Goal: Task Accomplishment & Management: Manage account settings

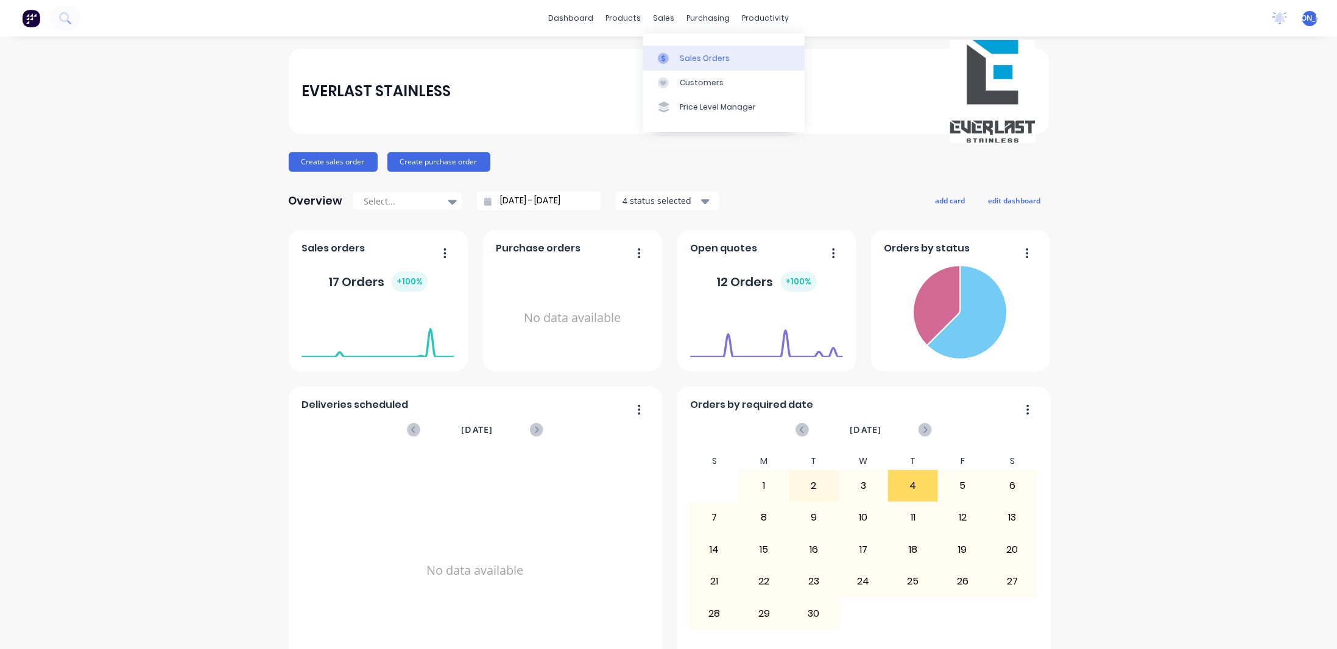
click at [710, 58] on div "Sales Orders" at bounding box center [705, 58] width 50 height 11
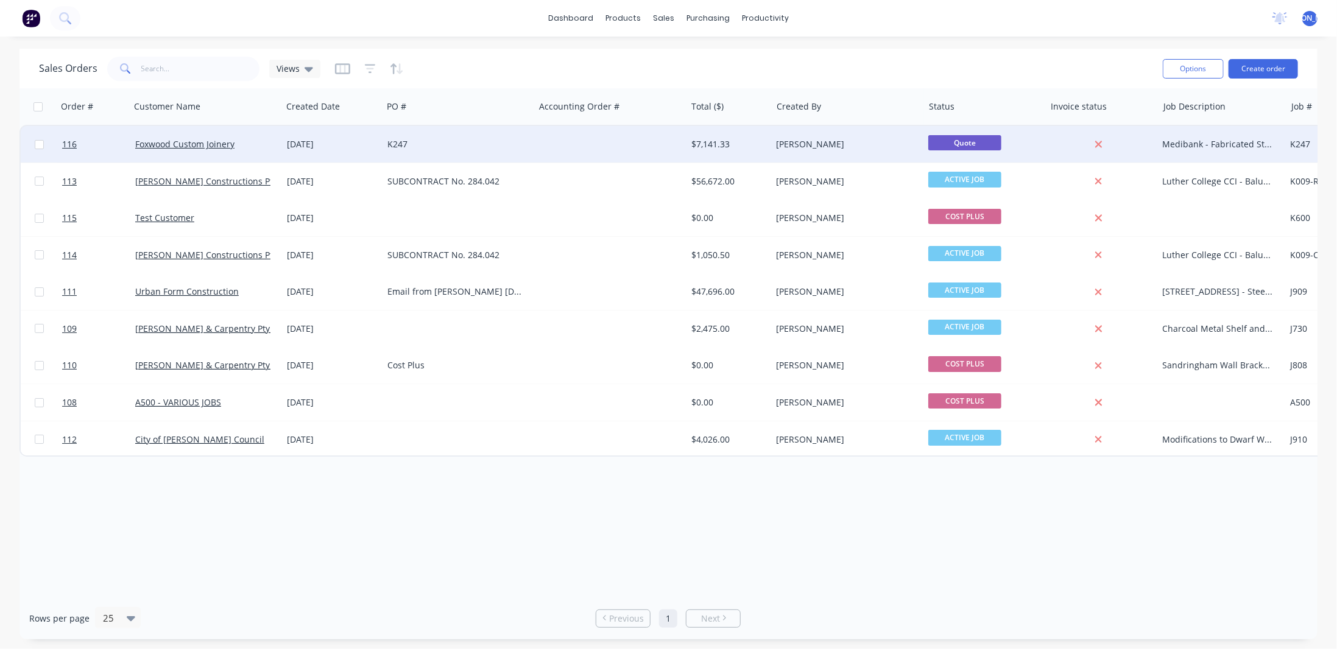
click at [401, 143] on div "K247" at bounding box center [454, 144] width 135 height 12
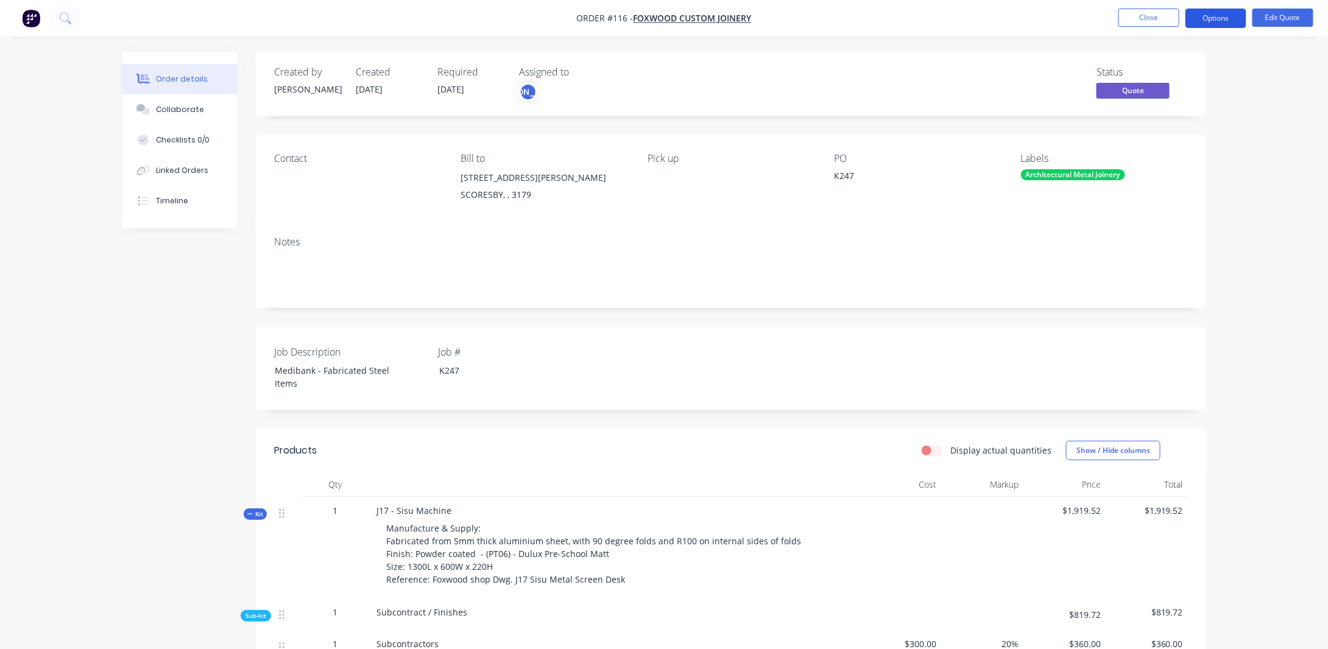
click at [1225, 20] on button "Options" at bounding box center [1215, 18] width 61 height 19
click at [1140, 94] on span "Quote" at bounding box center [1132, 90] width 73 height 15
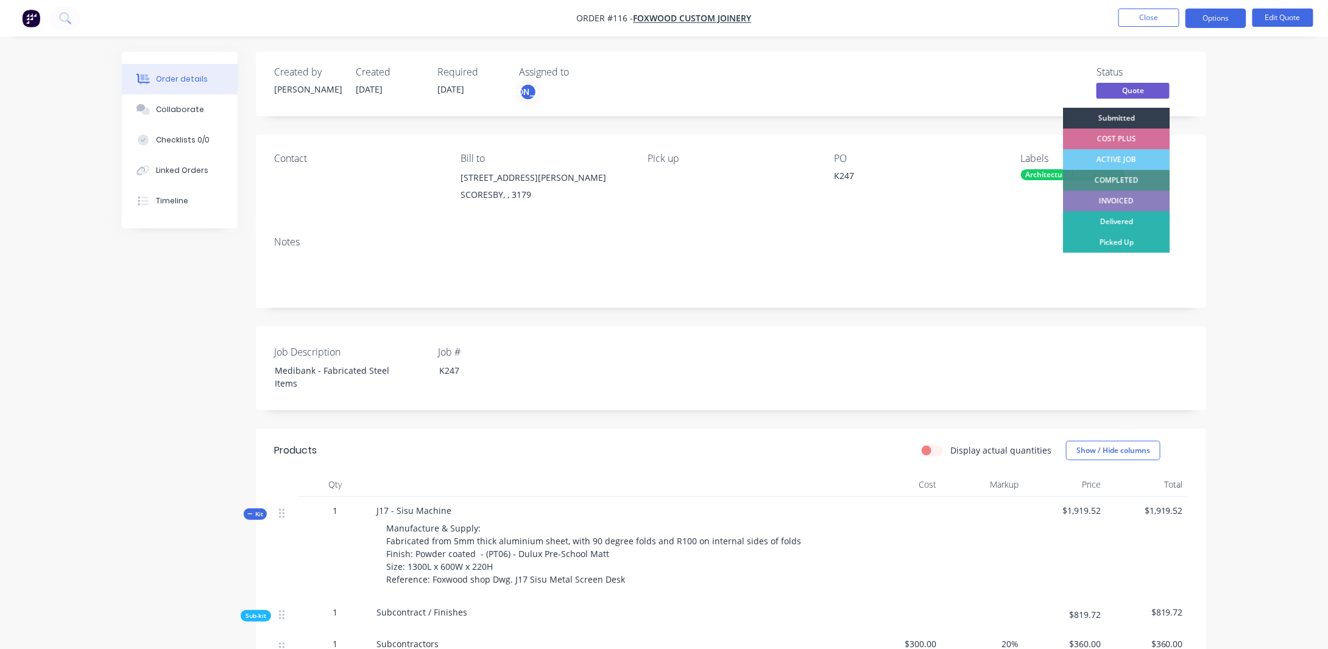
click at [1098, 161] on div "ACTIVE JOB" at bounding box center [1116, 159] width 107 height 21
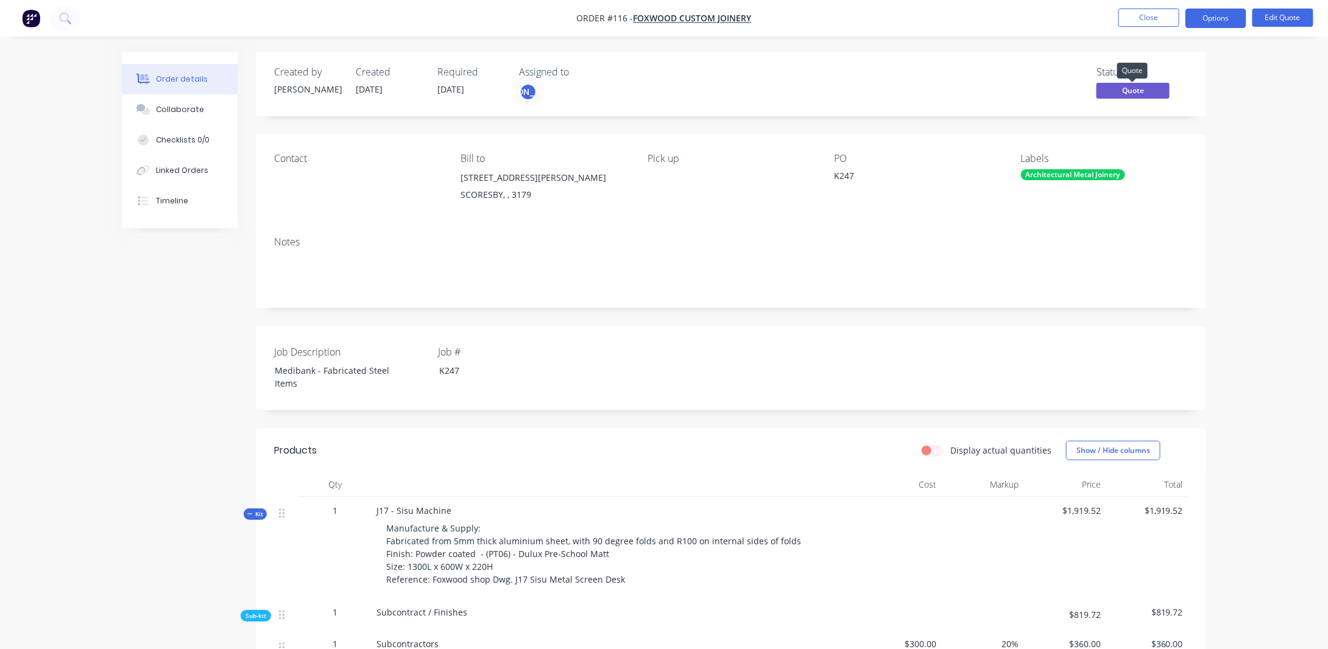
click at [1138, 88] on span "Quote" at bounding box center [1132, 90] width 73 height 15
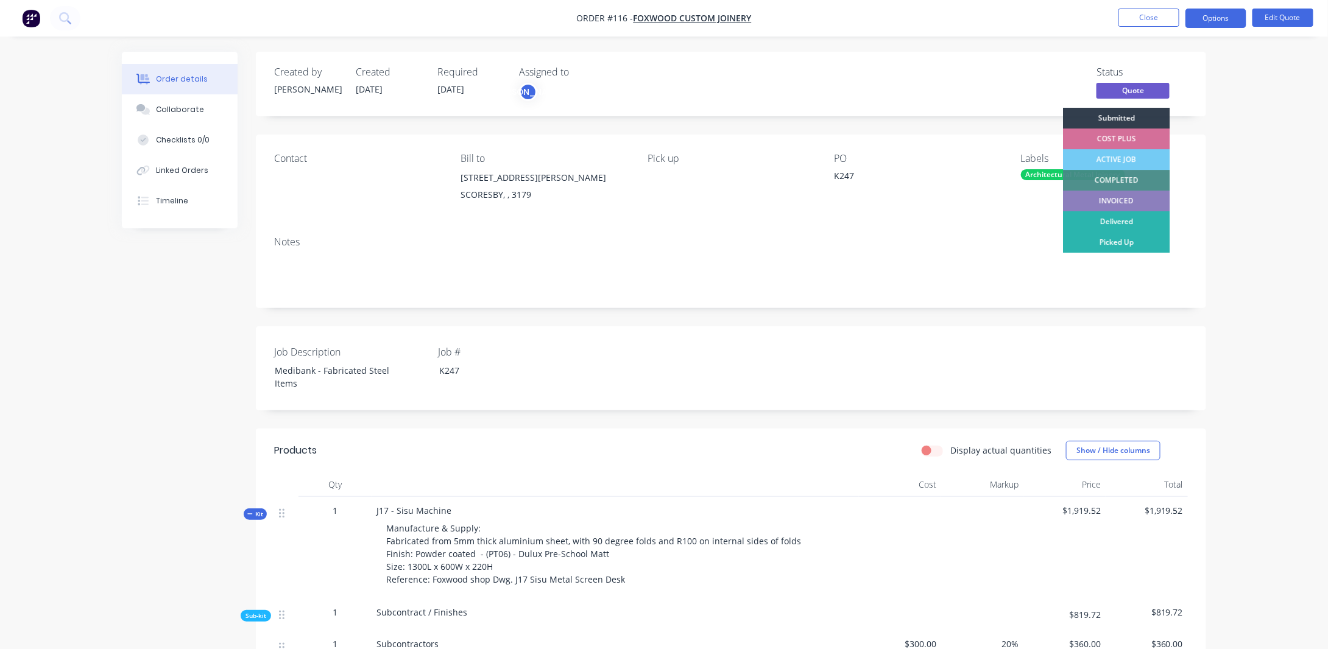
click at [1112, 154] on div "ACTIVE JOB" at bounding box center [1116, 159] width 107 height 21
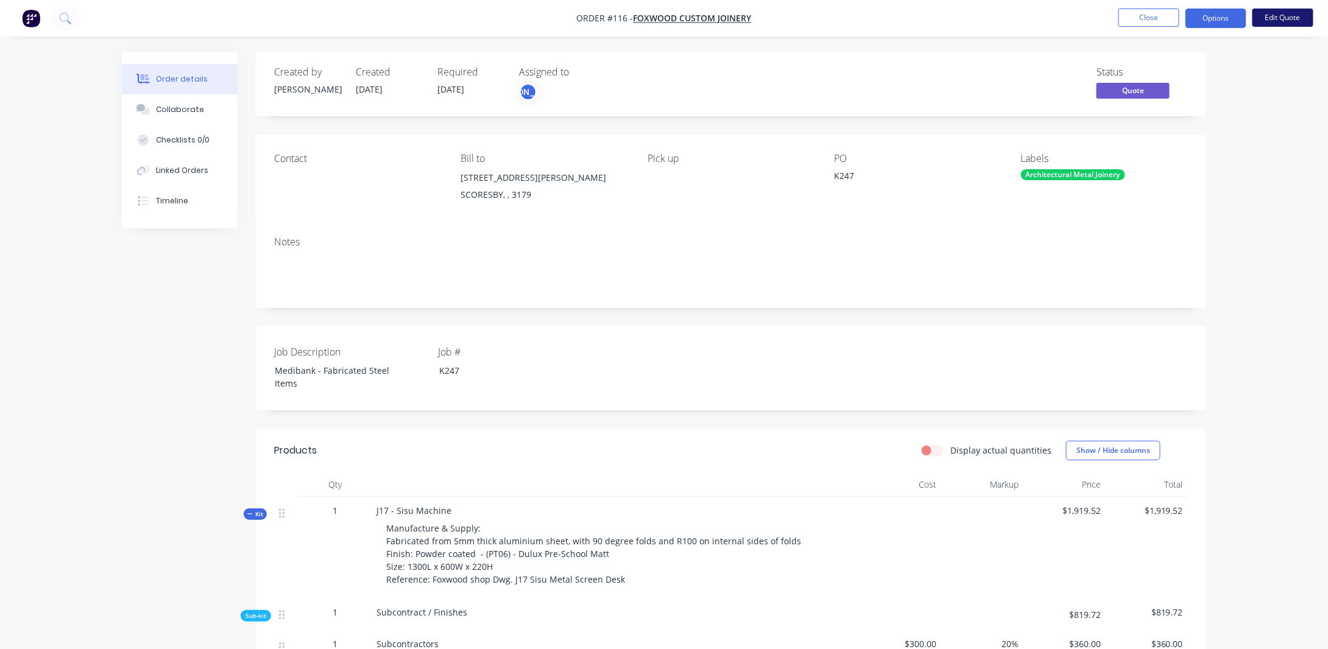
click at [1294, 20] on button "Edit Quote" at bounding box center [1282, 18] width 61 height 18
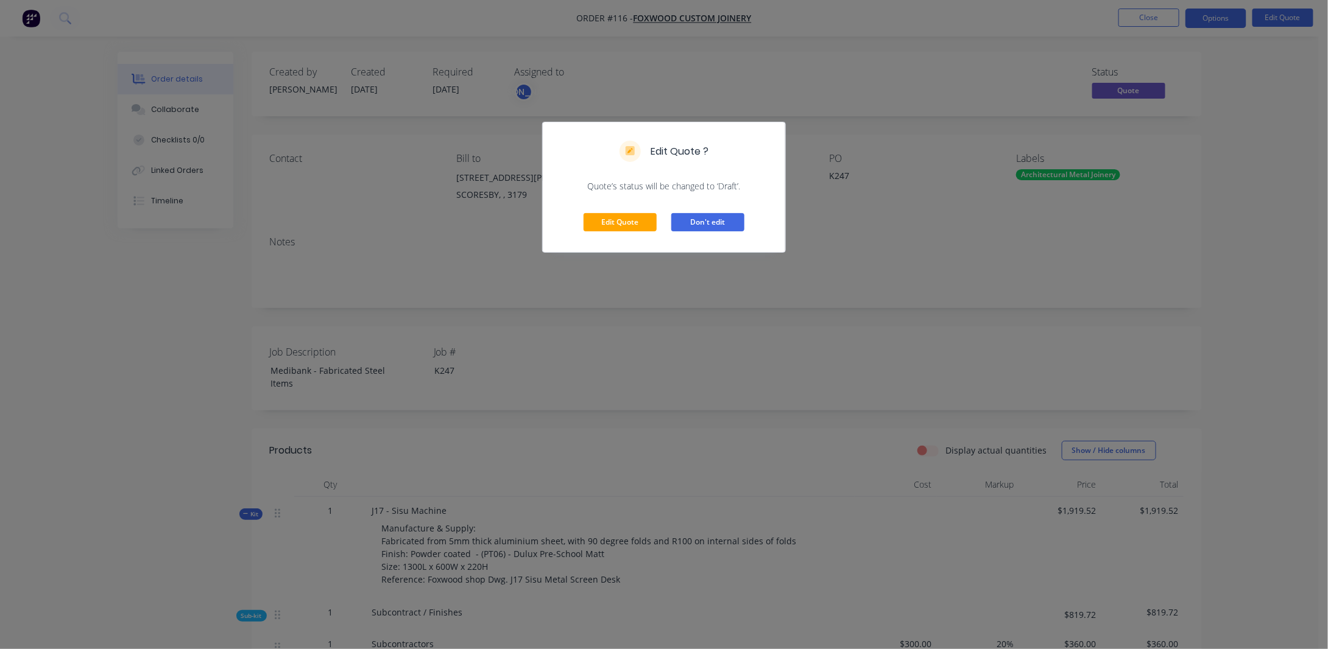
click at [693, 224] on button "Don't edit" at bounding box center [707, 222] width 73 height 18
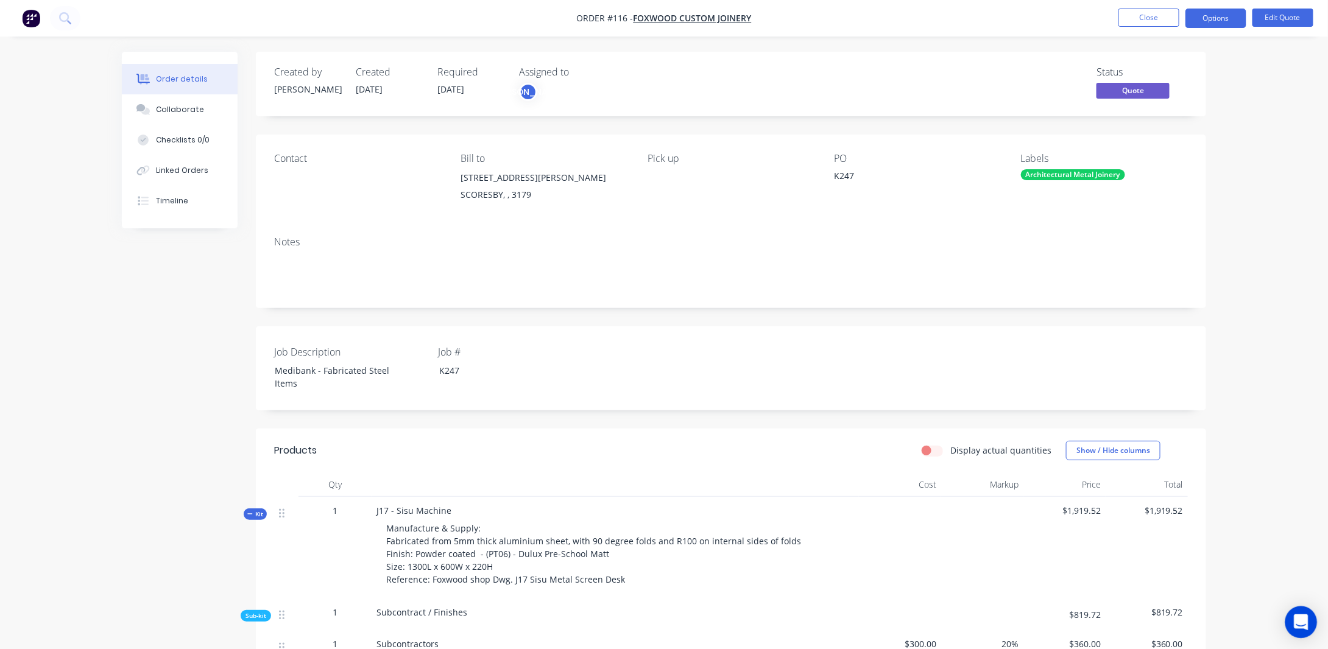
click at [1308, 624] on icon "Open Intercom Messenger" at bounding box center [1301, 623] width 16 height 16
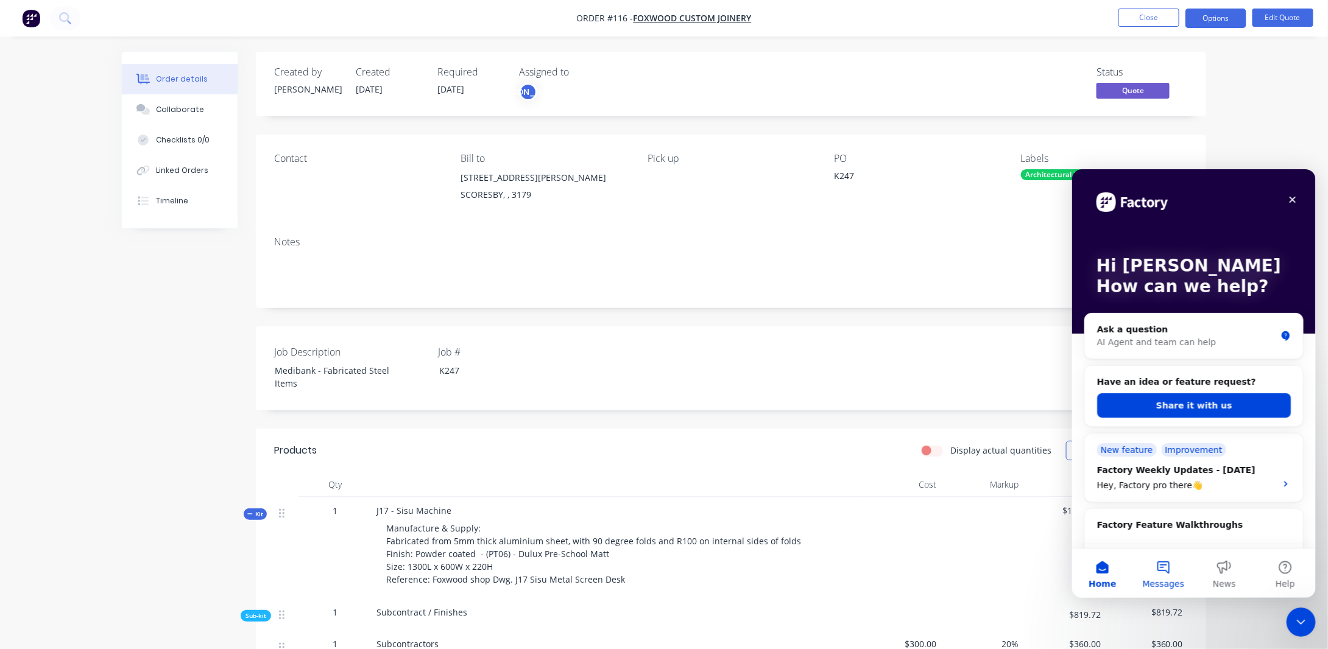
click at [1160, 568] on button "Messages" at bounding box center [1162, 573] width 61 height 49
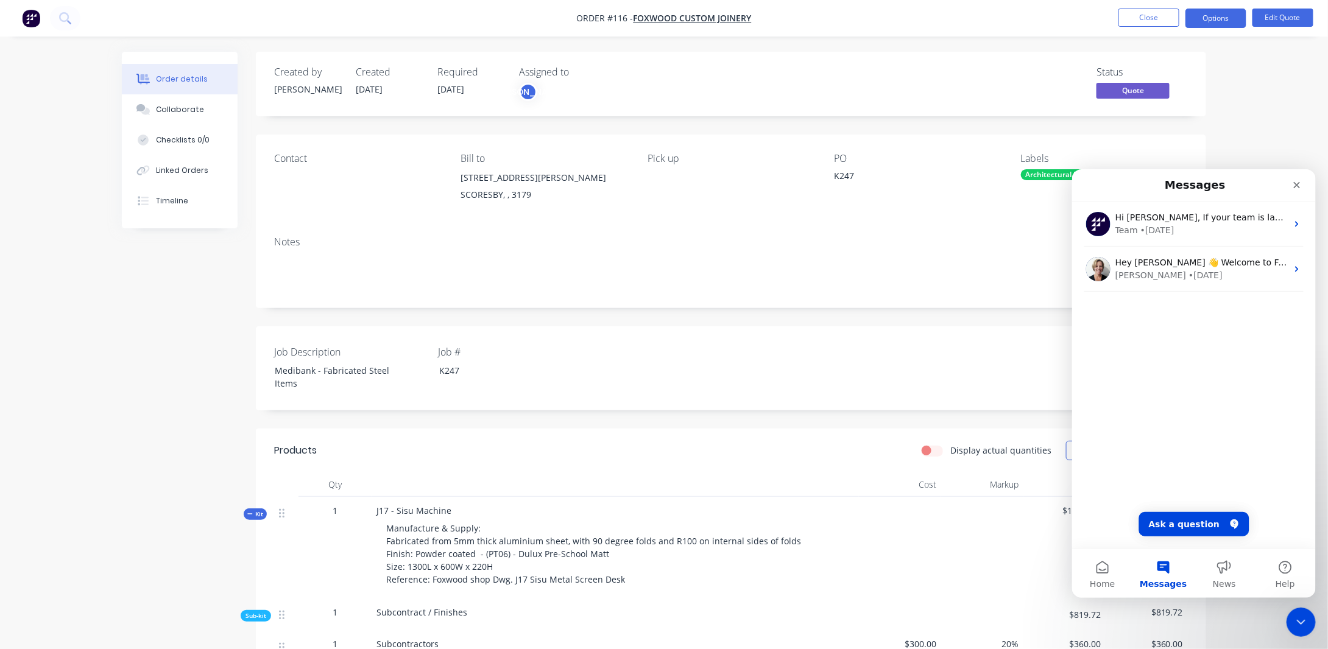
click at [1294, 629] on div "Close Intercom Messenger" at bounding box center [1299, 620] width 29 height 29
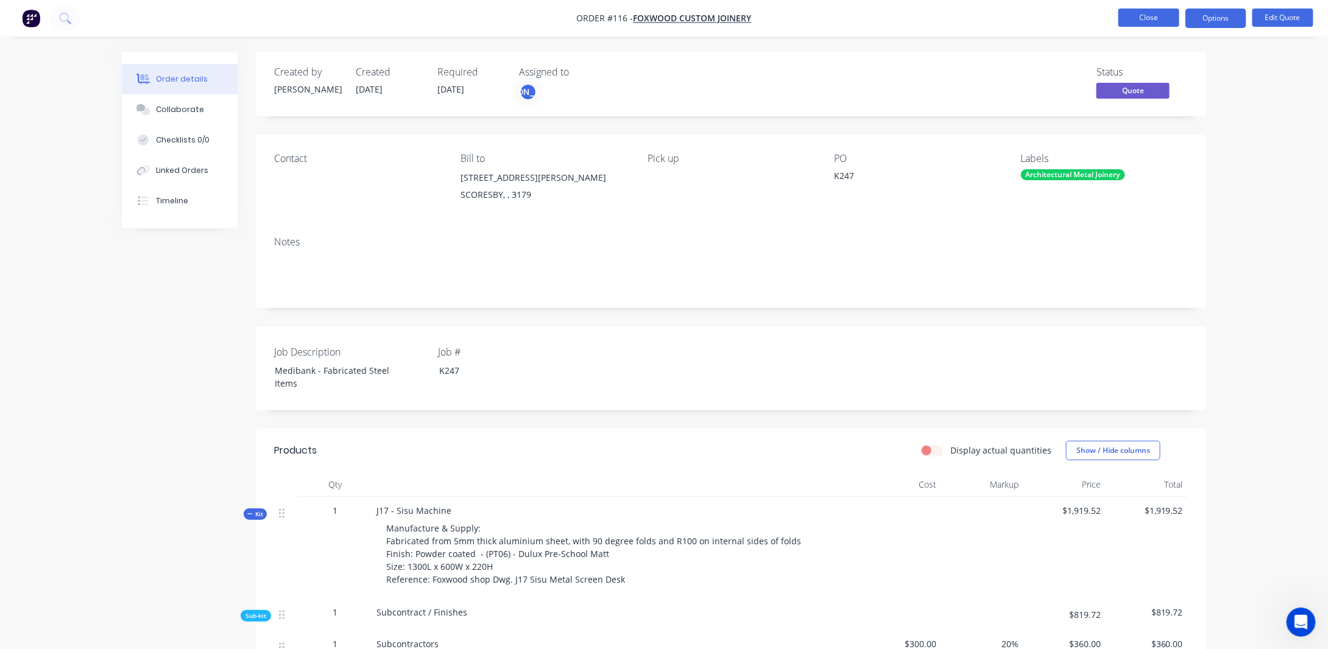
click at [1146, 21] on button "Close" at bounding box center [1148, 18] width 61 height 18
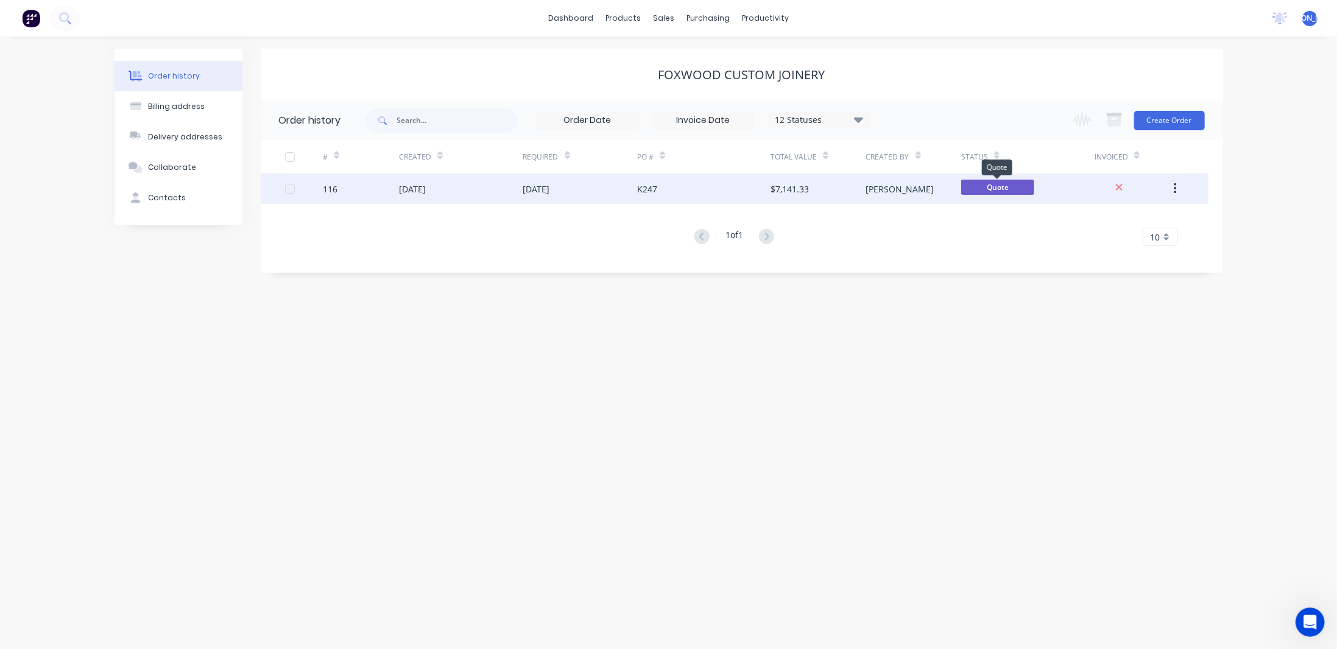
click at [1012, 185] on span "Quote" at bounding box center [997, 187] width 73 height 15
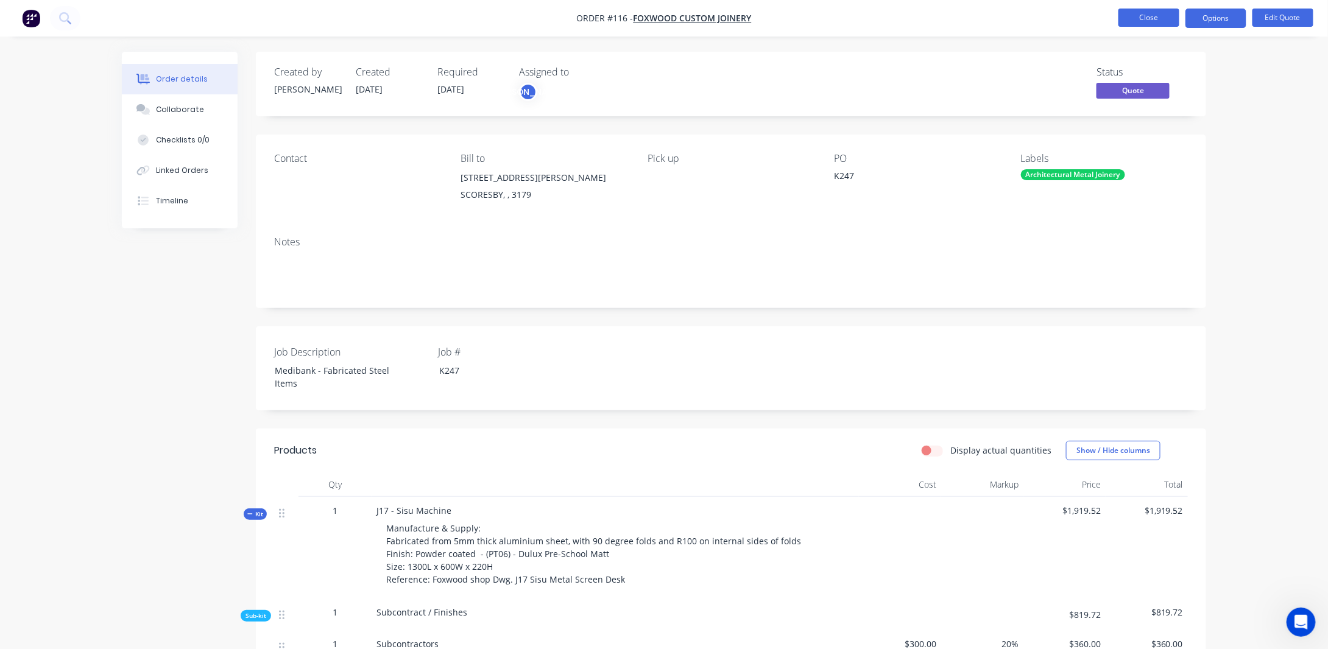
click at [1155, 21] on button "Close" at bounding box center [1148, 18] width 61 height 18
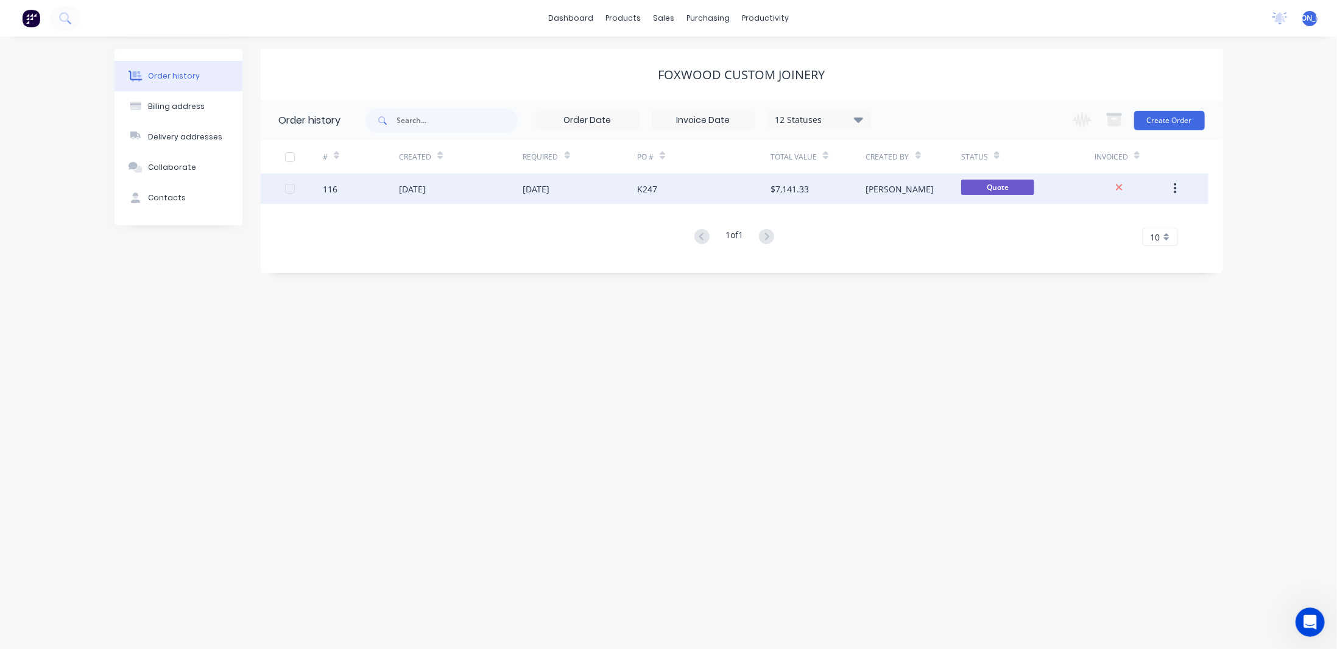
click at [1176, 190] on icon "button" at bounding box center [1175, 188] width 3 height 13
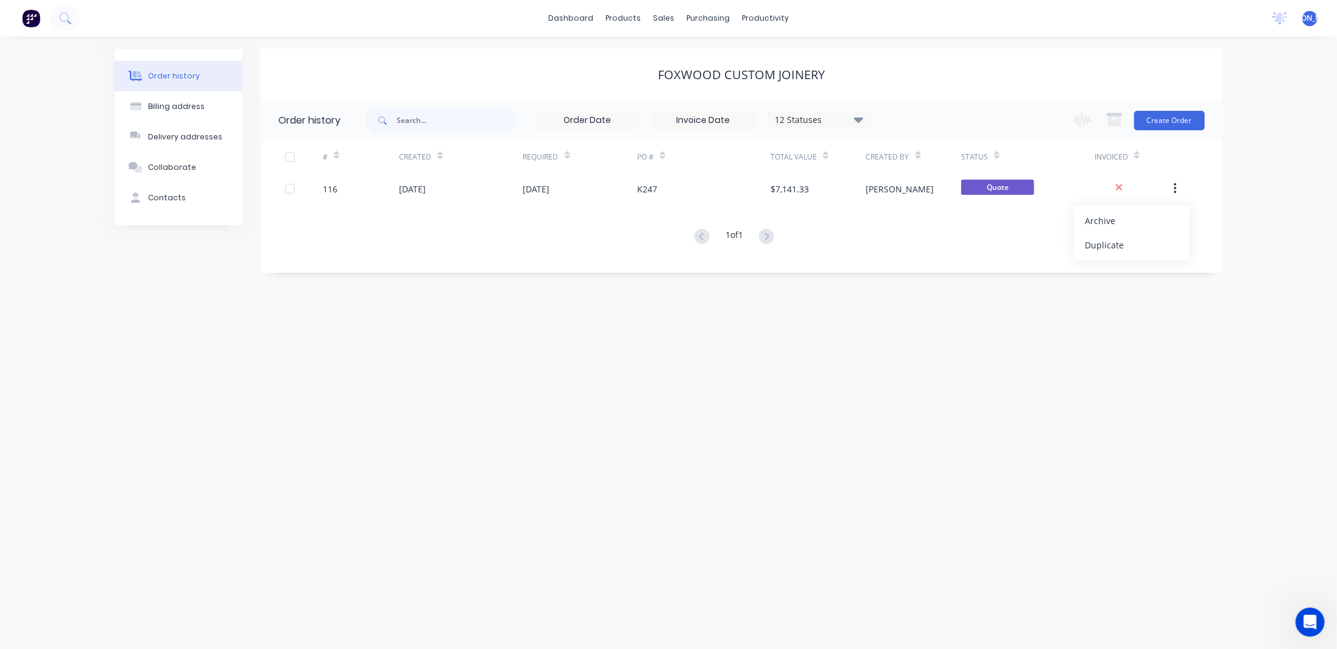
click at [910, 304] on div "Order history Billing address Delivery addresses Collaborate Contacts Foxwood C…" at bounding box center [668, 343] width 1337 height 613
click at [1081, 124] on icon "button" at bounding box center [1082, 119] width 19 height 15
click at [980, 310] on div "Order history Billing address Delivery addresses Collaborate Contacts Foxwood C…" at bounding box center [668, 343] width 1337 height 613
click at [1312, 617] on icon "Open Intercom Messenger" at bounding box center [1309, 621] width 20 height 20
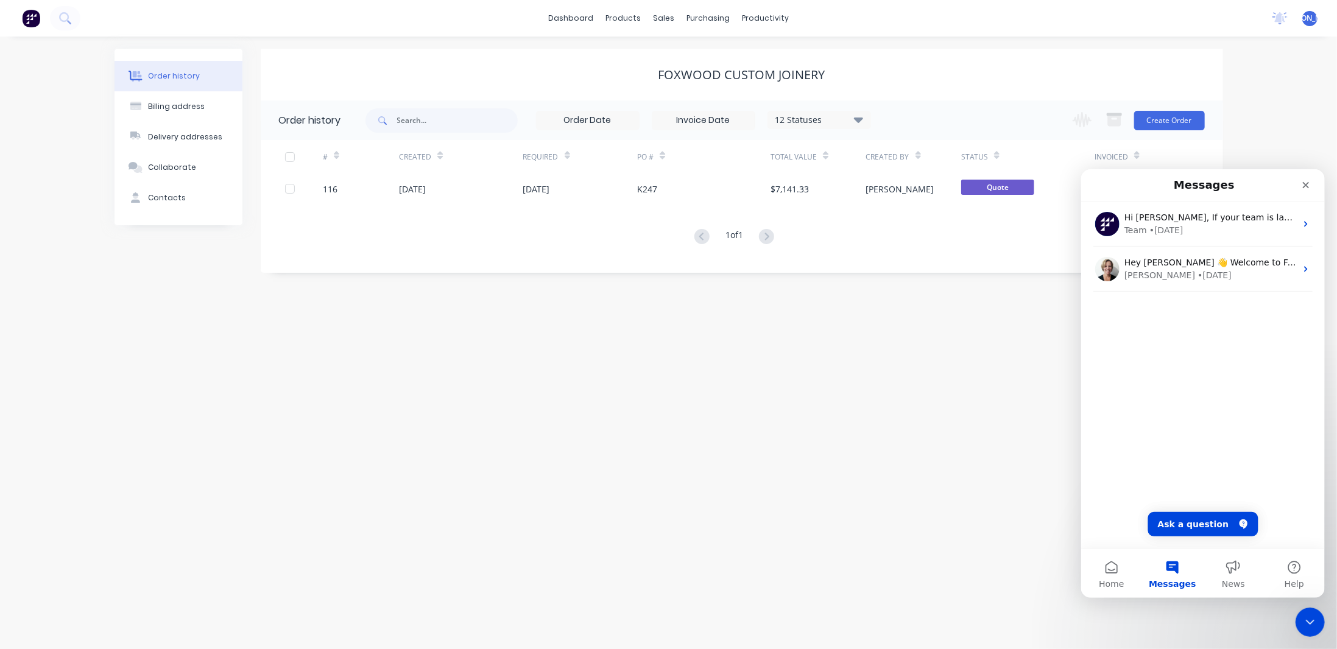
click at [1195, 517] on button "Ask a question" at bounding box center [1203, 524] width 110 height 24
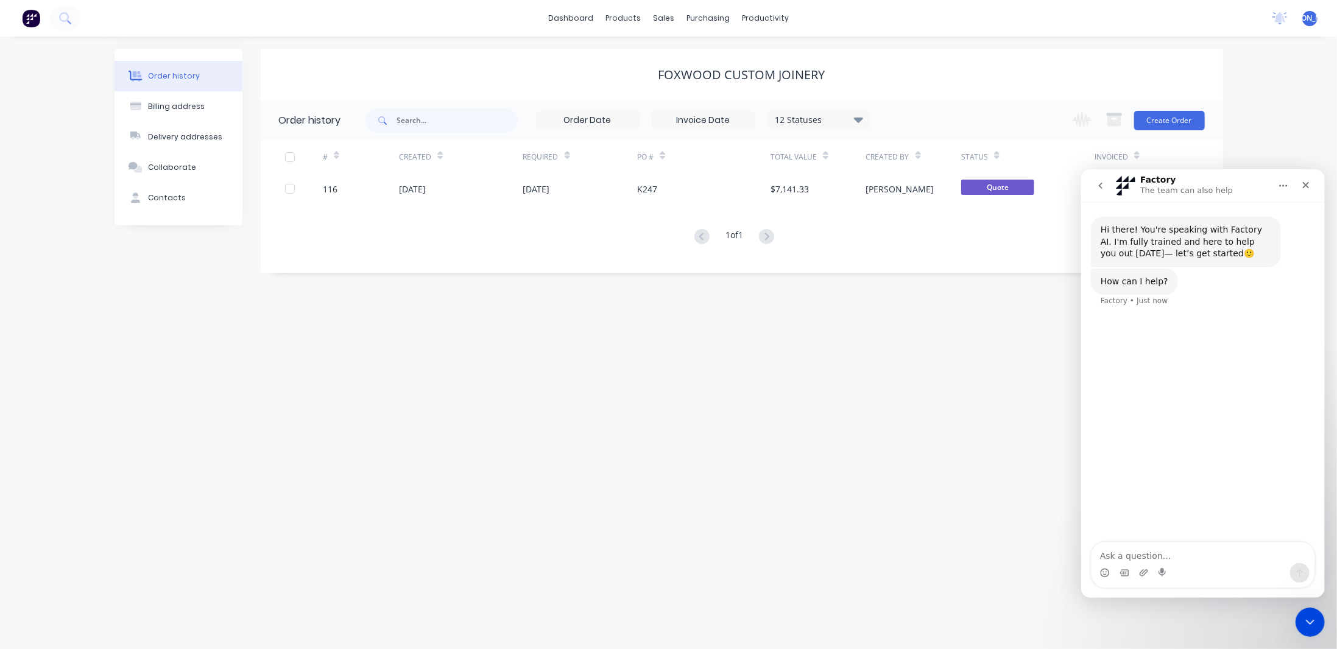
click at [1101, 182] on icon "go back" at bounding box center [1100, 185] width 10 height 10
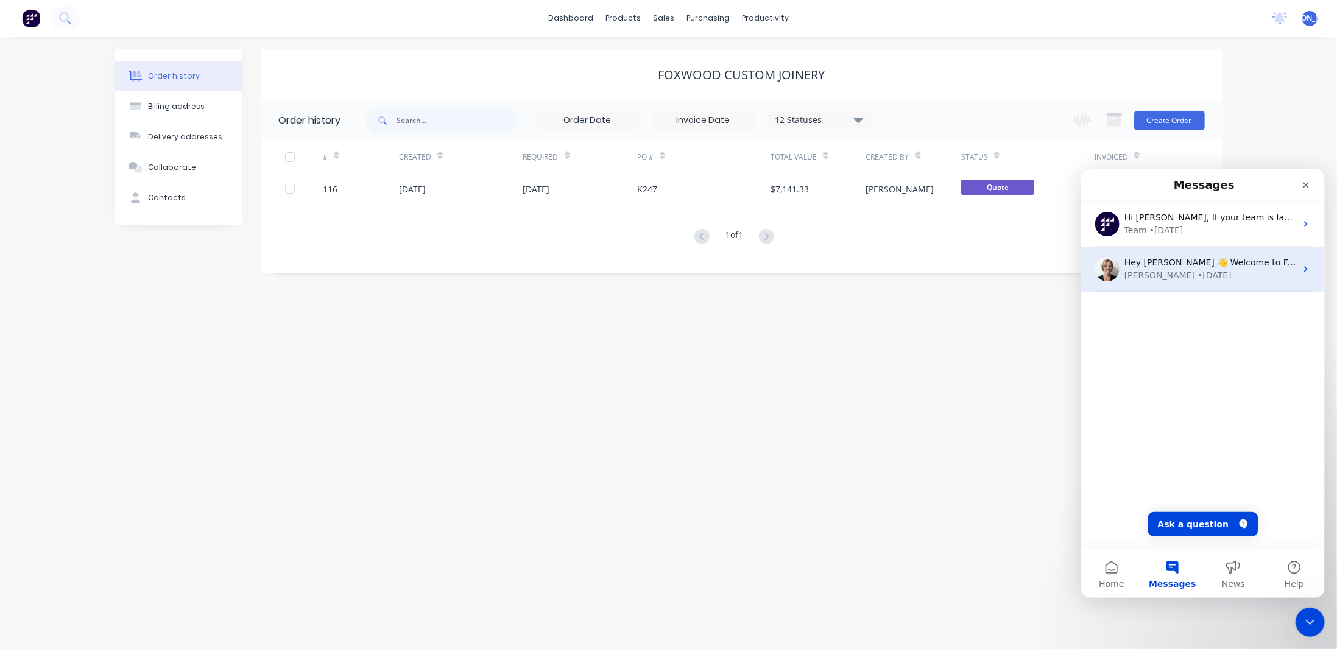
click at [1197, 274] on div "• [DATE]" at bounding box center [1214, 275] width 34 height 13
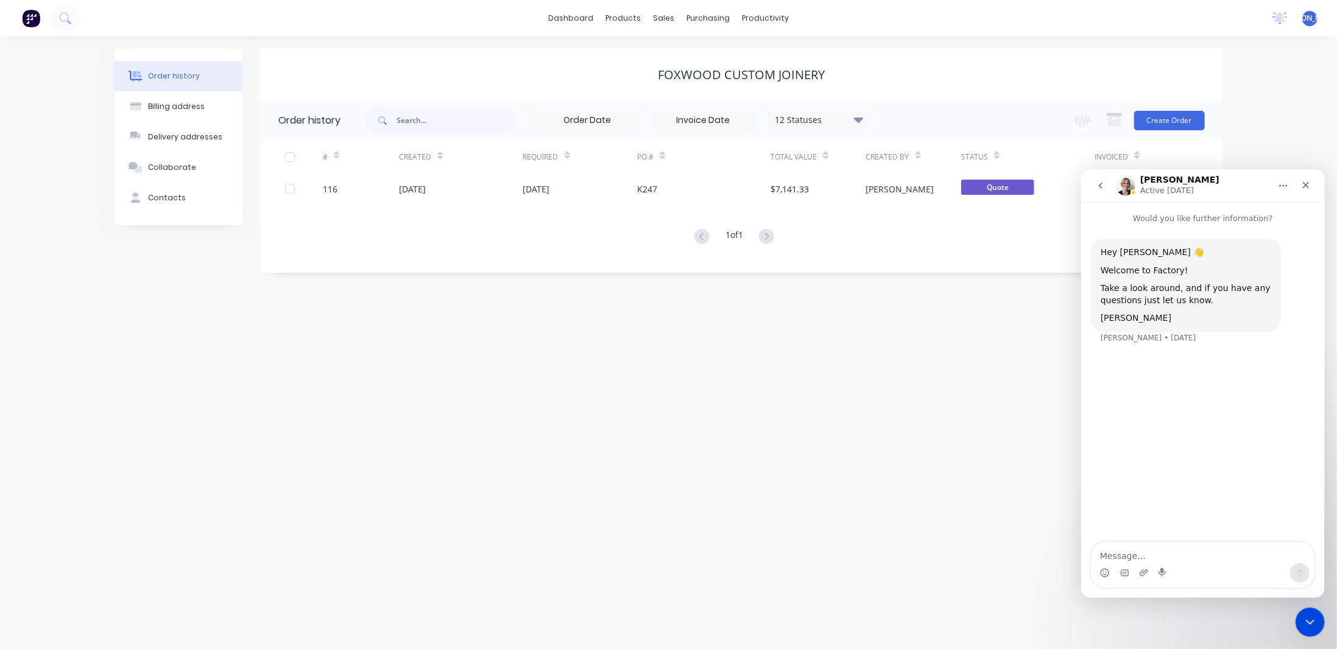
click at [1157, 551] on textarea "Message…" at bounding box center [1202, 552] width 223 height 21
type textarea "HI"
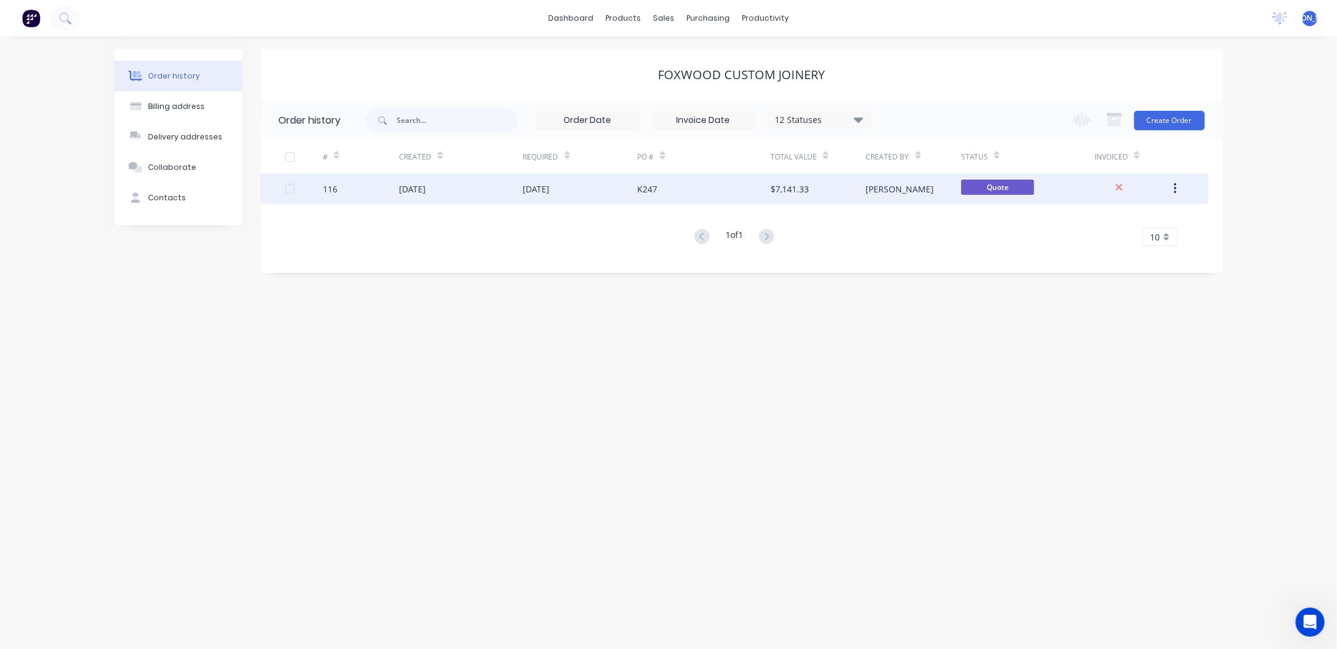
click at [1176, 192] on icon "button" at bounding box center [1175, 188] width 2 height 11
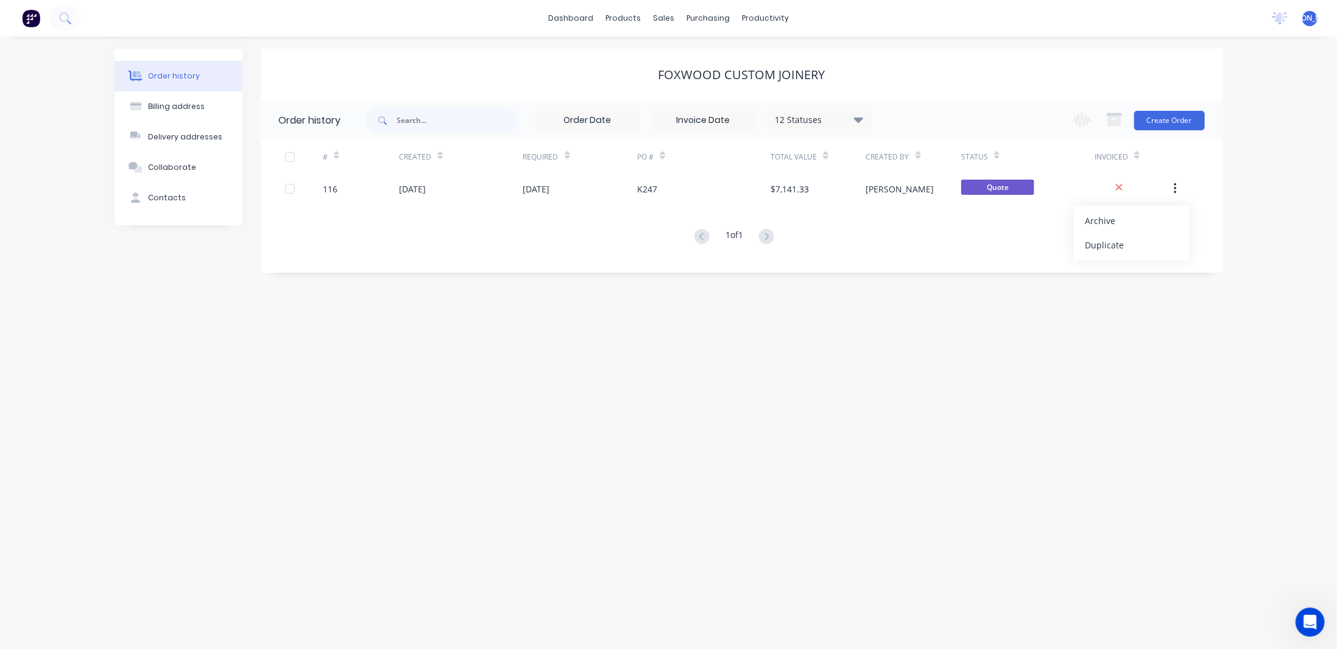
click at [1064, 358] on div "Order history Billing address Delivery addresses Collaborate Contacts Foxwood C…" at bounding box center [668, 343] width 1337 height 613
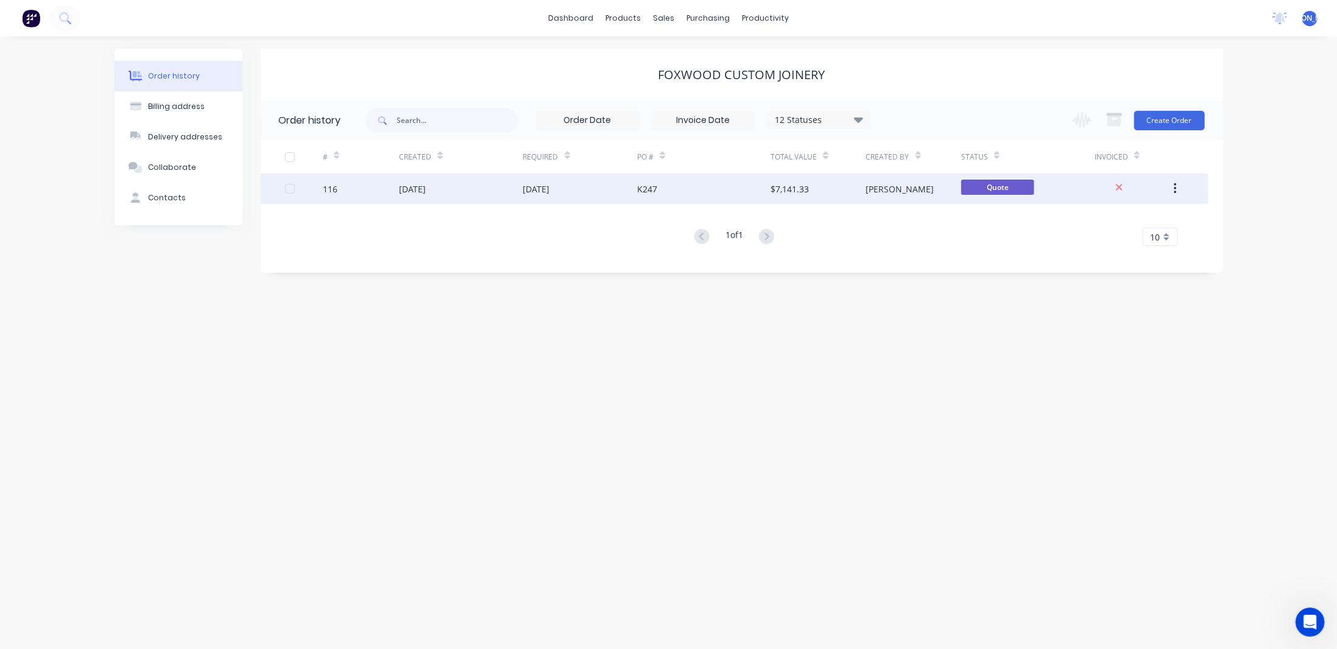
click at [934, 185] on div "[PERSON_NAME]" at bounding box center [913, 189] width 95 height 30
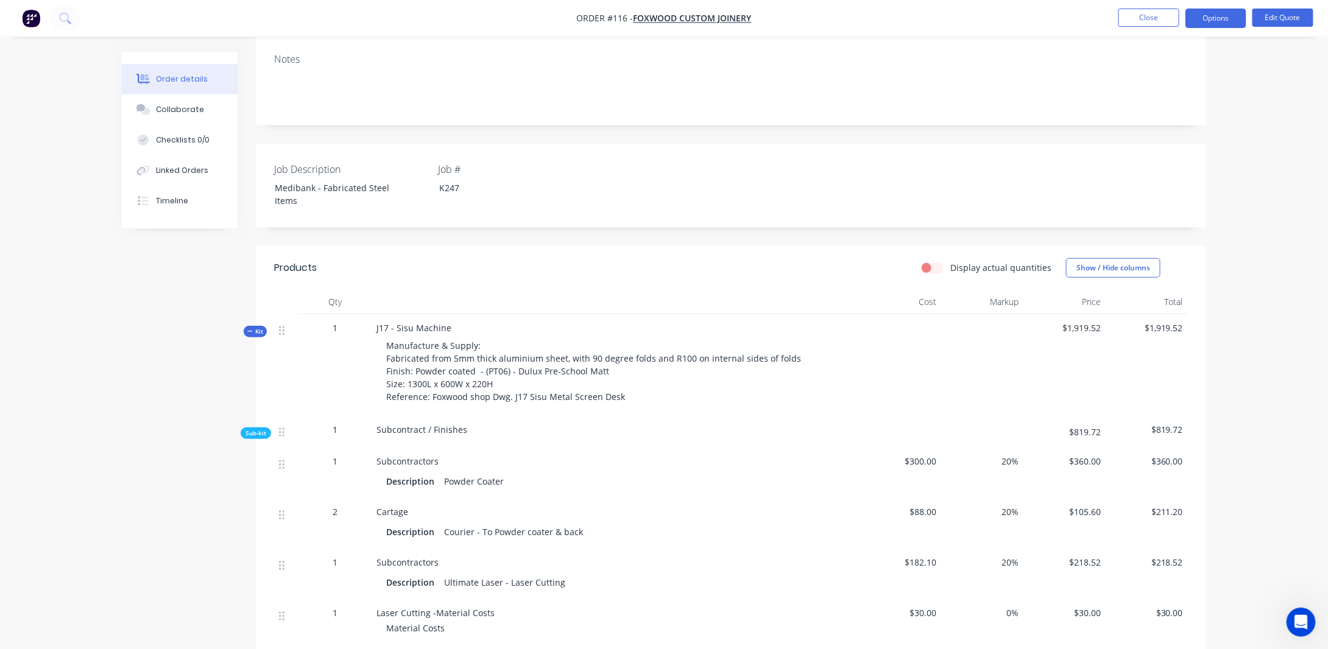
scroll to position [244, 0]
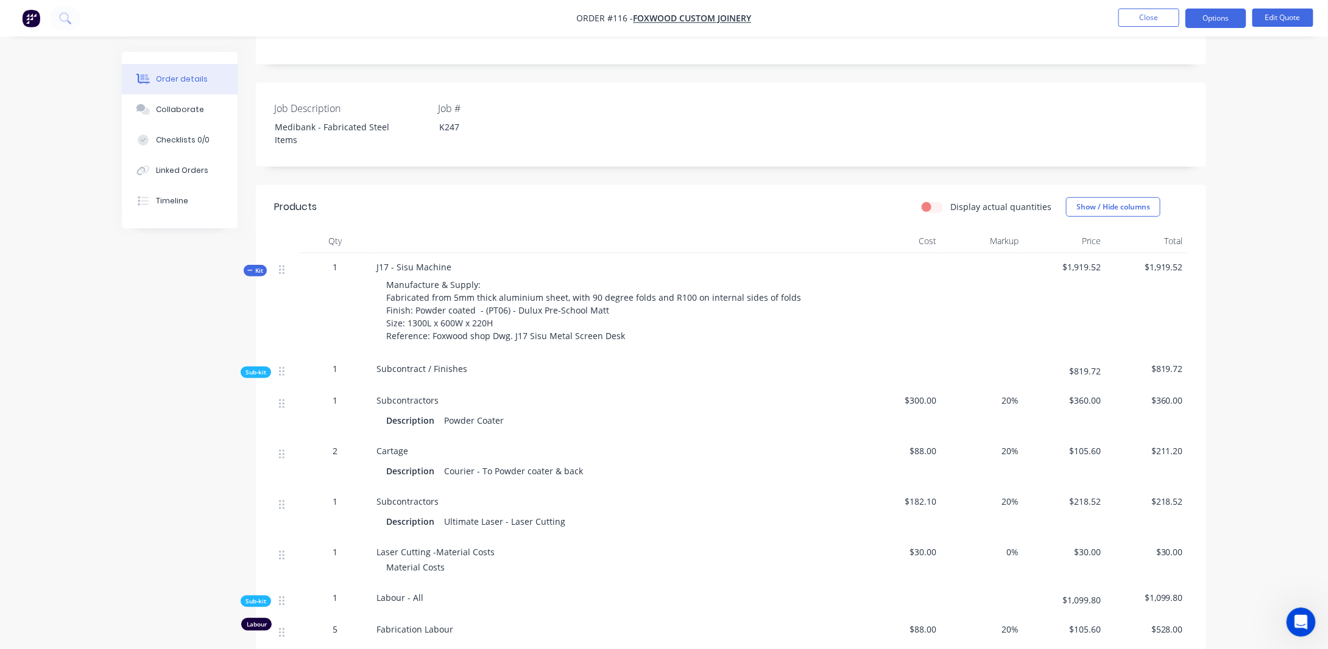
click at [247, 270] on icon at bounding box center [249, 270] width 5 height 6
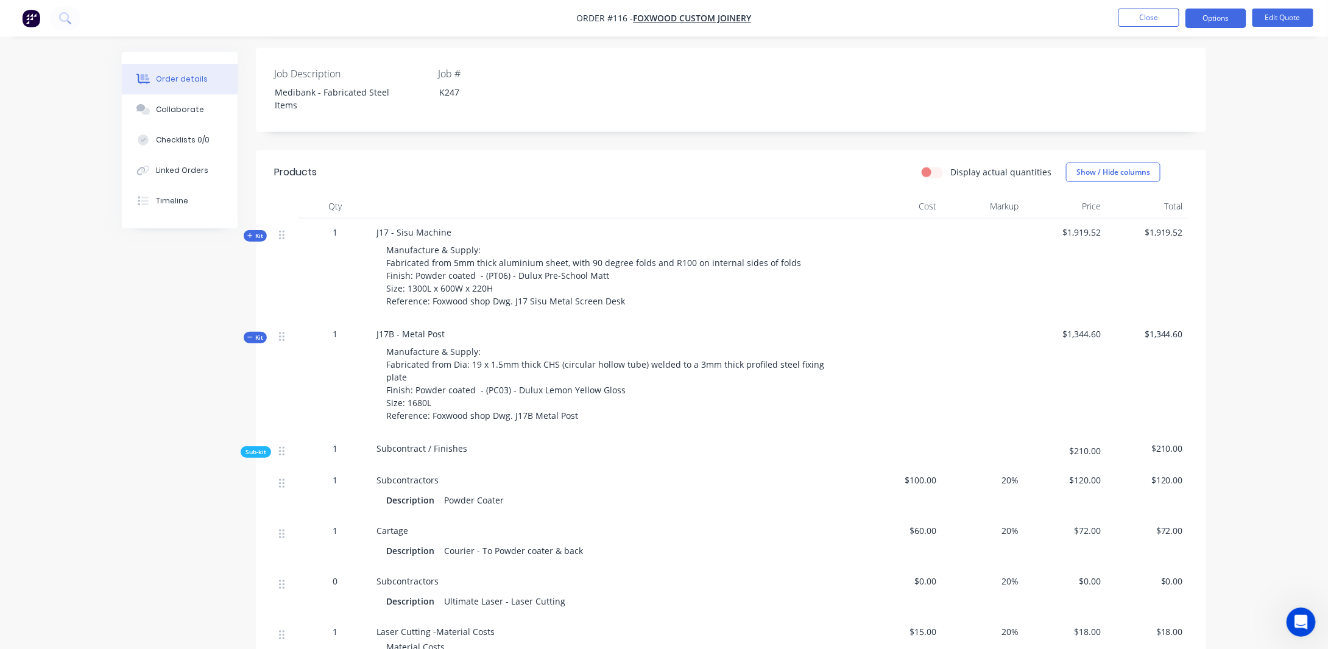
scroll to position [305, 0]
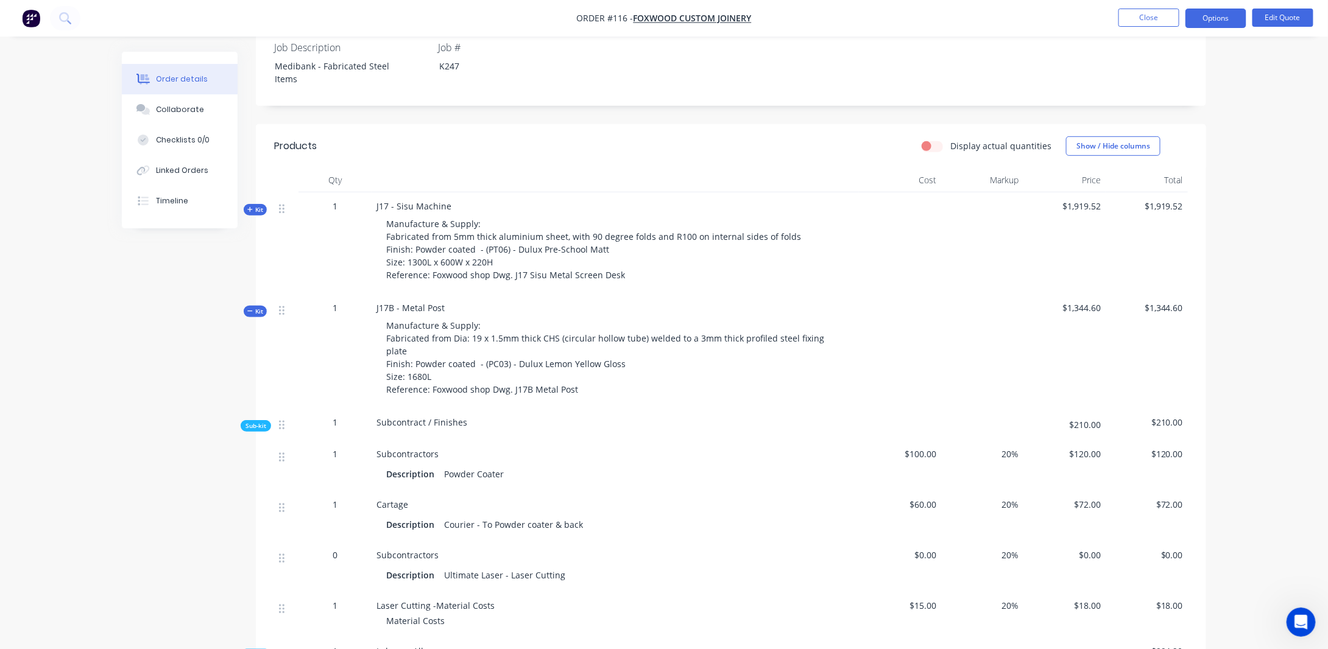
click at [259, 312] on span "Kit" at bounding box center [255, 311] width 16 height 9
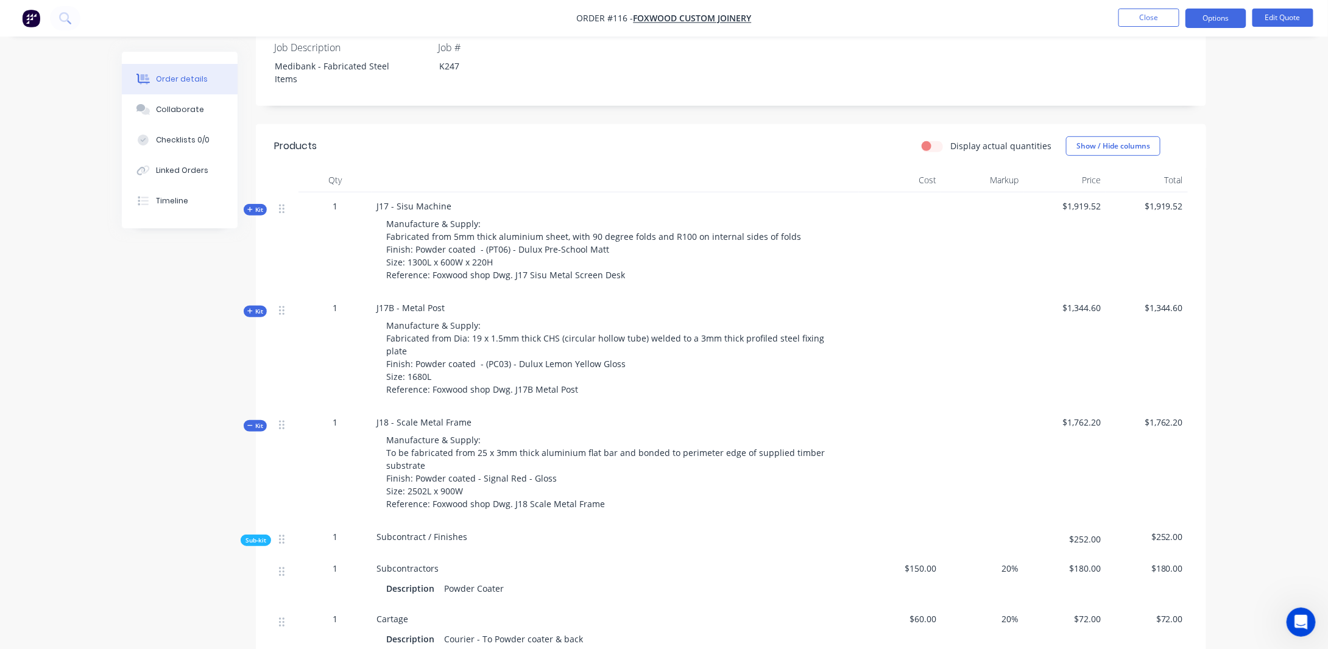
click at [249, 423] on icon at bounding box center [249, 426] width 5 height 6
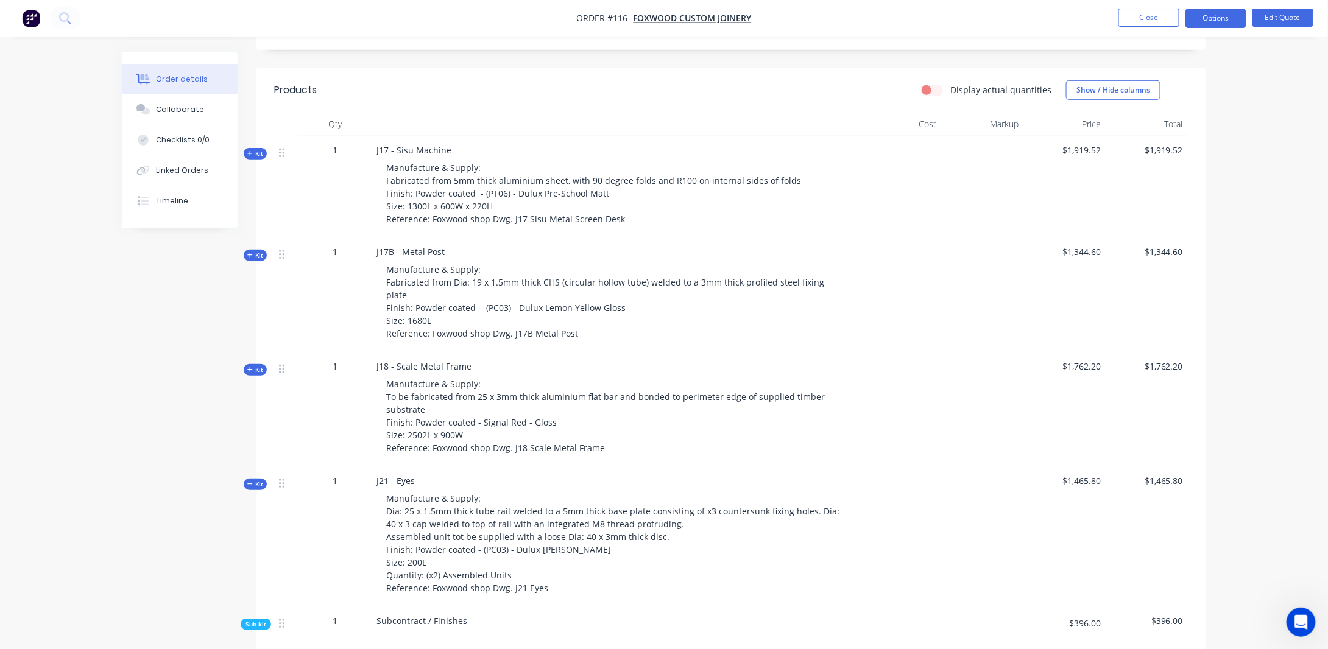
scroll to position [426, 0]
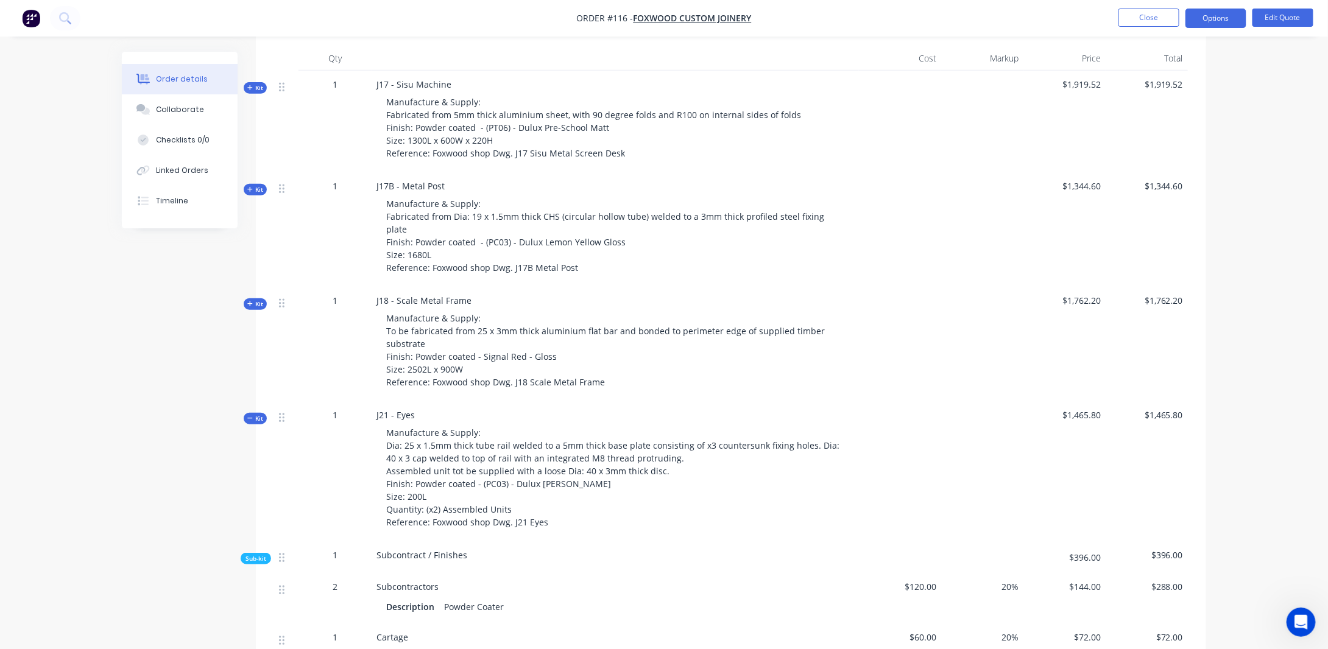
click at [261, 414] on span "Kit" at bounding box center [255, 418] width 16 height 9
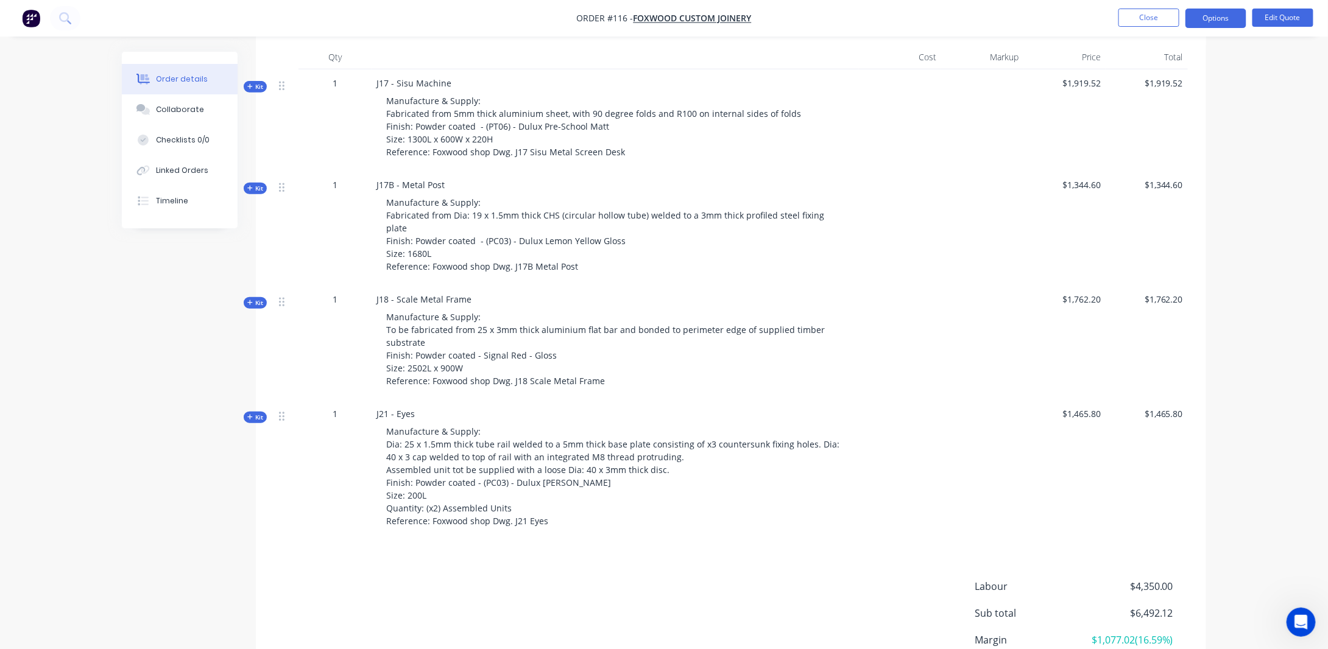
scroll to position [461, 0]
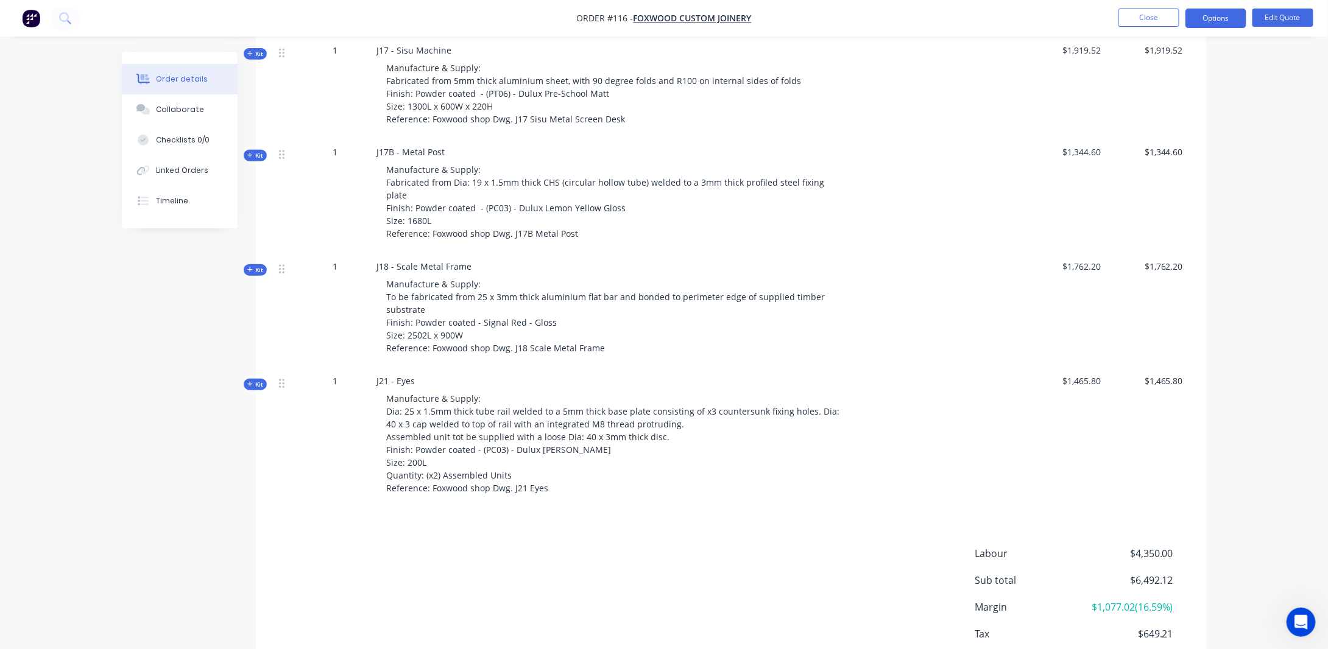
click at [258, 266] on span "Kit" at bounding box center [255, 270] width 16 height 9
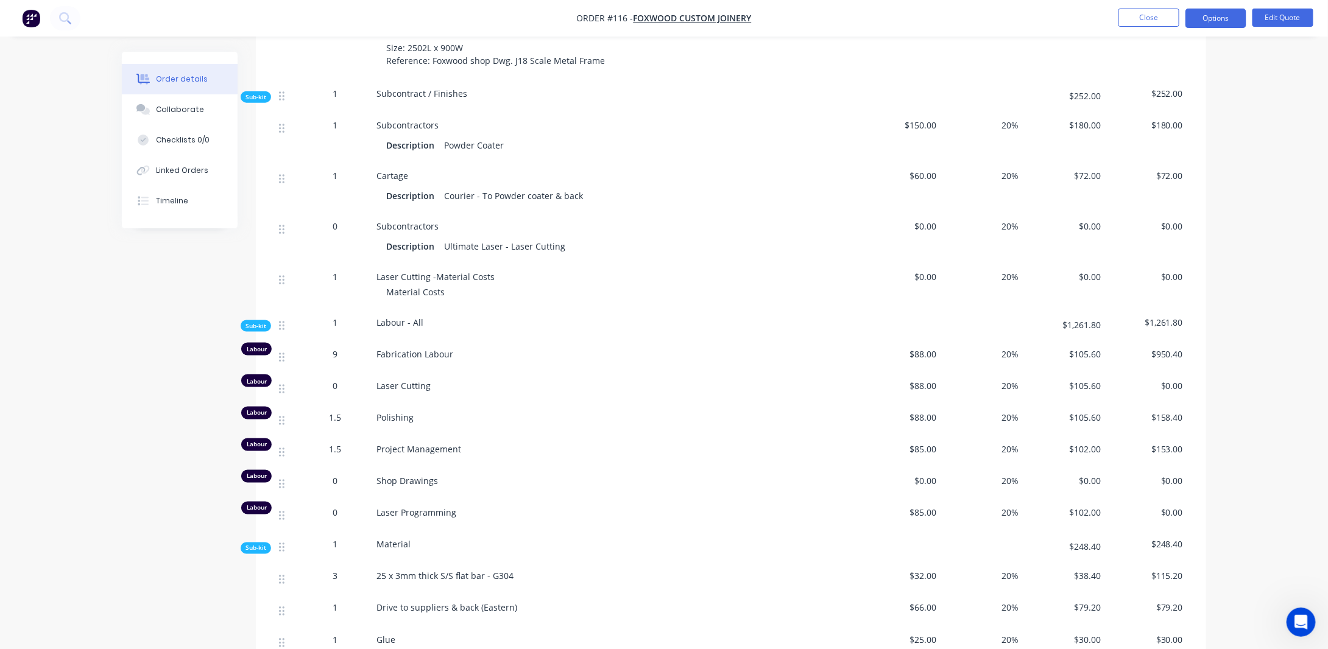
scroll to position [765, 0]
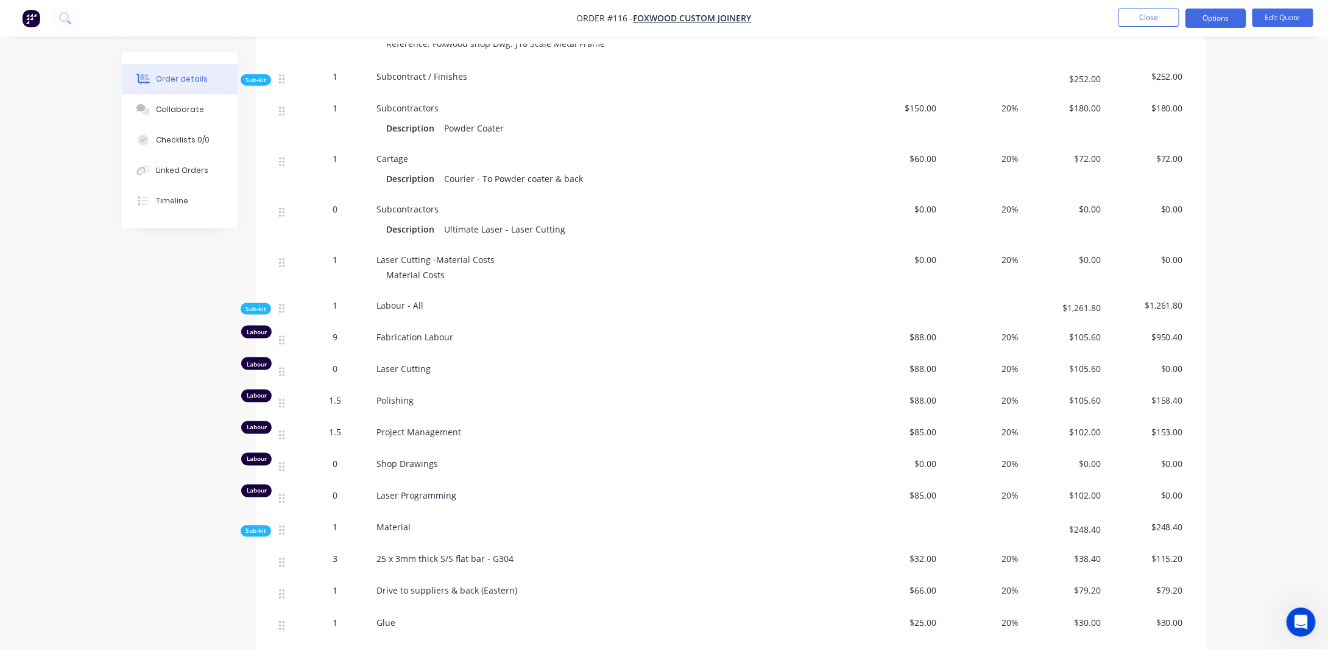
click at [1068, 163] on div "$72.00" at bounding box center [1064, 170] width 82 height 51
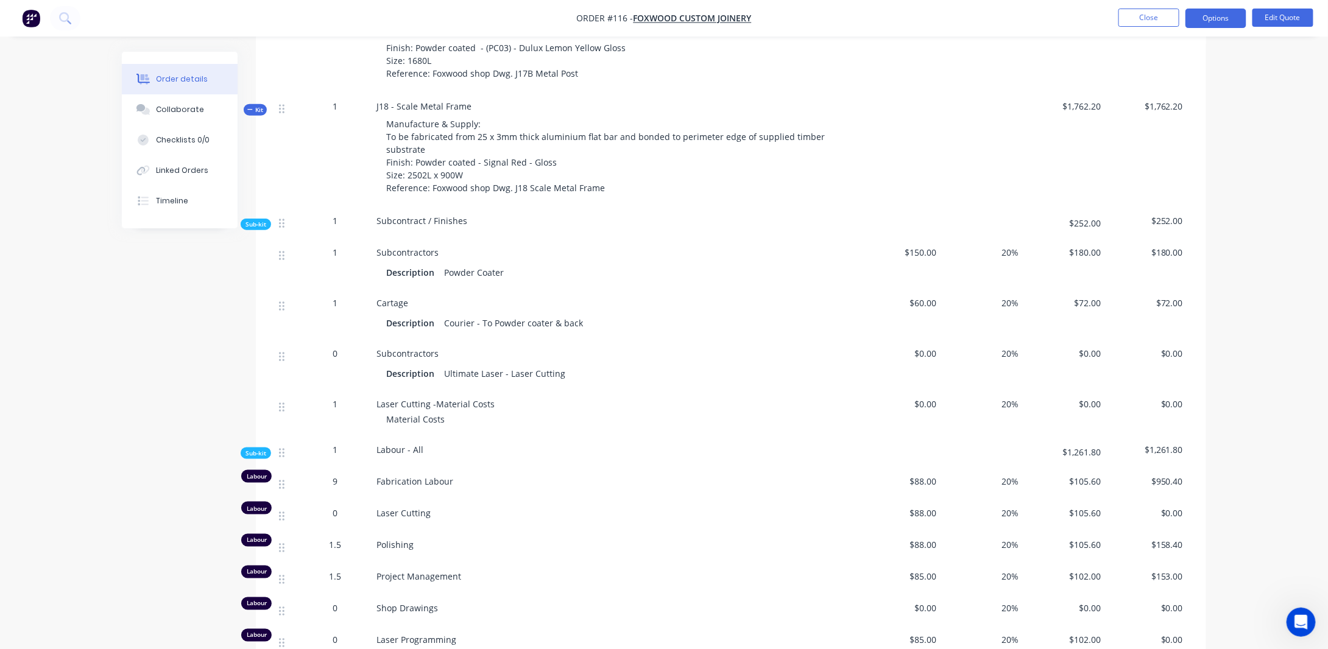
scroll to position [643, 0]
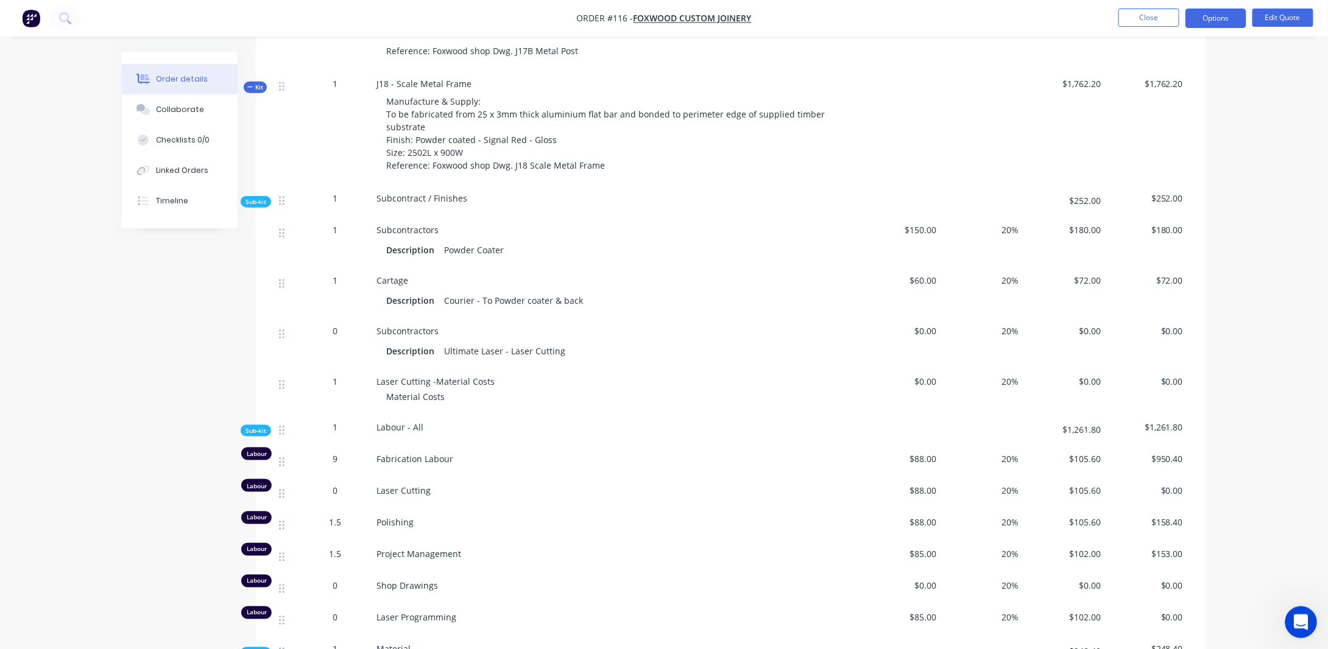
click at [1293, 623] on icon "Open Intercom Messenger" at bounding box center [1300, 621] width 20 height 20
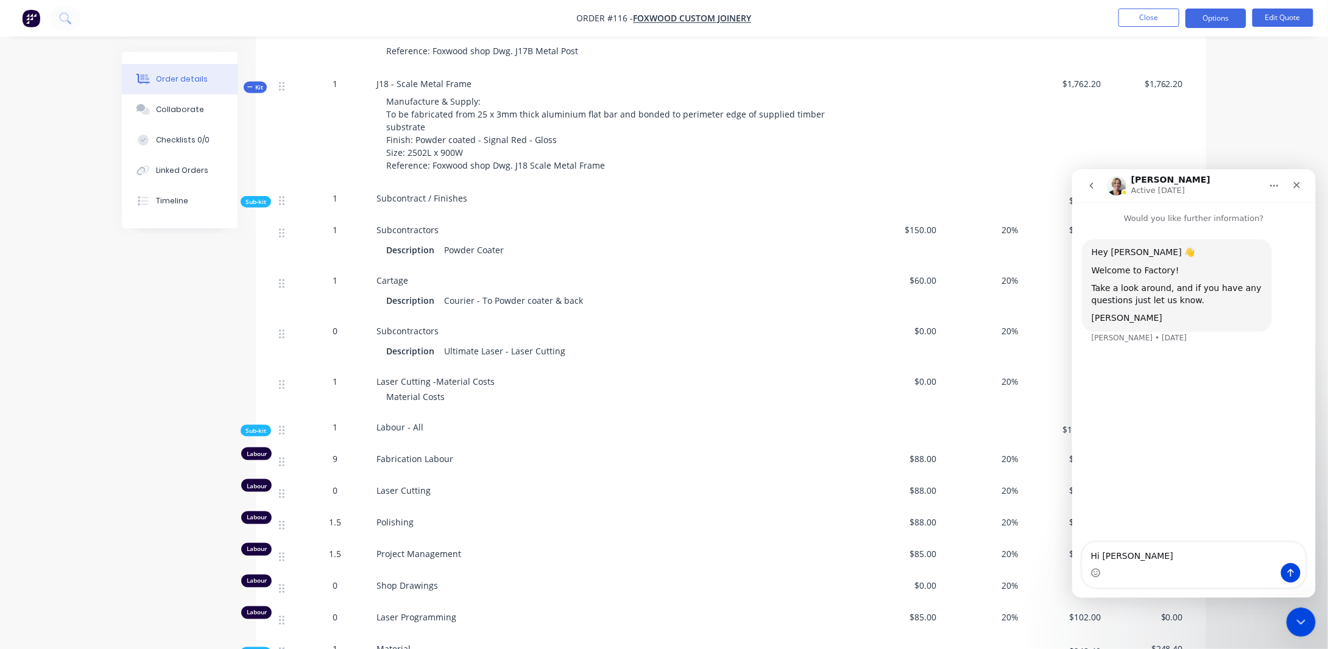
type textarea "Hi [PERSON_NAME],"
type textarea "I am trying to create a PDF from the quote I have created. How do you preview o…"
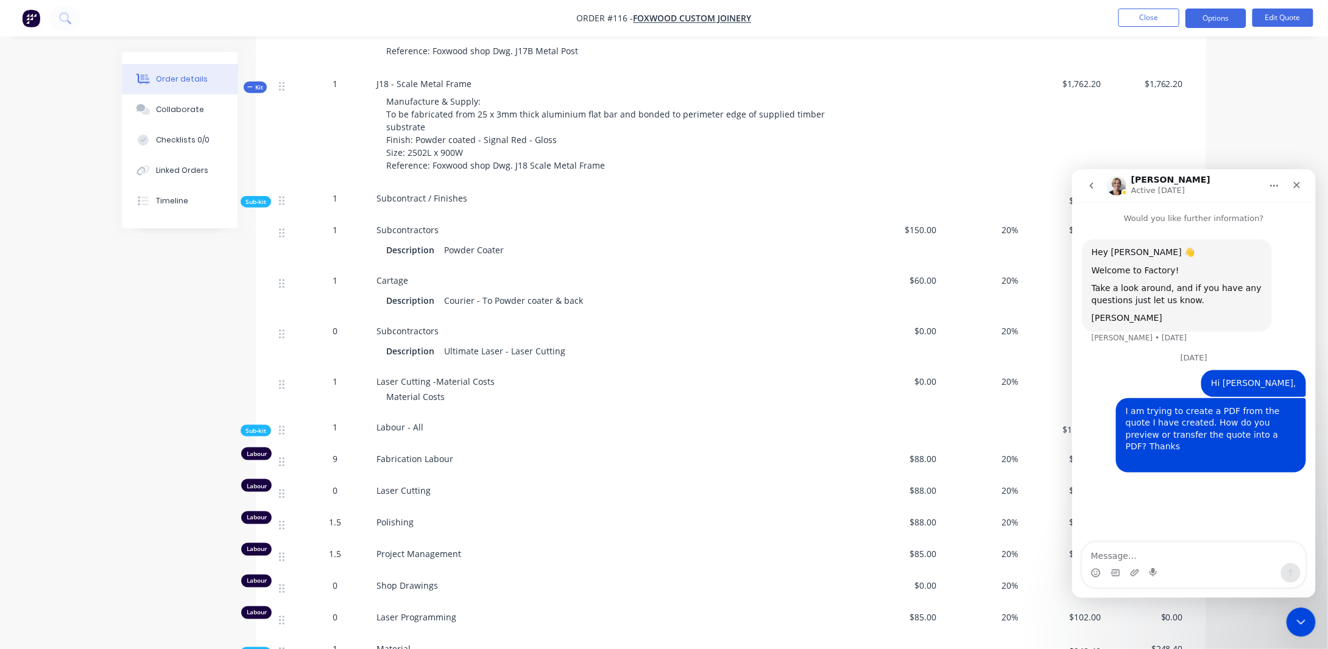
click at [1258, 108] on div "Order details Collaborate Checklists 0/0 Linked Orders Timeline Order details C…" at bounding box center [664, 254] width 1328 height 1795
click at [1294, 182] on icon "Close" at bounding box center [1296, 185] width 7 height 7
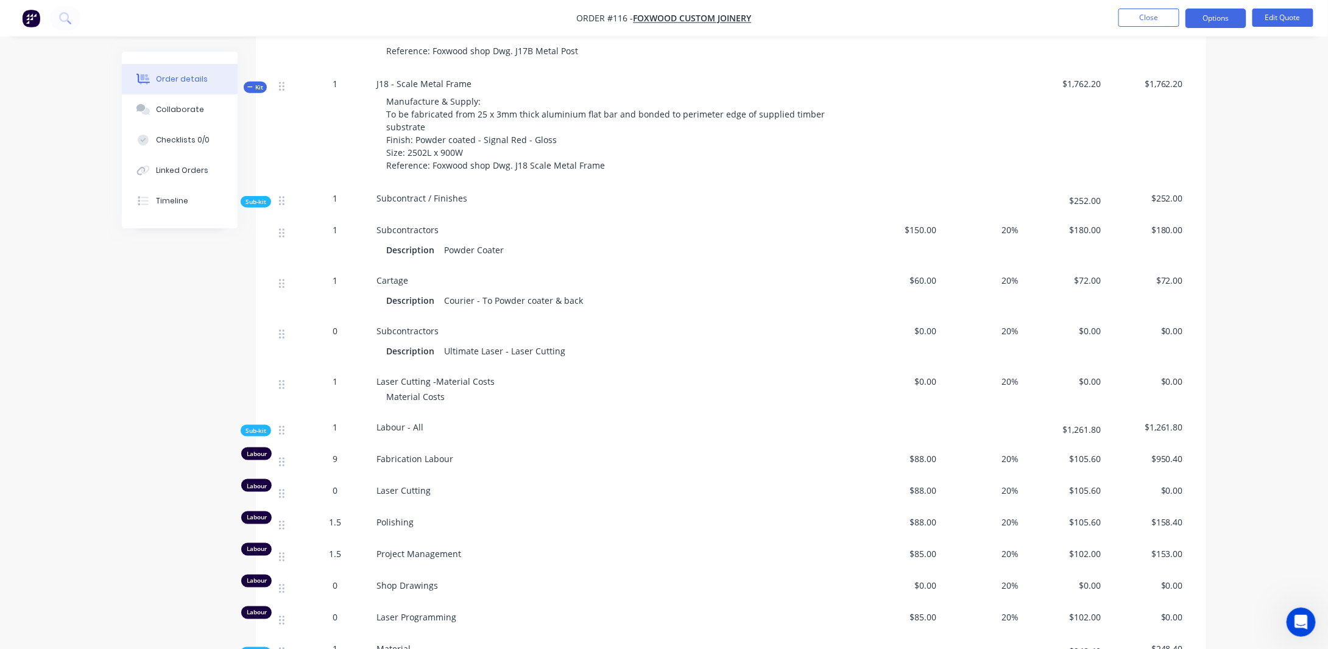
click at [1271, 94] on div "Order details Collaborate Checklists 0/0 Linked Orders Timeline Order details C…" at bounding box center [664, 254] width 1328 height 1795
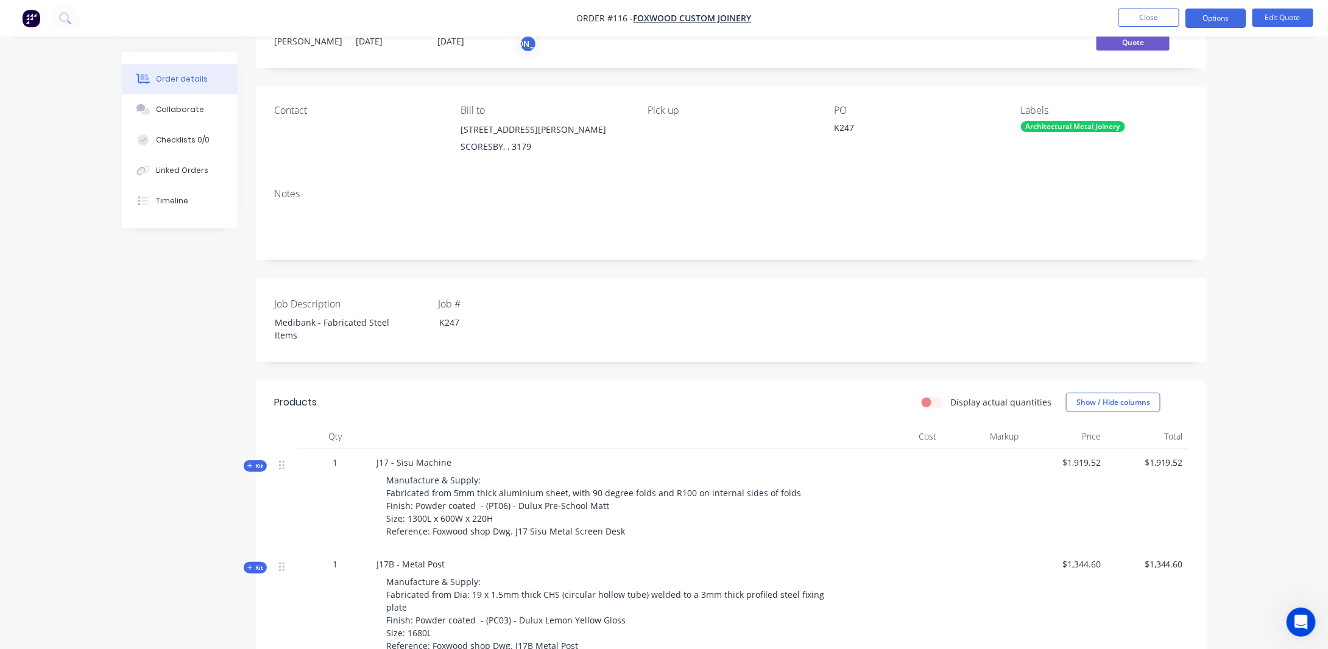
scroll to position [0, 0]
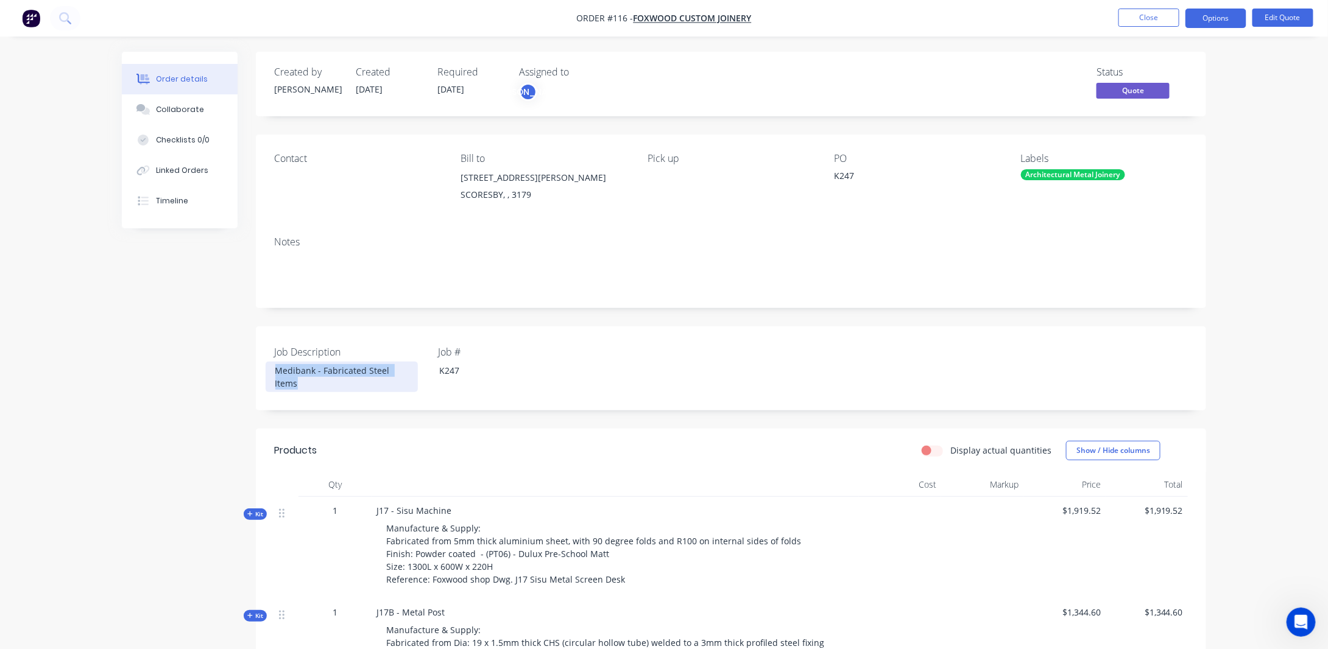
drag, startPoint x: 308, startPoint y: 384, endPoint x: 275, endPoint y: 364, distance: 38.0
click at [275, 364] on div "Medibank - Fabricated Steel Items" at bounding box center [342, 377] width 152 height 30
drag, startPoint x: 356, startPoint y: 384, endPoint x: 254, endPoint y: 365, distance: 104.1
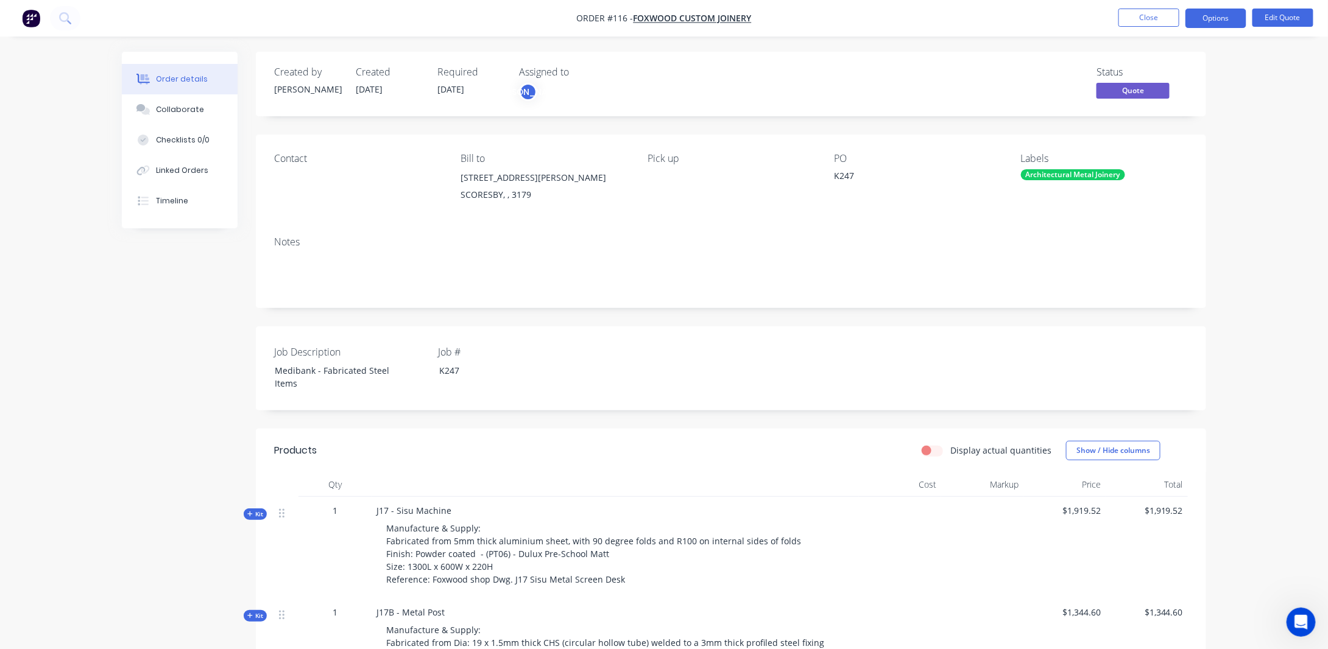
drag, startPoint x: 303, startPoint y: 384, endPoint x: 255, endPoint y: 365, distance: 51.5
click at [486, 360] on div "Job # K247" at bounding box center [514, 369] width 152 height 48
click at [854, 186] on div "K247" at bounding box center [910, 177] width 152 height 17
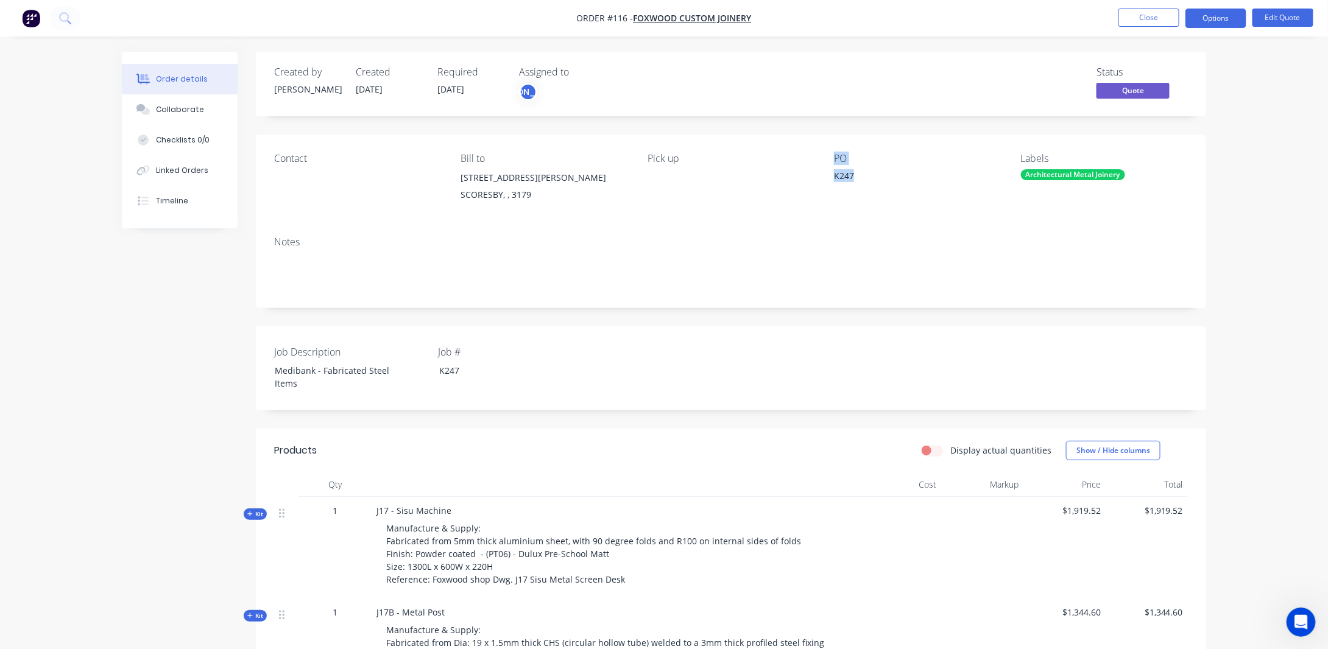
drag, startPoint x: 851, startPoint y: 185, endPoint x: 822, endPoint y: 187, distance: 29.3
click at [822, 187] on div "Contact Bill to [STREET_ADDRESS][PERSON_NAME] Pick up PO K247 Labels Architectu…" at bounding box center [731, 181] width 950 height 92
click at [1295, 615] on icon "Open Intercom Messenger" at bounding box center [1300, 621] width 20 height 20
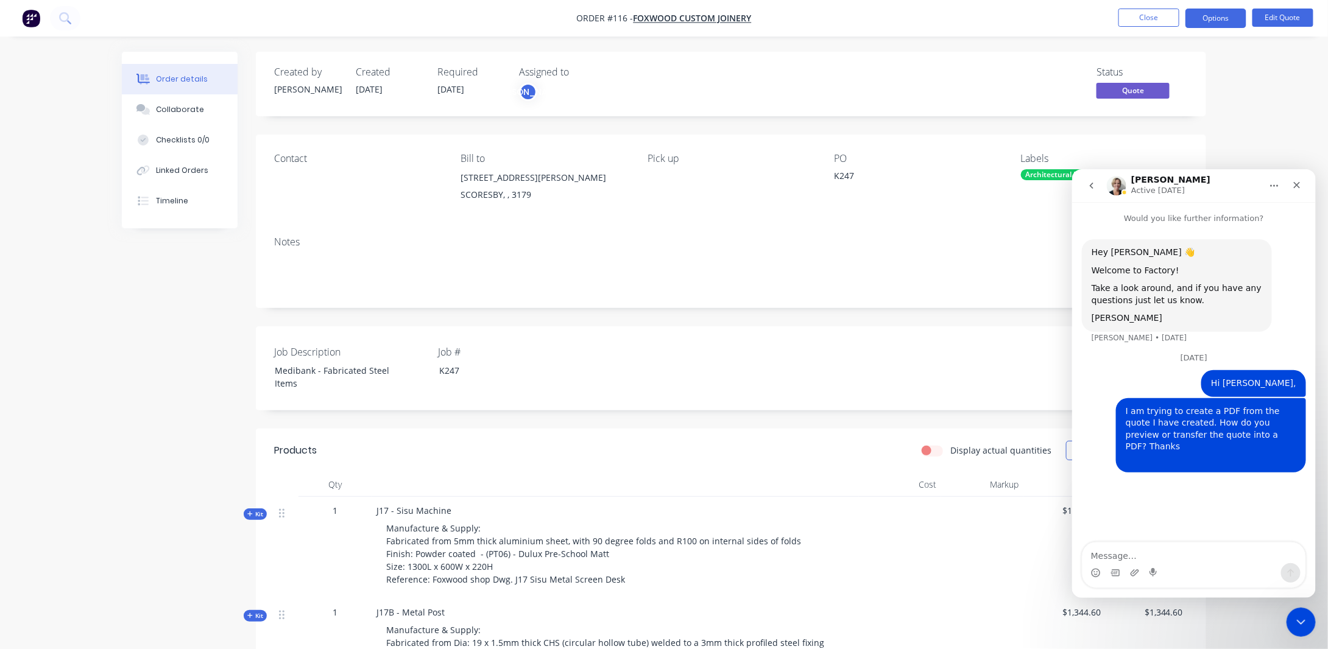
click at [1291, 627] on div "Close Intercom Messenger" at bounding box center [1299, 620] width 29 height 29
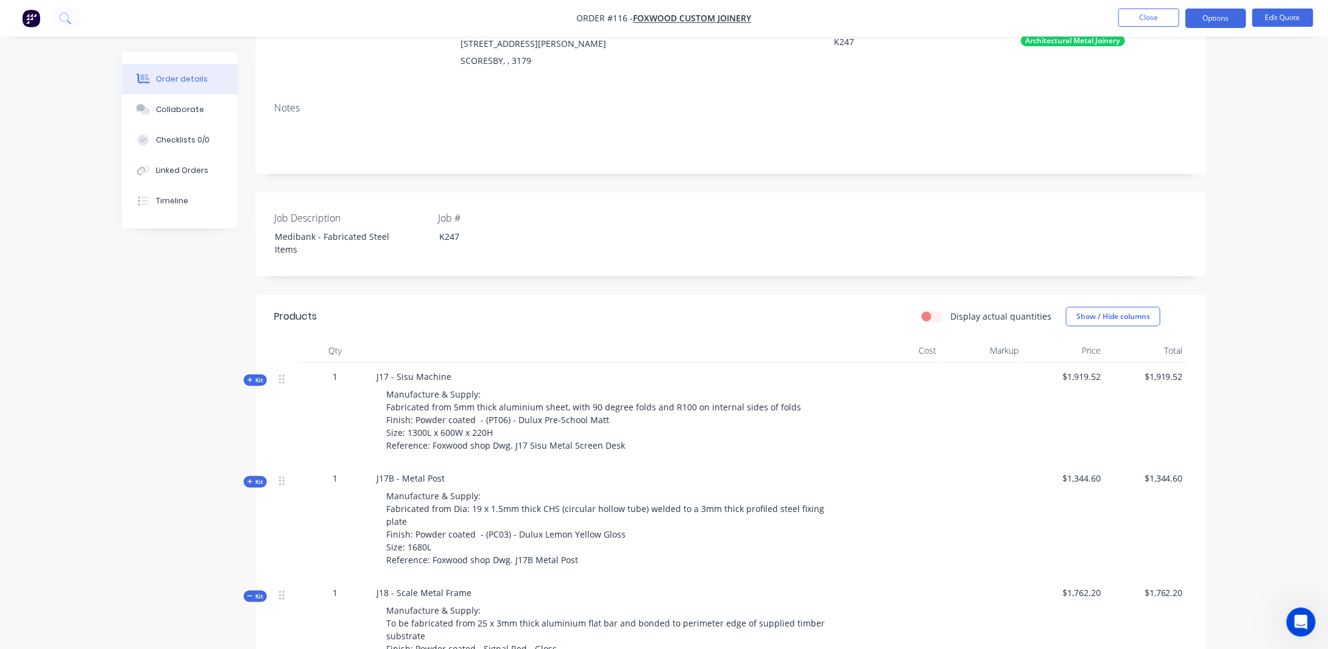
scroll to position [244, 0]
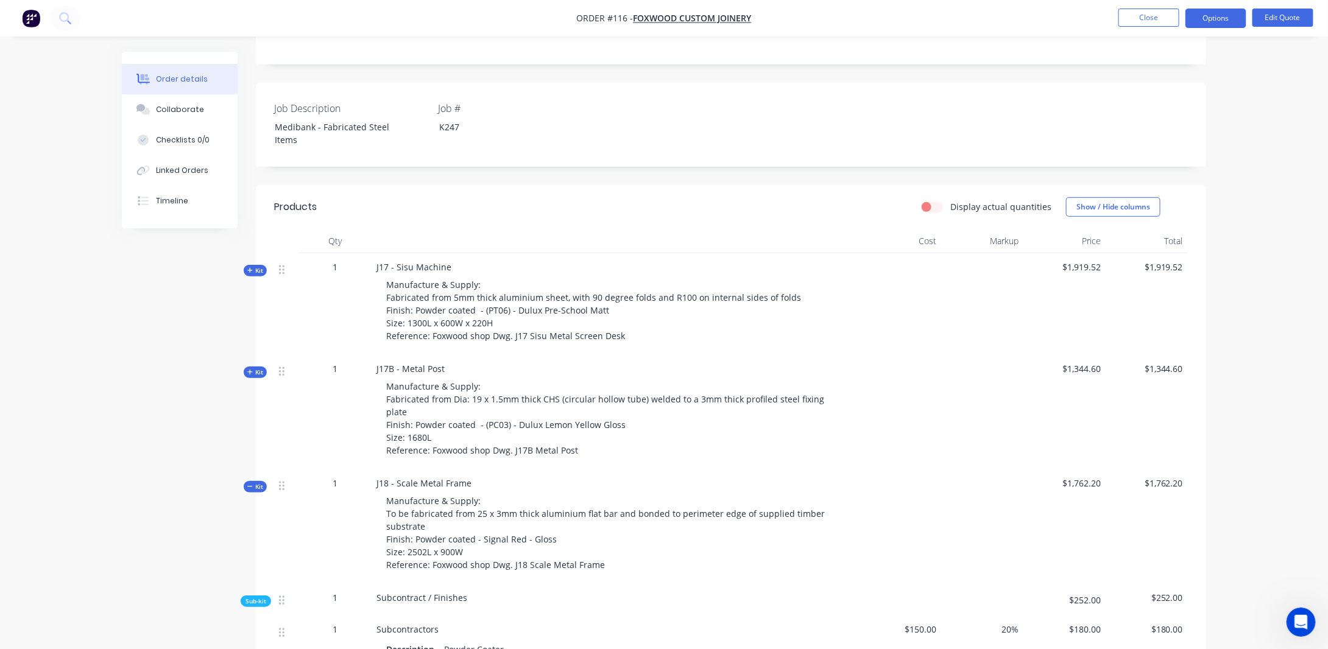
click at [252, 270] on icon at bounding box center [249, 270] width 5 height 6
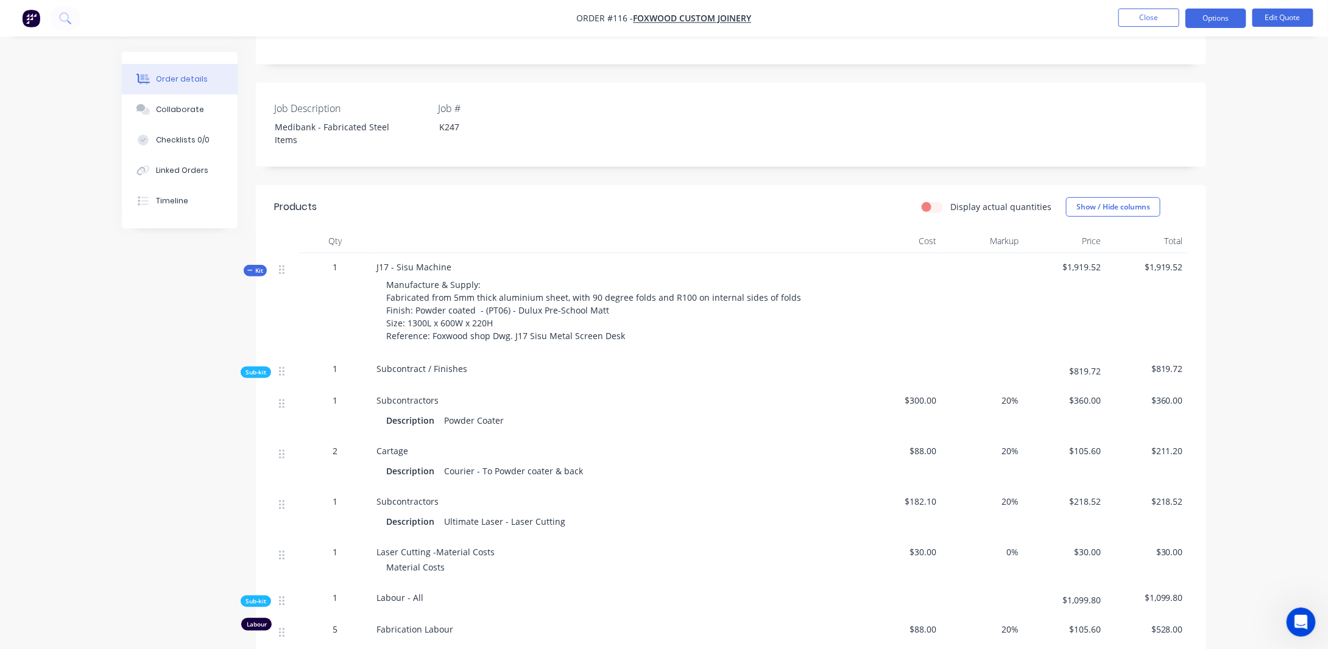
click at [259, 270] on span "Kit" at bounding box center [255, 270] width 16 height 9
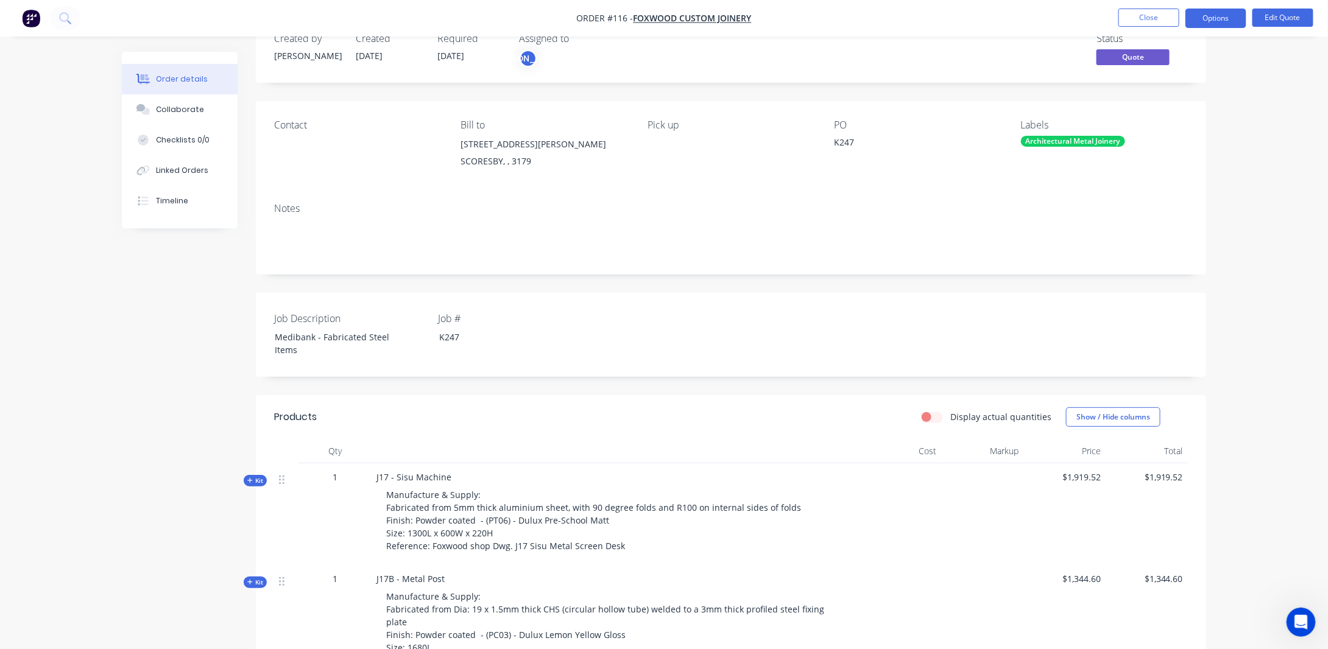
scroll to position [0, 0]
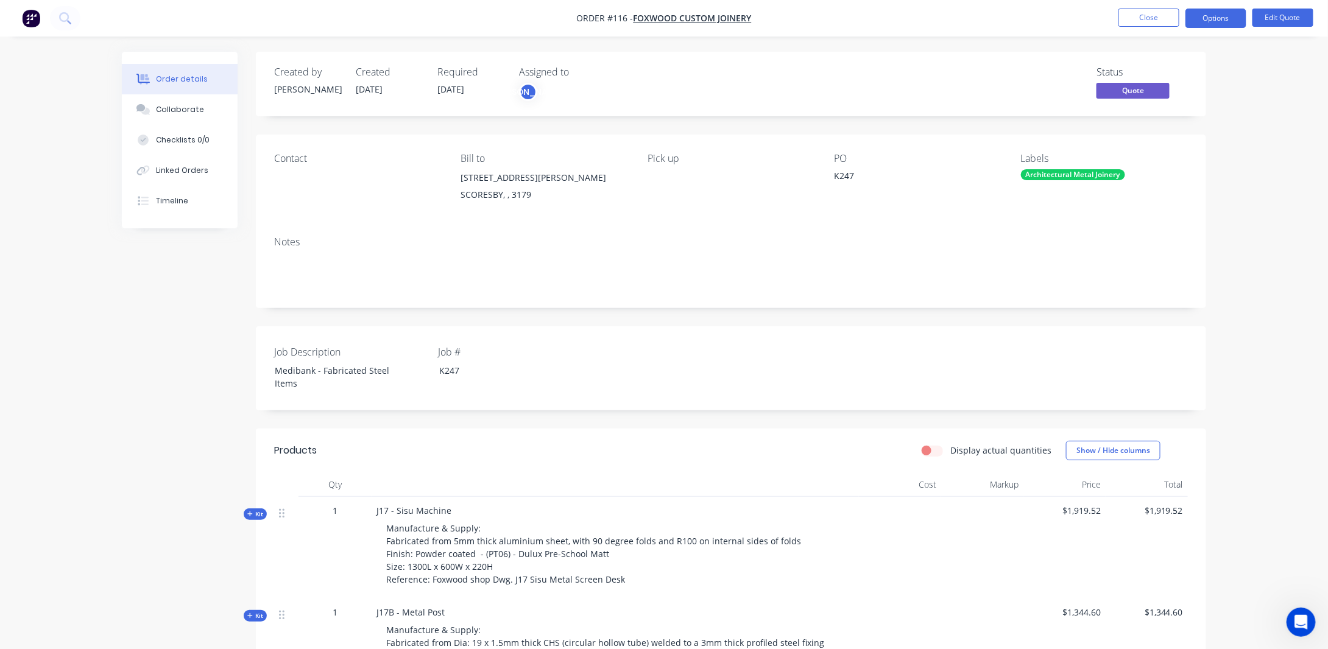
click at [1143, 91] on span "Quote" at bounding box center [1132, 90] width 73 height 15
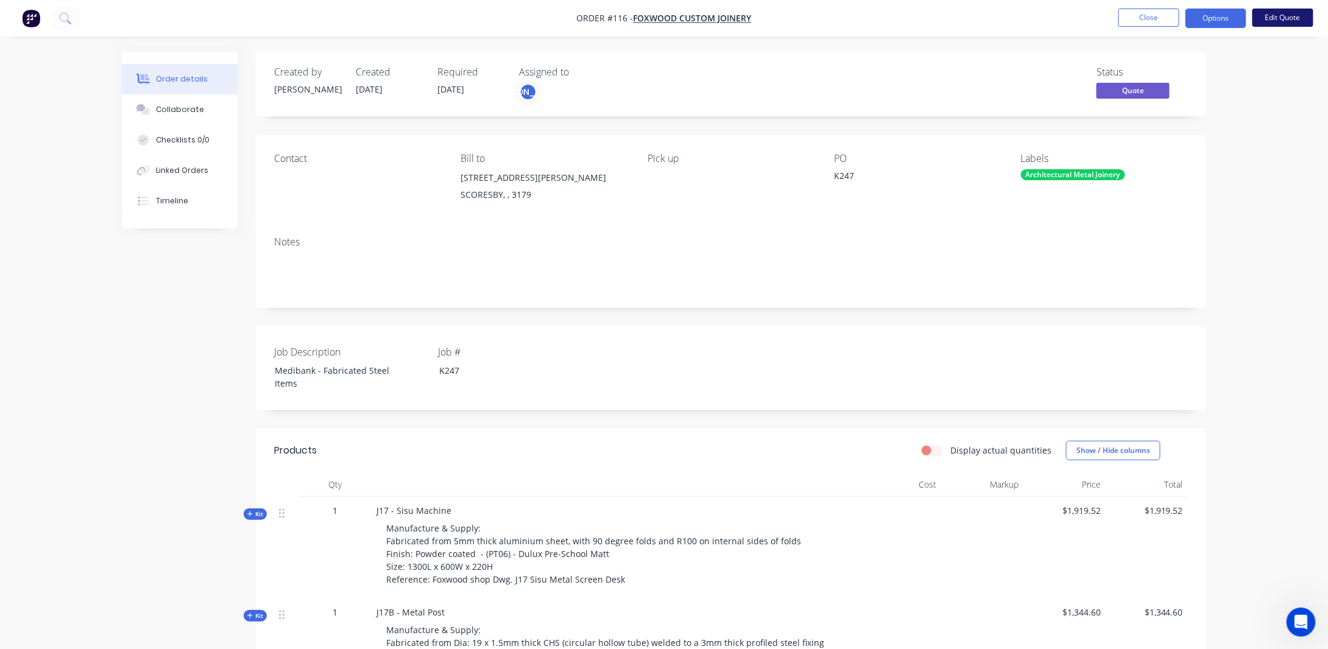
click at [1288, 19] on button "Edit Quote" at bounding box center [1282, 18] width 61 height 18
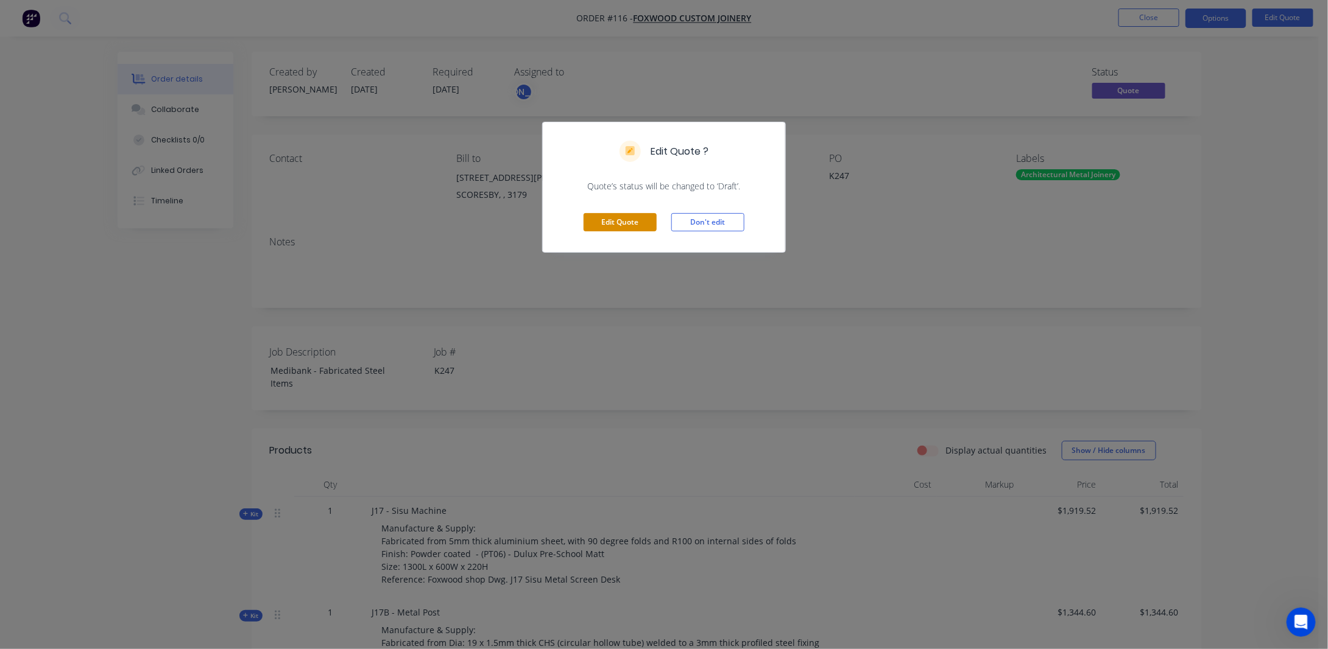
click at [639, 223] on button "Edit Quote" at bounding box center [620, 222] width 73 height 18
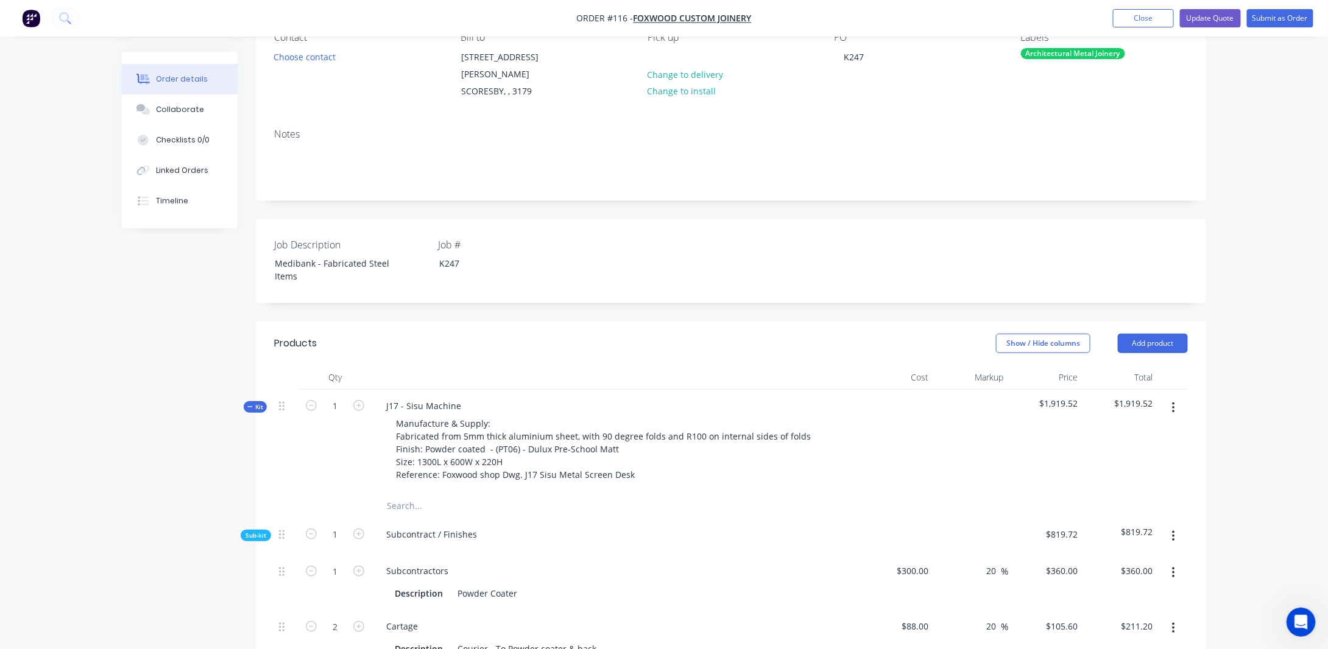
scroll to position [244, 0]
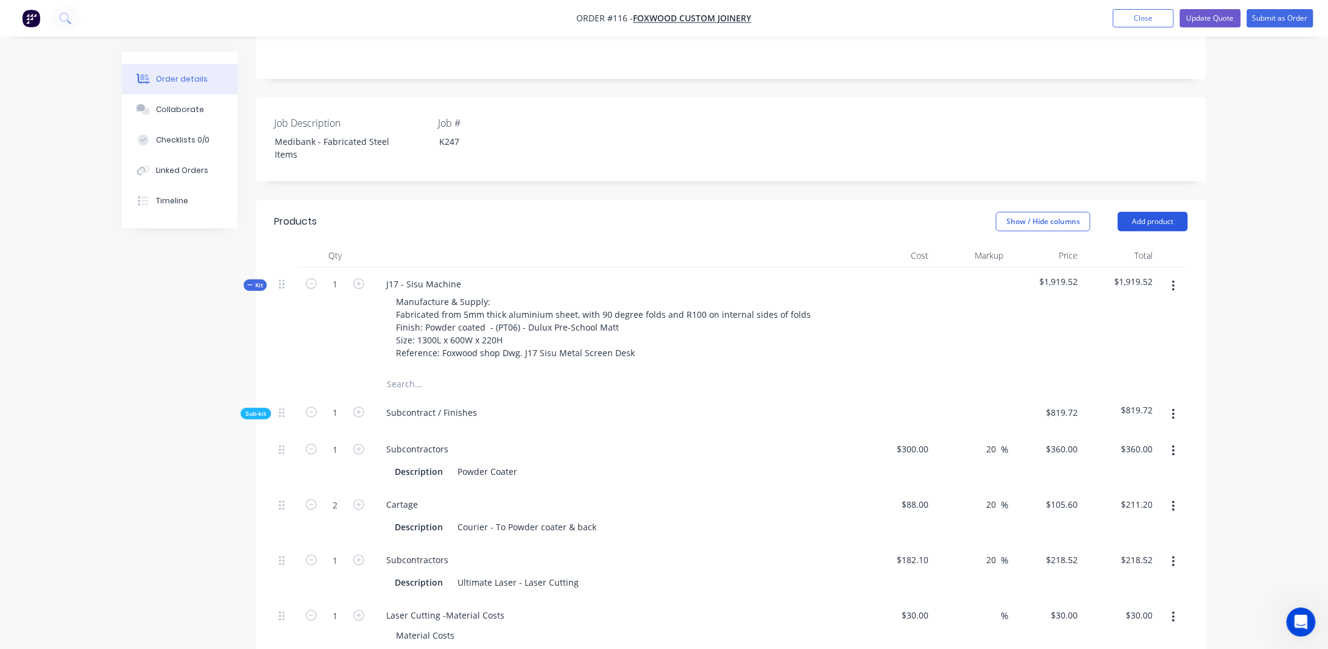
click at [1137, 212] on button "Add product" at bounding box center [1153, 221] width 70 height 19
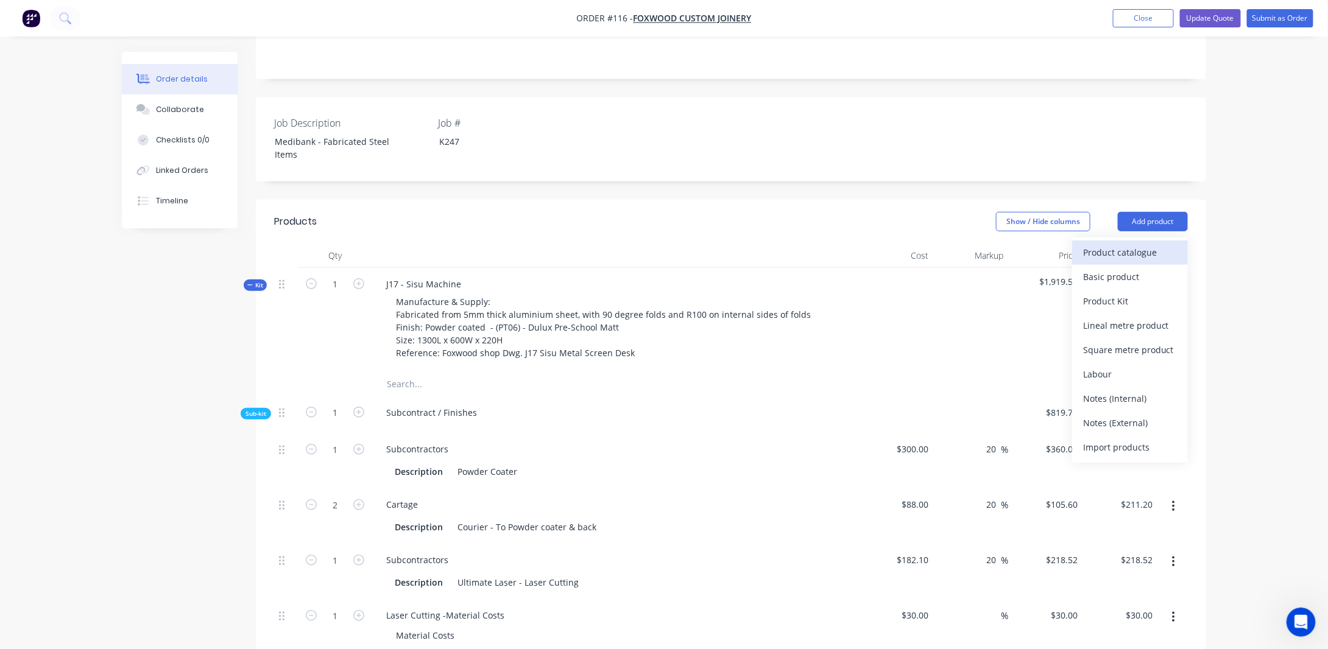
click at [1136, 244] on div "Product catalogue" at bounding box center [1130, 253] width 94 height 18
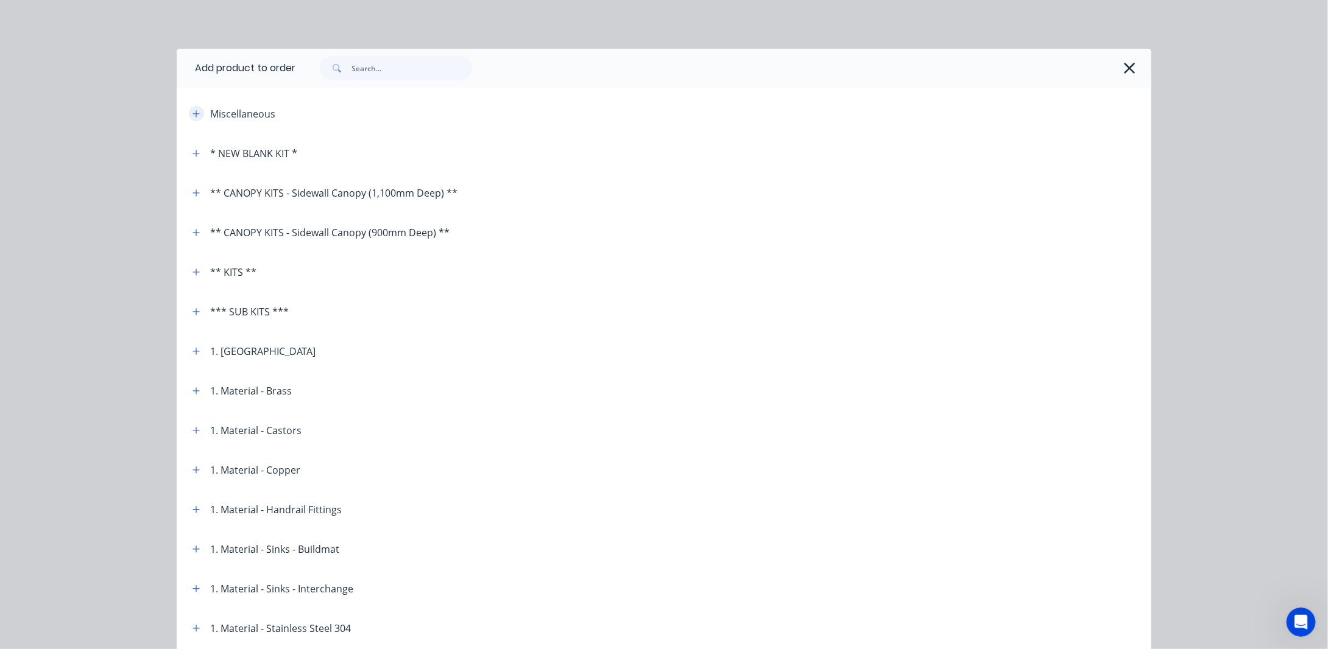
click at [196, 116] on button "button" at bounding box center [196, 113] width 15 height 15
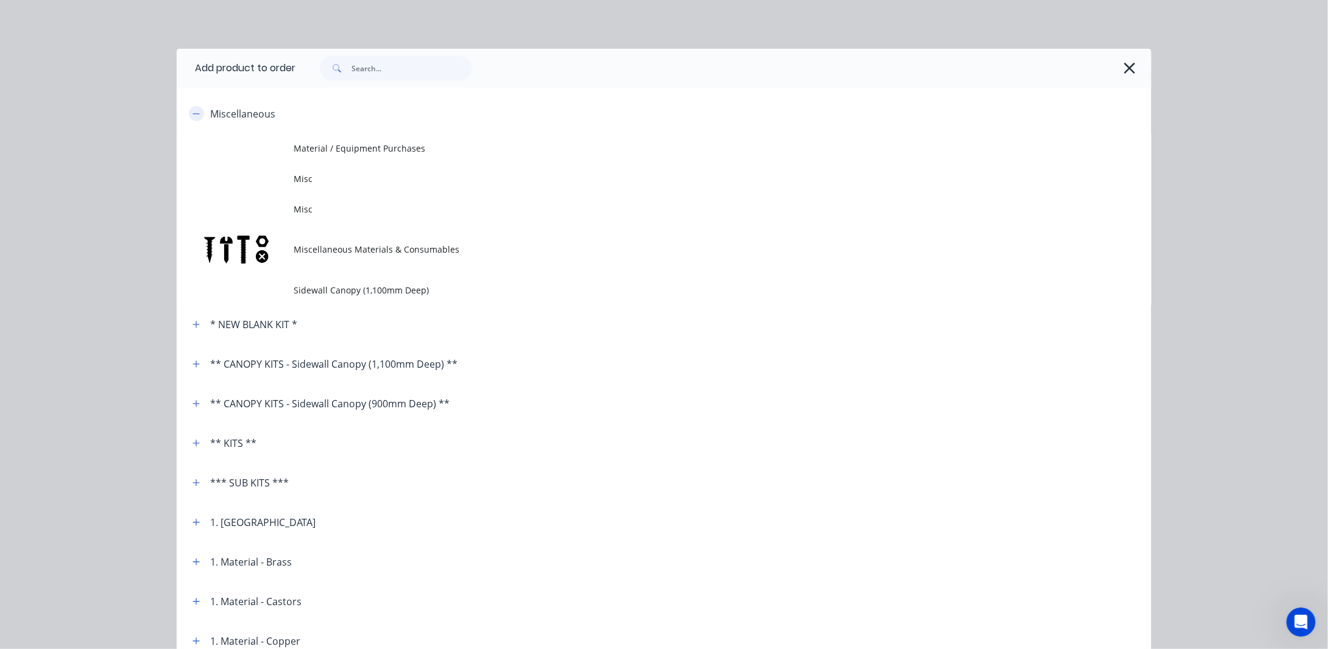
click at [196, 116] on button "button" at bounding box center [196, 113] width 15 height 15
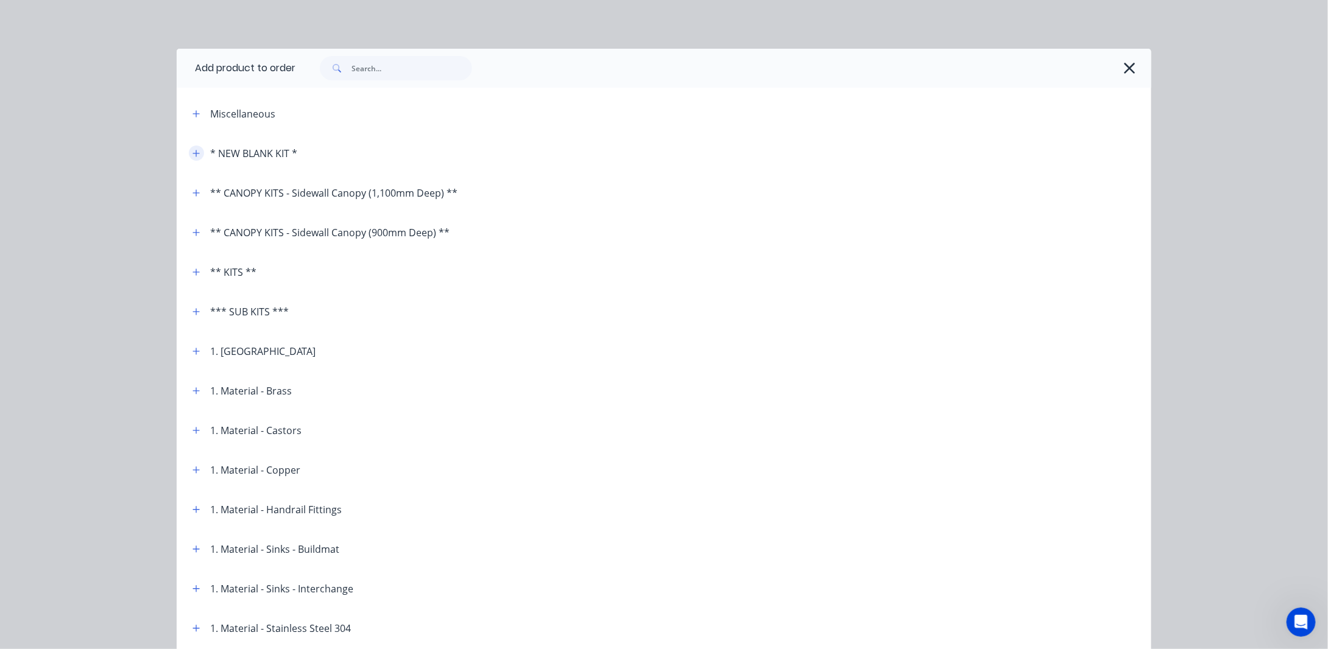
click at [193, 158] on button "button" at bounding box center [196, 153] width 15 height 15
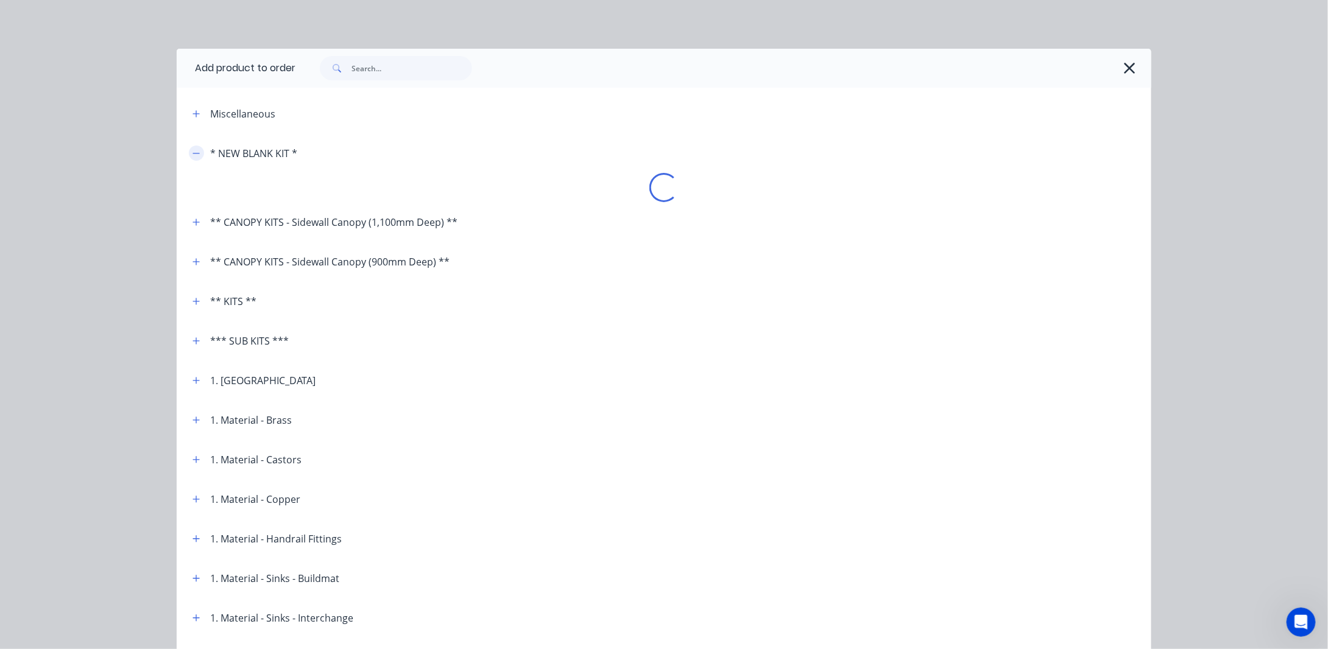
click at [193, 154] on icon "button" at bounding box center [195, 153] width 7 height 9
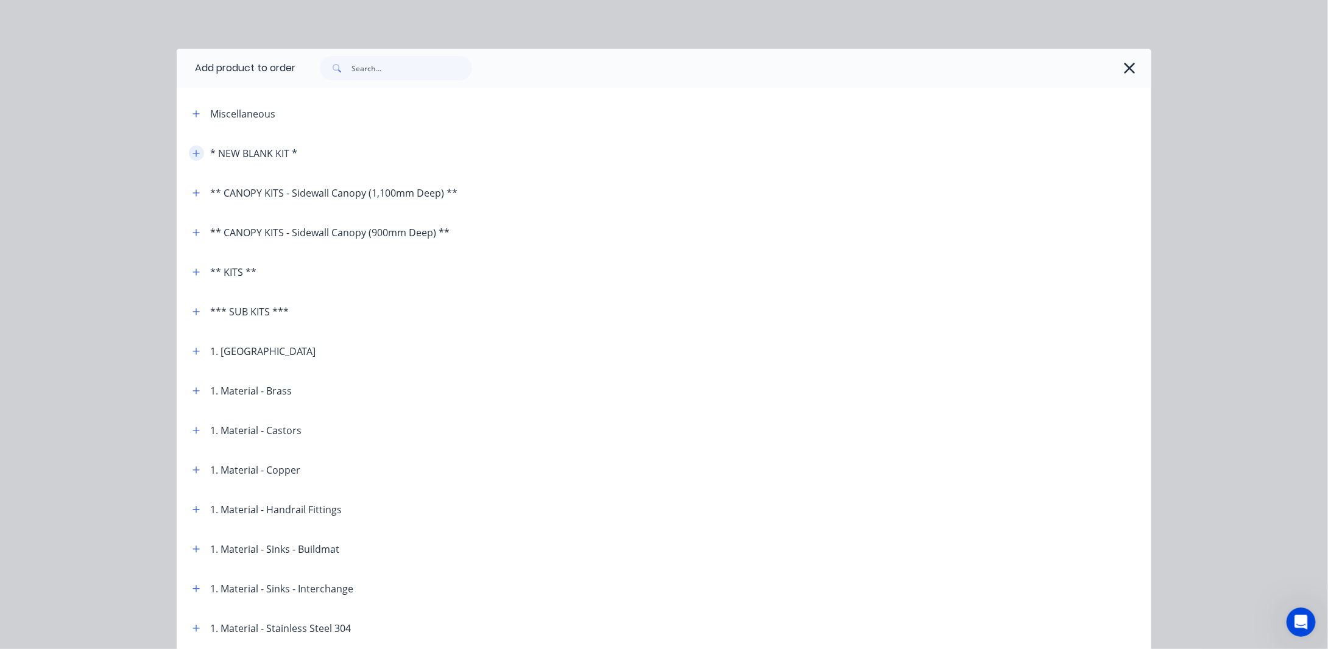
click at [192, 155] on icon "button" at bounding box center [195, 153] width 7 height 9
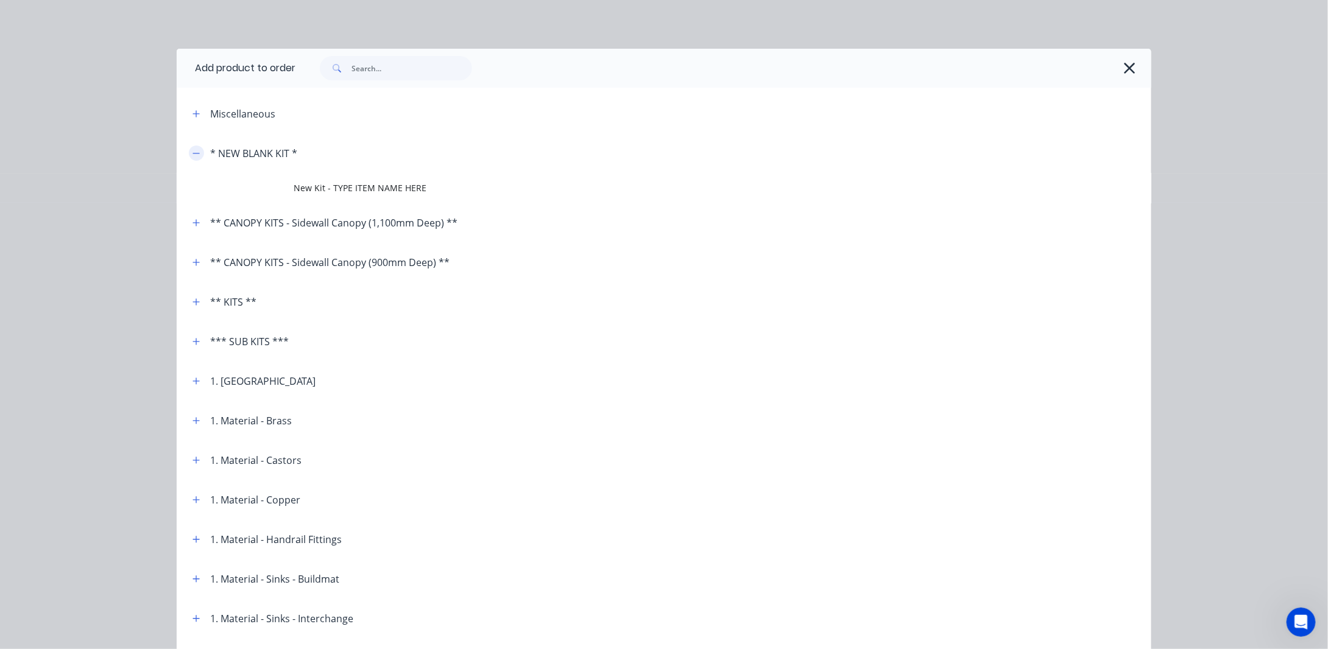
click at [192, 156] on icon "button" at bounding box center [195, 153] width 7 height 9
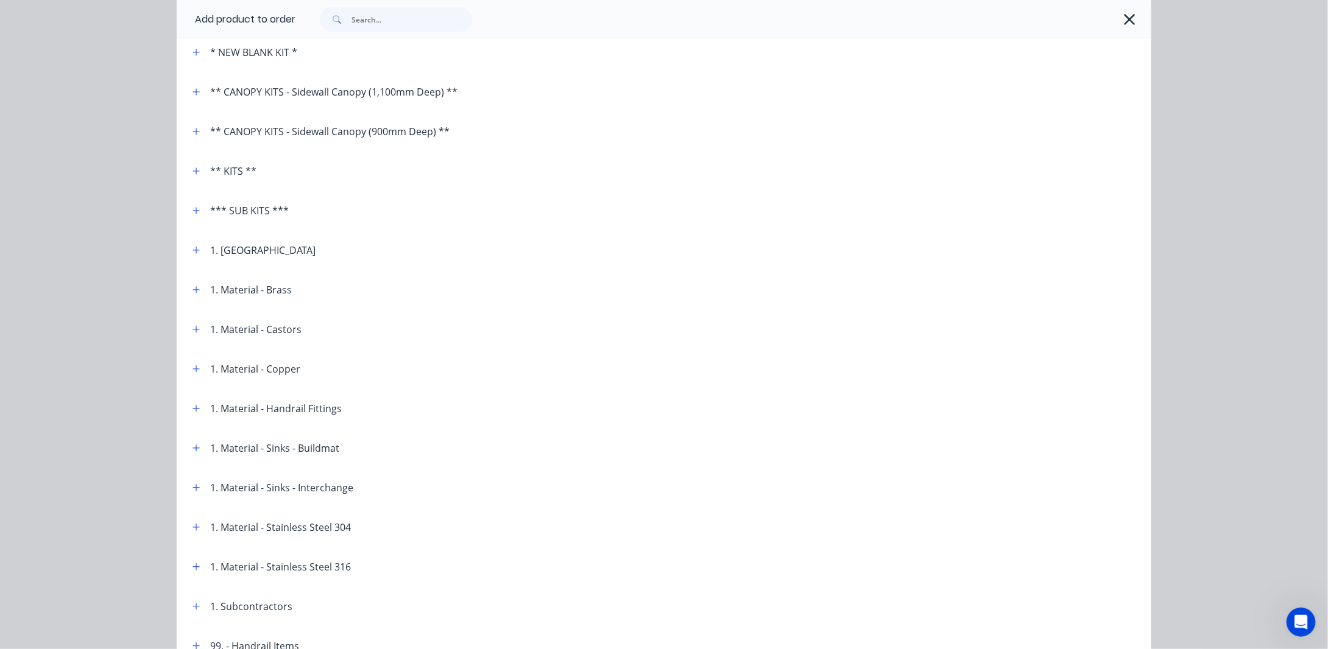
scroll to position [43, 0]
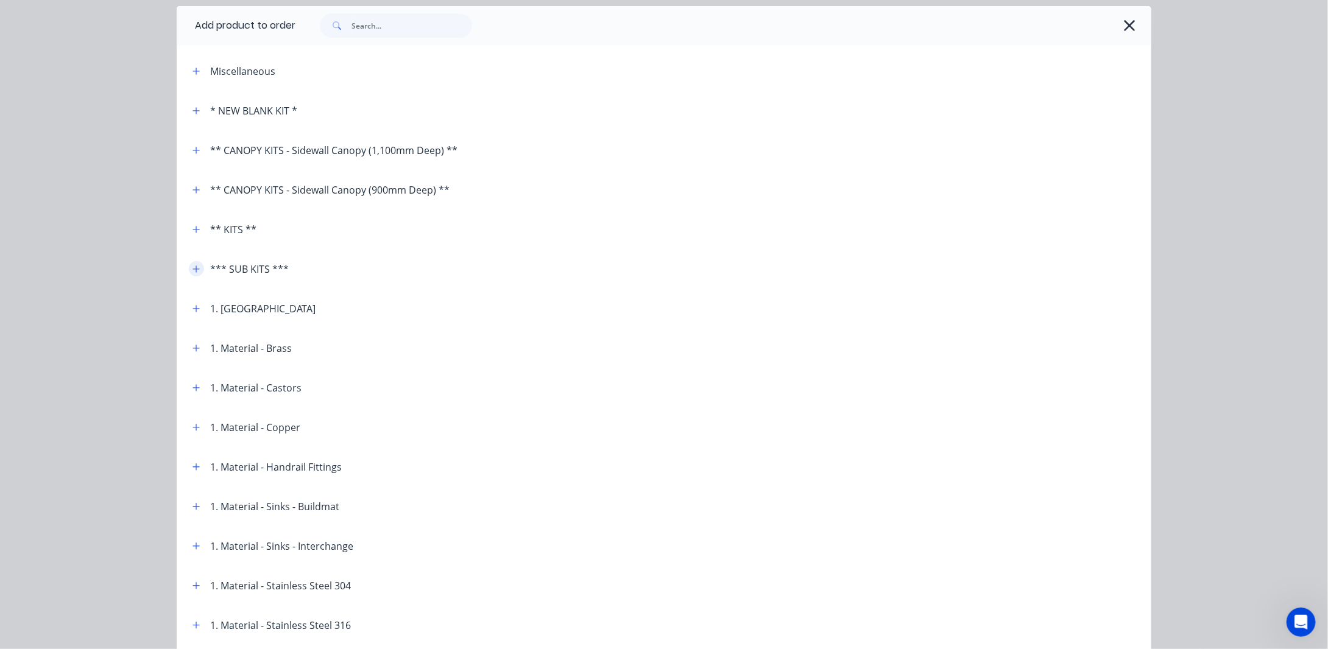
click at [195, 266] on icon "button" at bounding box center [195, 269] width 7 height 9
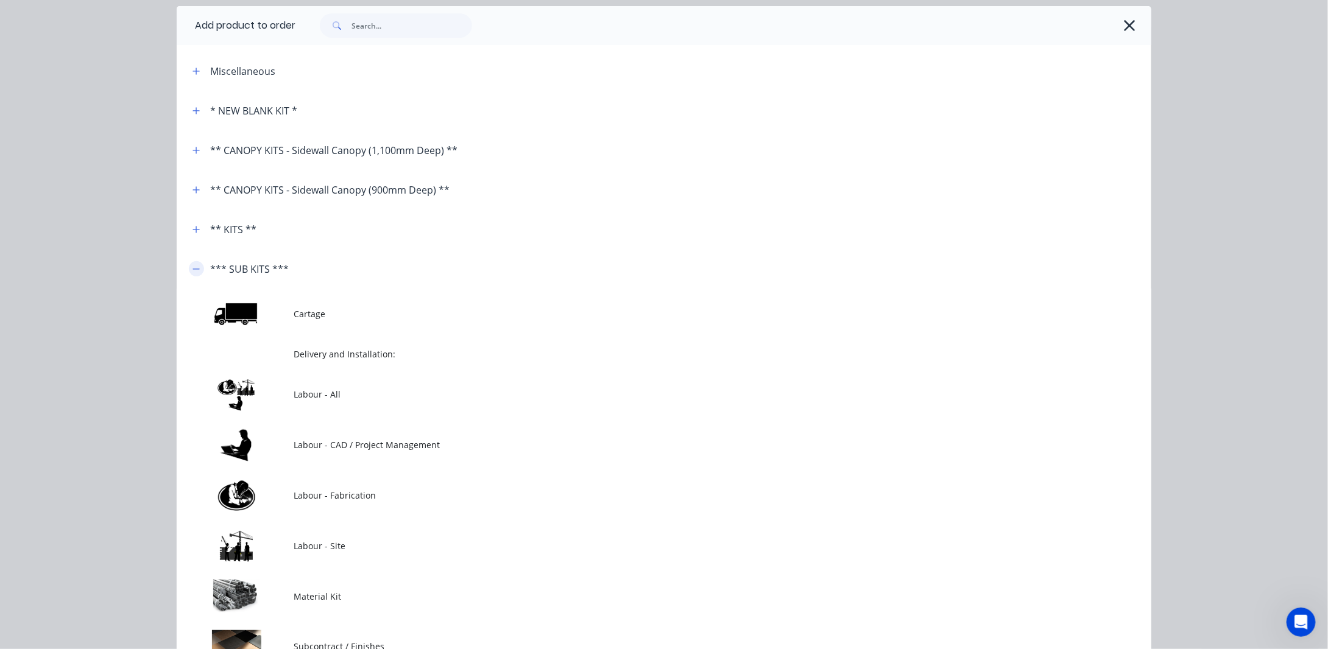
click at [195, 266] on icon "button" at bounding box center [195, 269] width 7 height 9
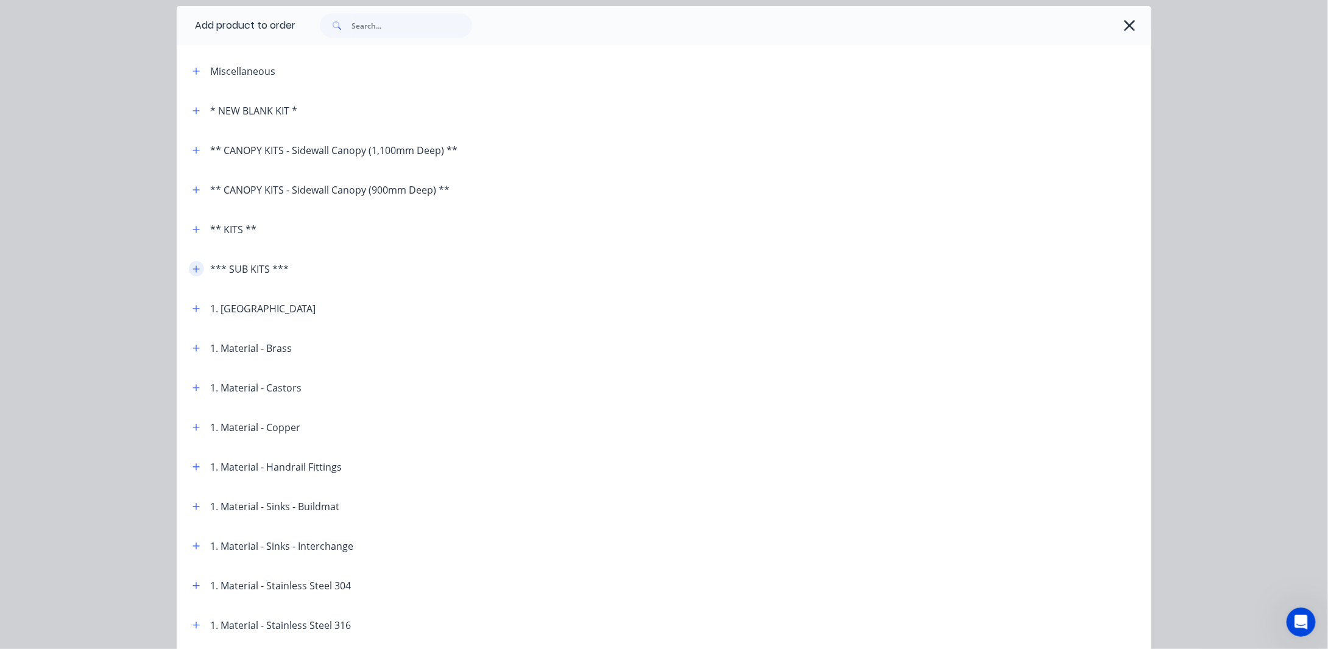
click at [194, 270] on icon "button" at bounding box center [195, 269] width 7 height 9
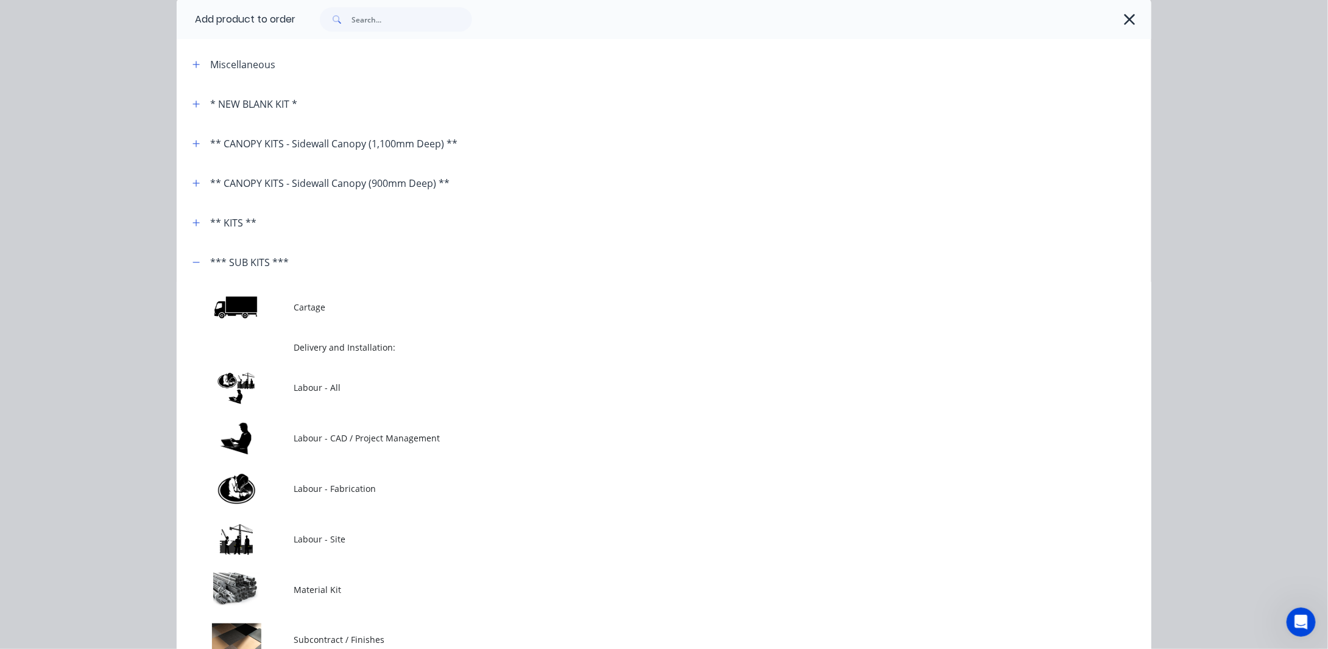
scroll to position [0, 0]
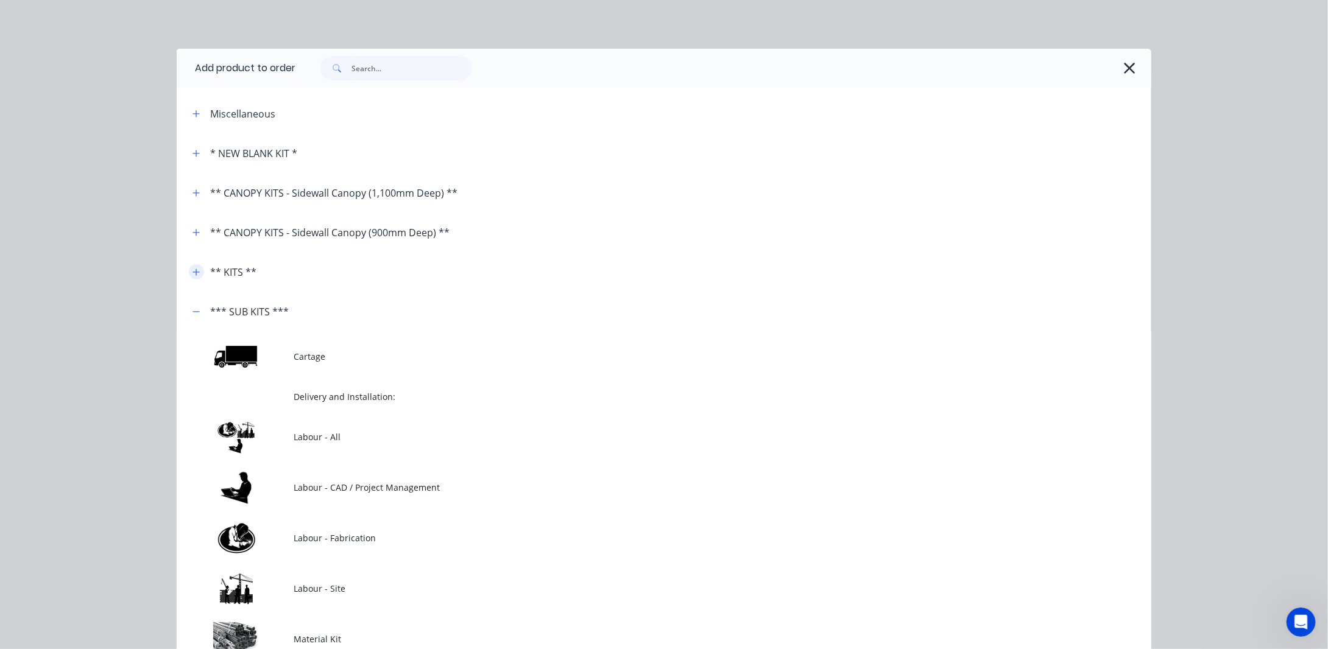
click at [192, 272] on icon "button" at bounding box center [195, 272] width 7 height 9
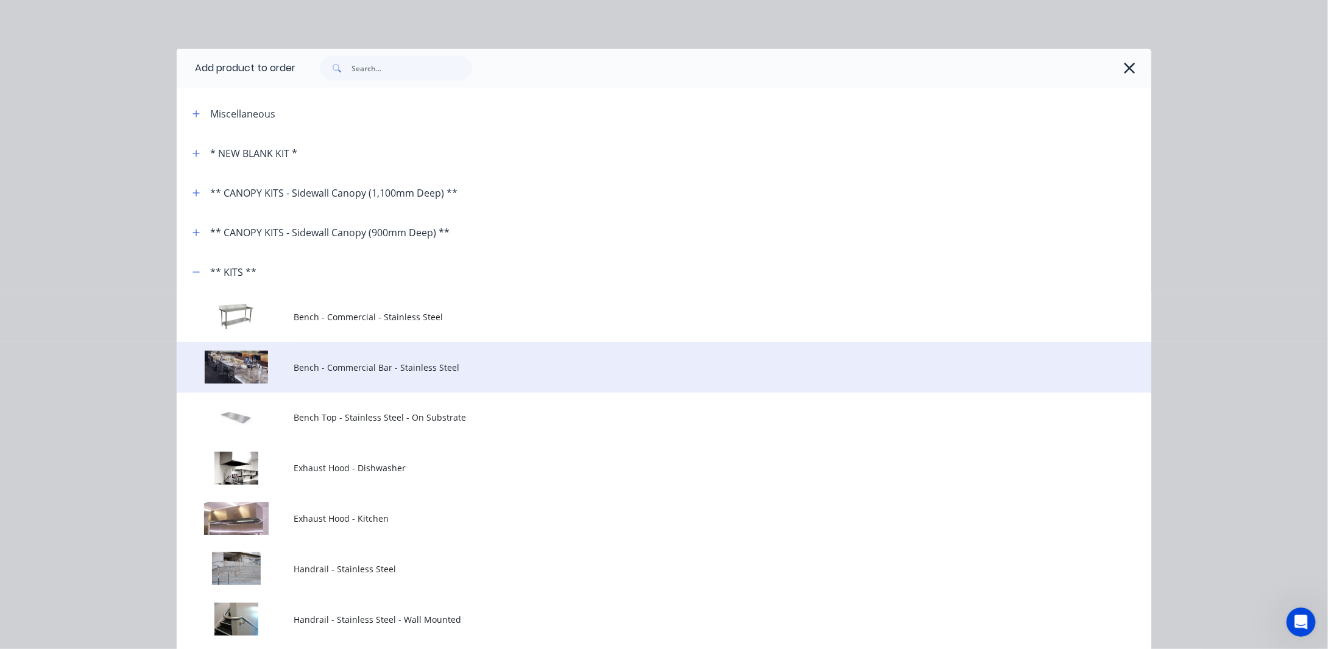
scroll to position [183, 0]
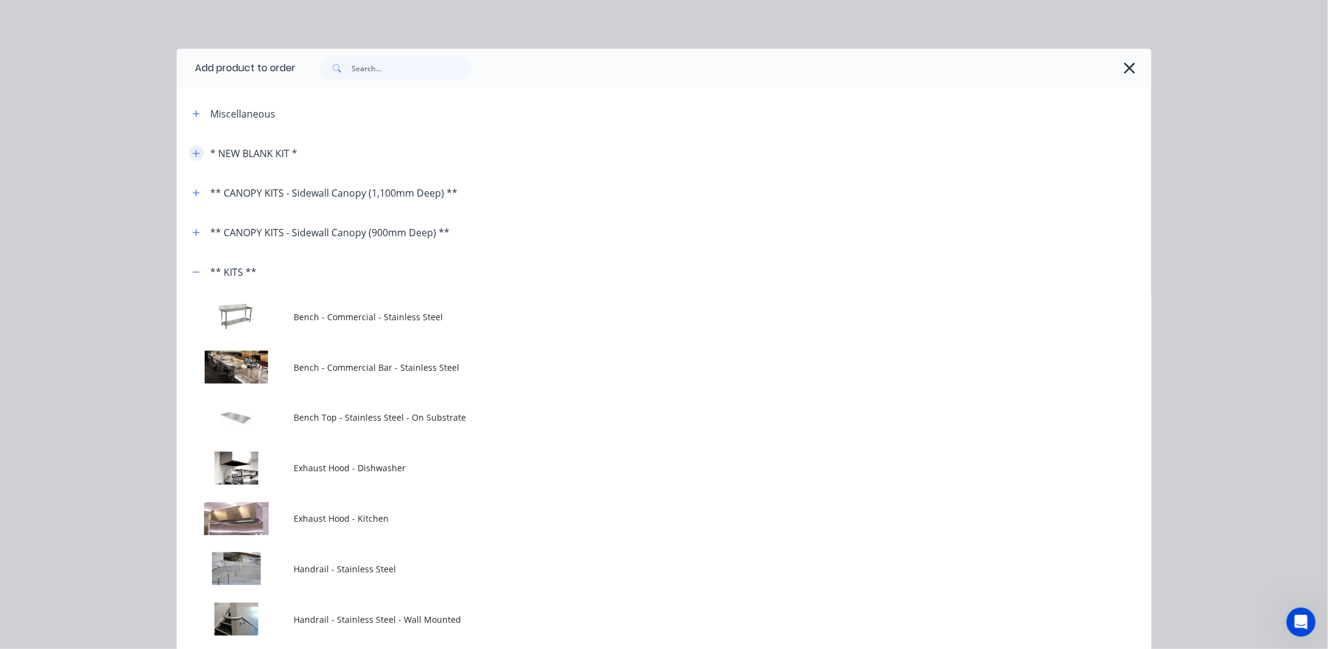
click at [193, 157] on icon "button" at bounding box center [195, 153] width 7 height 9
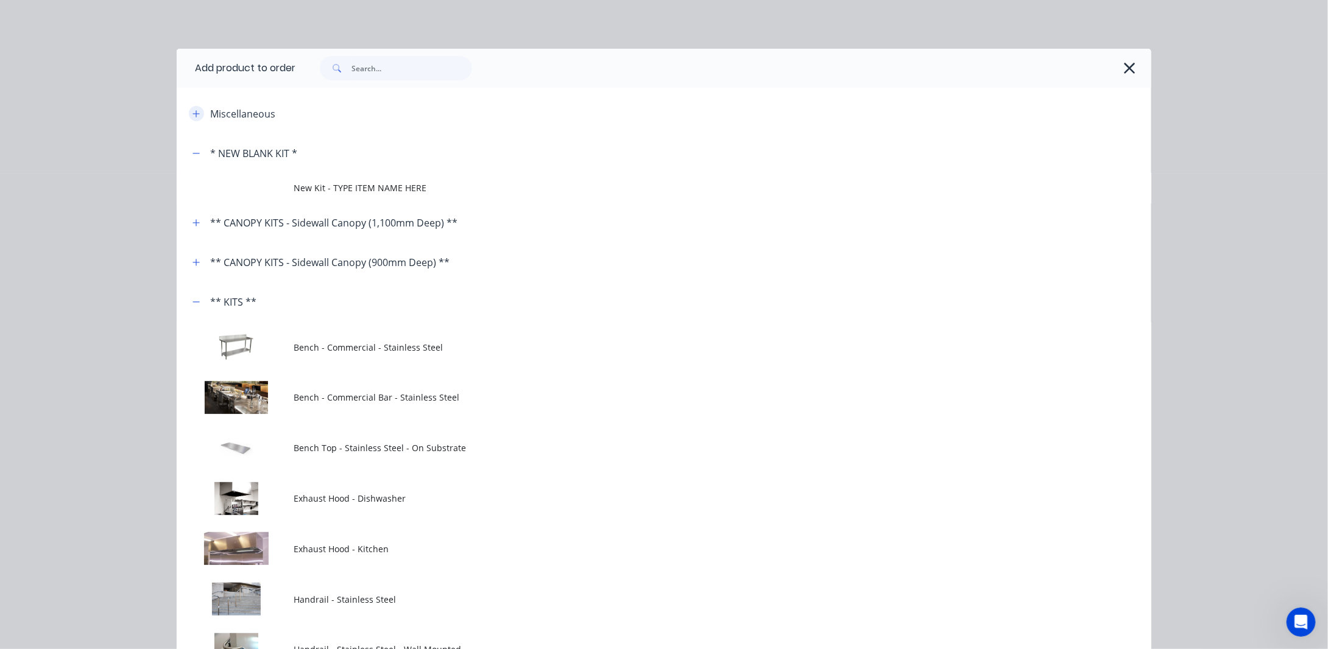
click at [196, 113] on button "button" at bounding box center [196, 113] width 15 height 15
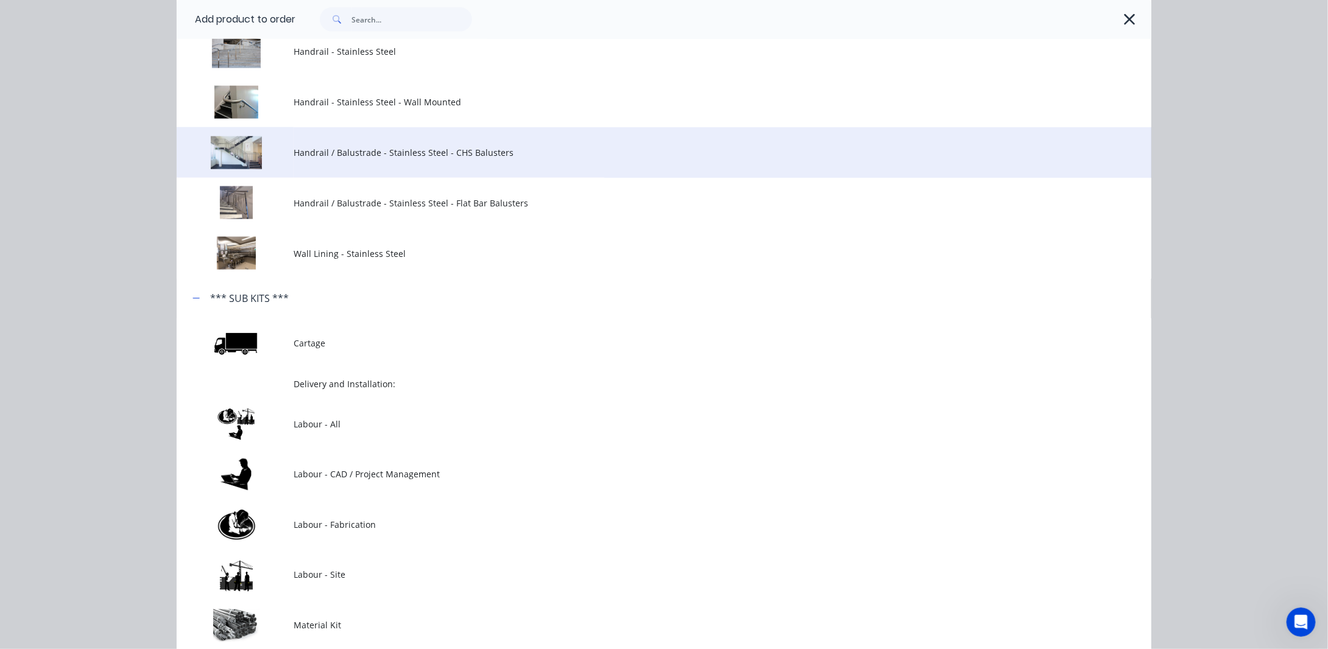
scroll to position [853, 0]
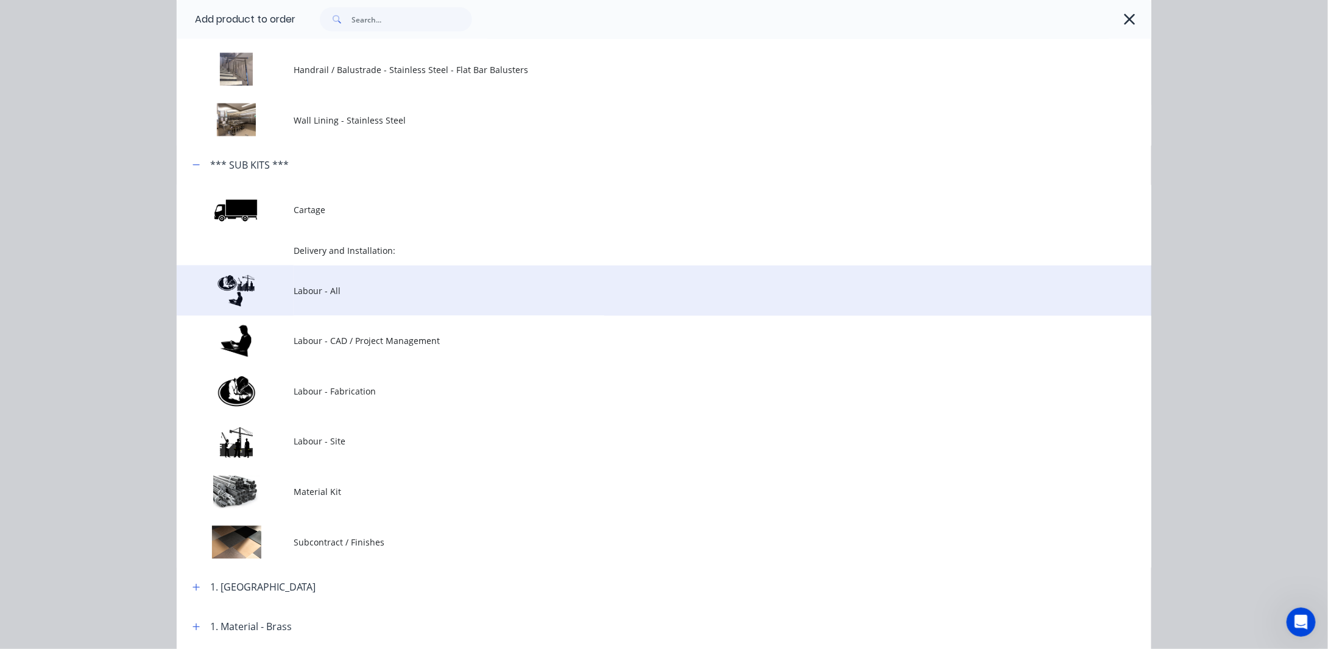
click at [306, 283] on td "Labour - All" at bounding box center [723, 291] width 858 height 51
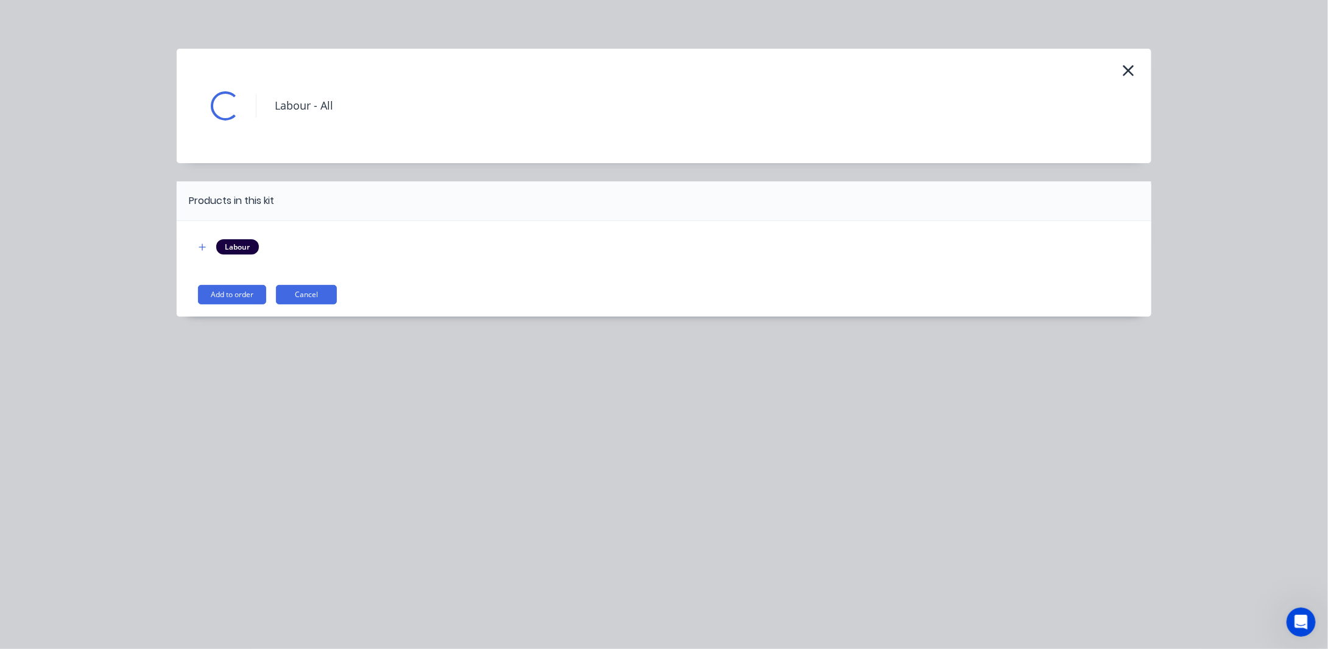
scroll to position [0, 0]
click at [295, 287] on button "Cancel" at bounding box center [306, 294] width 61 height 19
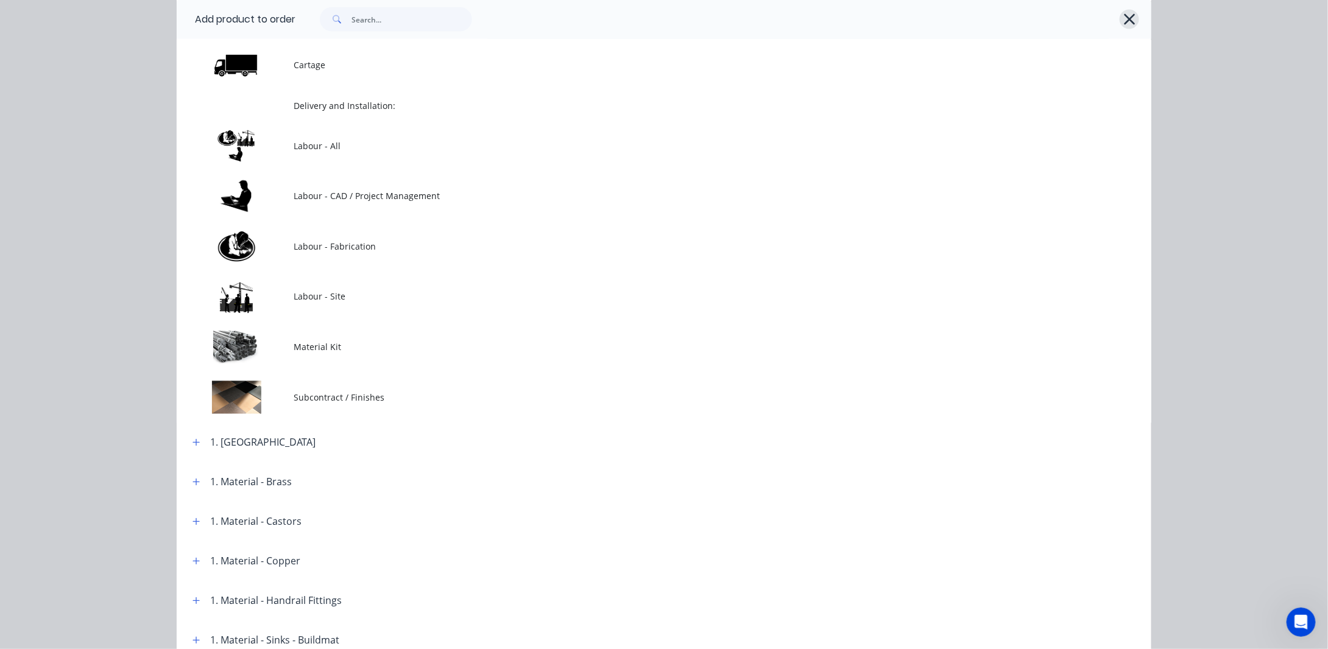
click at [1128, 19] on icon "button" at bounding box center [1129, 19] width 13 height 17
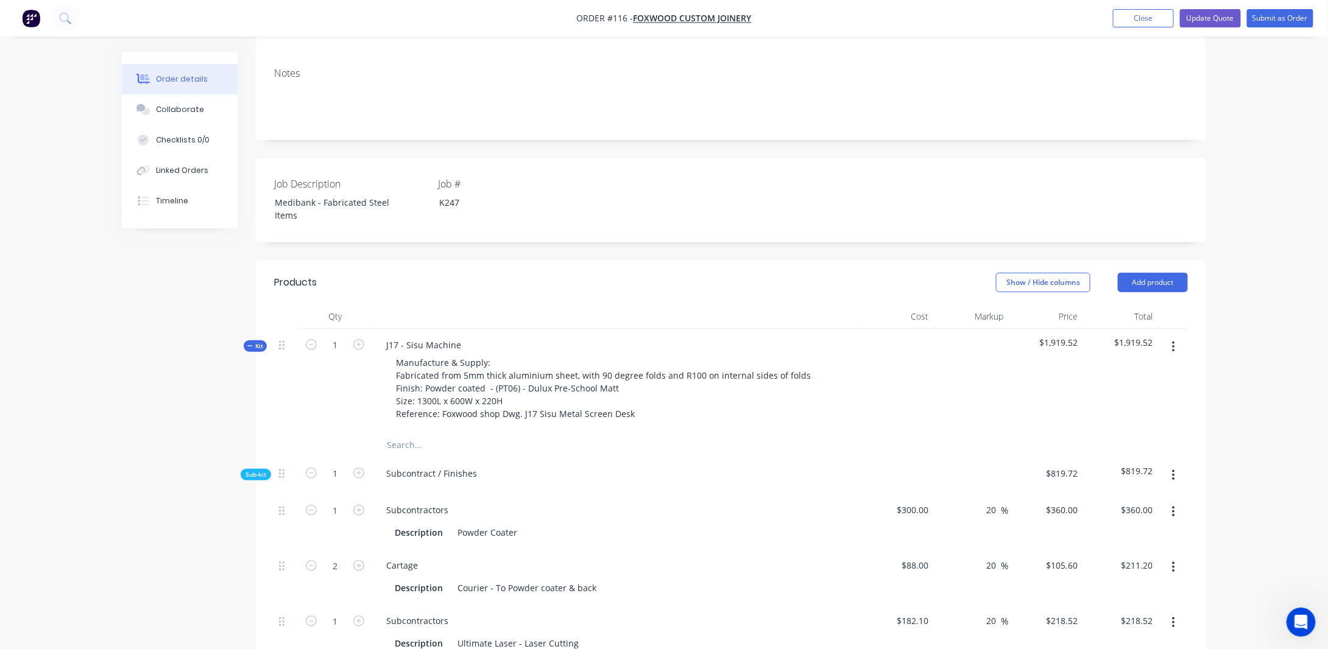
click at [1170, 336] on button "button" at bounding box center [1173, 347] width 29 height 22
click at [481, 331] on div "J17 - Sisu Machine Manufacture & Supply: Fabricated from 5mm thick aluminium sh…" at bounding box center [615, 381] width 487 height 104
click at [284, 341] on icon at bounding box center [281, 345] width 5 height 9
drag, startPoint x: 254, startPoint y: 328, endPoint x: 559, endPoint y: 329, distance: 304.6
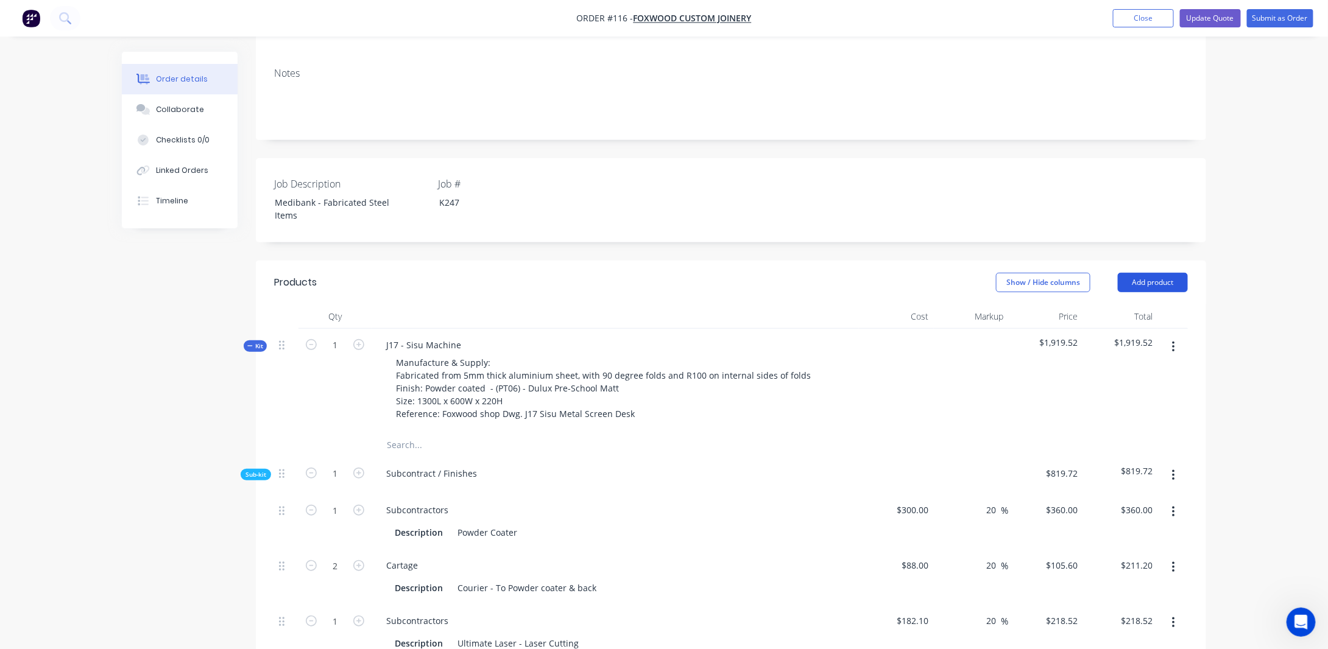
click at [1130, 273] on button "Add product" at bounding box center [1153, 282] width 70 height 19
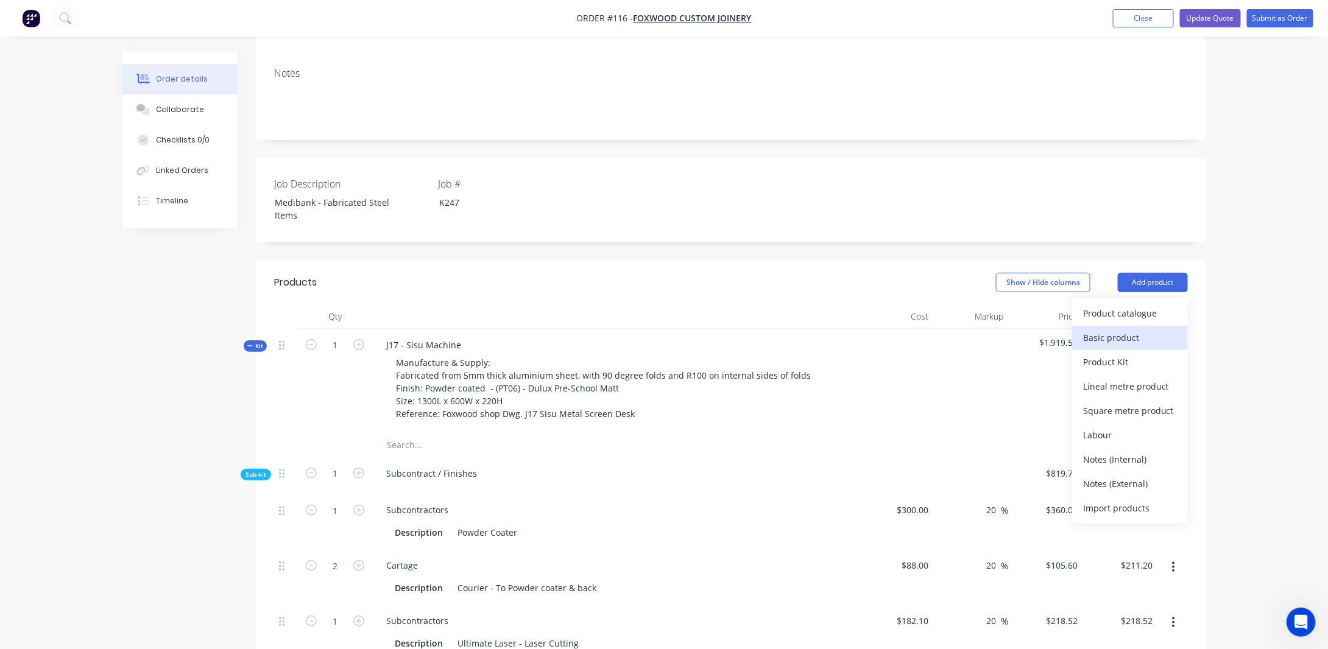
click at [1119, 329] on div "Basic product" at bounding box center [1130, 338] width 94 height 18
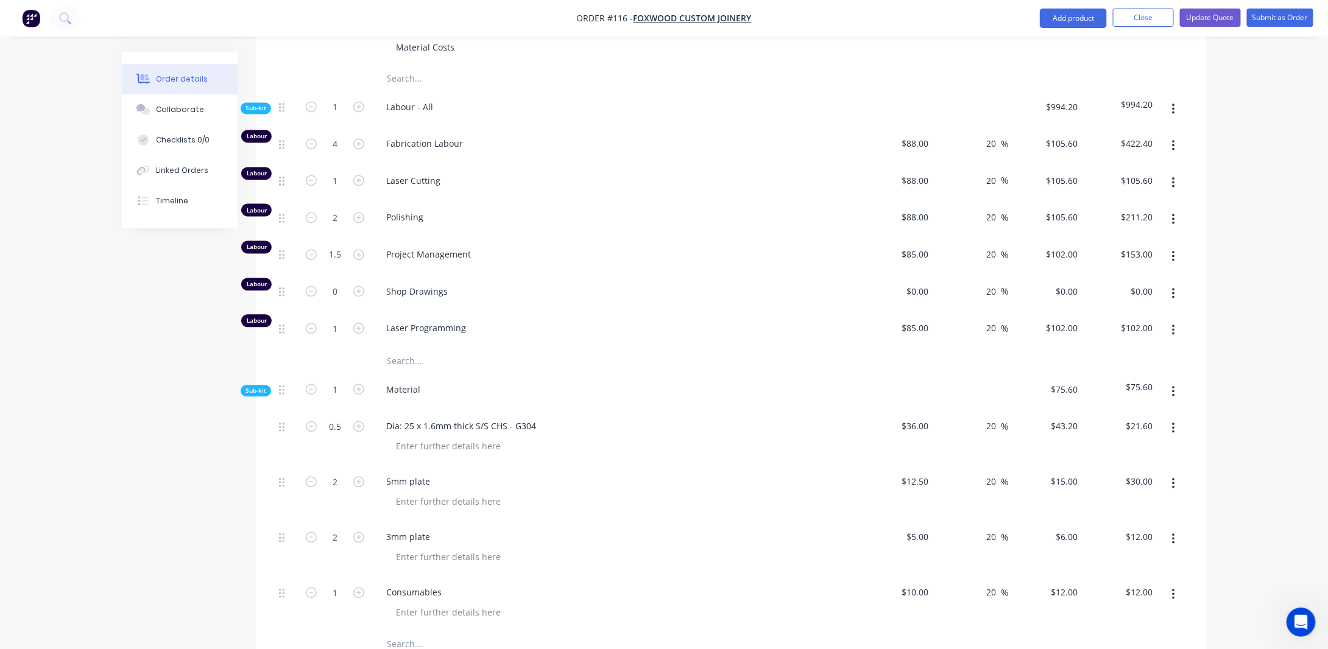
scroll to position [3716, 0]
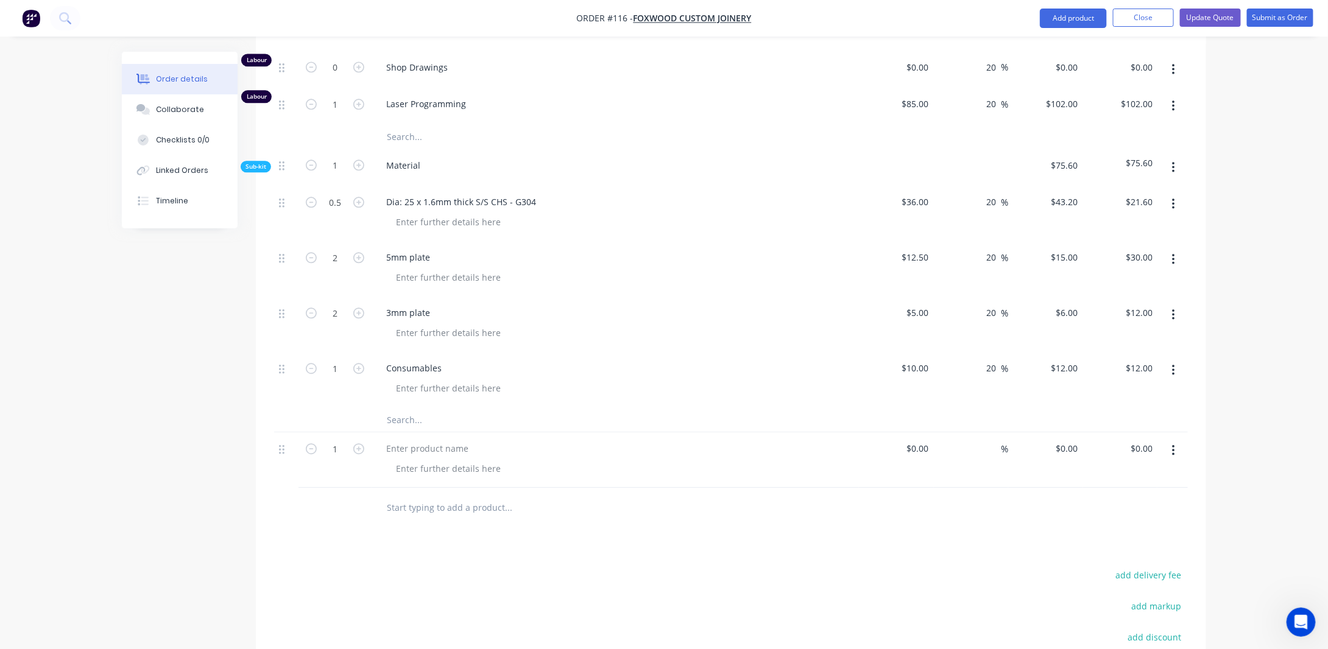
click at [1171, 440] on button "button" at bounding box center [1173, 451] width 29 height 22
click at [1106, 523] on div "Delete" at bounding box center [1130, 532] width 94 height 18
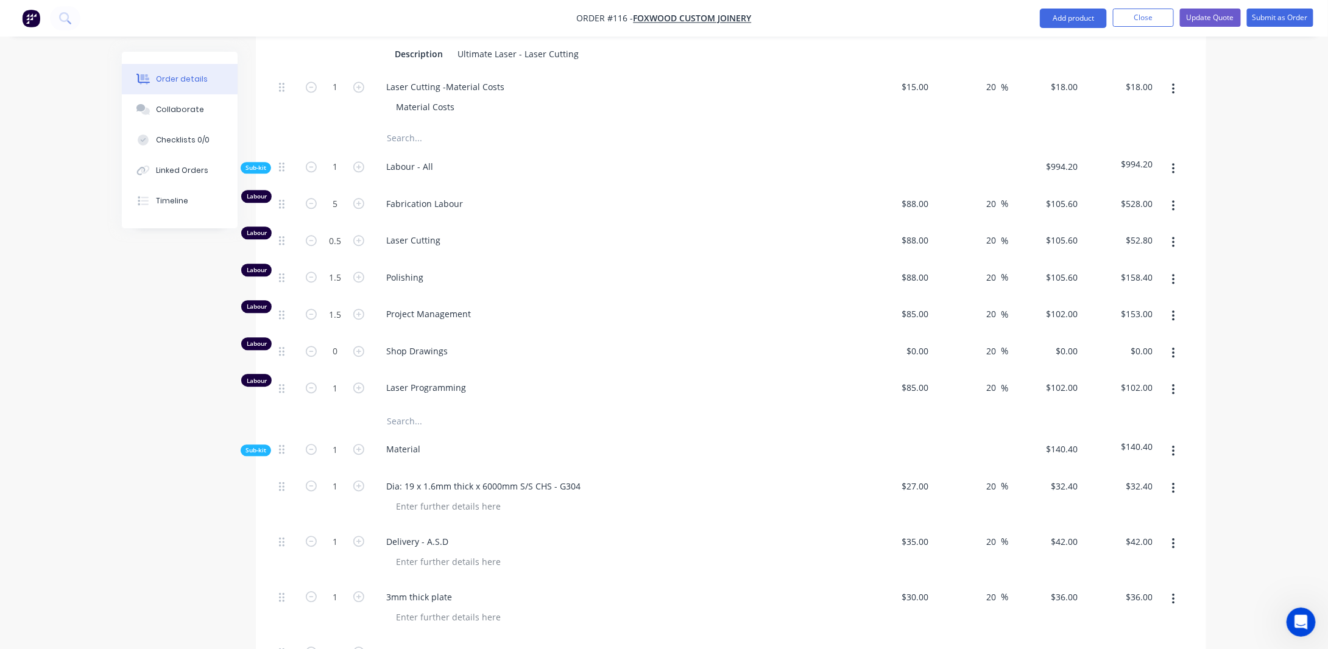
scroll to position [1279, 0]
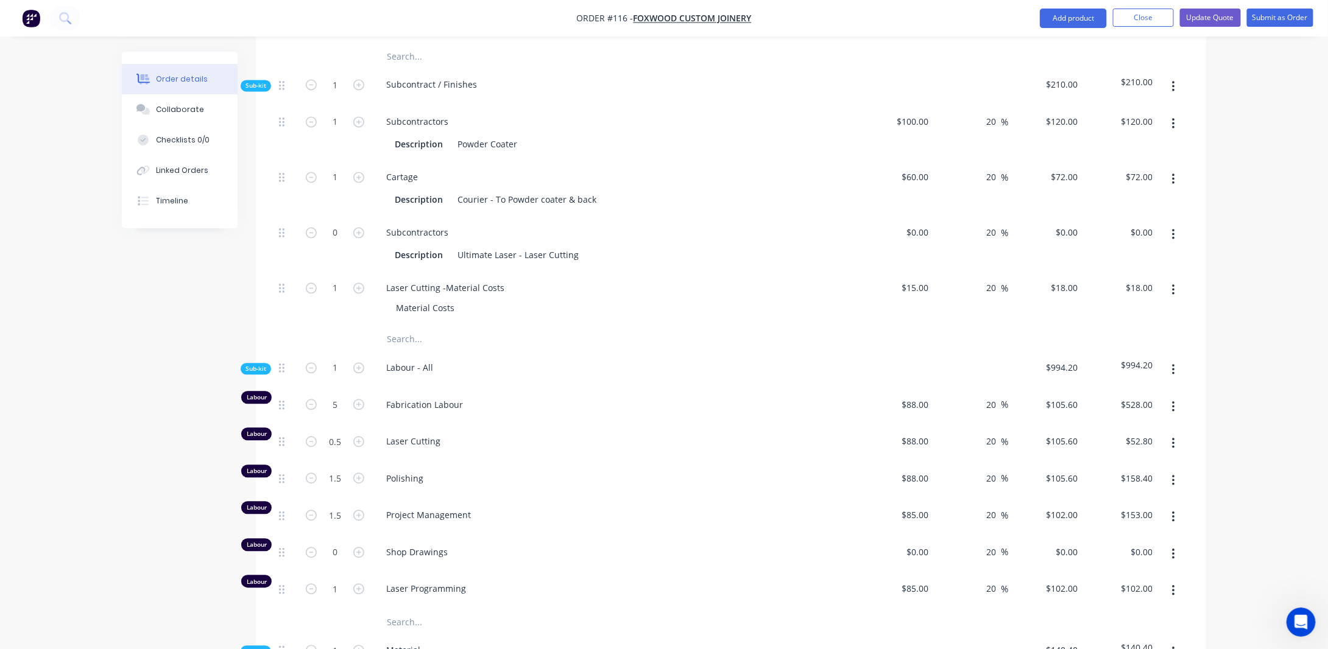
click at [261, 81] on span "Sub-kit" at bounding box center [255, 85] width 21 height 9
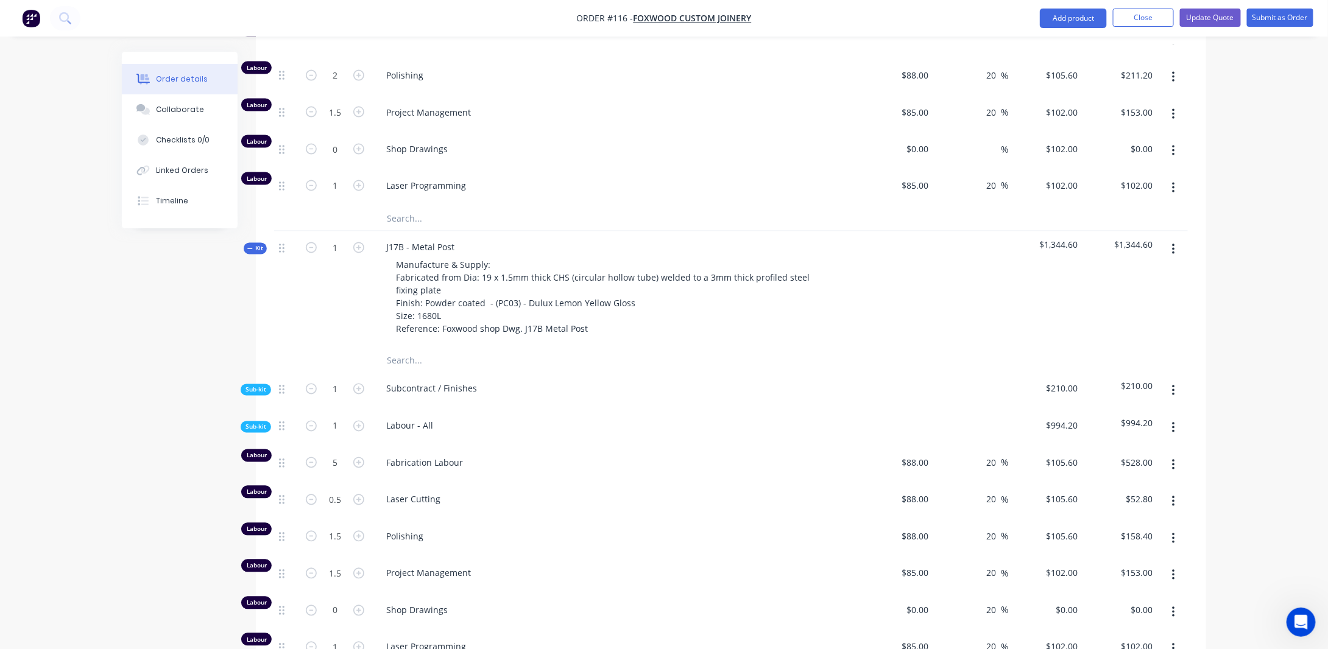
scroll to position [731, 0]
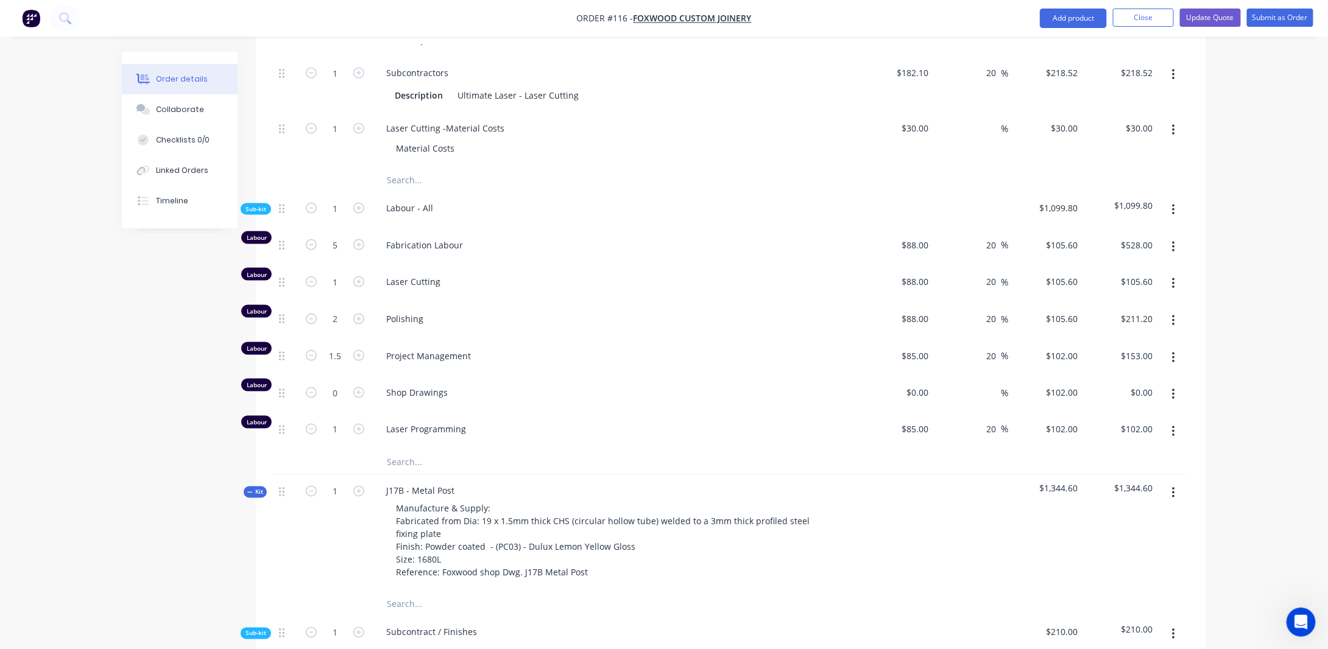
click at [256, 488] on span "Kit" at bounding box center [255, 492] width 16 height 9
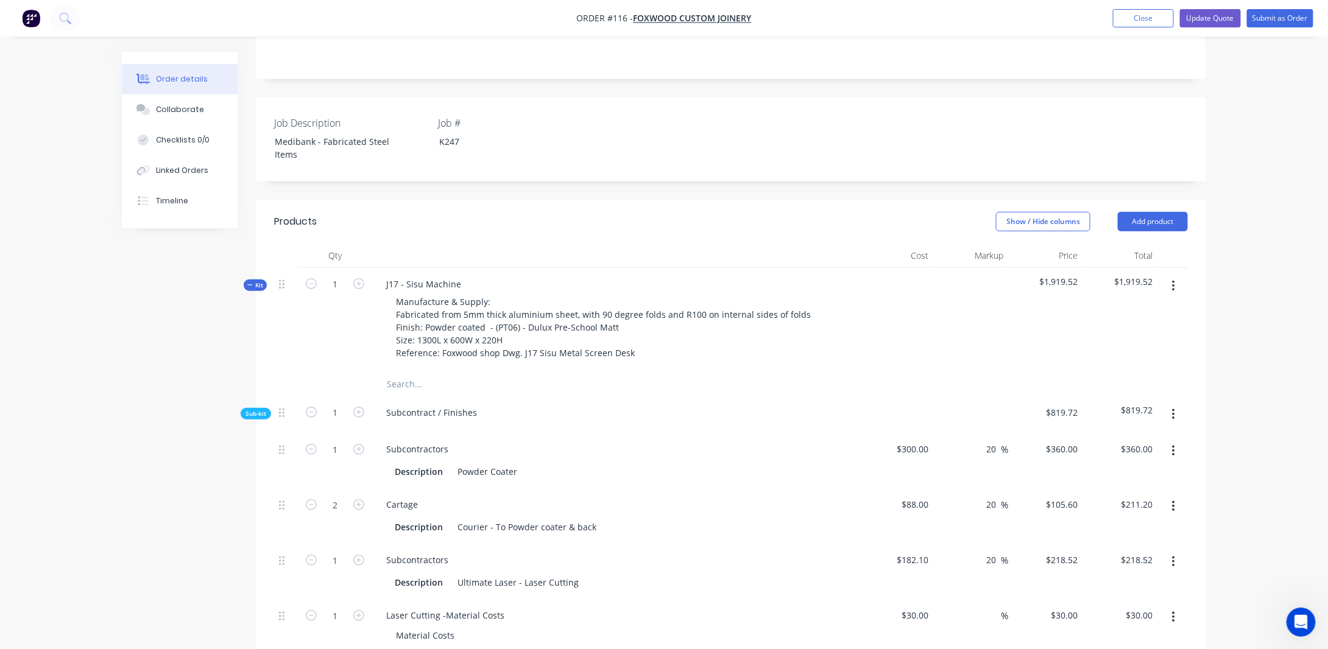
scroll to position [244, 0]
click at [250, 281] on span "Kit" at bounding box center [255, 285] width 16 height 9
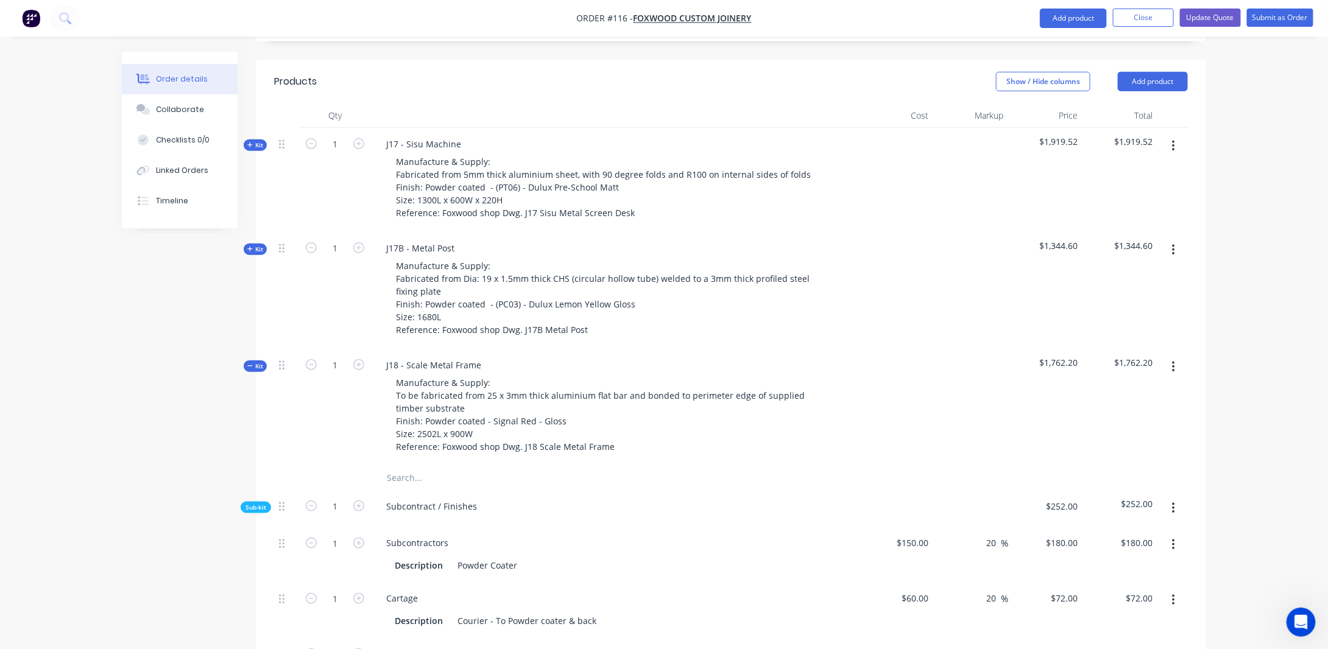
scroll to position [548, 0]
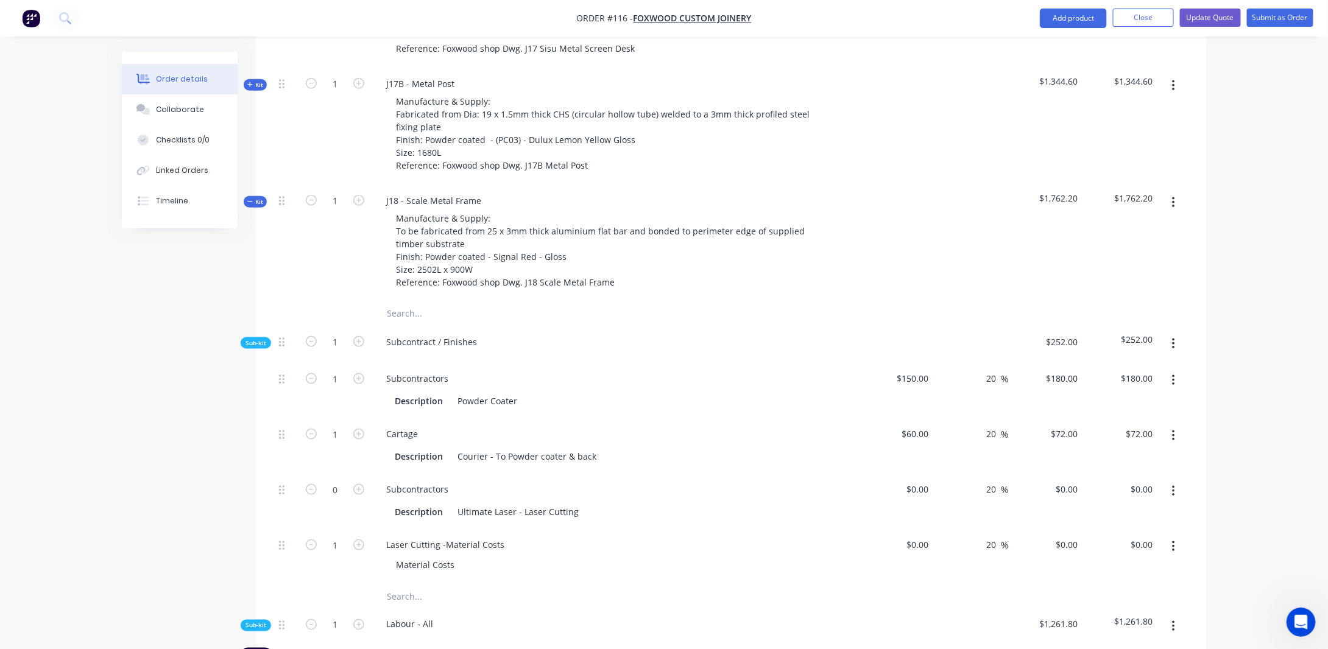
click at [259, 197] on span "Kit" at bounding box center [255, 201] width 16 height 9
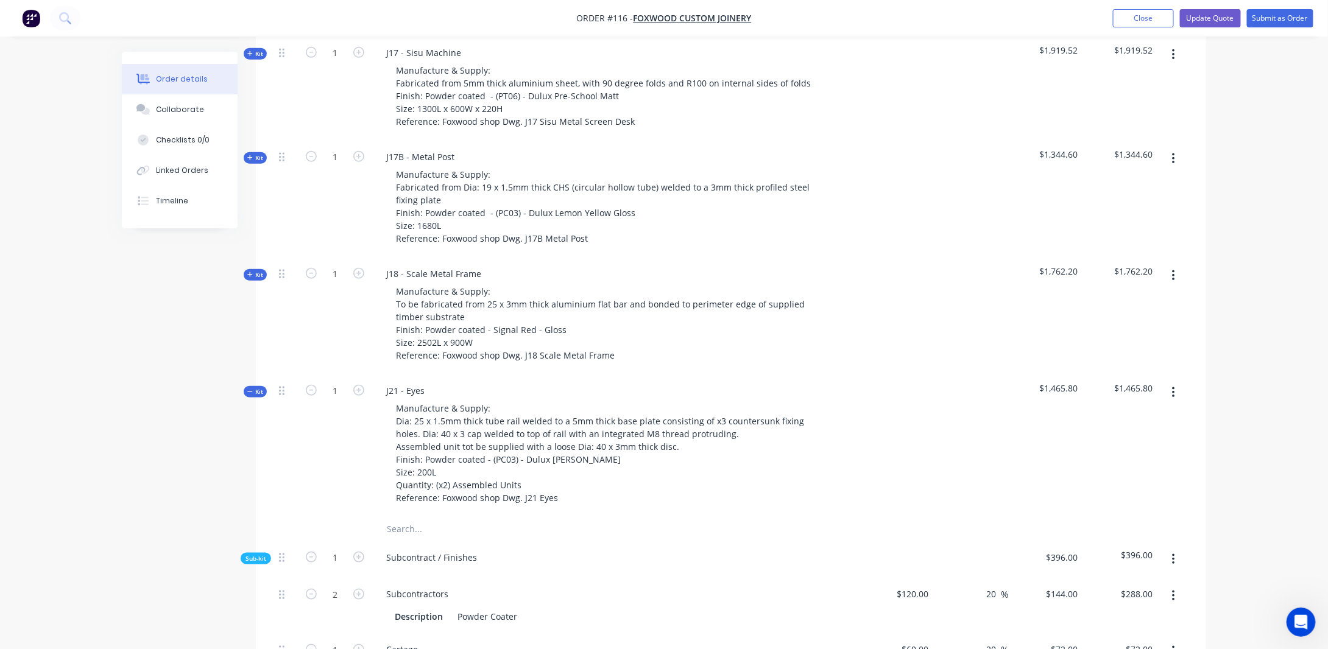
scroll to position [609, 0]
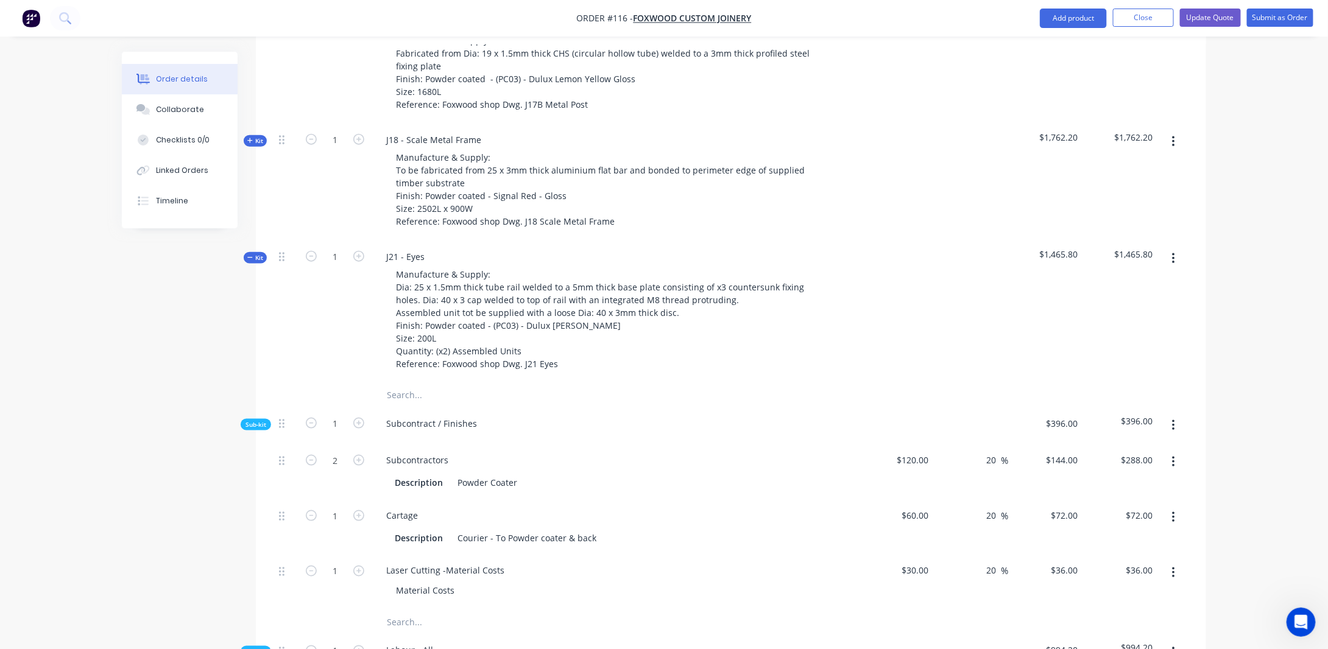
click at [253, 253] on span "Kit" at bounding box center [255, 257] width 16 height 9
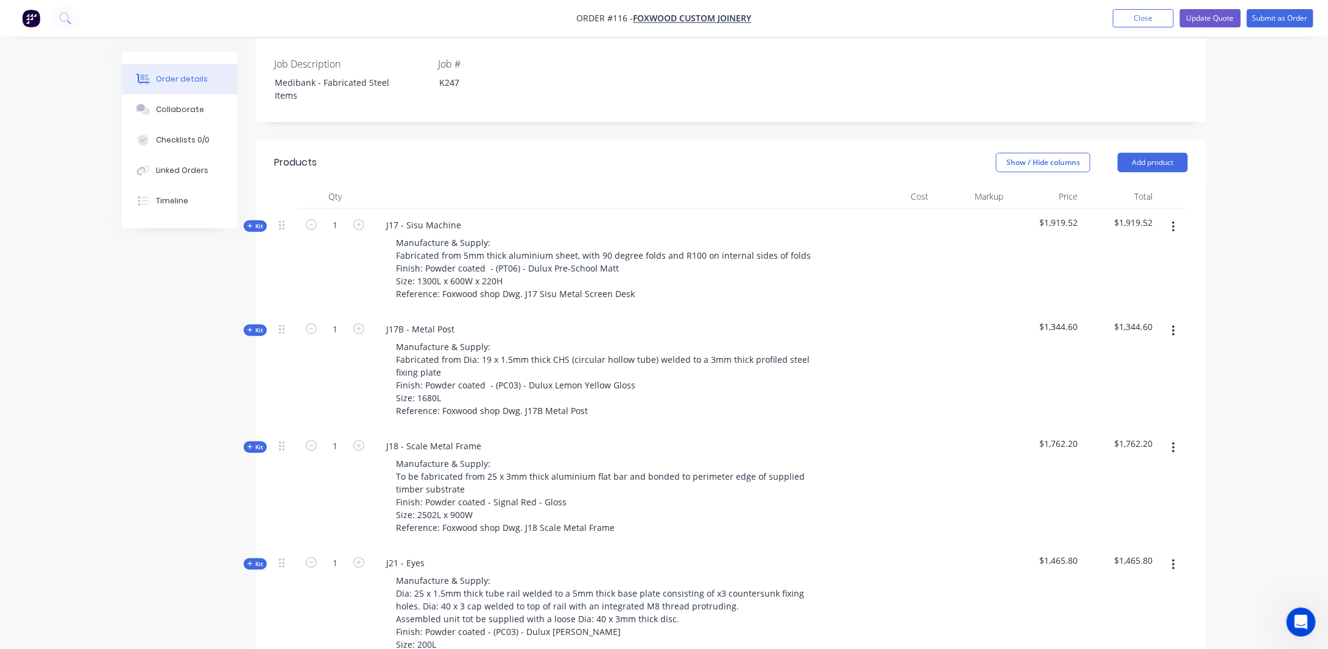
scroll to position [244, 0]
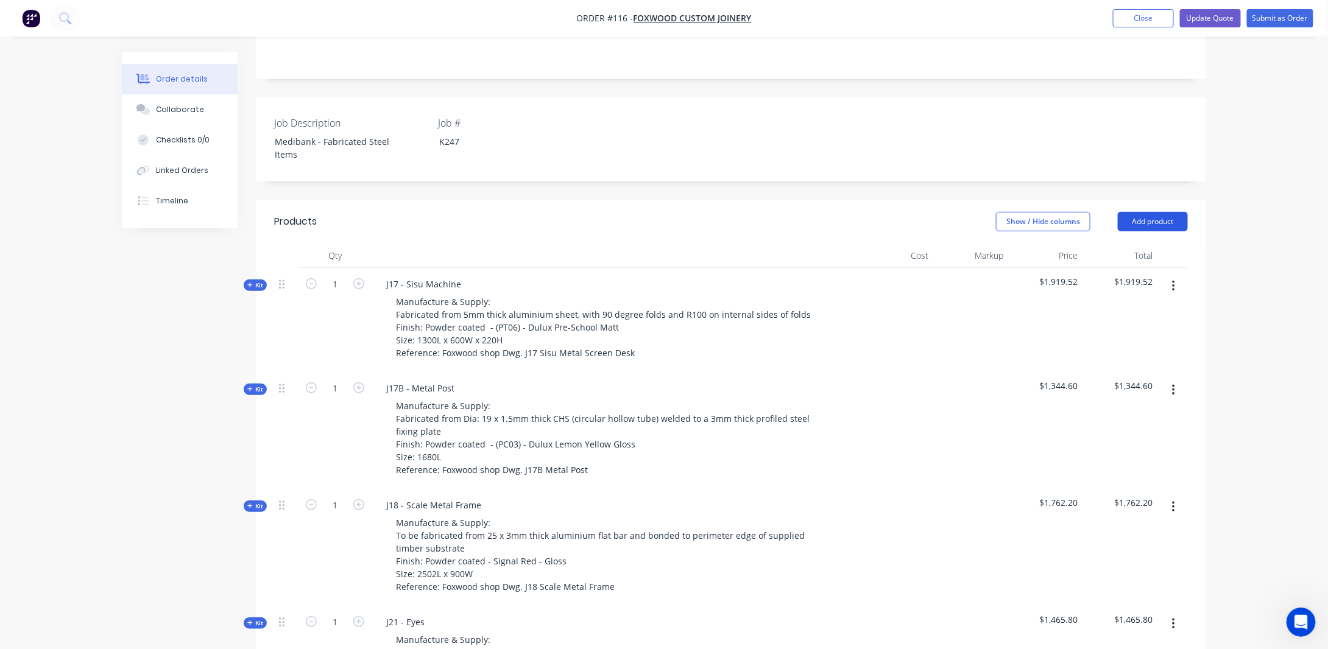
click at [1159, 212] on button "Add product" at bounding box center [1153, 221] width 70 height 19
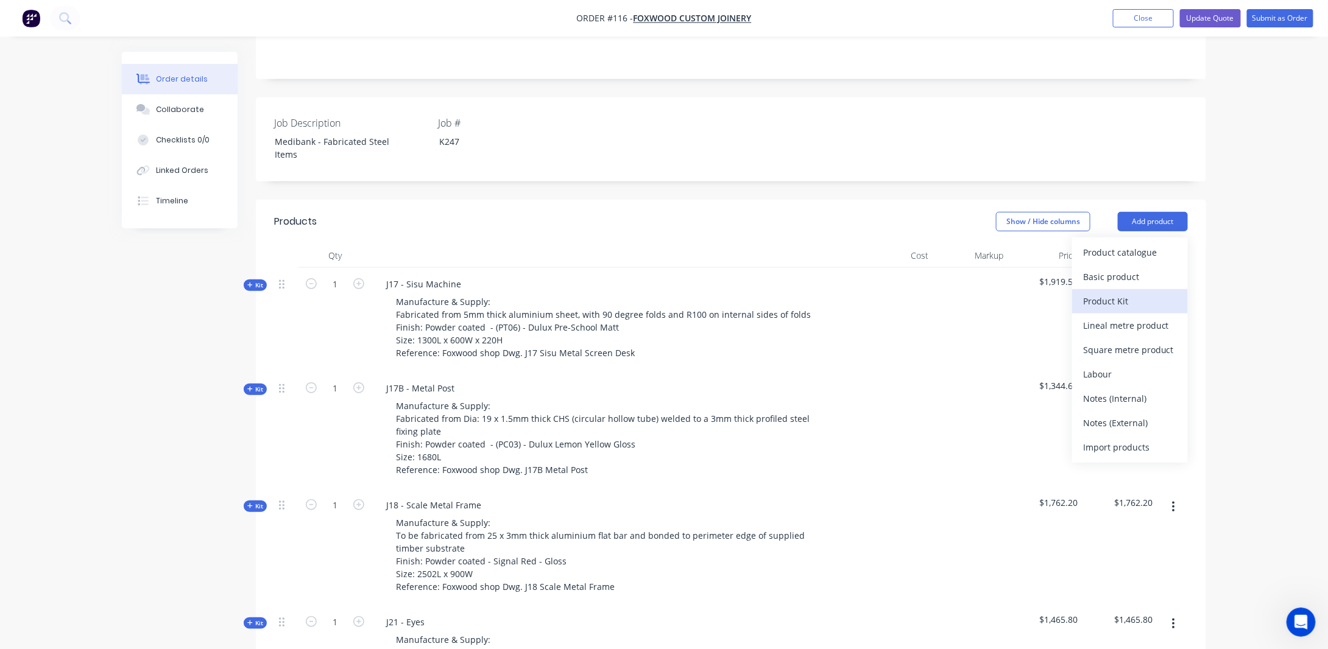
click at [1112, 292] on div "Product Kit" at bounding box center [1130, 301] width 94 height 18
click at [1111, 292] on div "Custom pricing" at bounding box center [1130, 301] width 94 height 18
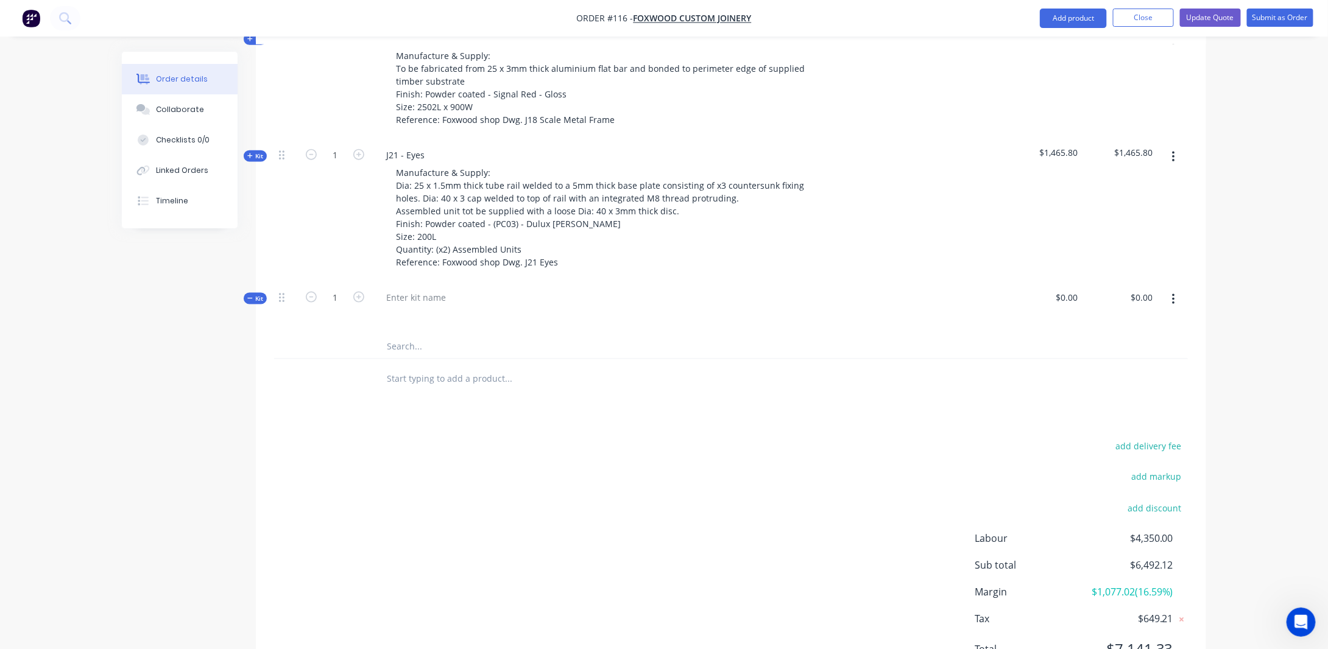
scroll to position [694, 0]
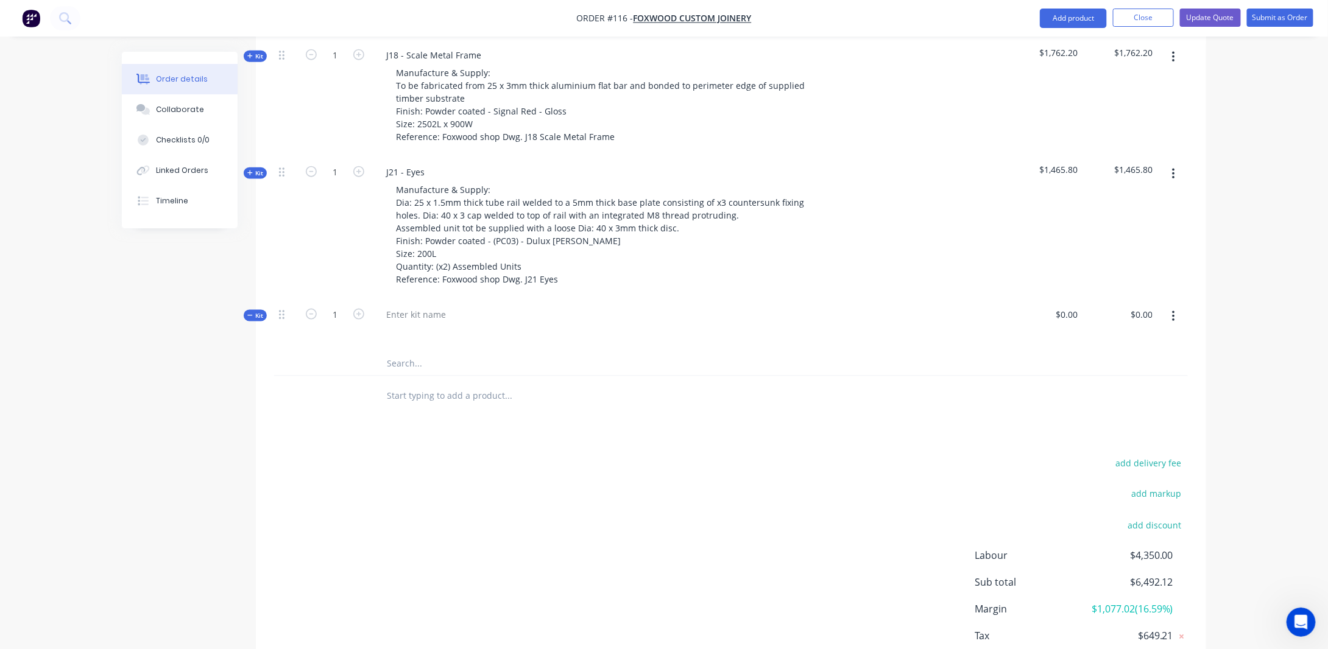
click at [1179, 306] on button "button" at bounding box center [1173, 317] width 29 height 22
click at [1103, 340] on div "Add product to kit" at bounding box center [1130, 349] width 94 height 18
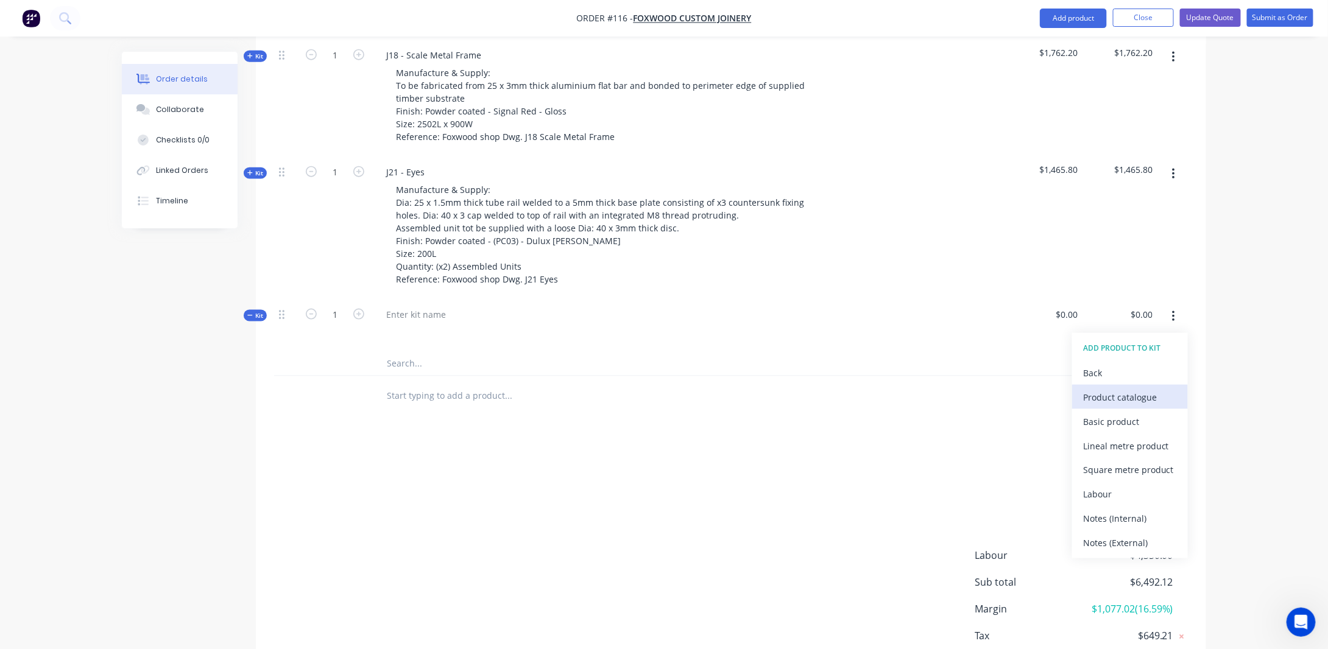
click at [1112, 389] on div "Product catalogue" at bounding box center [1130, 398] width 94 height 18
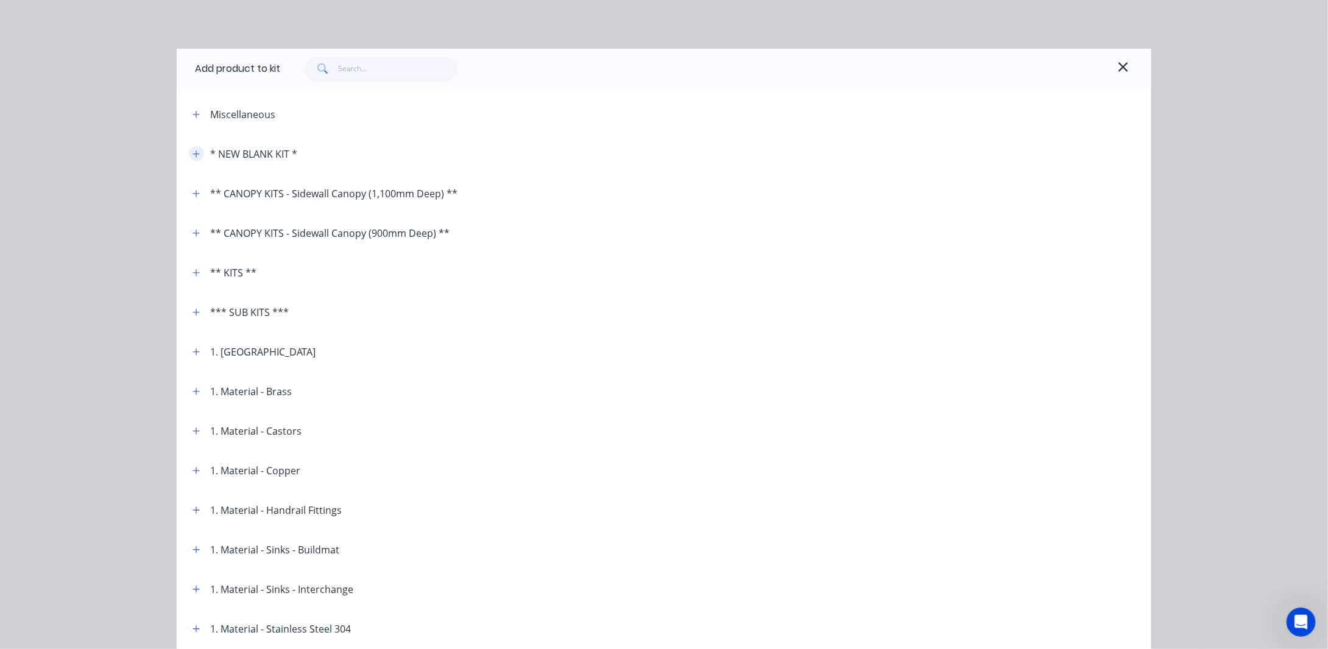
click at [193, 157] on icon "button" at bounding box center [195, 154] width 7 height 9
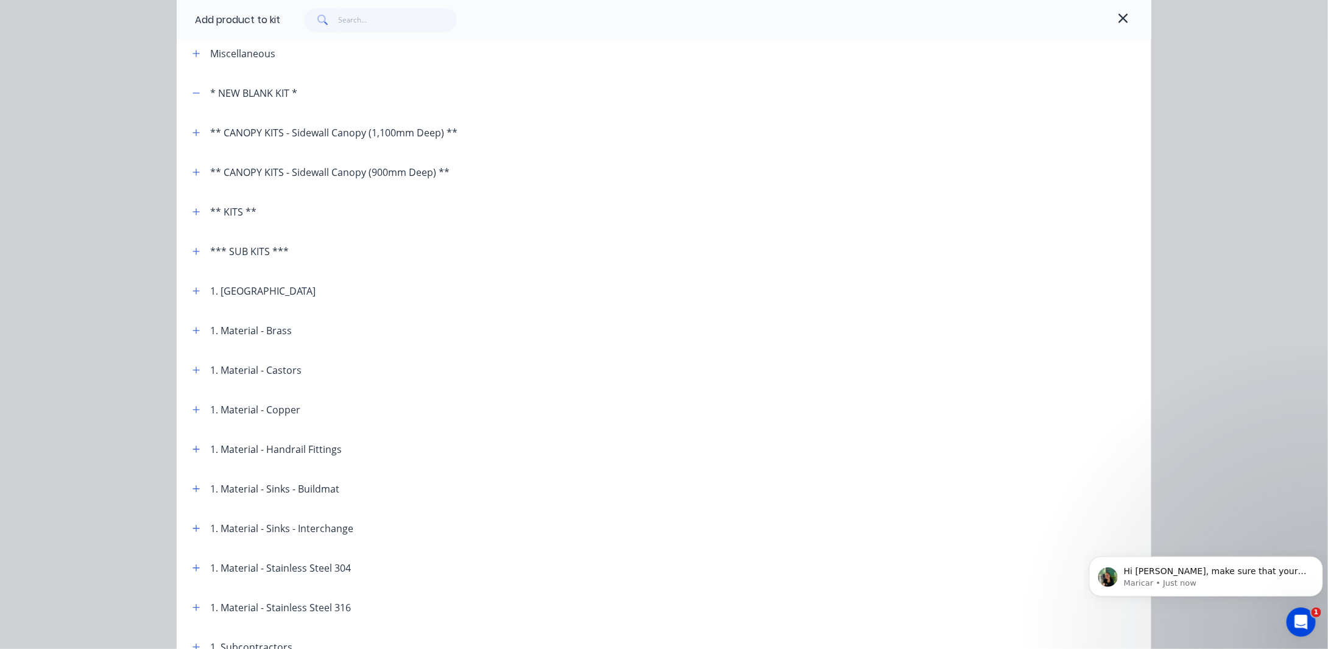
scroll to position [0, 0]
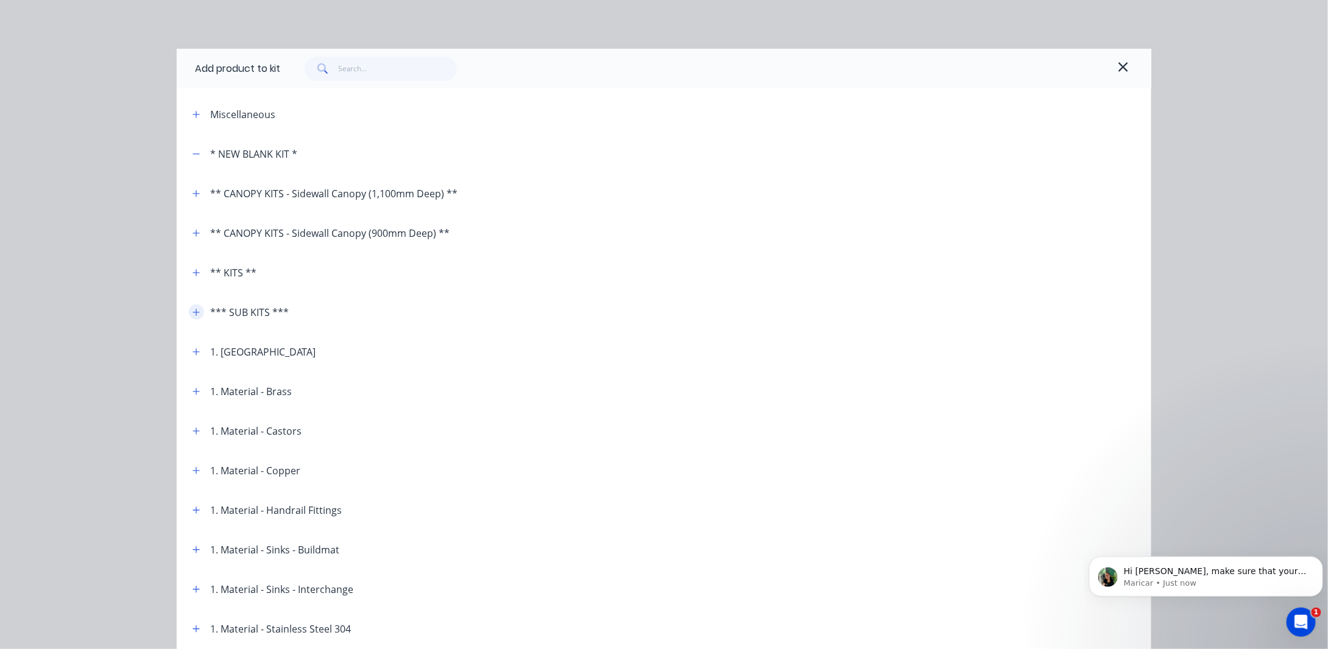
click at [193, 309] on icon "button" at bounding box center [195, 312] width 7 height 9
click at [195, 272] on icon "button" at bounding box center [196, 272] width 7 height 7
click at [1118, 63] on icon "button" at bounding box center [1123, 67] width 11 height 15
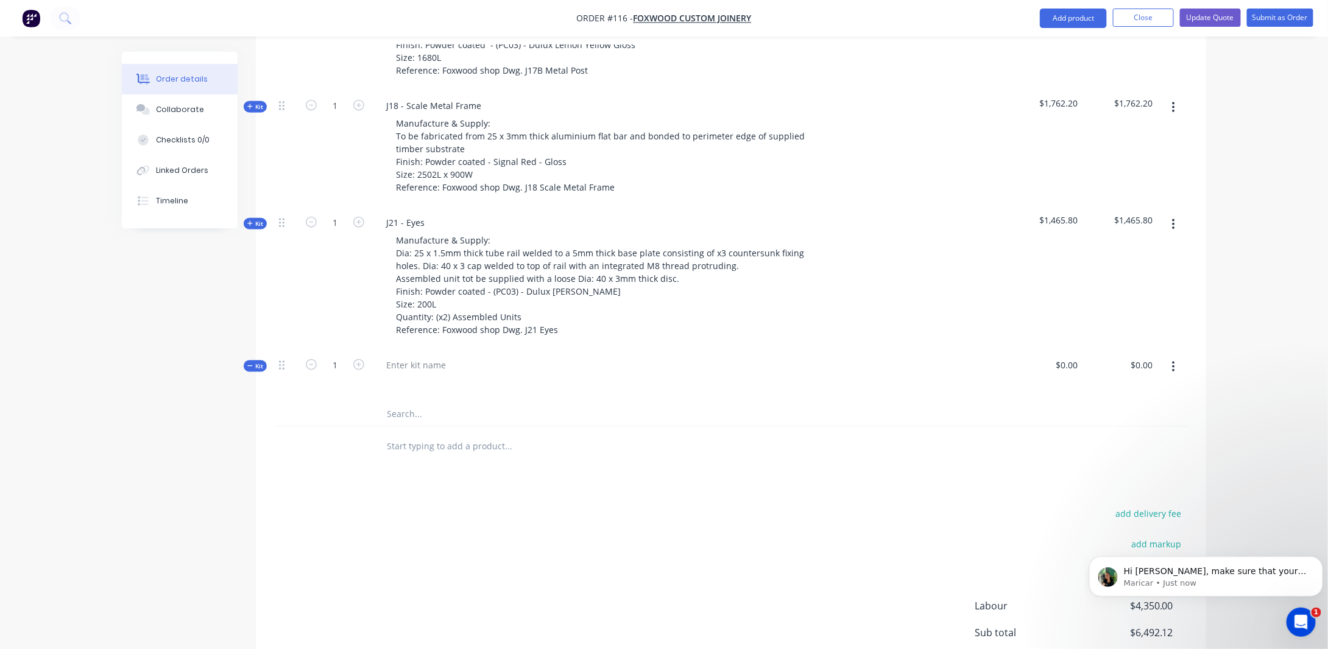
scroll to position [572, 0]
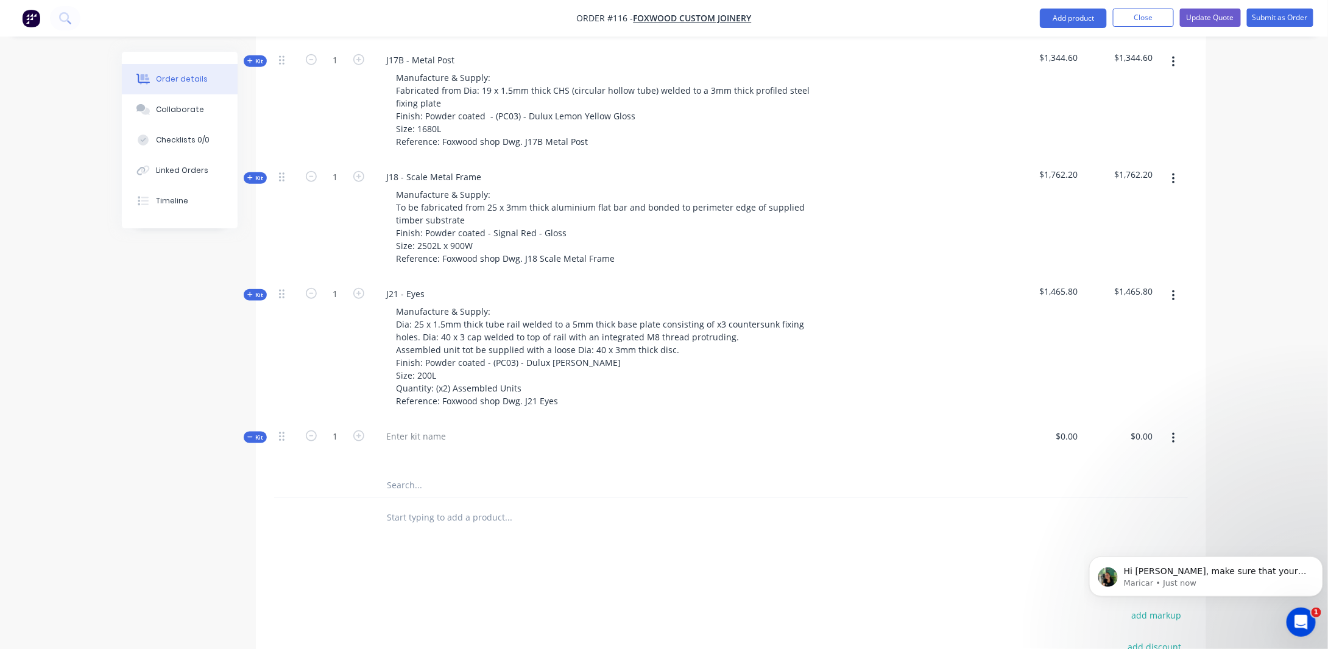
click at [1174, 428] on button "button" at bounding box center [1173, 439] width 29 height 22
drag, startPoint x: 1118, startPoint y: 478, endPoint x: 1113, endPoint y: 470, distance: 10.1
click at [1118, 486] on div "Add sub kit to kit" at bounding box center [1130, 495] width 94 height 18
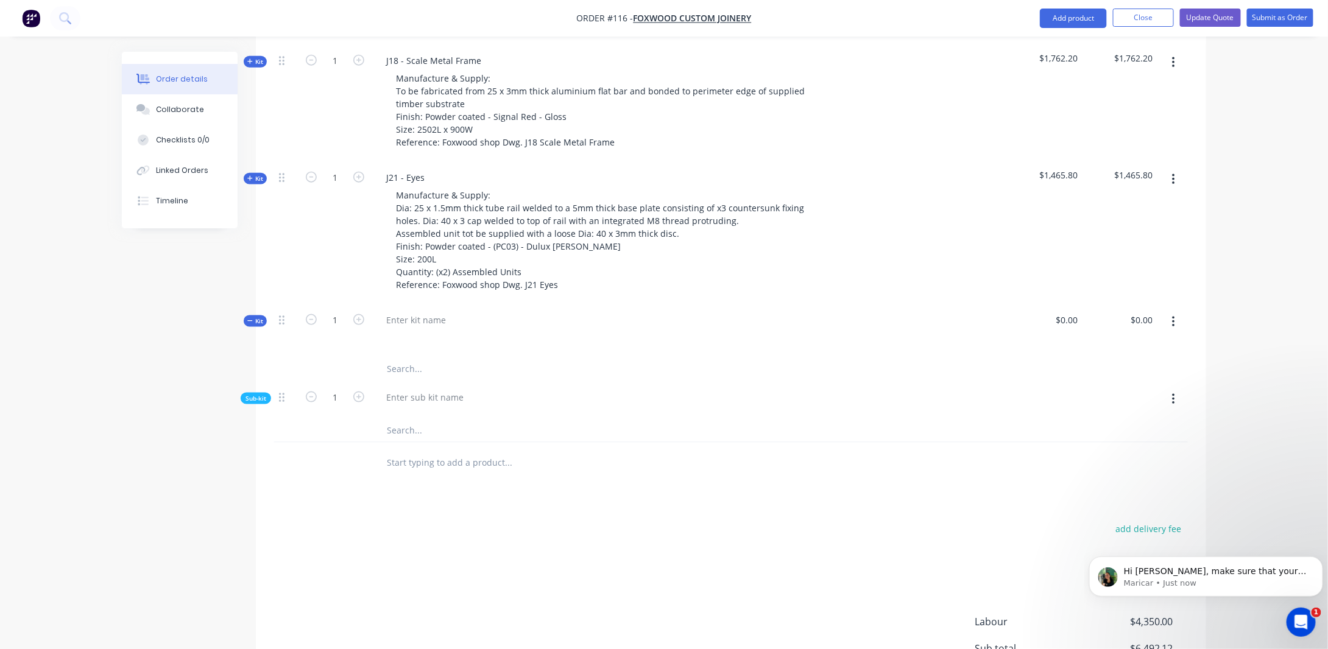
scroll to position [694, 0]
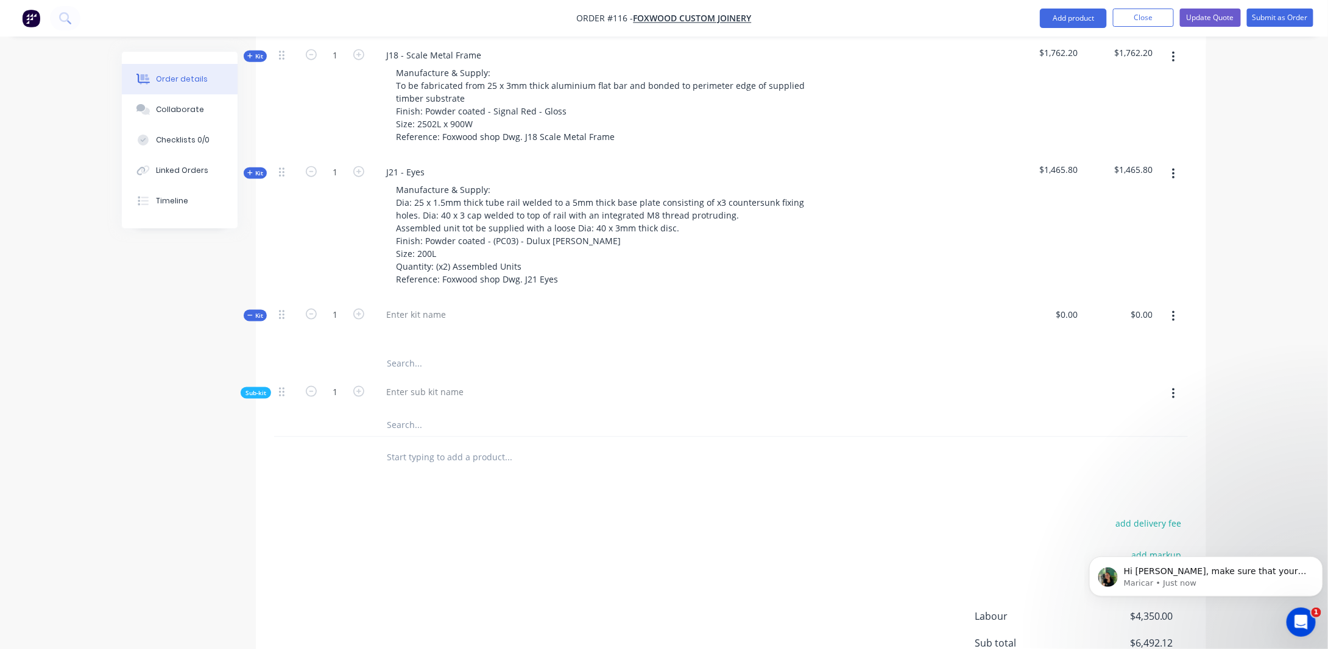
click at [1173, 389] on icon "button" at bounding box center [1173, 394] width 2 height 11
click at [1128, 442] on div "Delete" at bounding box center [1130, 451] width 94 height 18
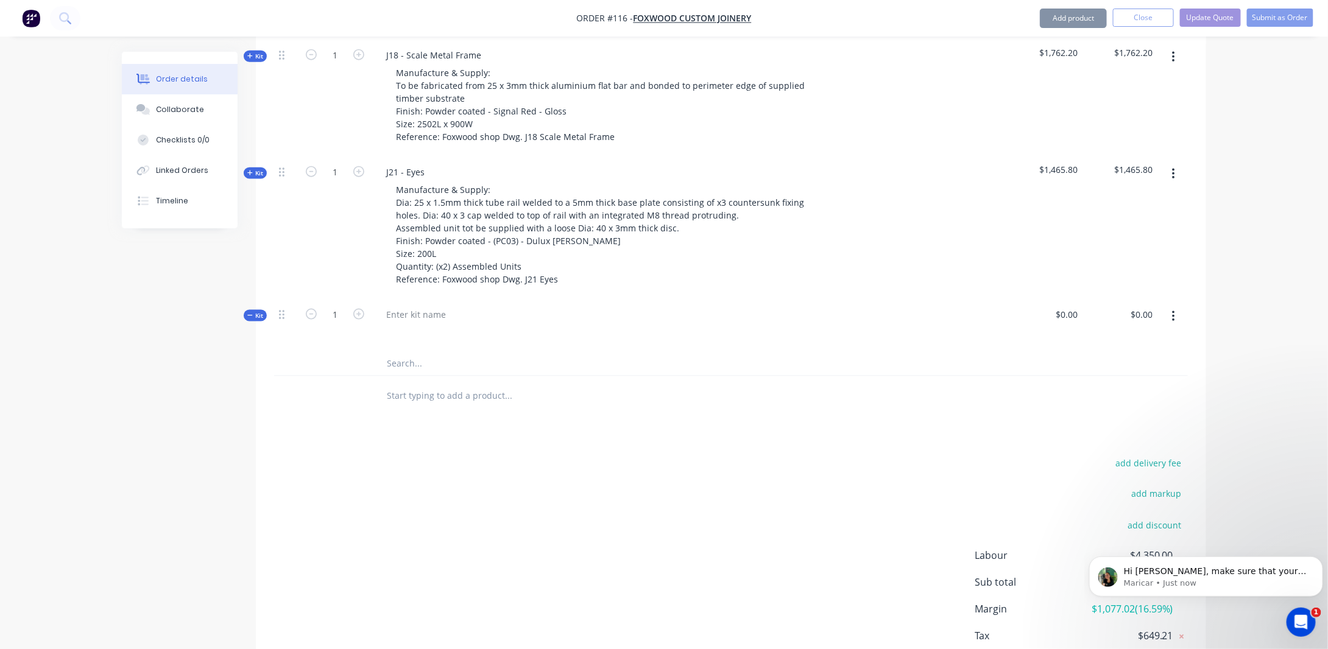
click at [1171, 306] on button "button" at bounding box center [1173, 317] width 29 height 22
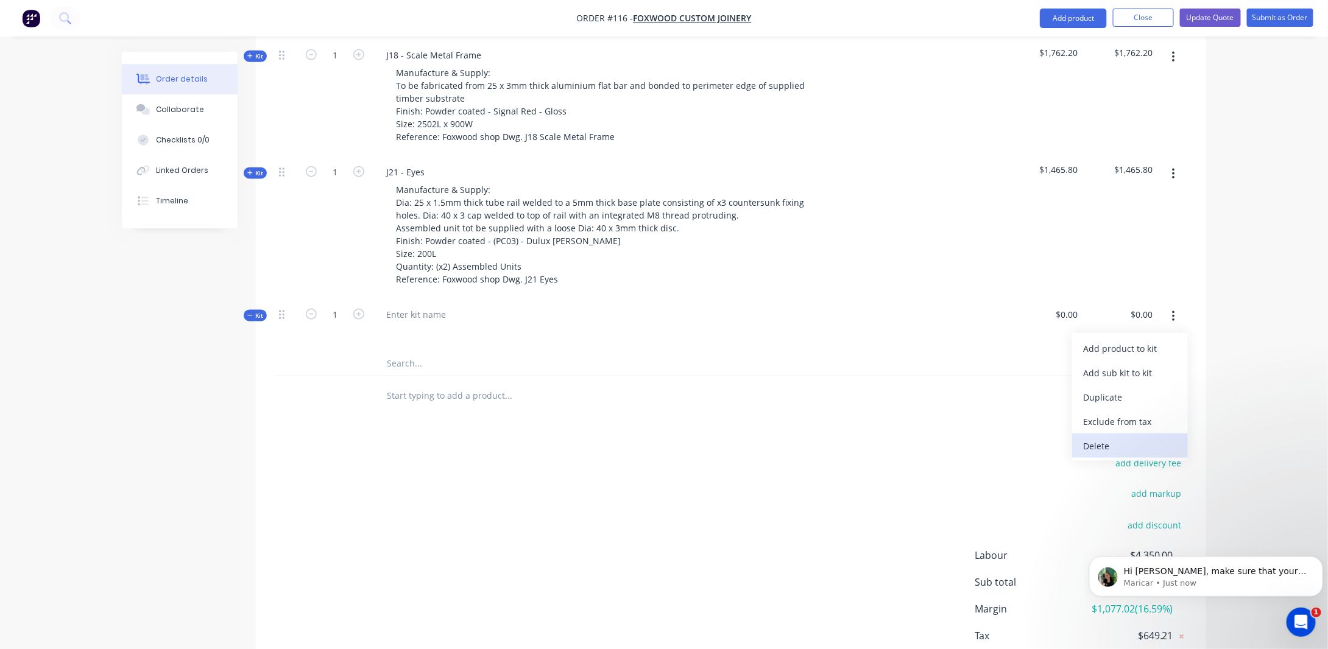
click at [1126, 437] on div "Delete" at bounding box center [1130, 446] width 94 height 18
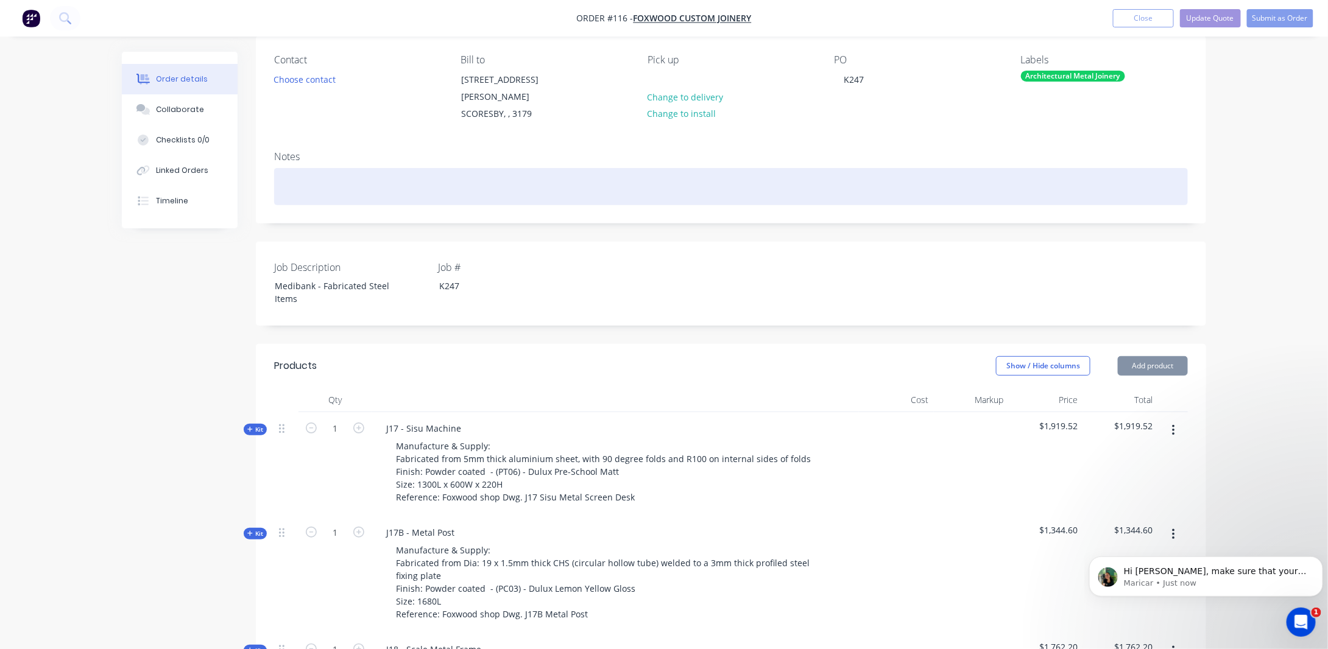
scroll to position [0, 0]
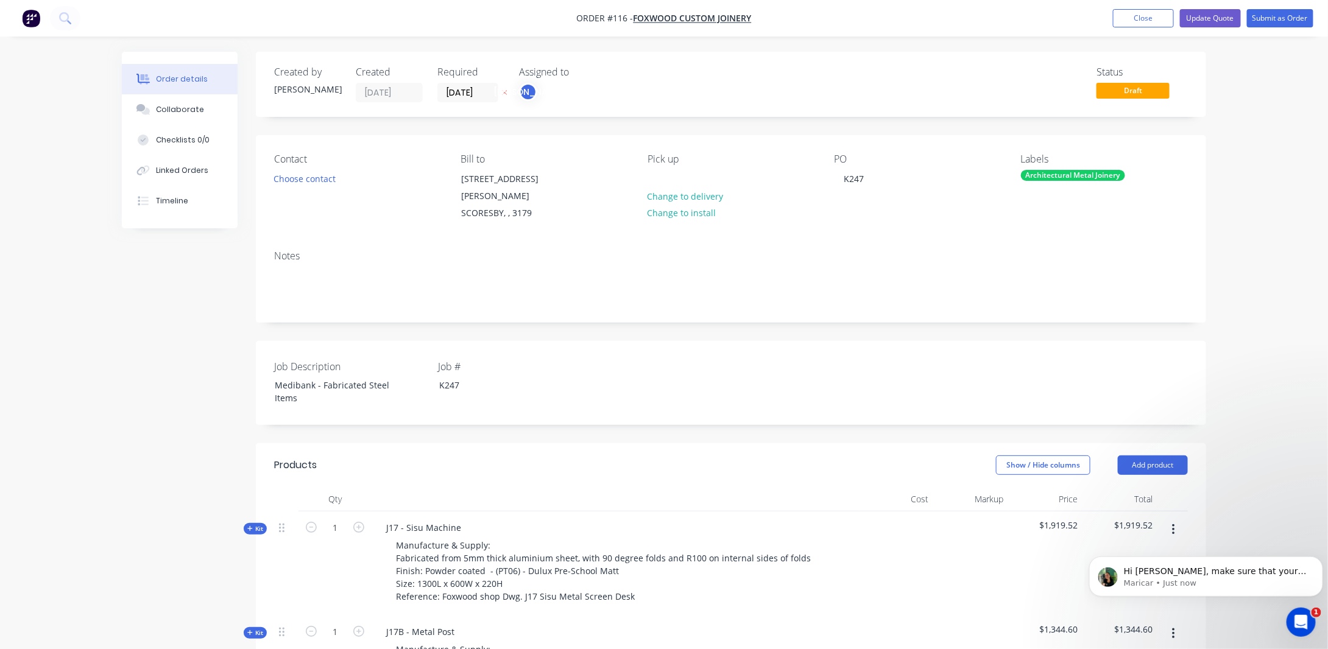
click at [1300, 626] on icon "Open Intercom Messenger" at bounding box center [1300, 621] width 20 height 20
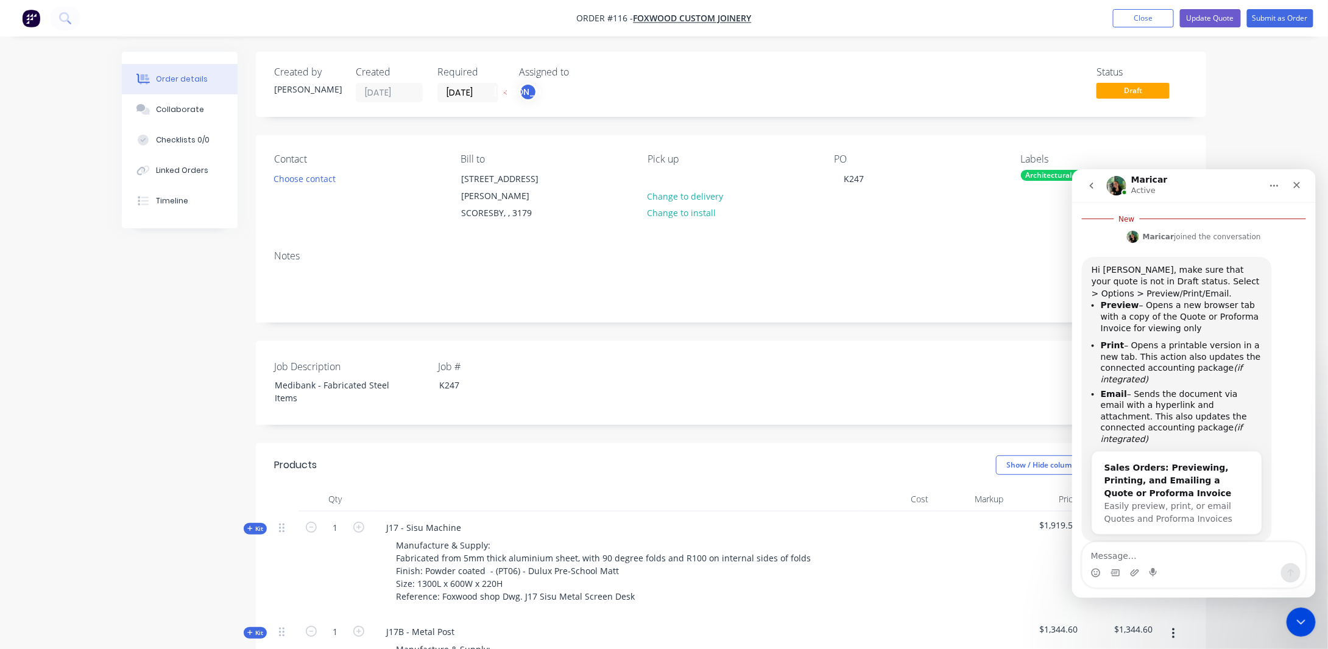
scroll to position [261, 0]
click at [1294, 606] on div "Close Intercom Messenger" at bounding box center [1299, 620] width 29 height 29
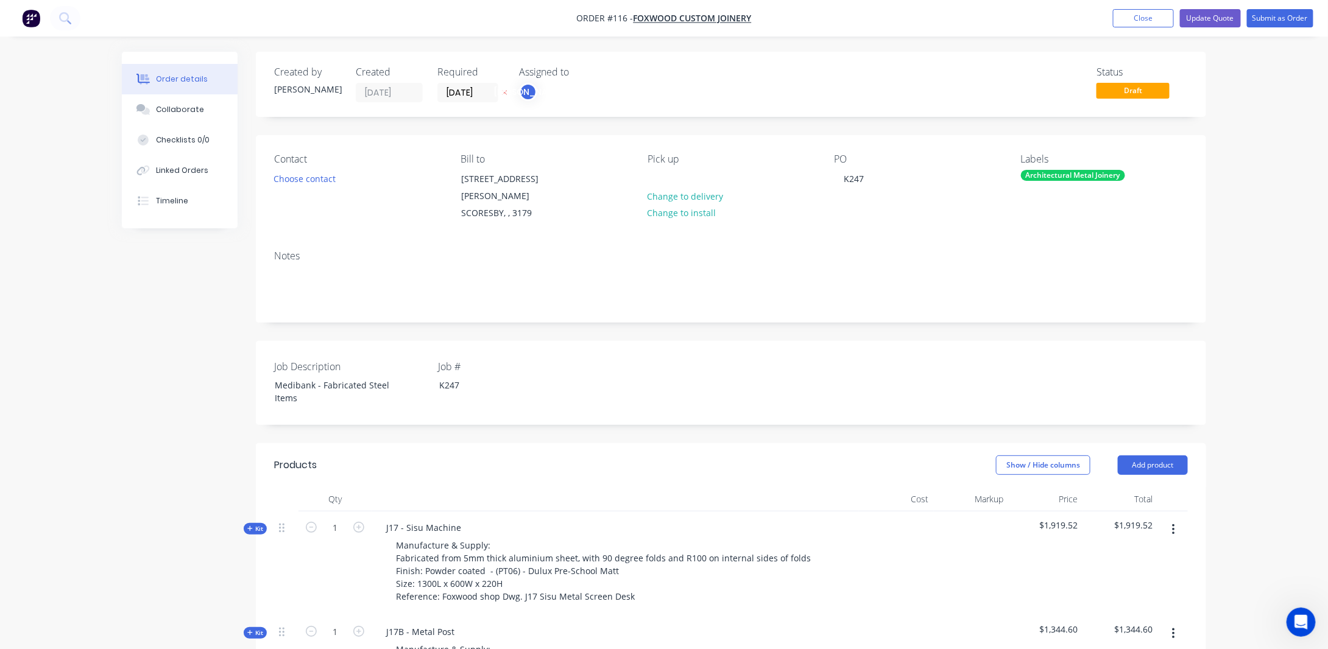
scroll to position [183, 0]
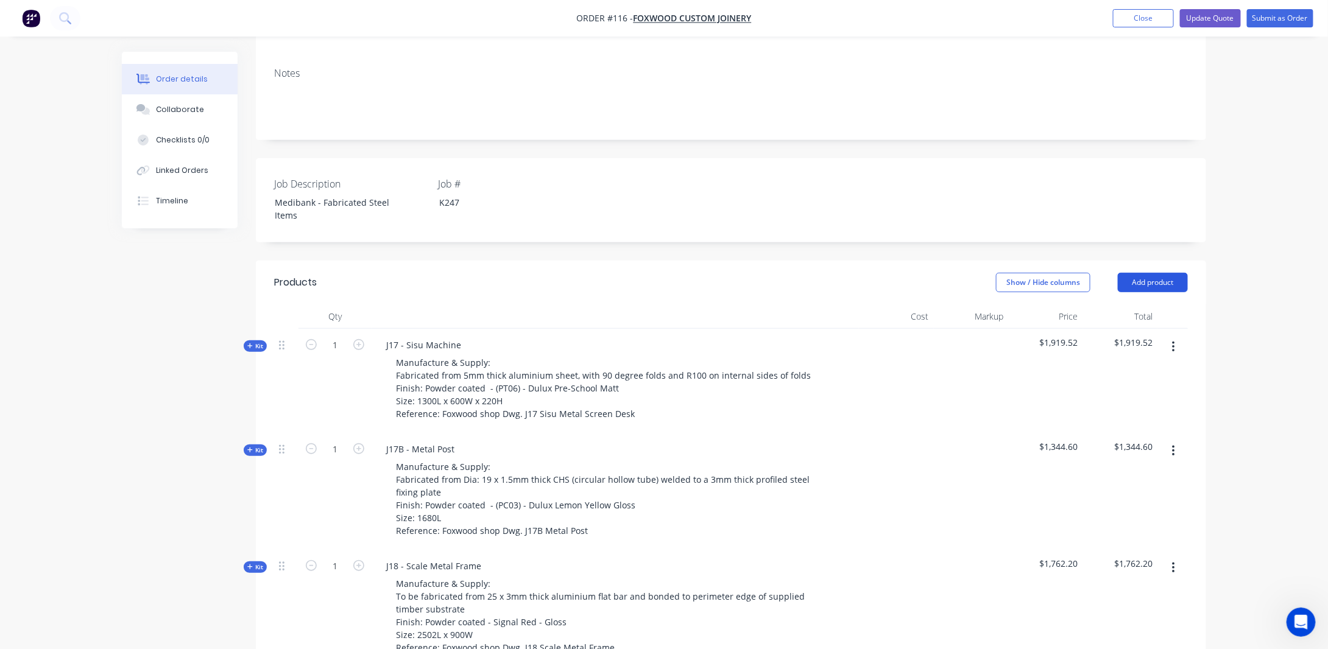
click at [1146, 273] on button "Add product" at bounding box center [1153, 282] width 70 height 19
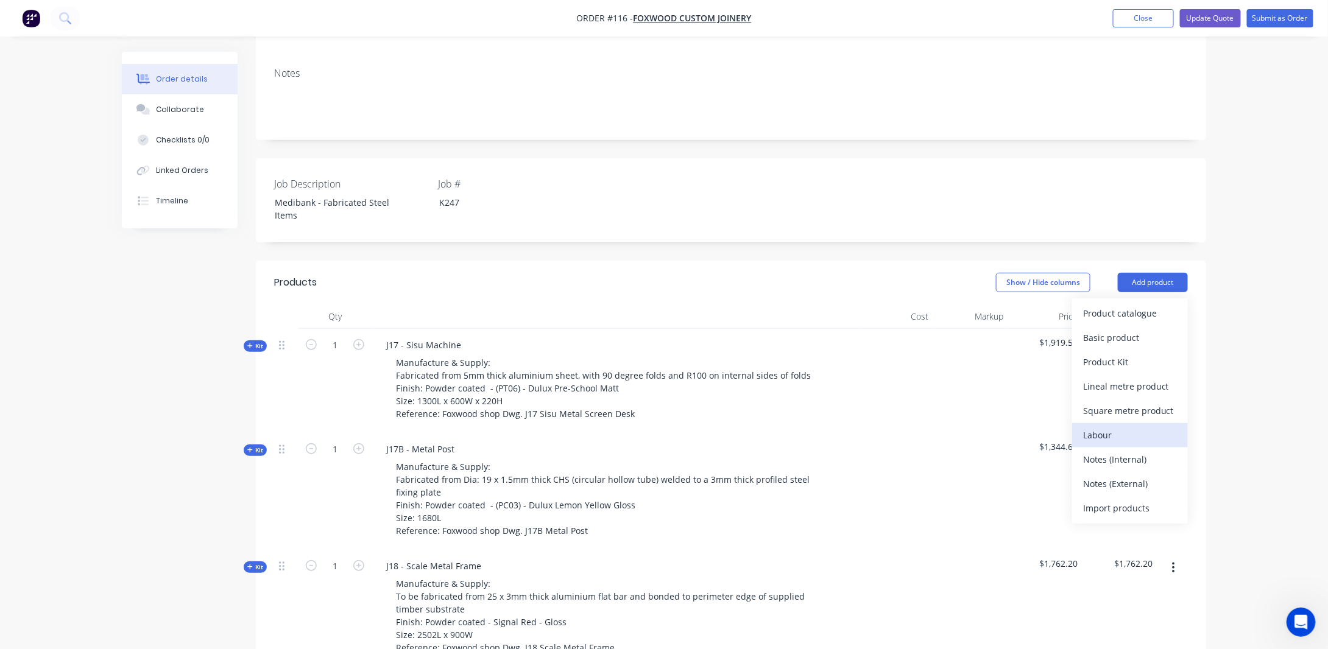
click at [1123, 426] on div "Labour" at bounding box center [1130, 435] width 94 height 18
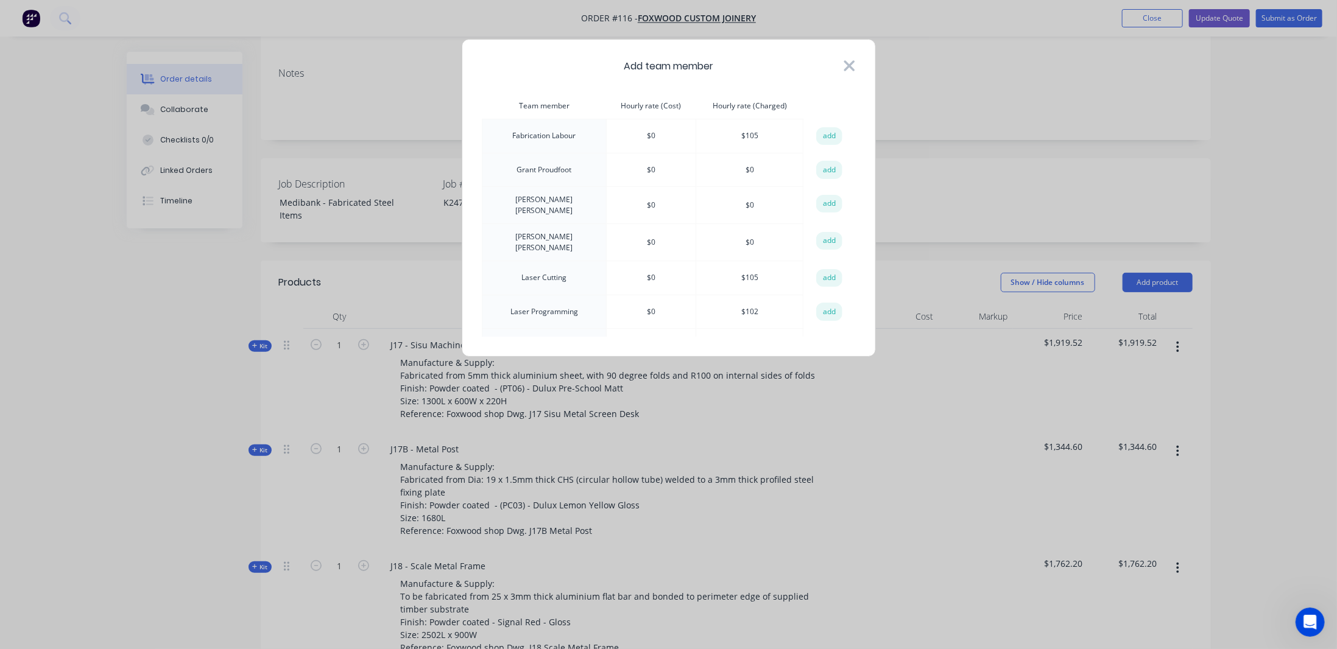
click at [847, 58] on icon at bounding box center [849, 65] width 13 height 17
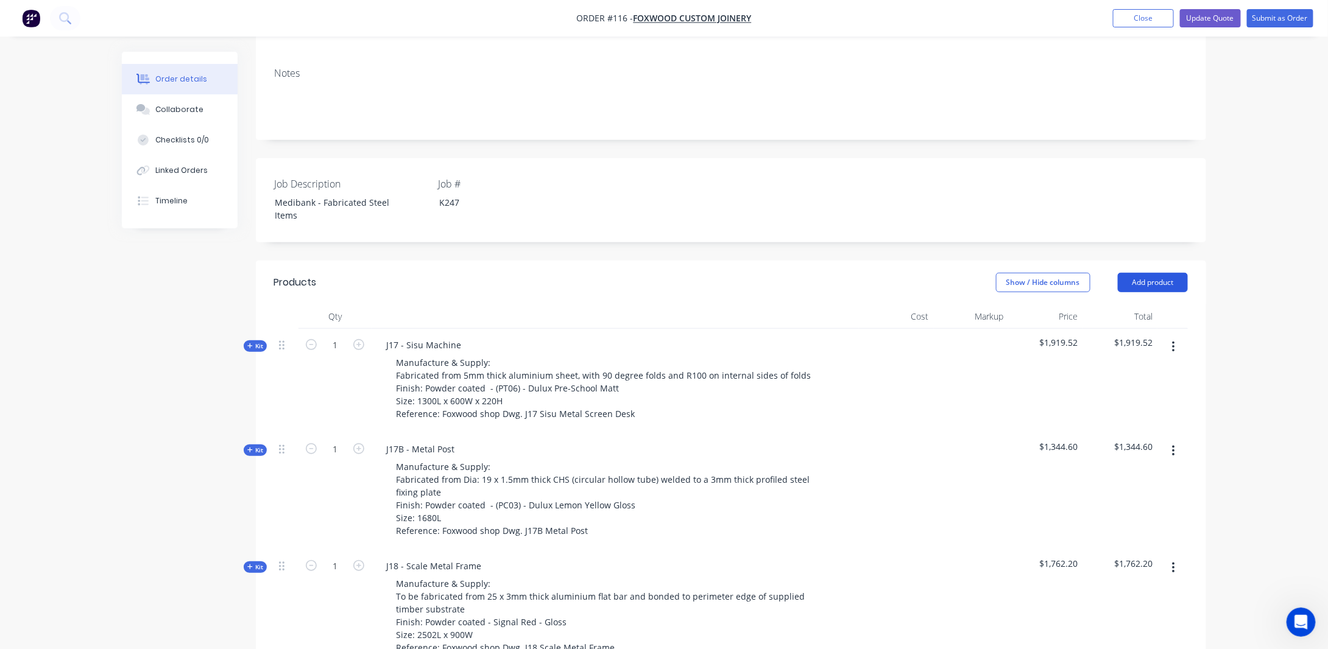
click at [1154, 273] on button "Add product" at bounding box center [1153, 282] width 70 height 19
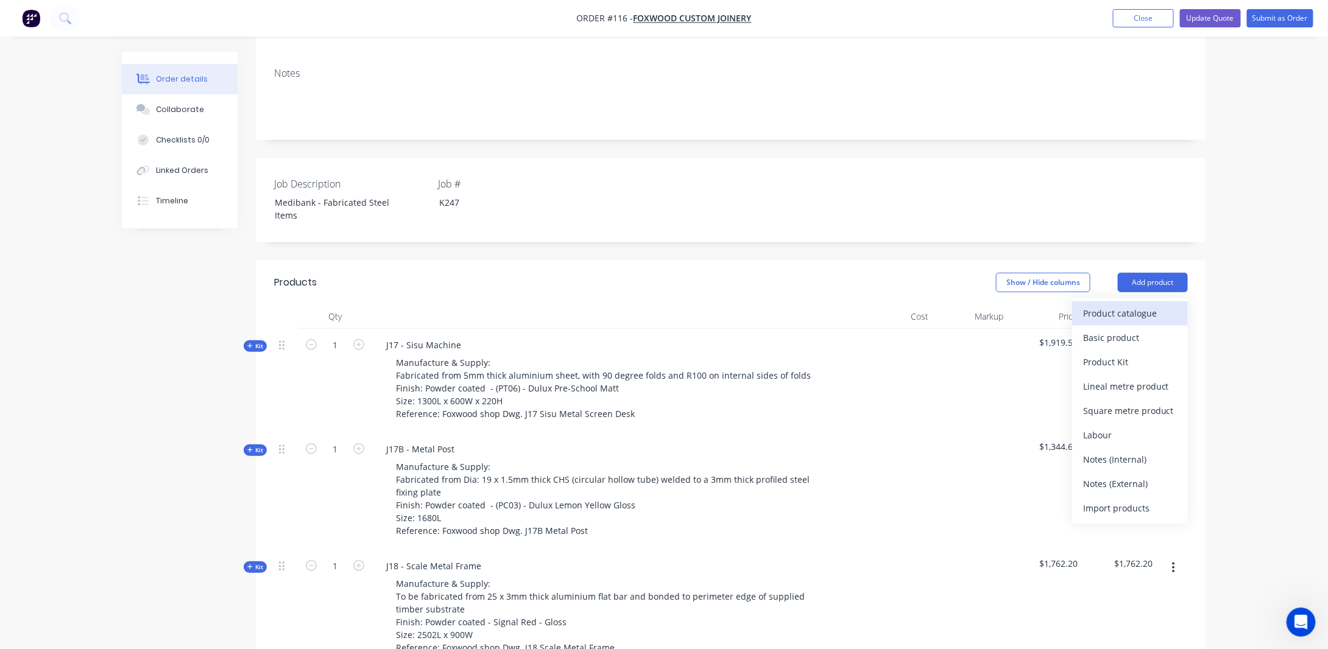
click at [1121, 305] on div "Product catalogue" at bounding box center [1130, 314] width 94 height 18
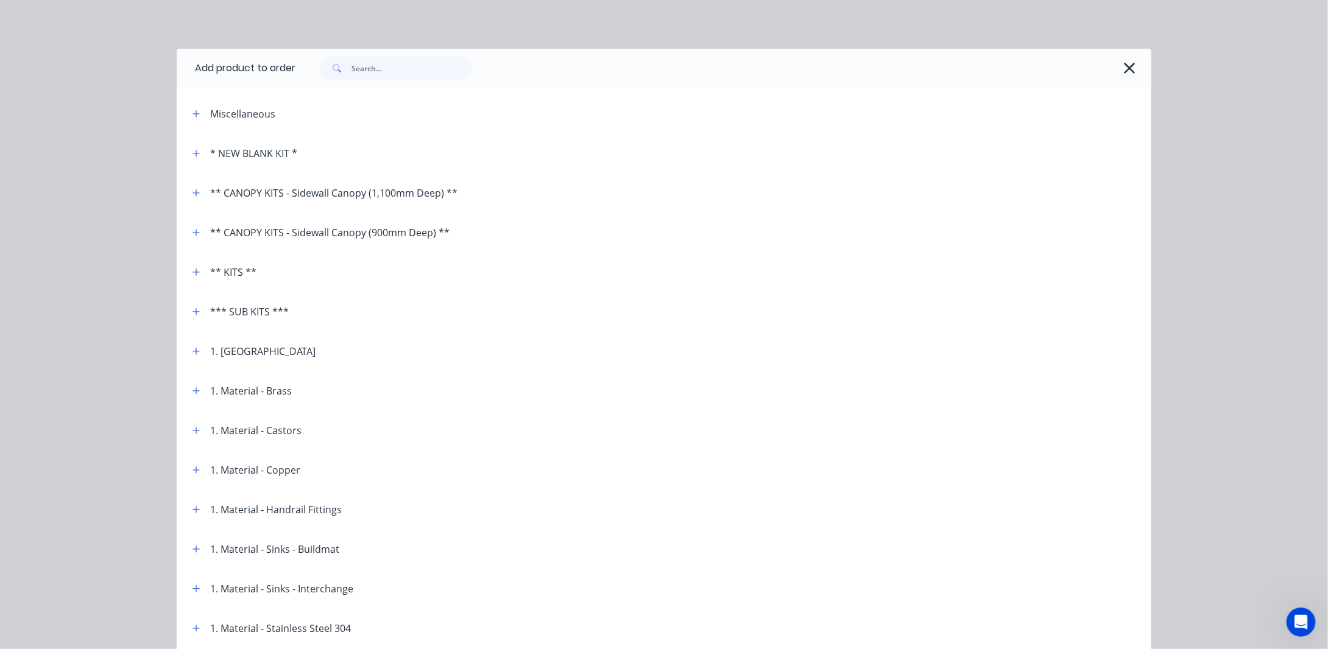
scroll to position [61, 0]
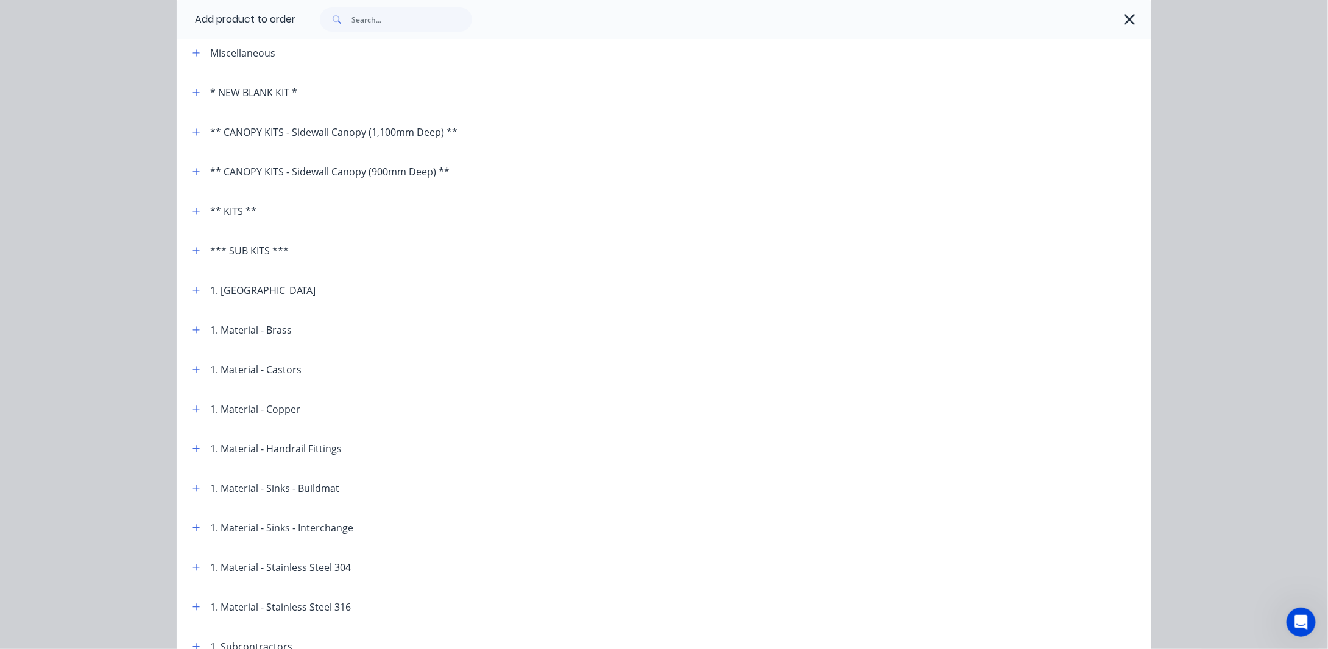
click at [235, 249] on div "*** SUB KITS ***" at bounding box center [249, 251] width 79 height 15
click at [192, 245] on button "button" at bounding box center [196, 250] width 15 height 15
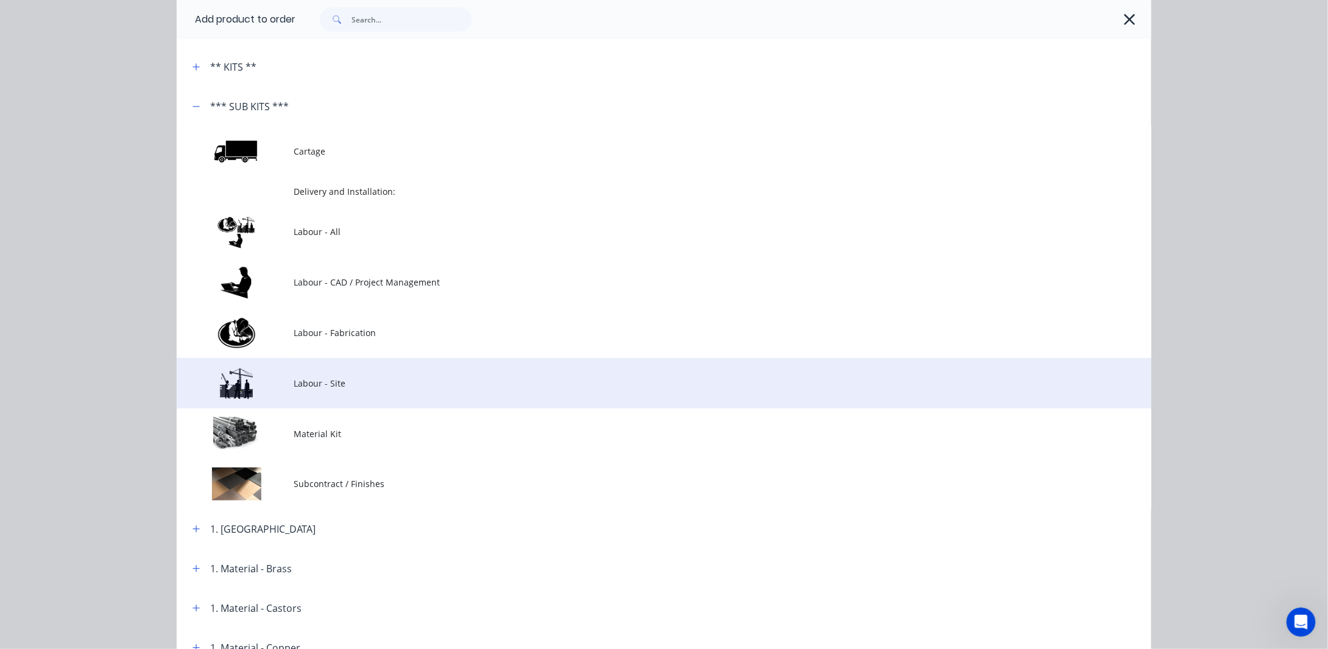
scroll to position [183, 0]
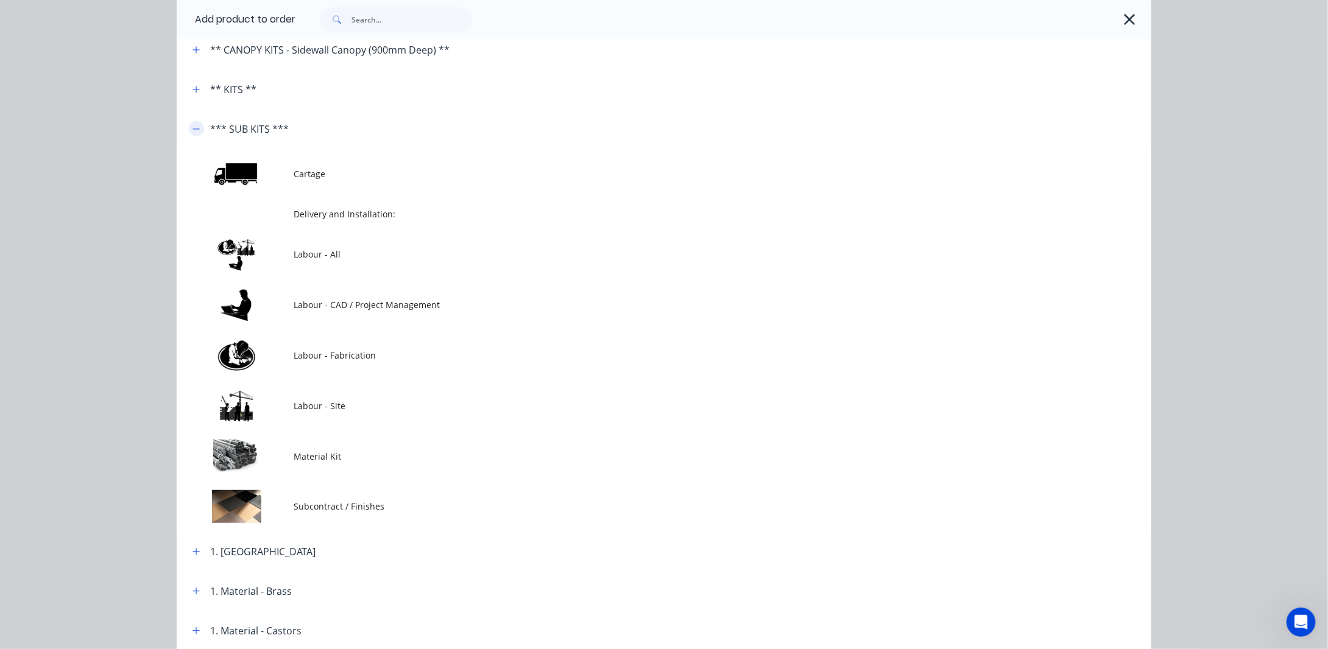
click at [189, 131] on button "button" at bounding box center [196, 128] width 15 height 15
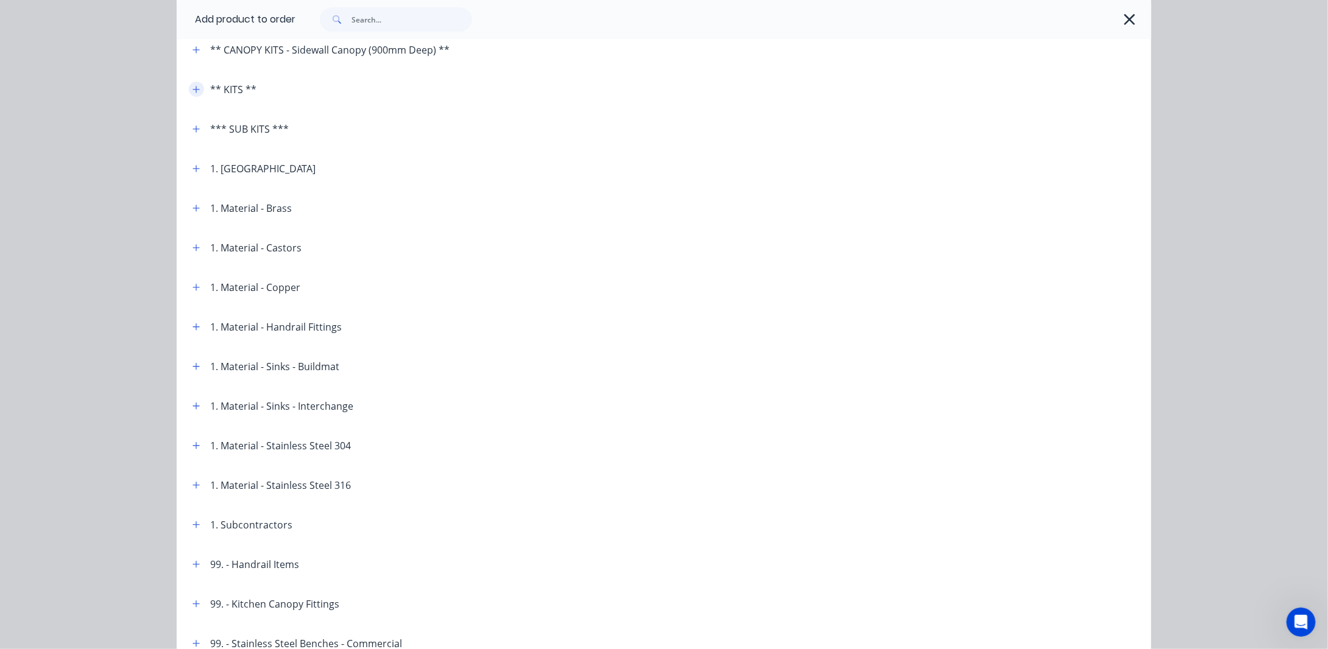
click at [192, 93] on icon "button" at bounding box center [195, 89] width 7 height 9
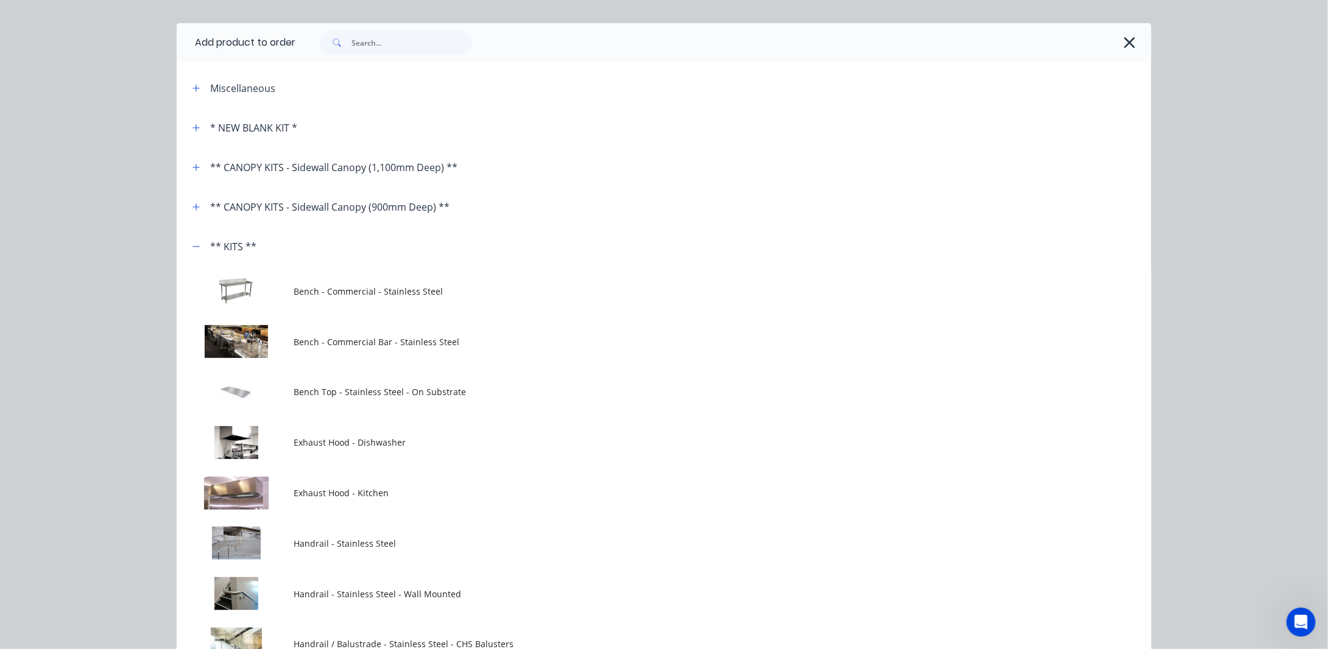
scroll to position [0, 0]
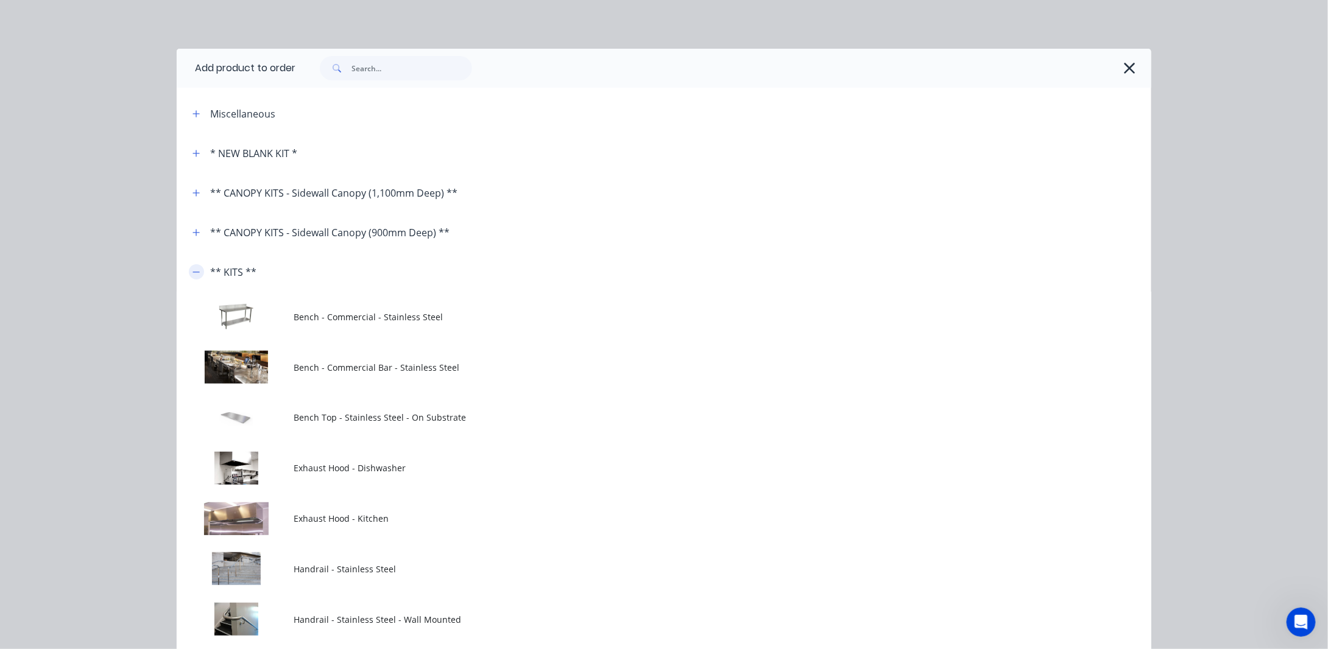
click at [193, 264] on button "button" at bounding box center [196, 271] width 15 height 15
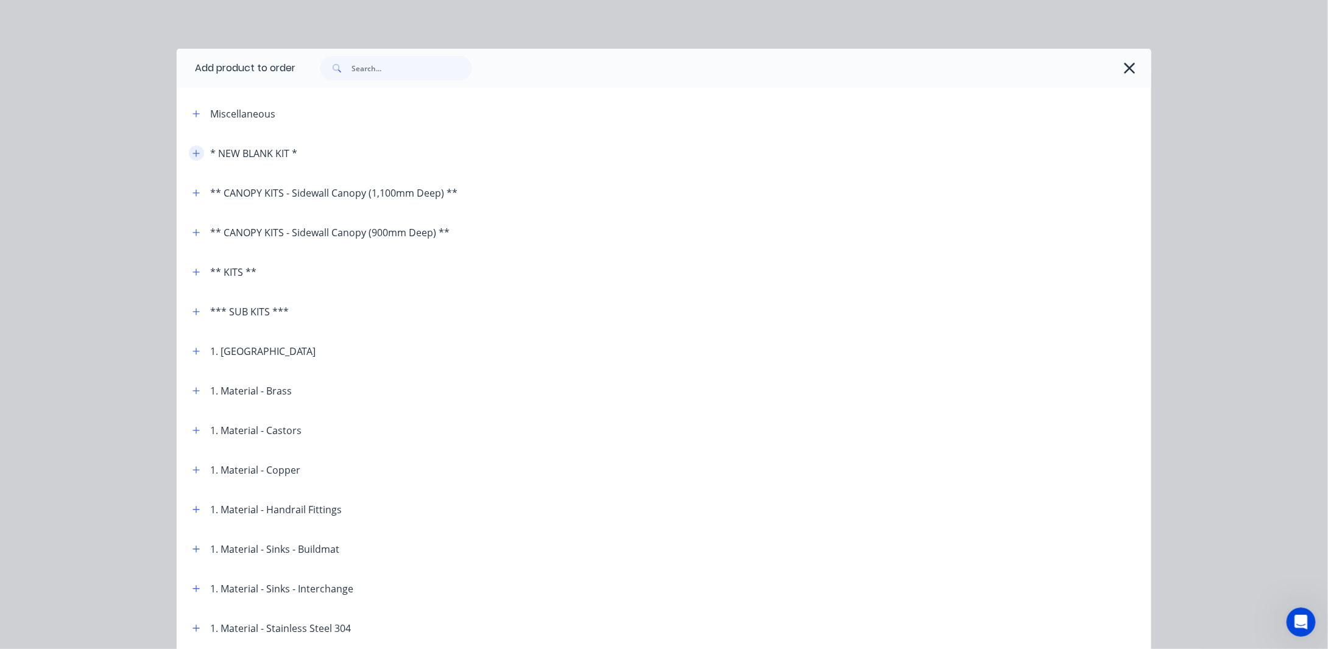
click at [193, 154] on icon "button" at bounding box center [196, 153] width 7 height 7
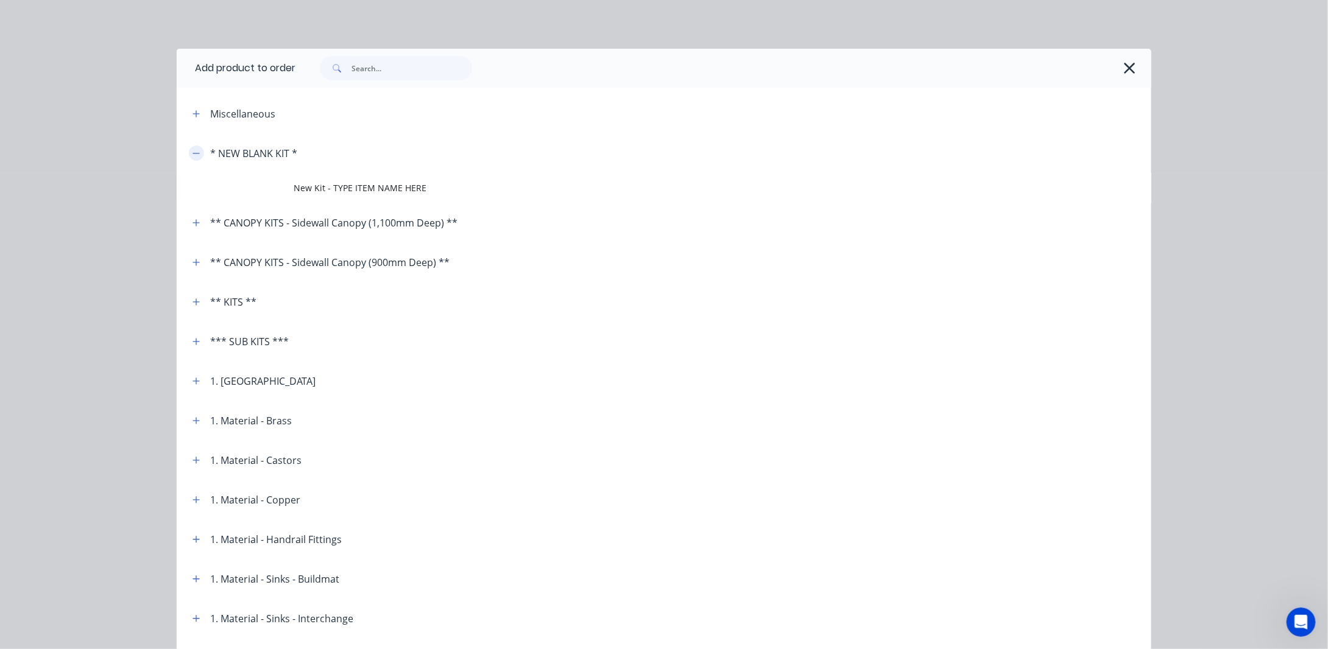
click at [192, 154] on icon "button" at bounding box center [195, 153] width 7 height 9
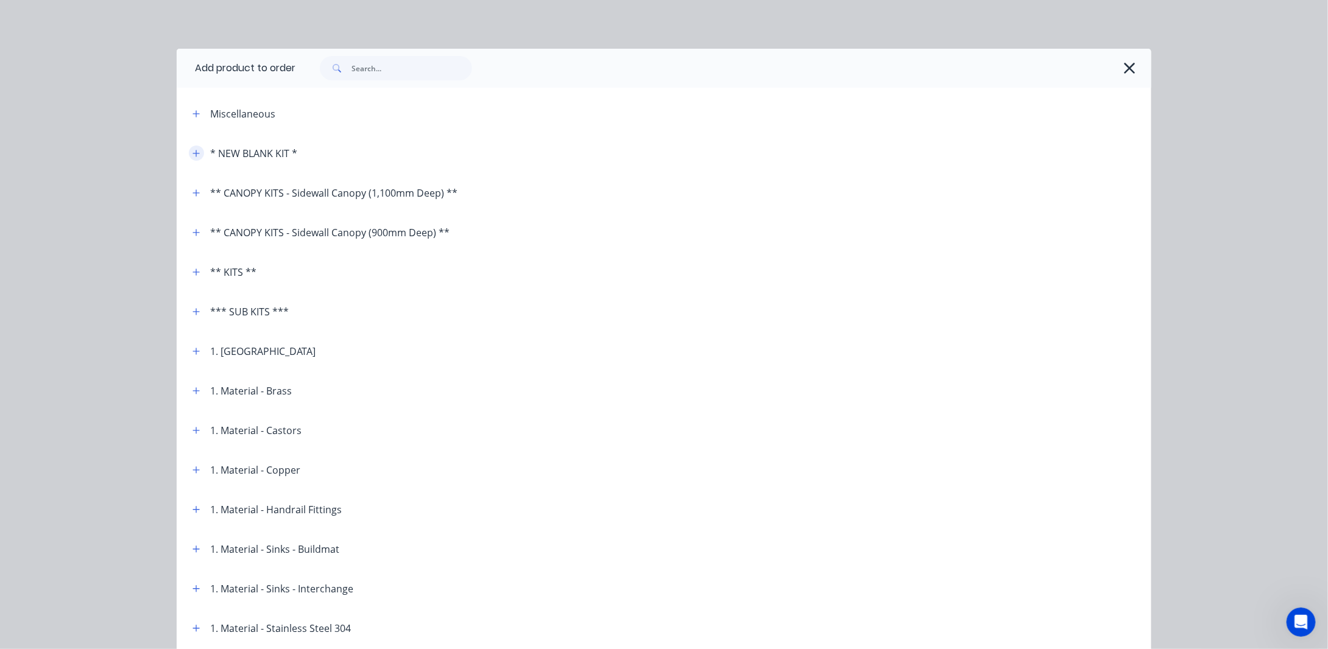
click at [196, 153] on button "button" at bounding box center [196, 153] width 15 height 15
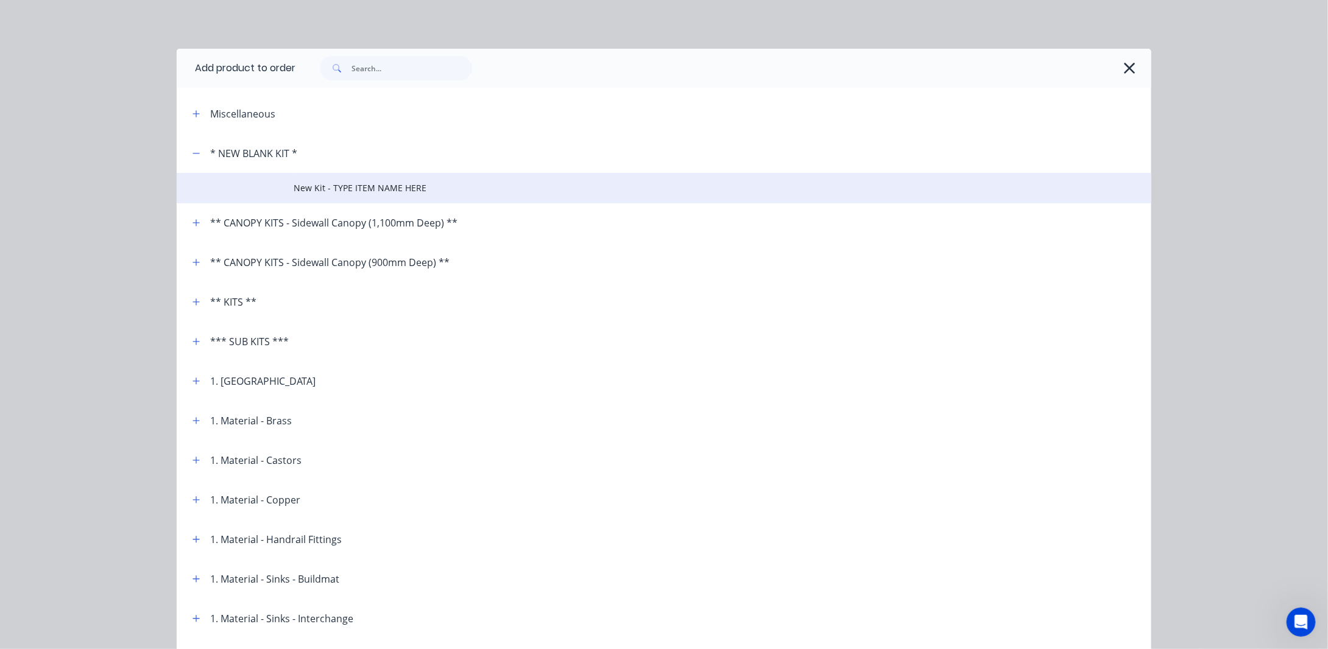
click at [354, 188] on span "New Kit - TYPE ITEM NAME HERE" at bounding box center [637, 188] width 686 height 13
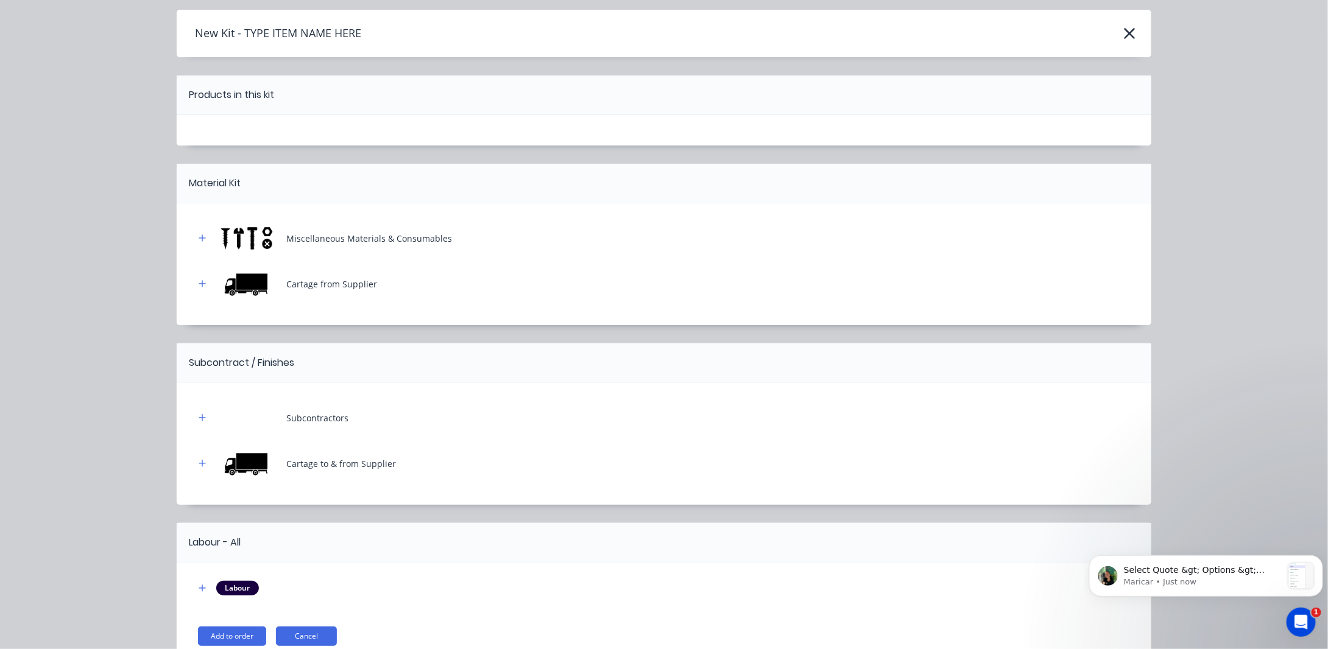
scroll to position [465, 0]
click at [1291, 626] on div "Open Intercom Messenger" at bounding box center [1299, 621] width 40 height 40
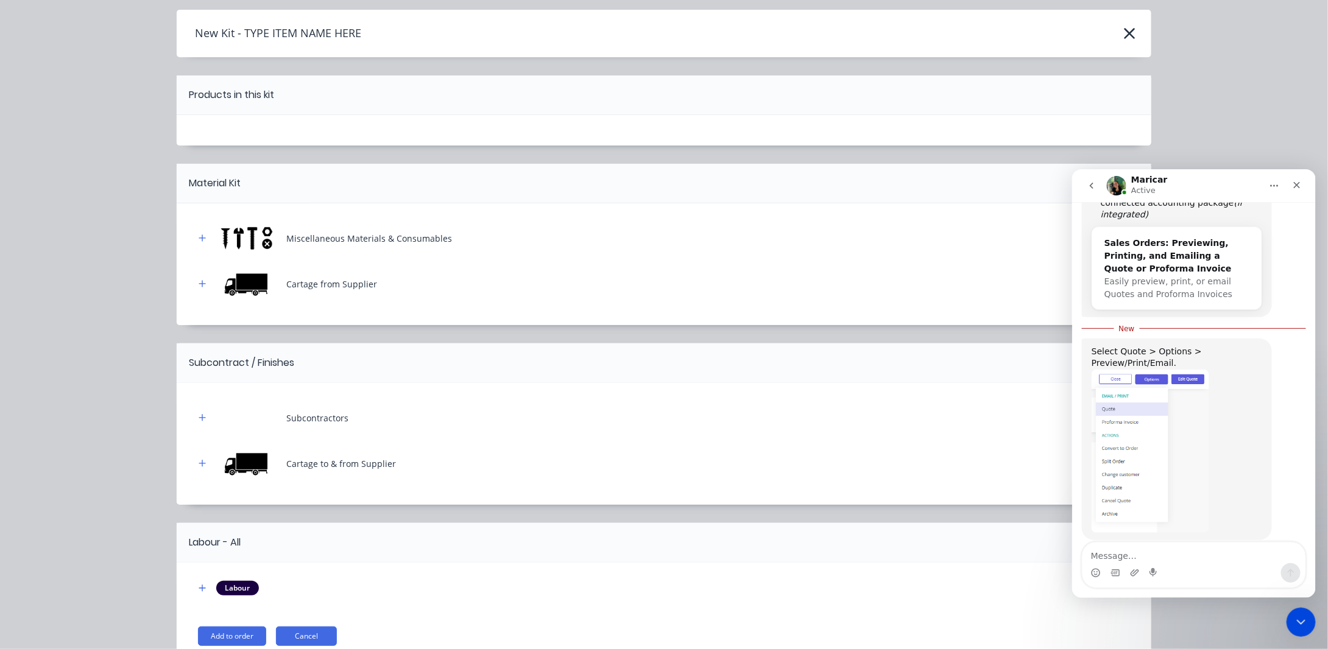
click at [1174, 102] on div "New Kit - TYPE ITEM NAME HERE Products in this kit Material Kit Miscellaneous M…" at bounding box center [664, 324] width 1328 height 649
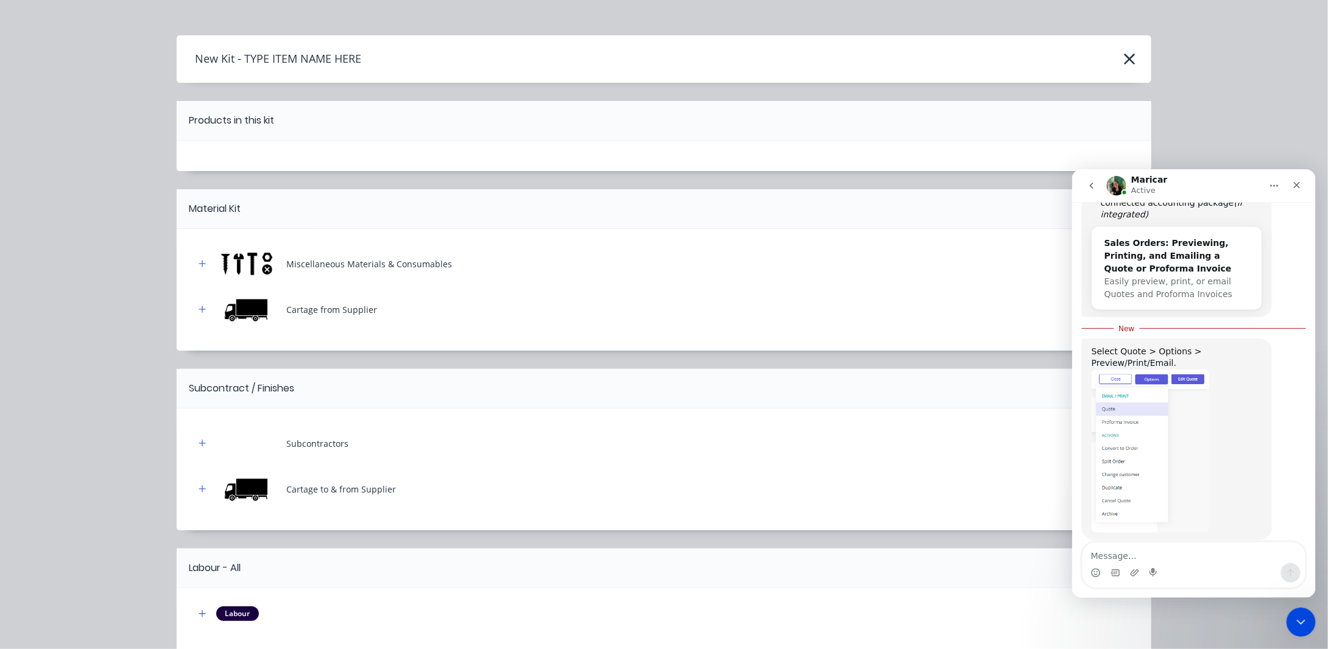
scroll to position [0, 0]
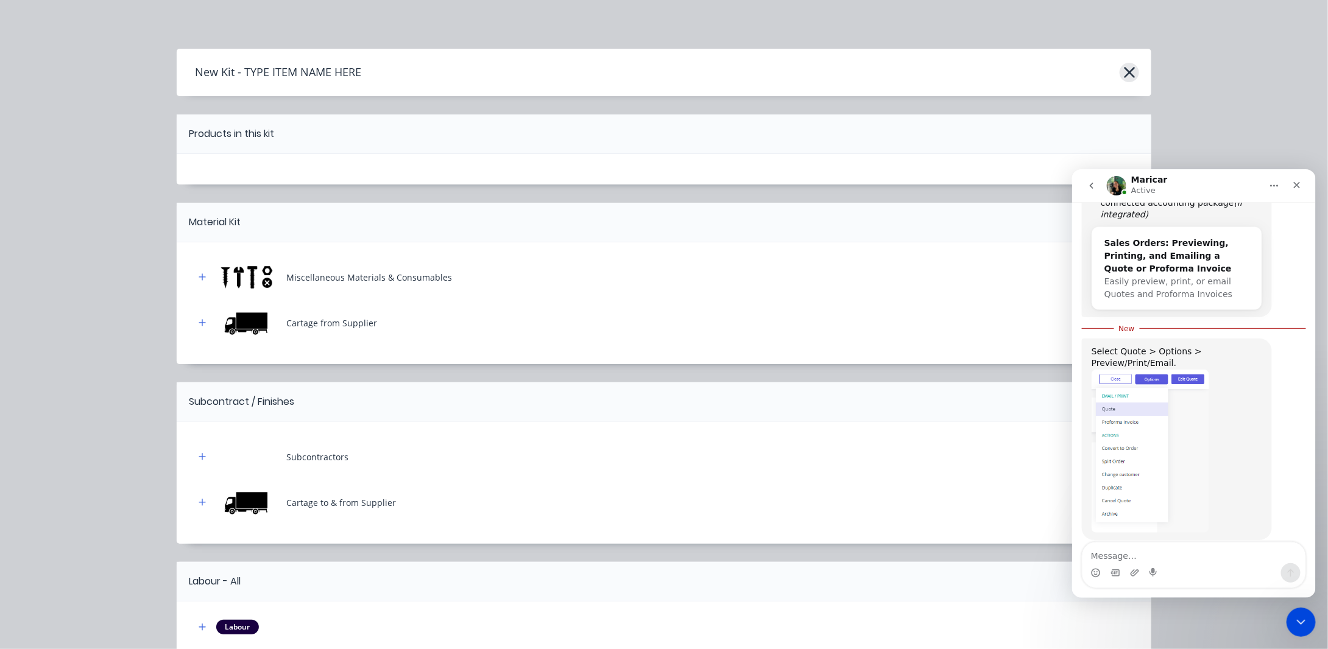
click at [1126, 68] on icon "button" at bounding box center [1129, 72] width 13 height 17
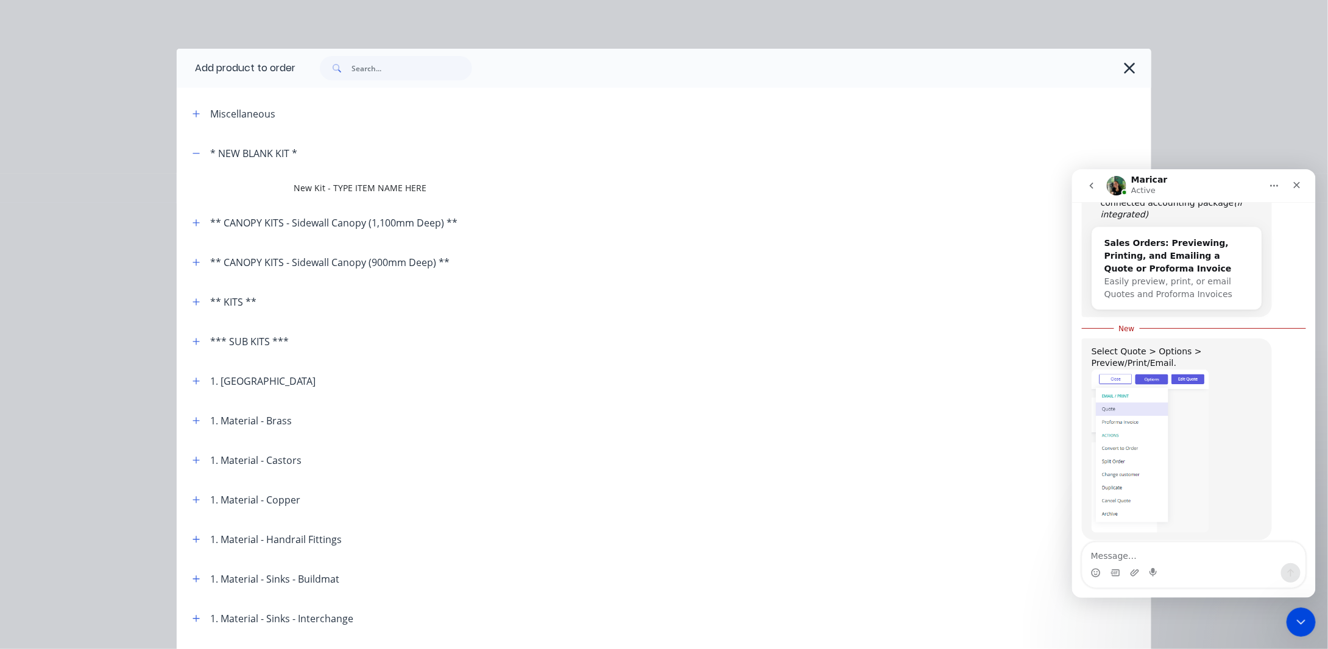
click at [1123, 67] on icon "button" at bounding box center [1129, 68] width 13 height 17
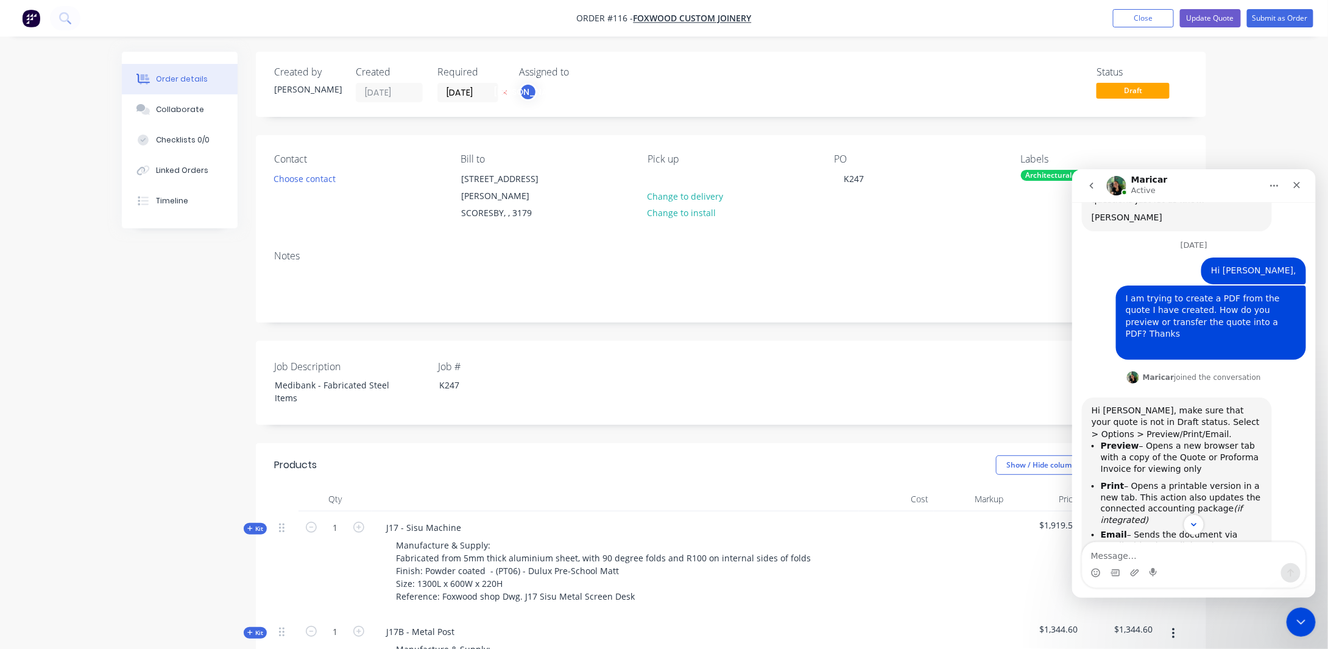
scroll to position [160, 0]
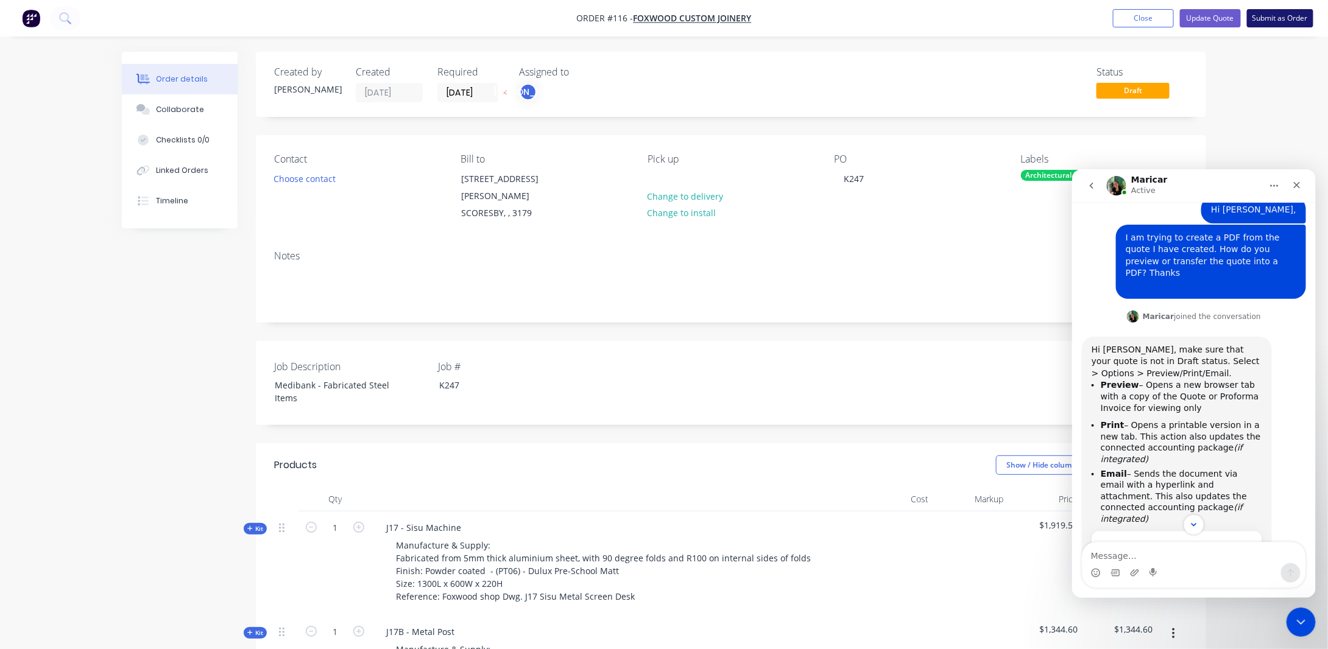
click at [1269, 19] on button "Submit as Order" at bounding box center [1280, 18] width 66 height 18
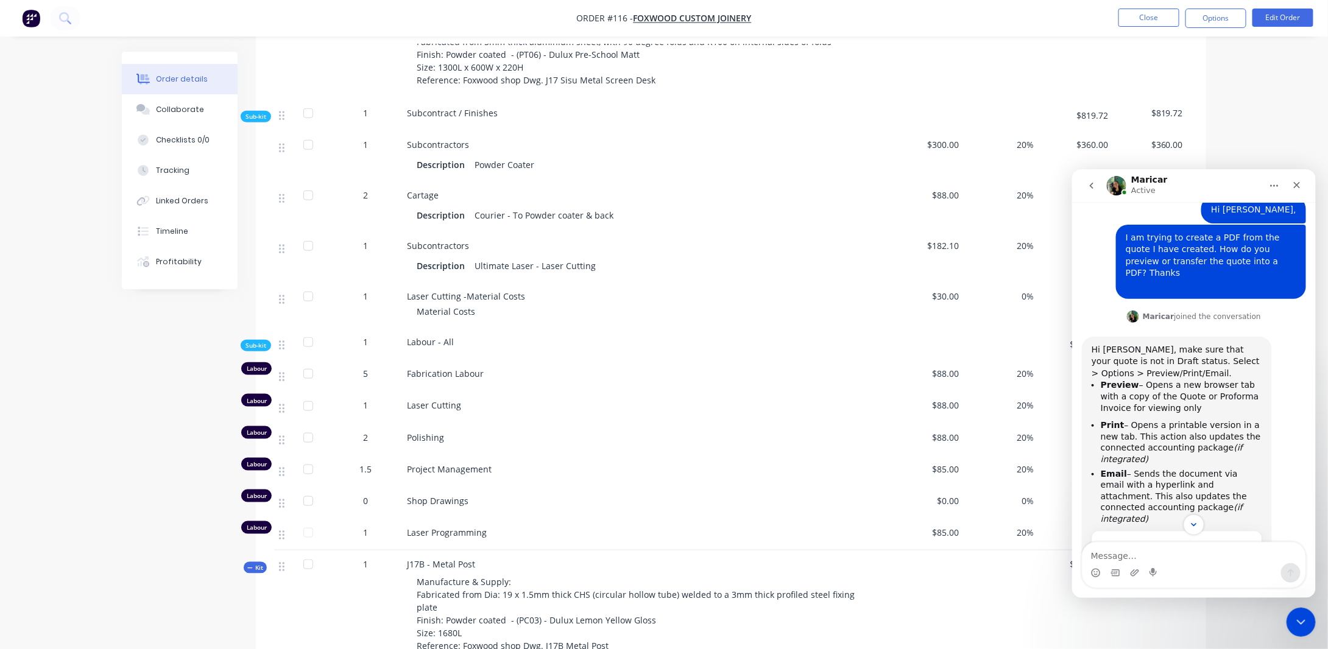
scroll to position [365, 0]
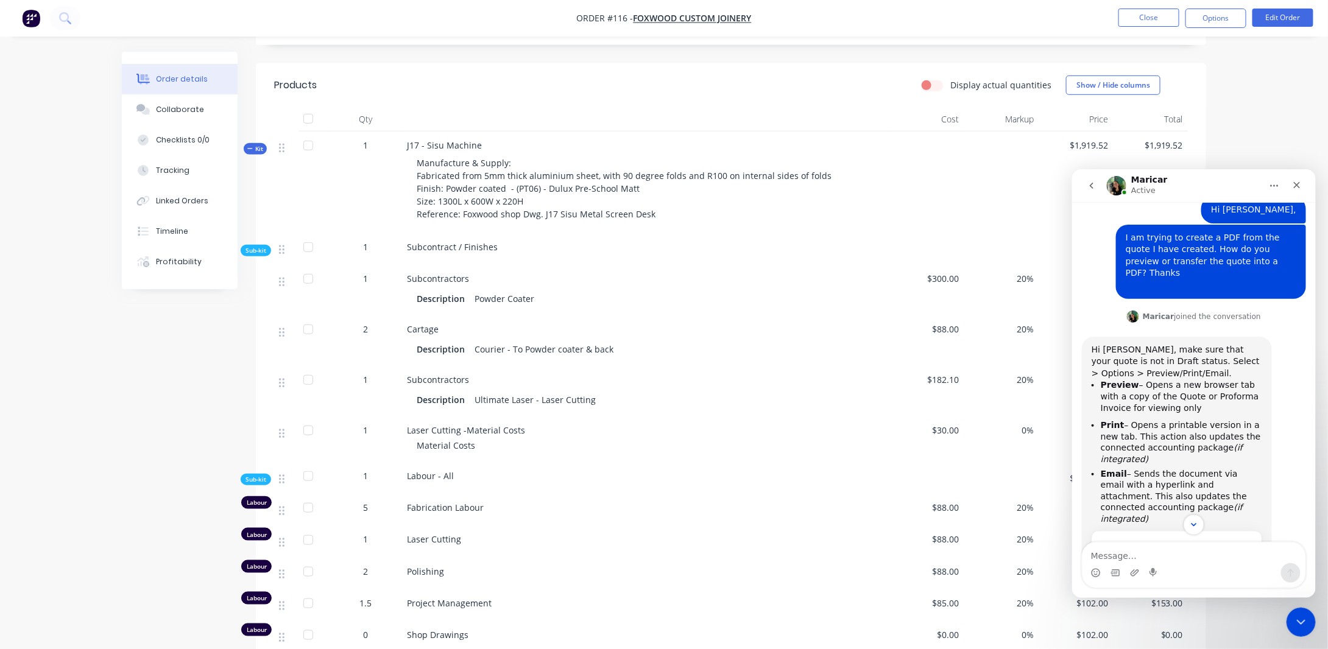
click at [246, 249] on span "Sub-kit" at bounding box center [255, 250] width 21 height 9
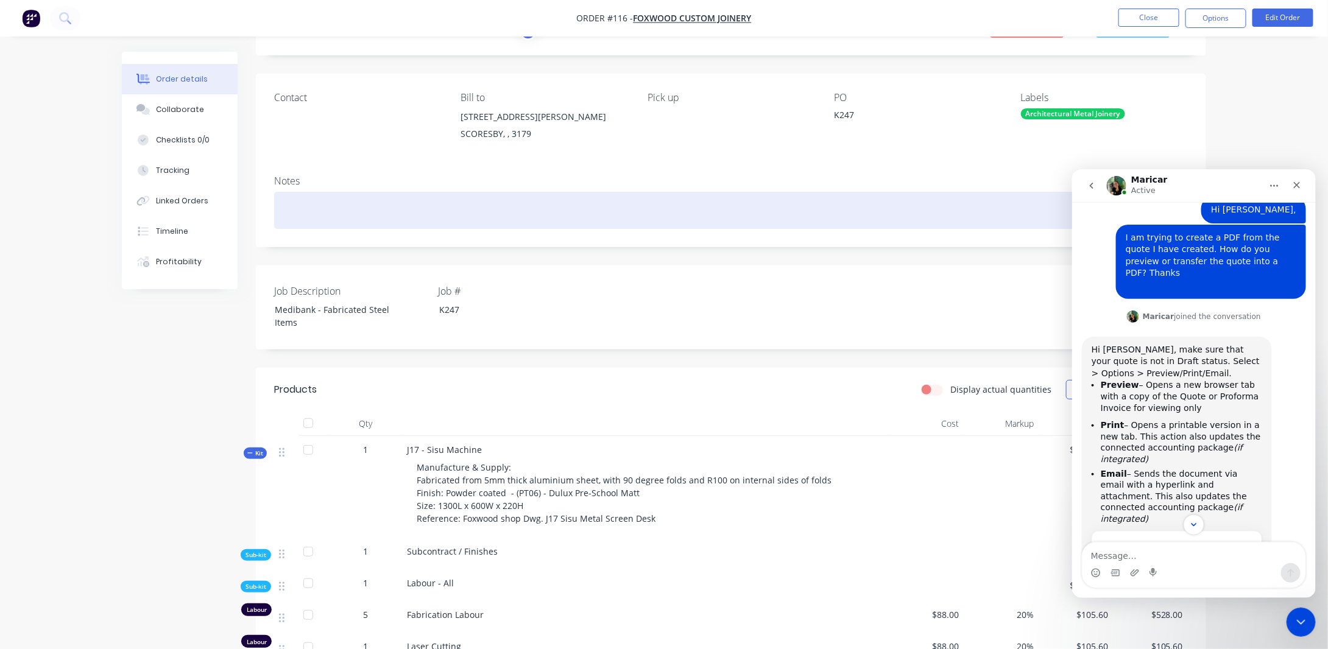
scroll to position [0, 0]
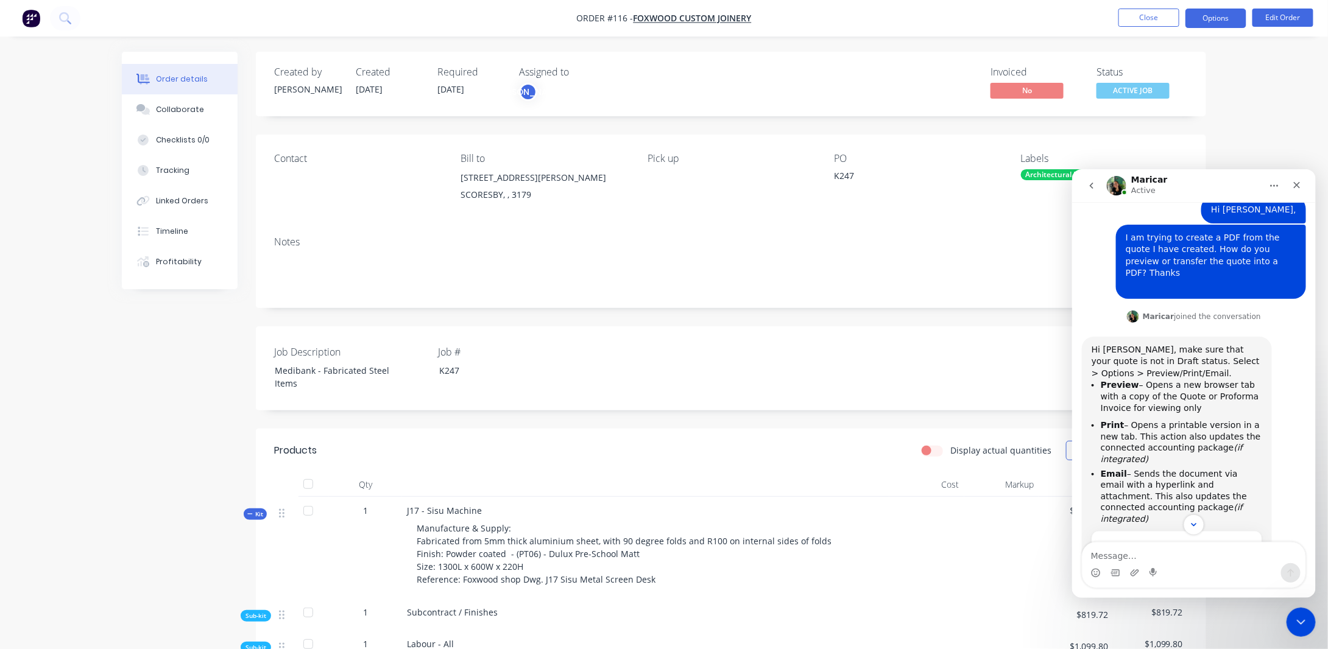
click at [1203, 22] on button "Options" at bounding box center [1215, 18] width 61 height 19
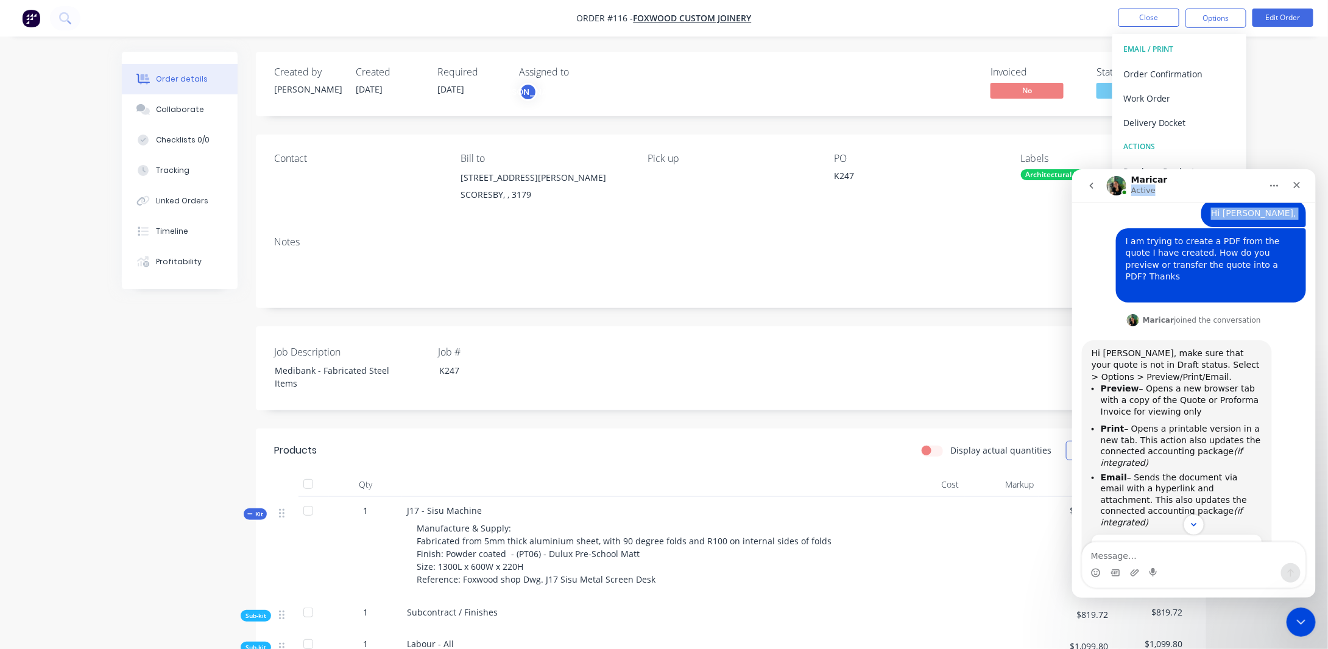
drag, startPoint x: 1235, startPoint y: 183, endPoint x: 1131, endPoint y: 204, distance: 105.6
click at [1129, 205] on div "Maricar Active Would you like further information? Hey [PERSON_NAME] 👋 Welcome …" at bounding box center [1193, 383] width 244 height 429
click at [1274, 183] on icon "Home" at bounding box center [1274, 185] width 10 height 10
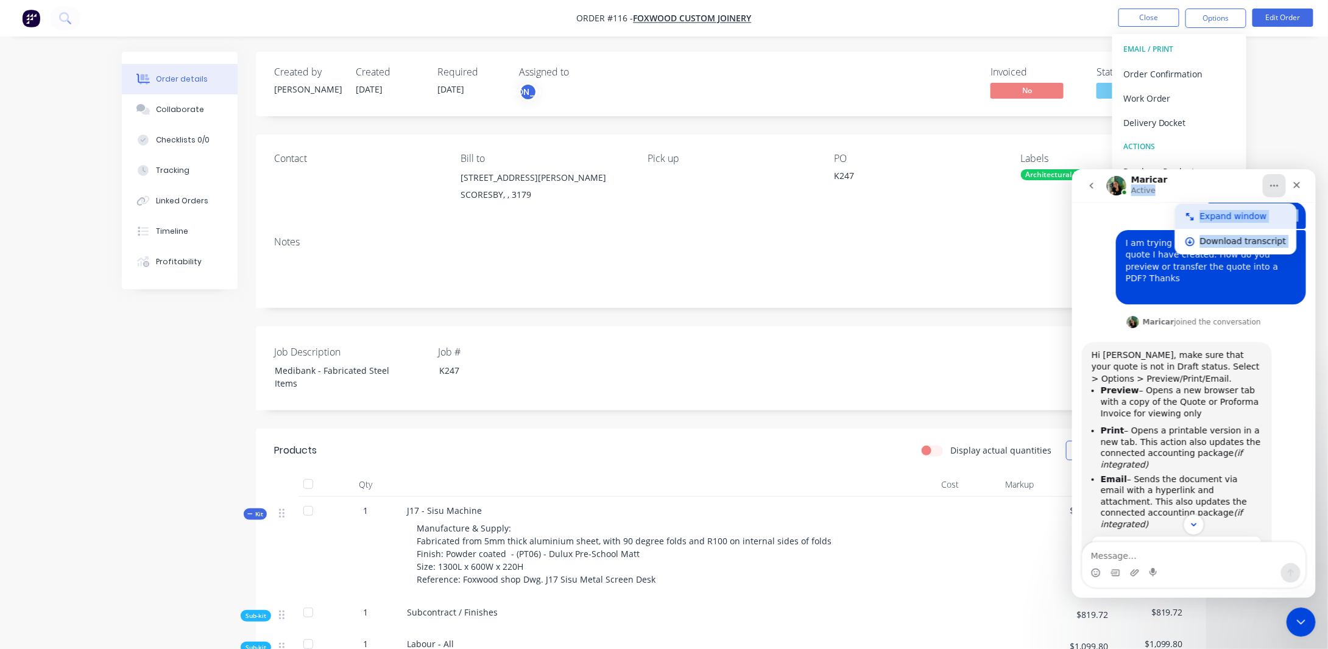
click at [1218, 213] on div "Expand window" at bounding box center [1242, 216] width 86 height 13
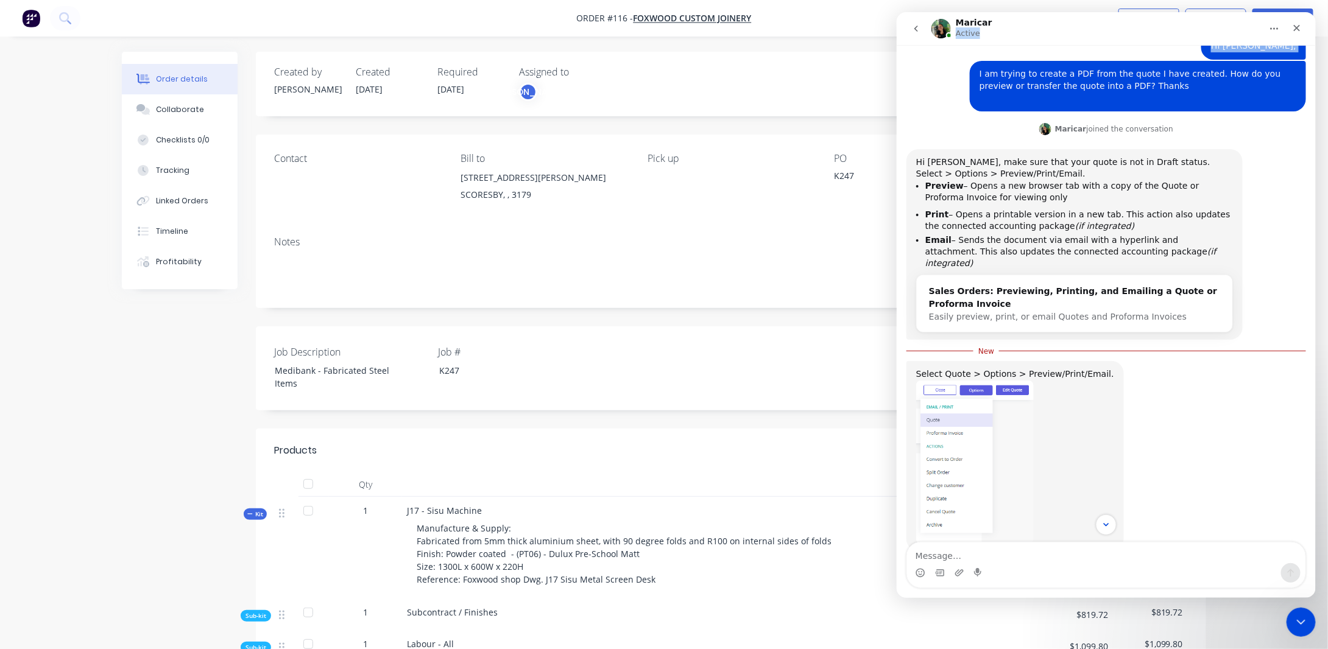
drag, startPoint x: 1240, startPoint y: 24, endPoint x: 1214, endPoint y: 58, distance: 42.6
click at [1214, 58] on div "Maricar Active Would you like further information? Hey [PERSON_NAME] 👋 Welcome …" at bounding box center [1105, 305] width 419 height 586
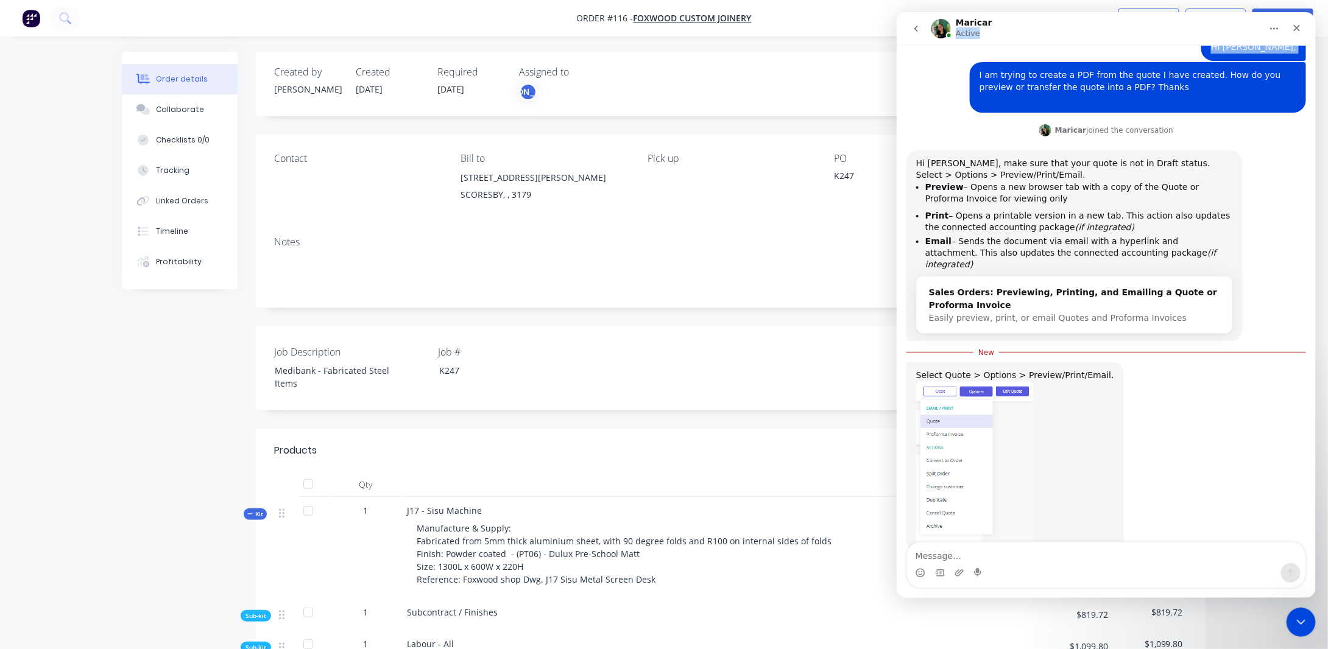
click at [1269, 29] on button "Home" at bounding box center [1273, 28] width 23 height 23
click at [1241, 59] on div "Collapse window" at bounding box center [1242, 59] width 86 height 13
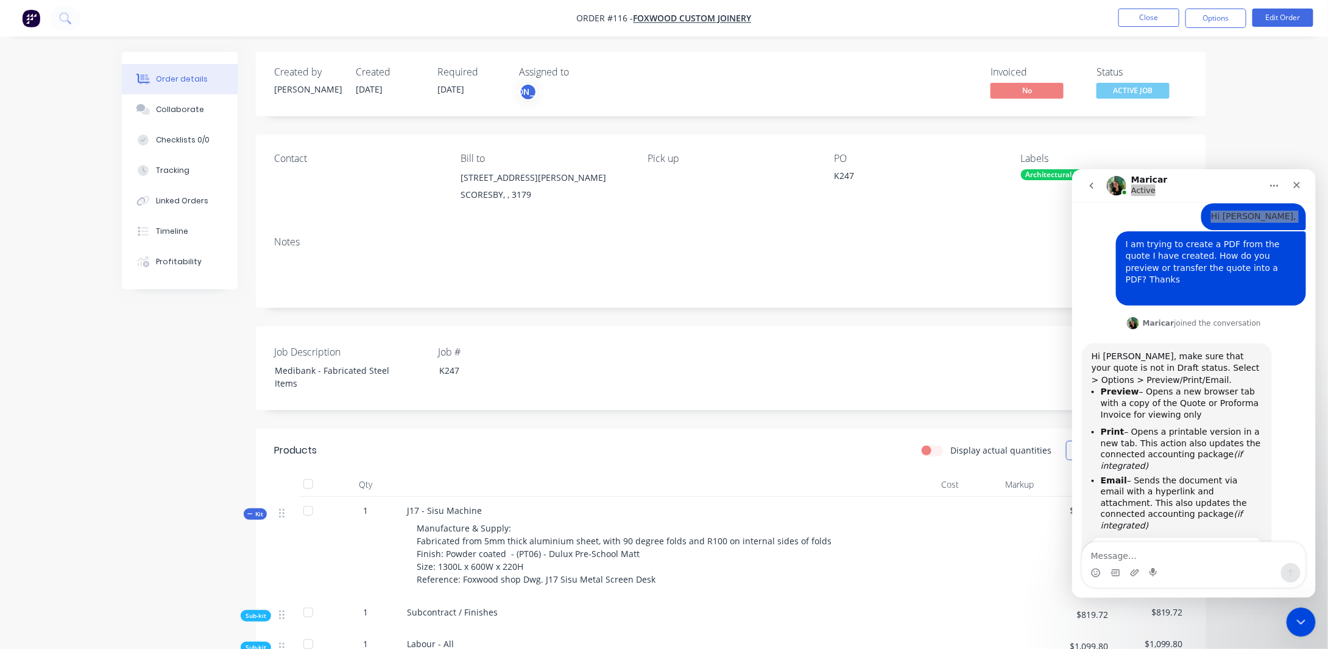
click at [1213, 19] on button "Options" at bounding box center [1215, 18] width 61 height 19
click at [1299, 182] on icon "Close" at bounding box center [1296, 185] width 7 height 7
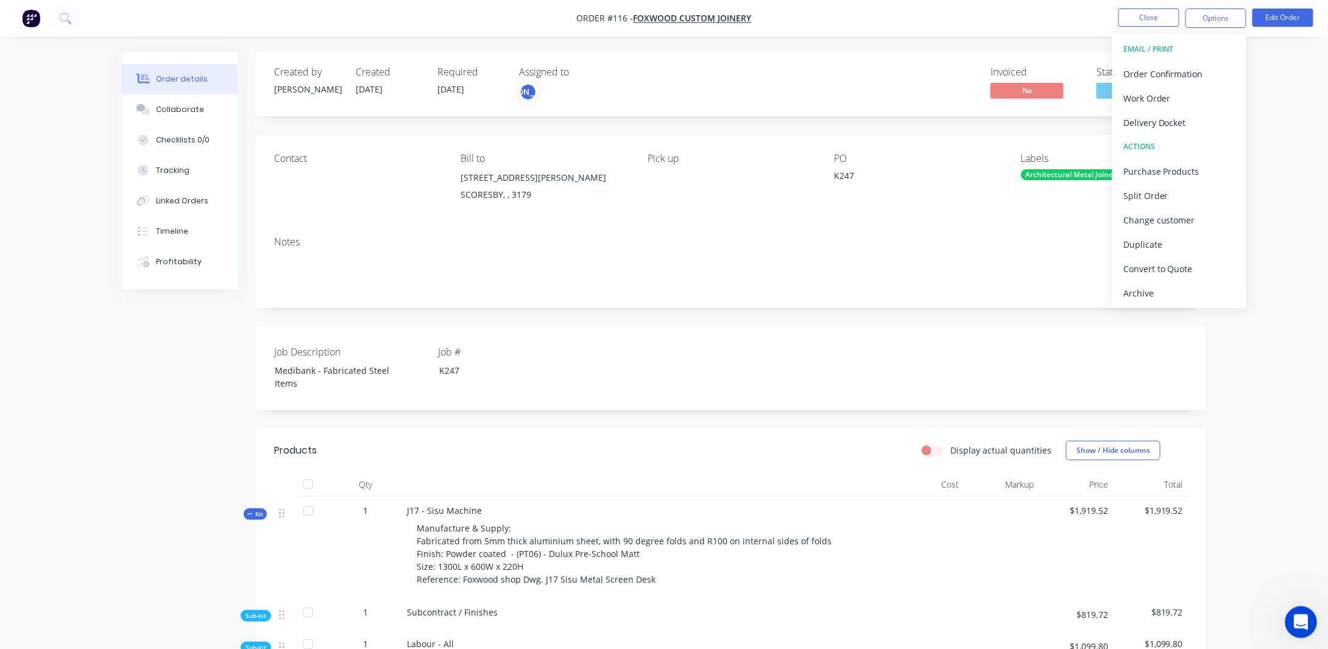
click at [1304, 631] on div "Open Intercom Messenger" at bounding box center [1299, 621] width 40 height 40
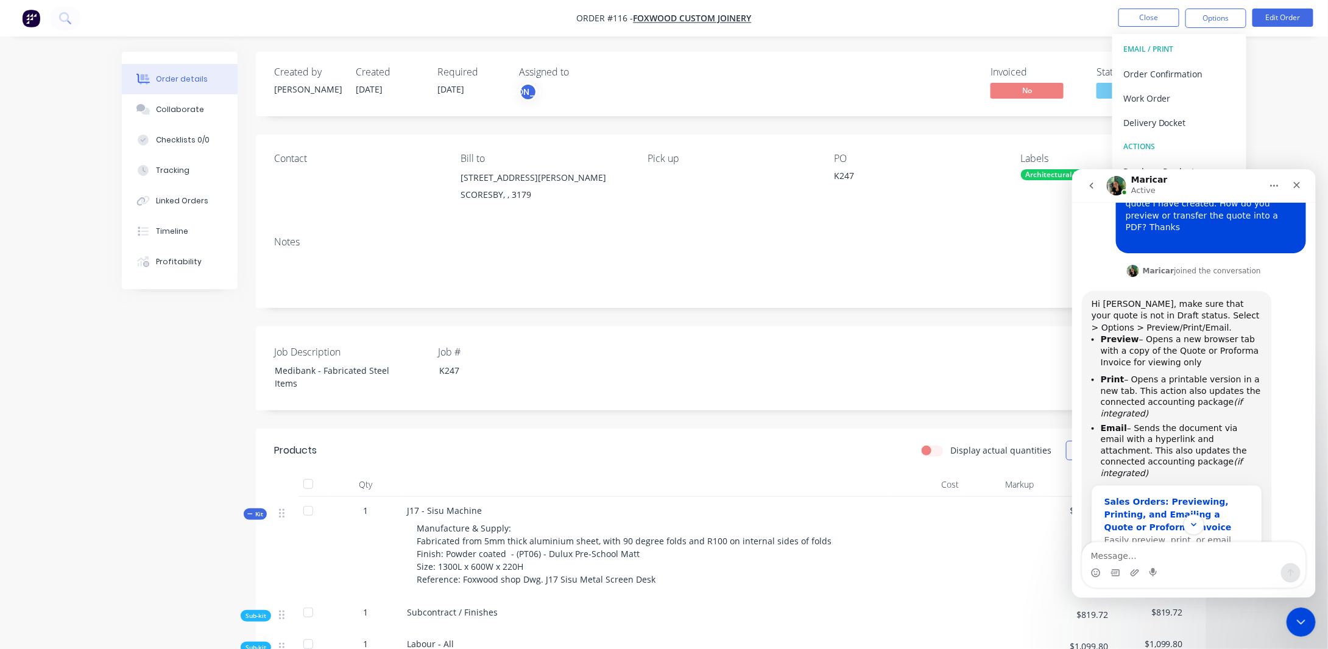
scroll to position [140, 0]
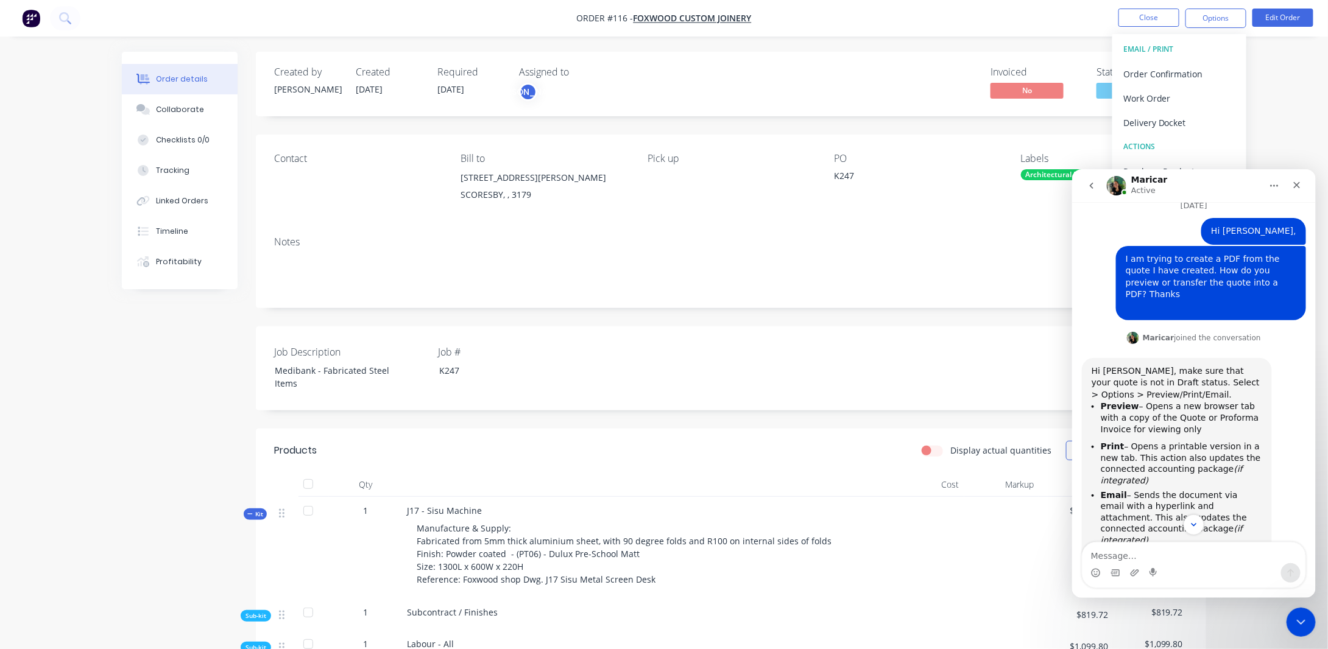
click at [1220, 16] on button "Options" at bounding box center [1215, 18] width 61 height 19
drag, startPoint x: 1291, startPoint y: 183, endPoint x: 2359, endPoint y: 348, distance: 1080.0
click at [1291, 183] on icon "Close" at bounding box center [1296, 185] width 10 height 10
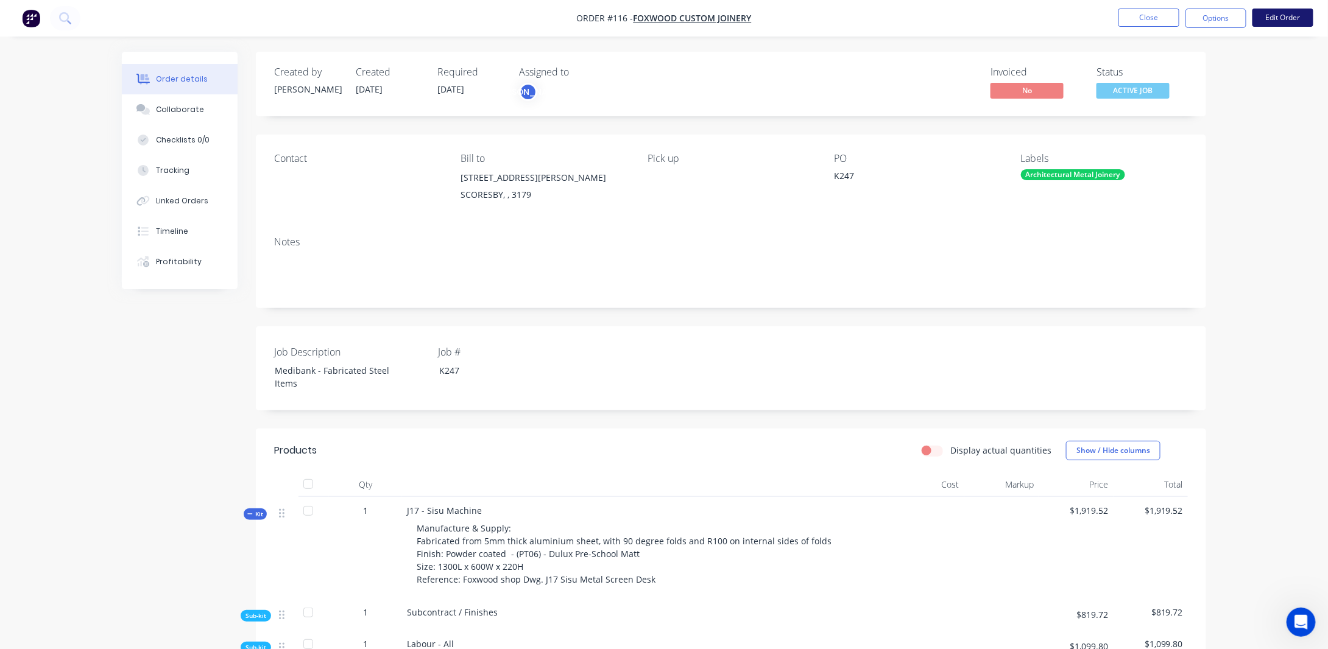
click at [1269, 19] on button "Edit Order" at bounding box center [1282, 18] width 61 height 18
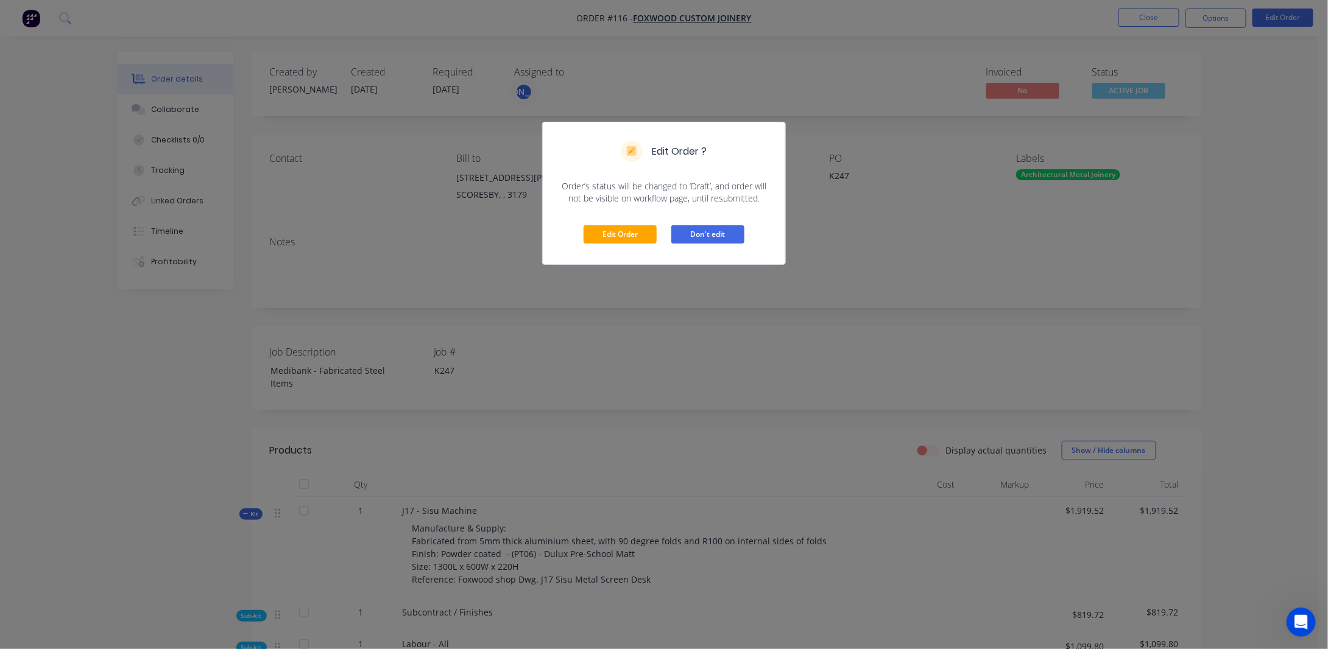
click at [733, 230] on button "Don't edit" at bounding box center [707, 234] width 73 height 18
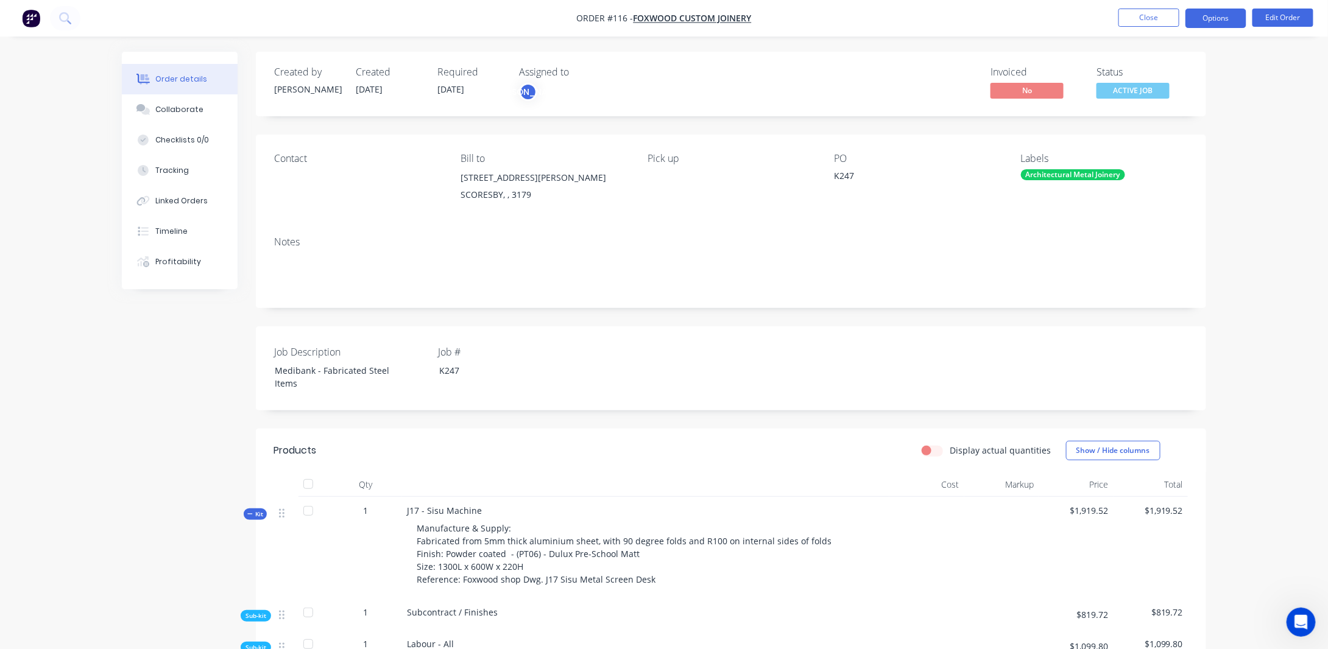
click at [1208, 22] on button "Options" at bounding box center [1215, 18] width 61 height 19
drag, startPoint x: 1274, startPoint y: 187, endPoint x: 1274, endPoint y: 194, distance: 7.3
click at [1305, 615] on div "Open Intercom Messenger" at bounding box center [1299, 621] width 40 height 40
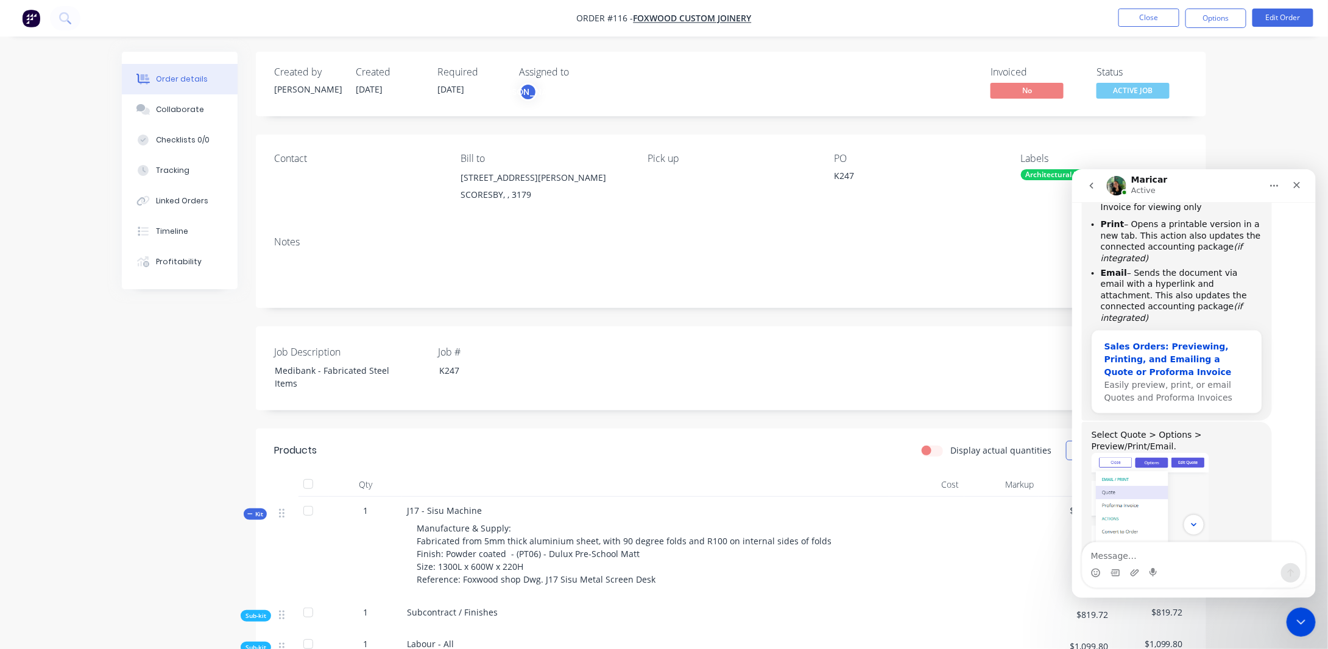
scroll to position [445, 0]
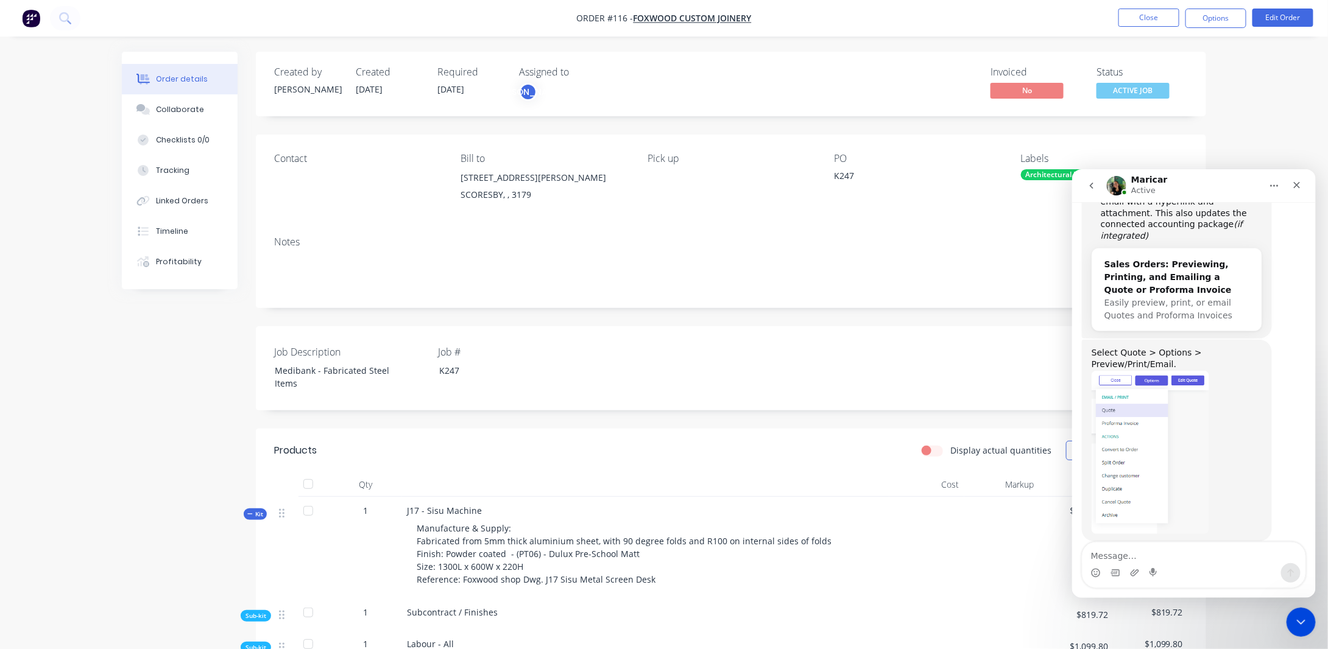
click at [1215, 15] on button "Options" at bounding box center [1215, 18] width 61 height 19
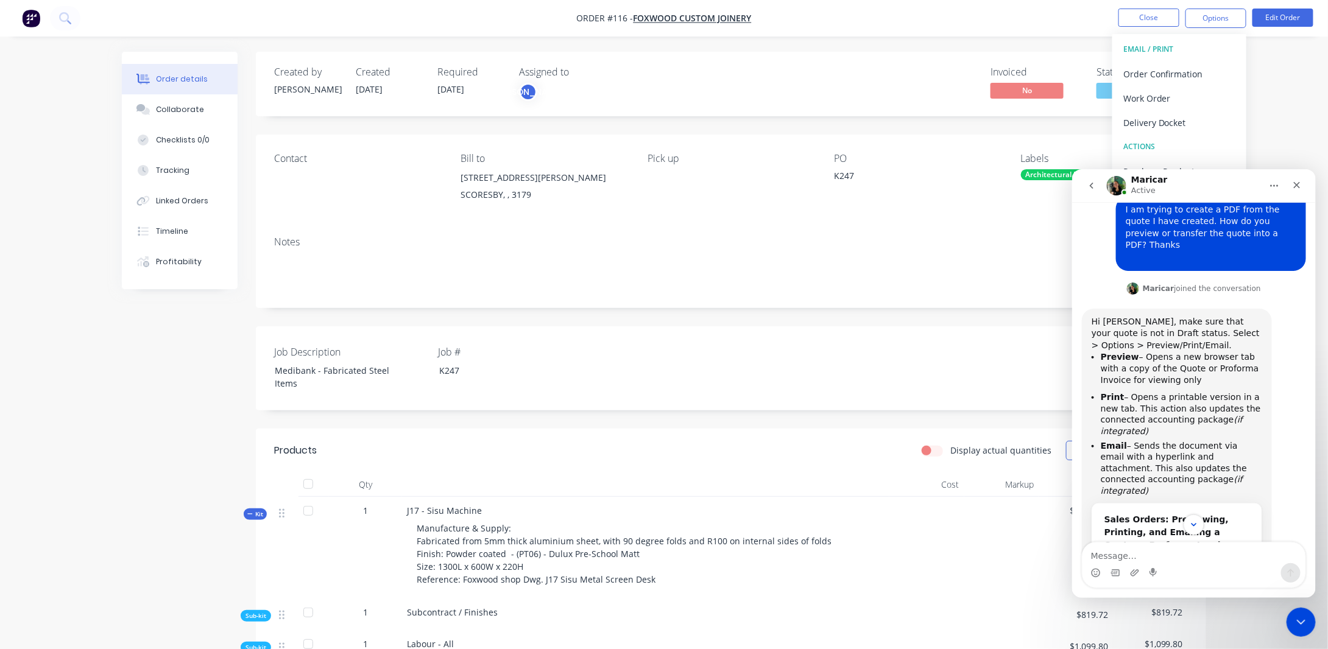
scroll to position [201, 0]
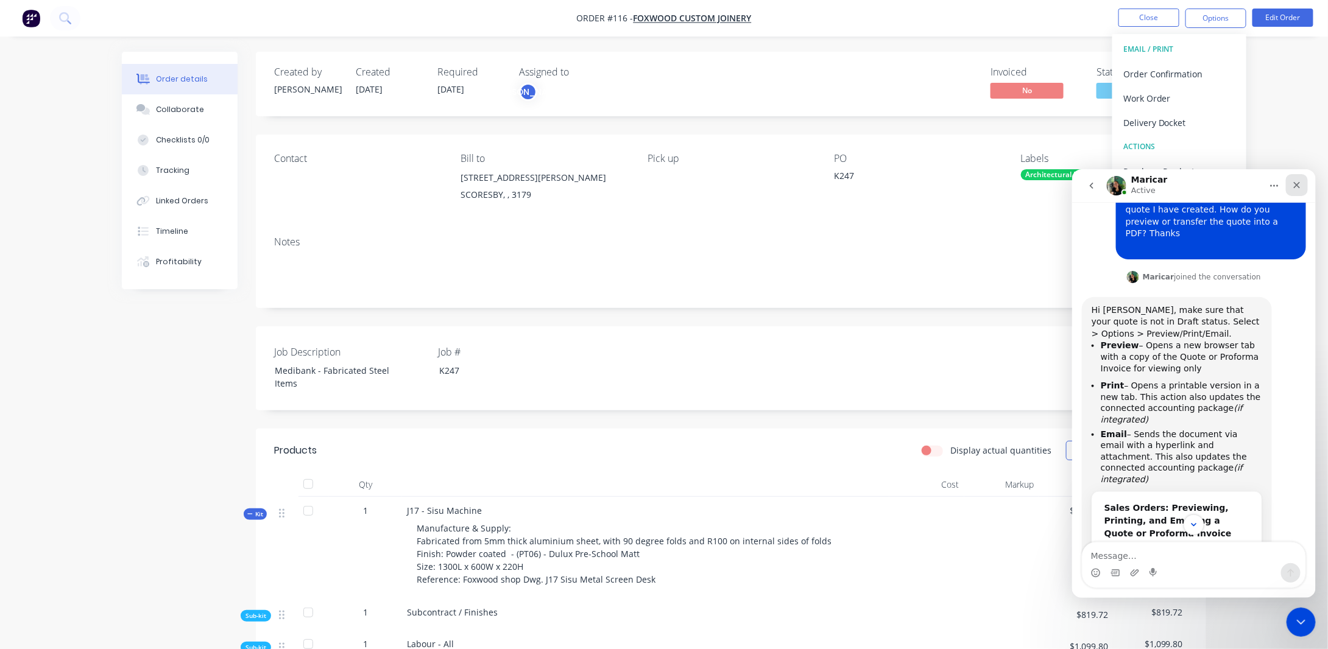
drag, startPoint x: 1297, startPoint y: 186, endPoint x: 2296, endPoint y: 204, distance: 998.6
click at [1297, 186] on icon "Close" at bounding box center [1296, 185] width 7 height 7
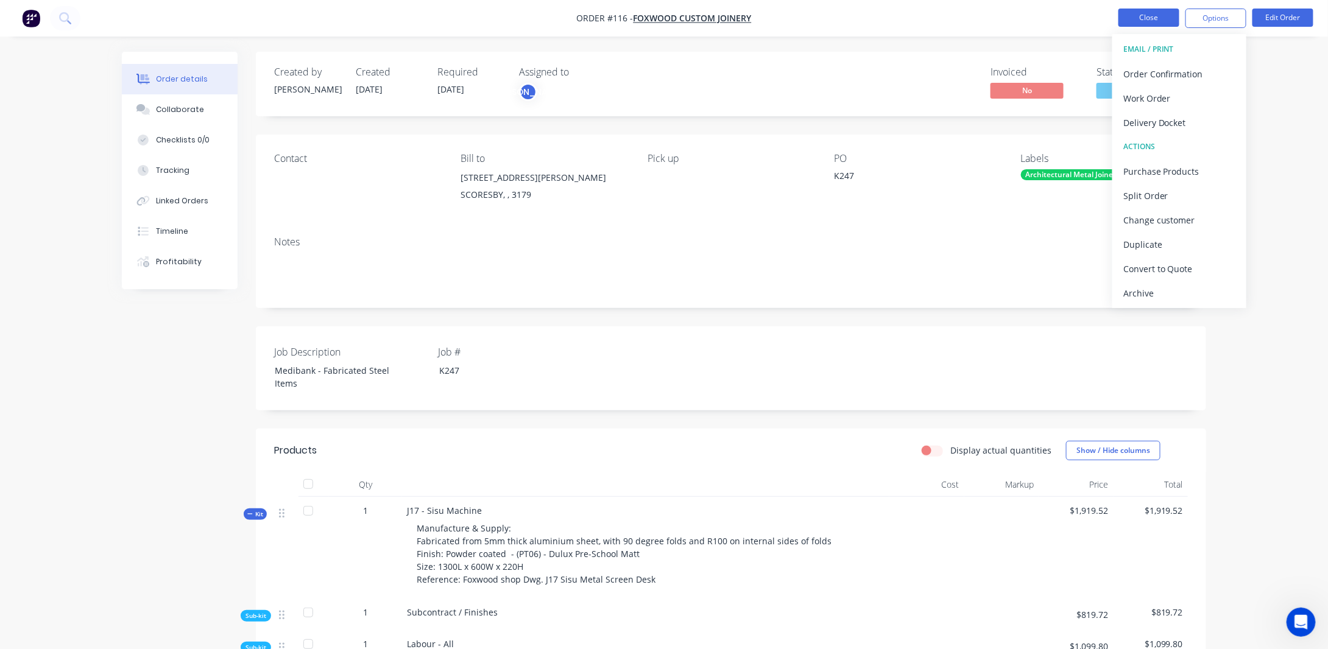
click at [1134, 17] on button "Close" at bounding box center [1148, 18] width 61 height 18
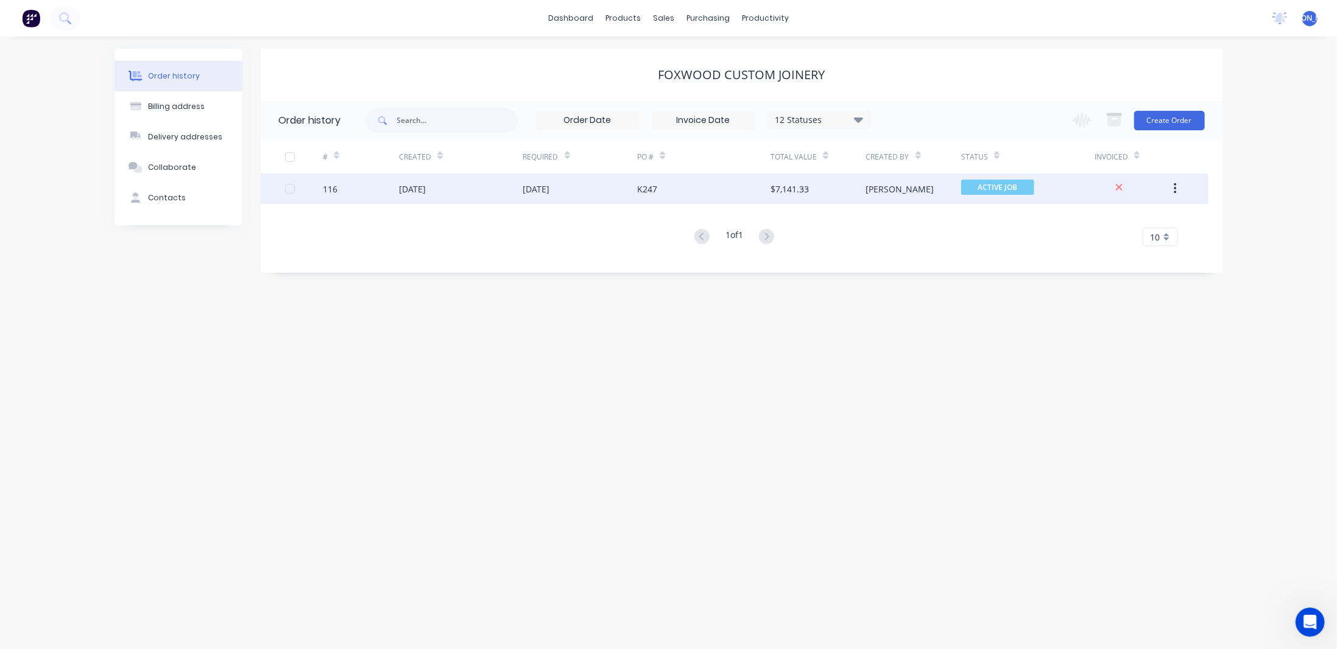
click at [803, 191] on div "$7,141.33" at bounding box center [790, 189] width 38 height 13
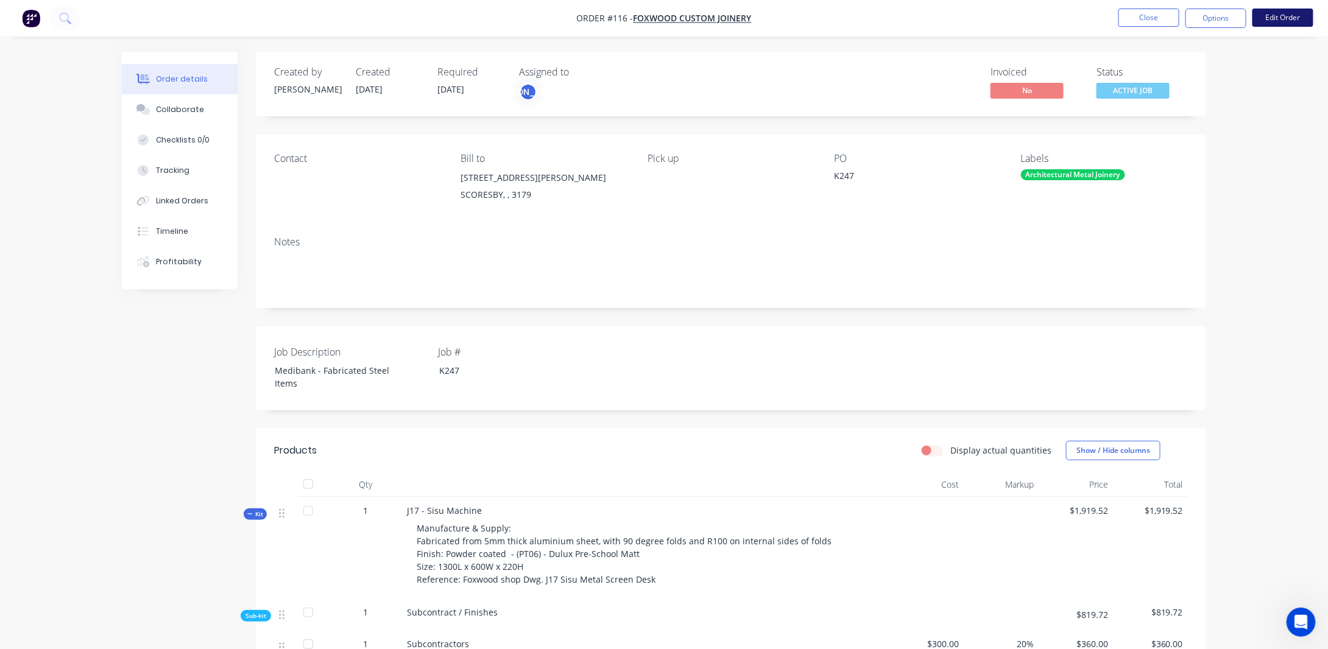
click at [1287, 15] on button "Edit Order" at bounding box center [1282, 18] width 61 height 18
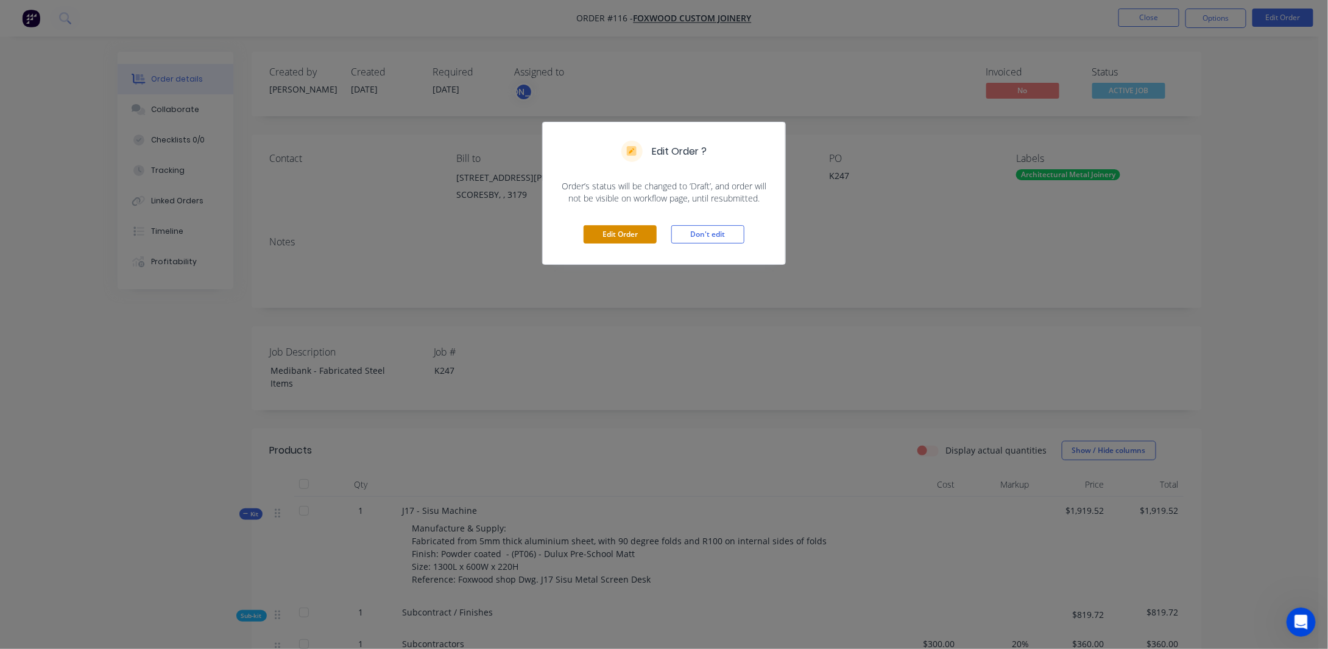
click at [639, 234] on button "Edit Order" at bounding box center [620, 234] width 73 height 18
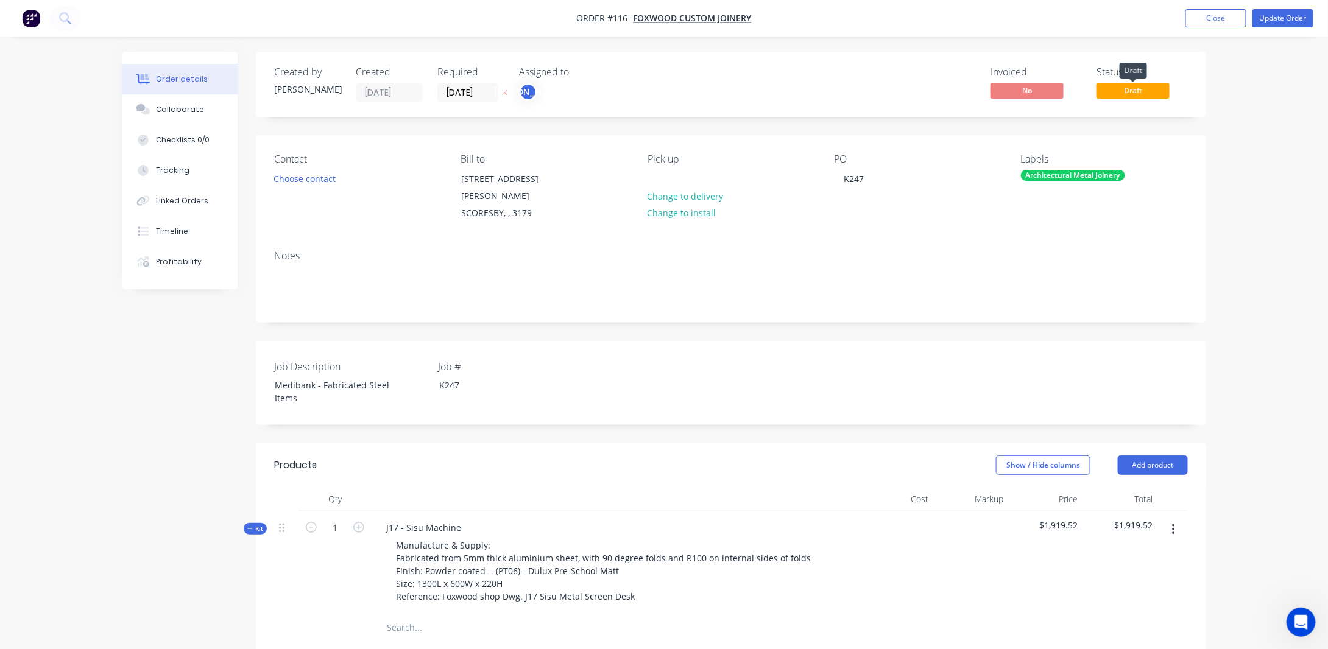
click at [1149, 91] on span "Draft" at bounding box center [1132, 90] width 73 height 15
click at [1126, 93] on span "Draft" at bounding box center [1132, 90] width 73 height 15
click at [1211, 18] on button "Close" at bounding box center [1215, 18] width 61 height 18
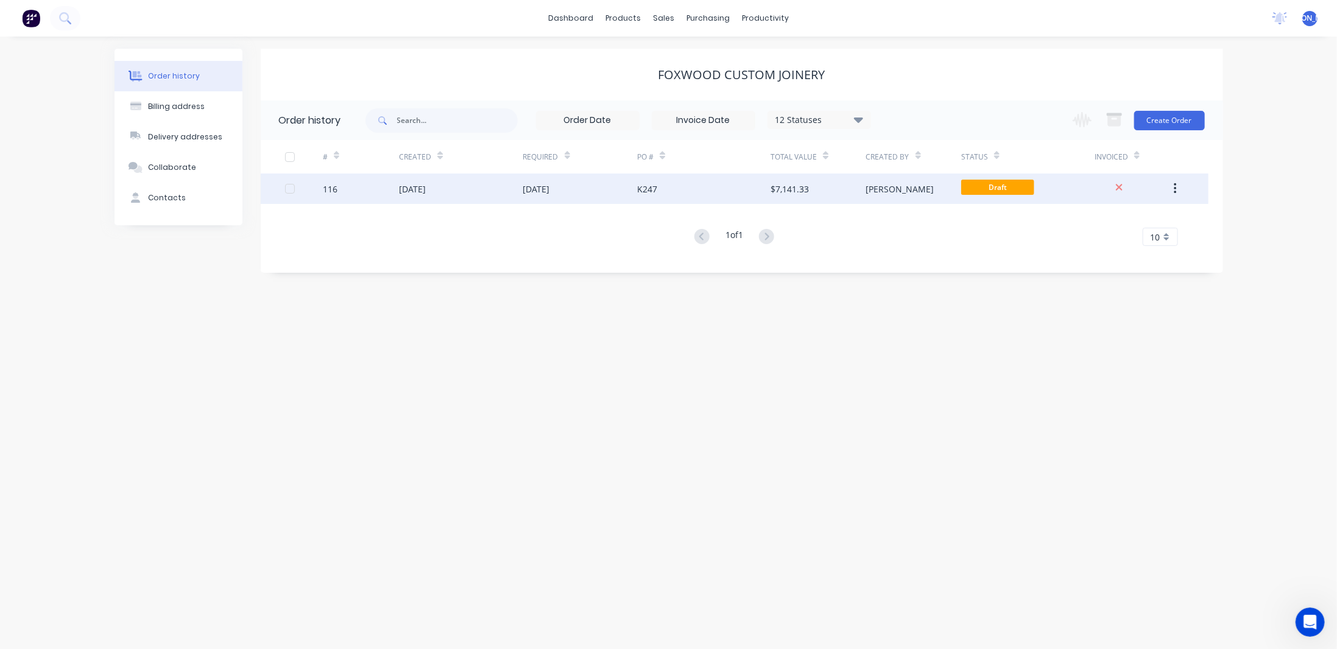
click at [867, 187] on div "[PERSON_NAME]" at bounding box center [900, 189] width 68 height 13
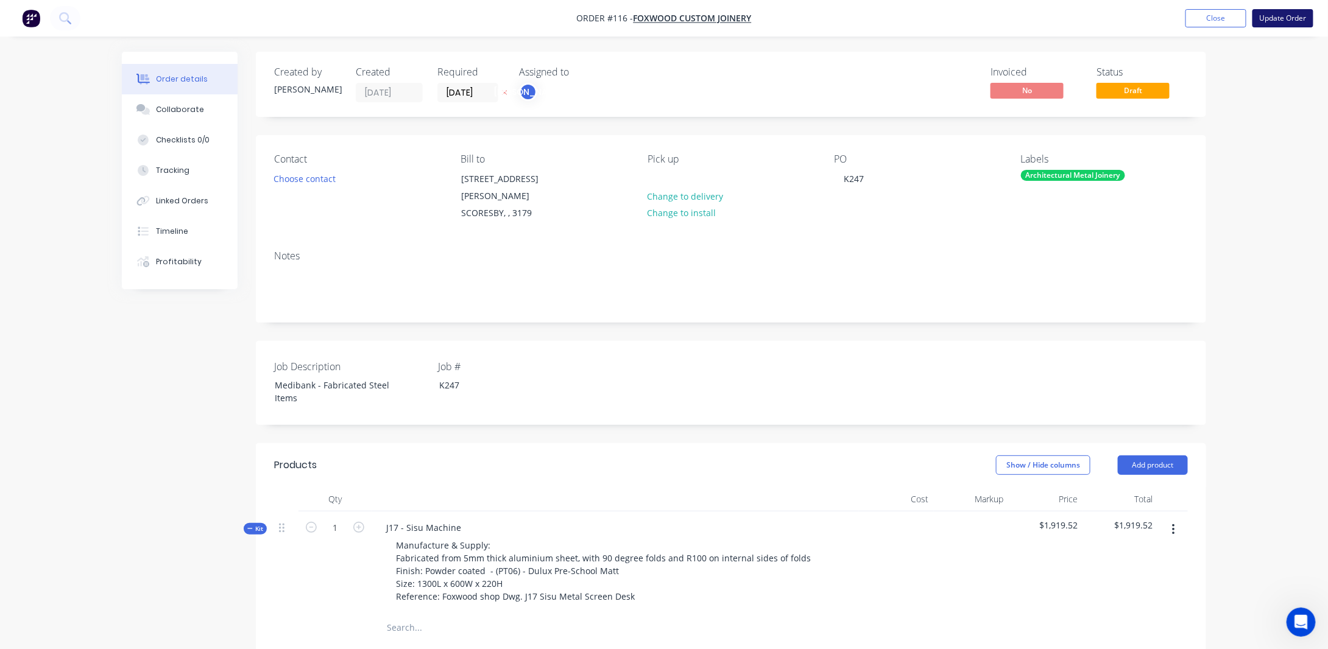
click at [1291, 15] on button "Update Order" at bounding box center [1282, 18] width 61 height 18
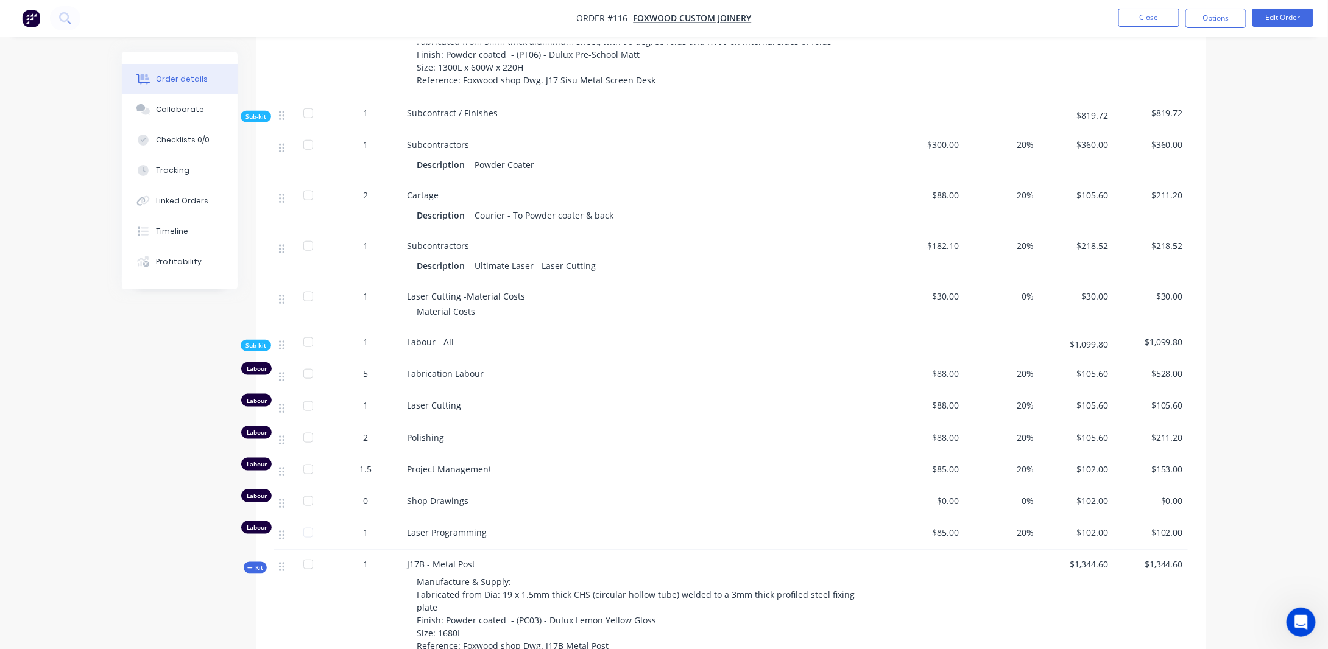
scroll to position [426, 0]
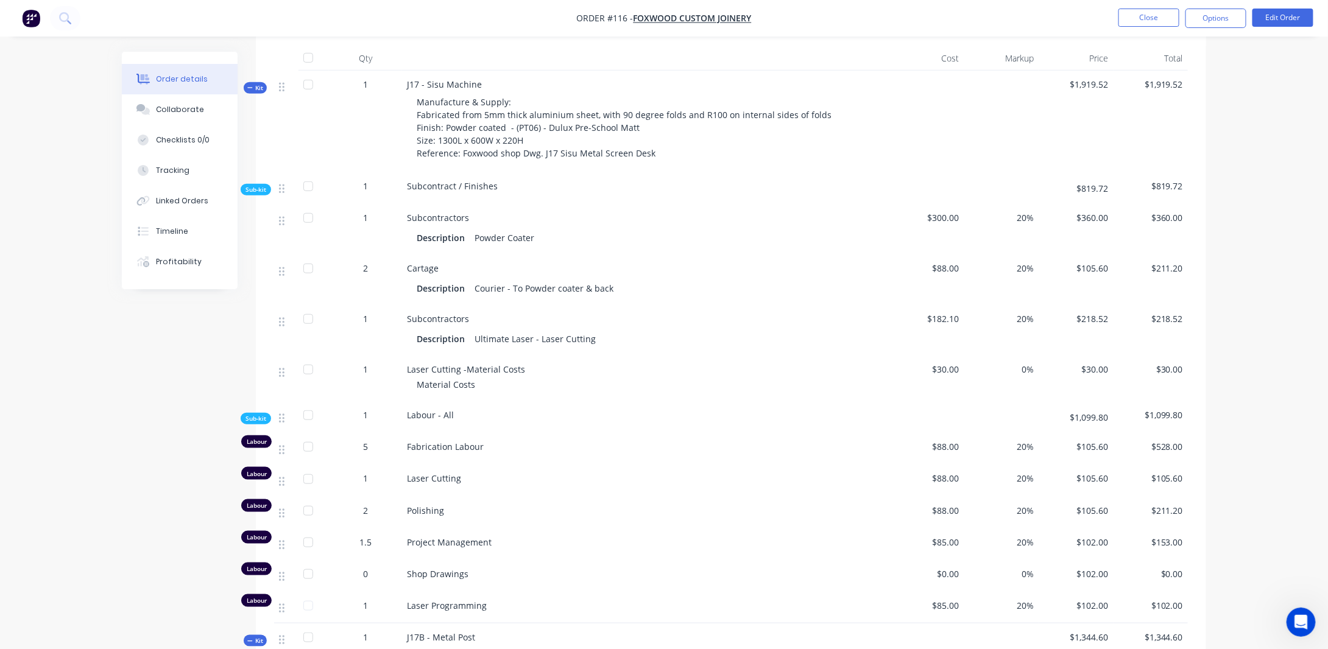
click at [255, 87] on span "Kit" at bounding box center [255, 87] width 16 height 9
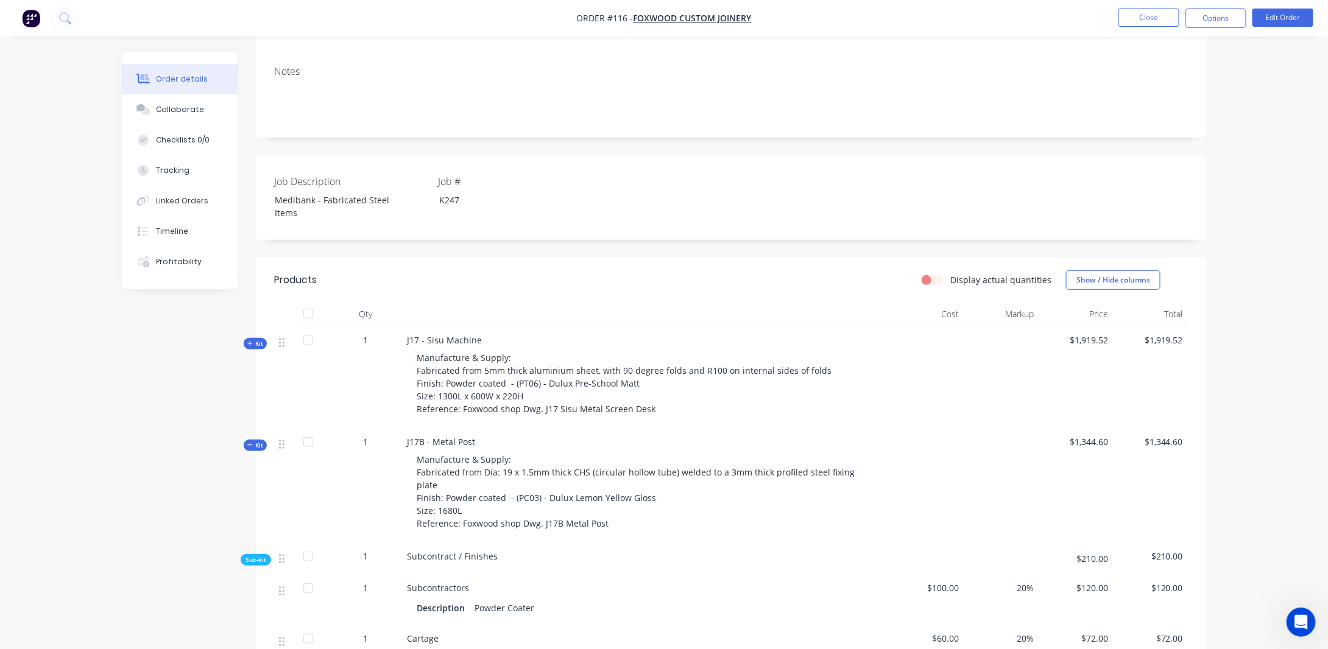
scroll to position [305, 0]
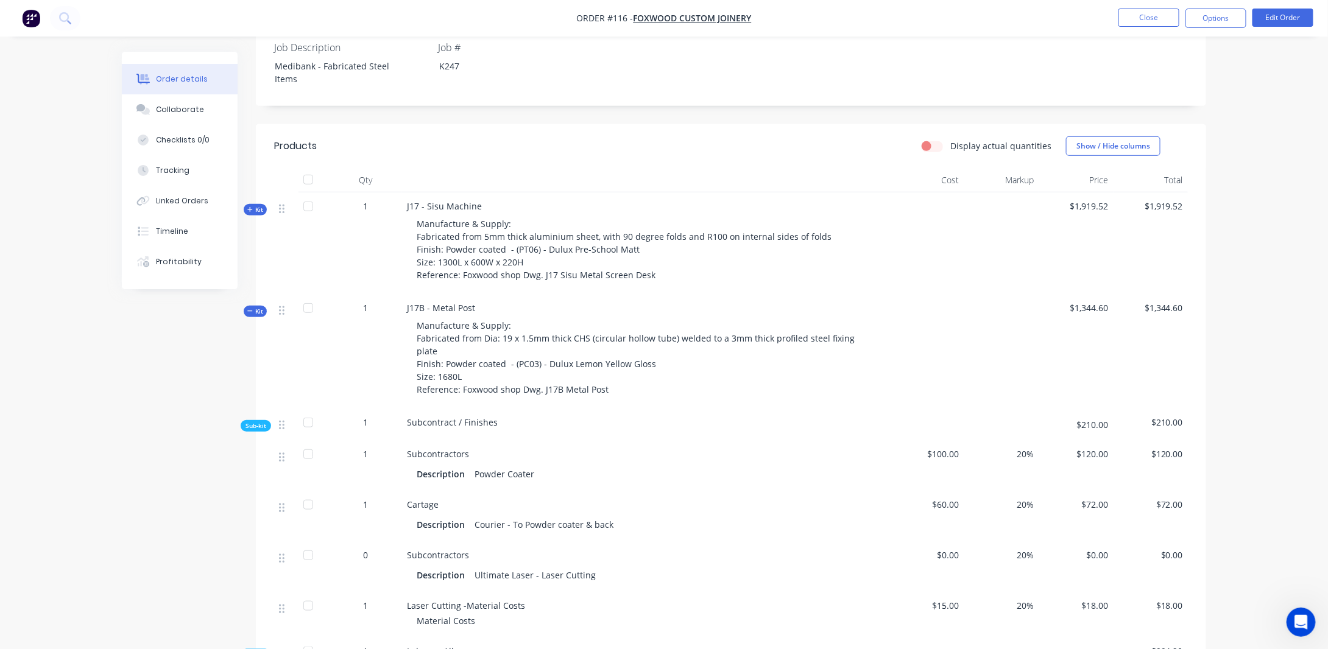
click at [256, 309] on span "Kit" at bounding box center [255, 311] width 16 height 9
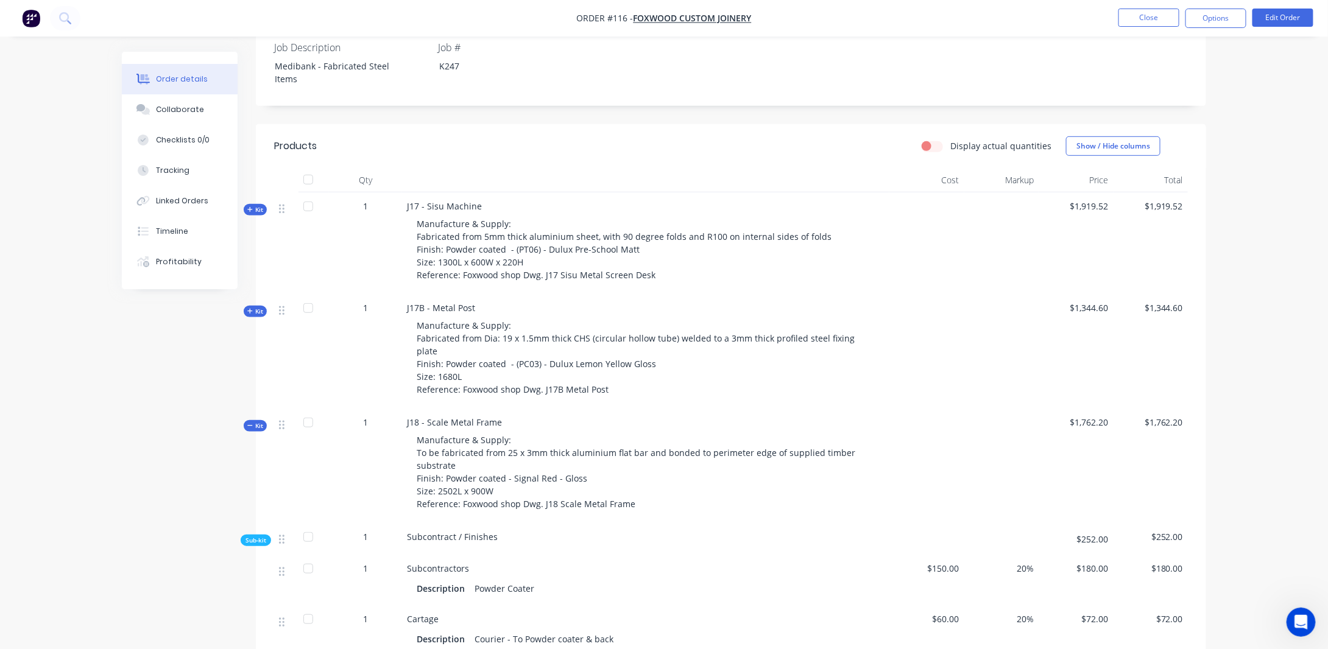
click at [312, 181] on div at bounding box center [308, 180] width 24 height 24
click at [309, 180] on div at bounding box center [308, 180] width 24 height 24
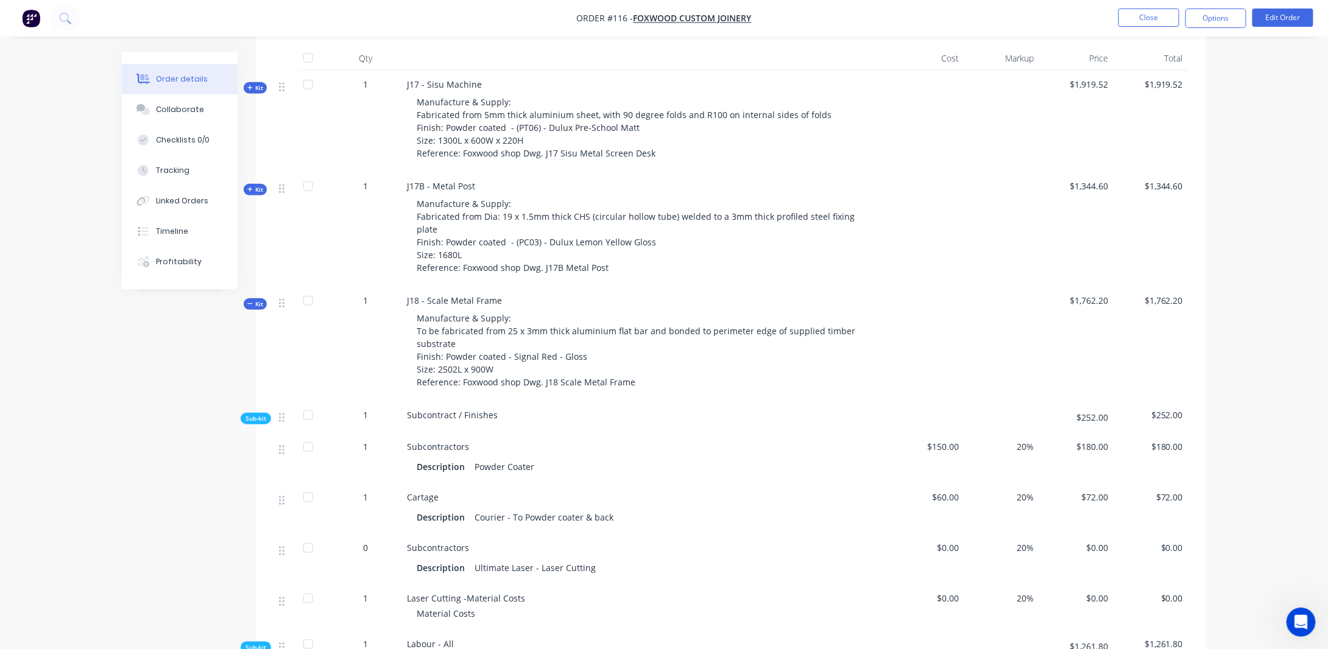
click at [255, 300] on span "Kit" at bounding box center [255, 304] width 16 height 9
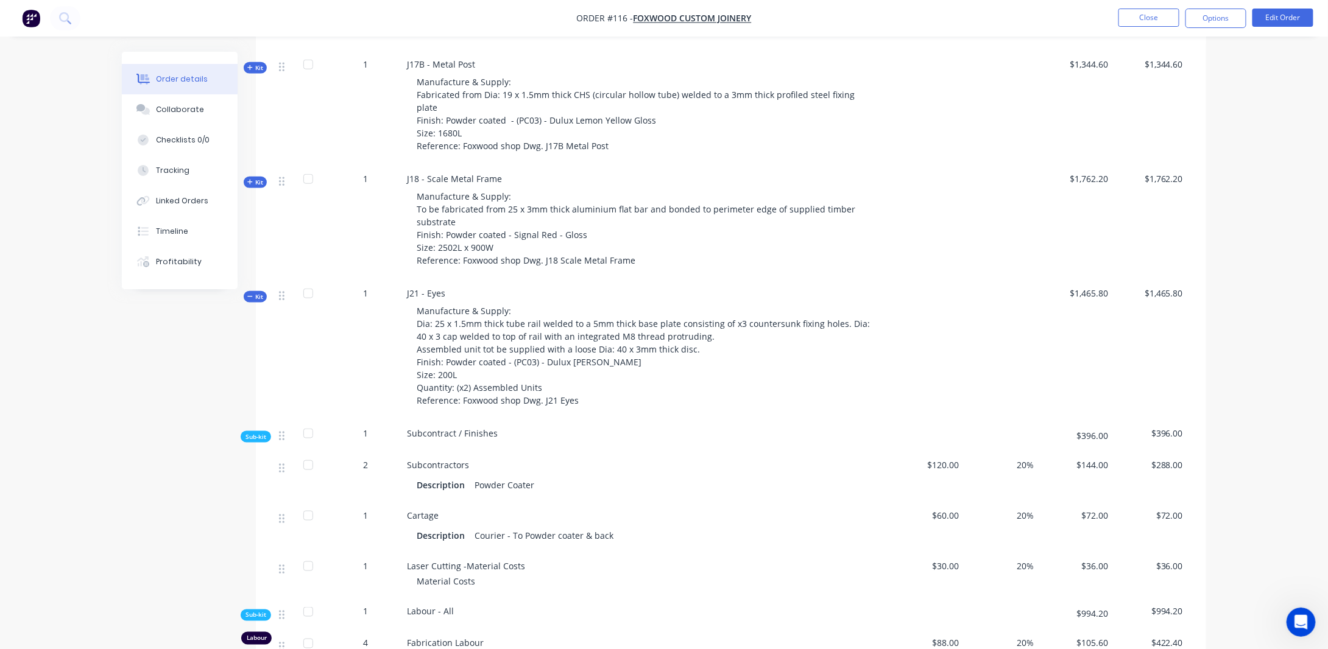
click at [258, 292] on span "Kit" at bounding box center [255, 296] width 16 height 9
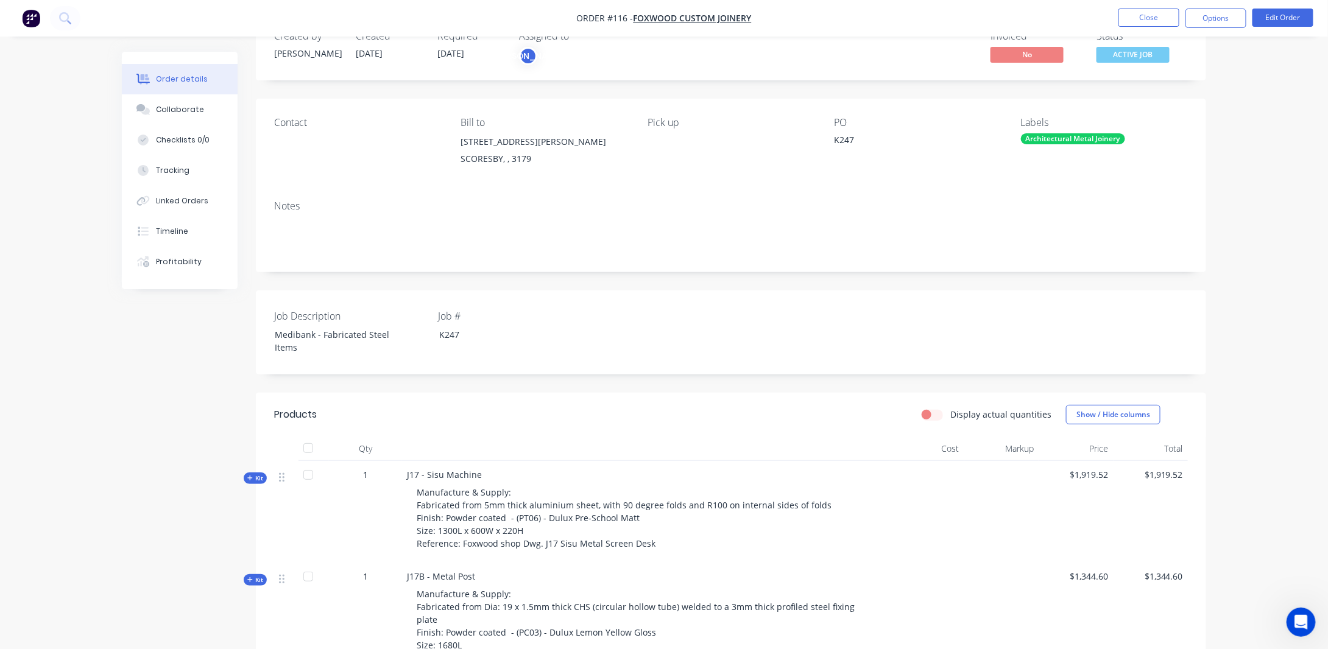
scroll to position [0, 0]
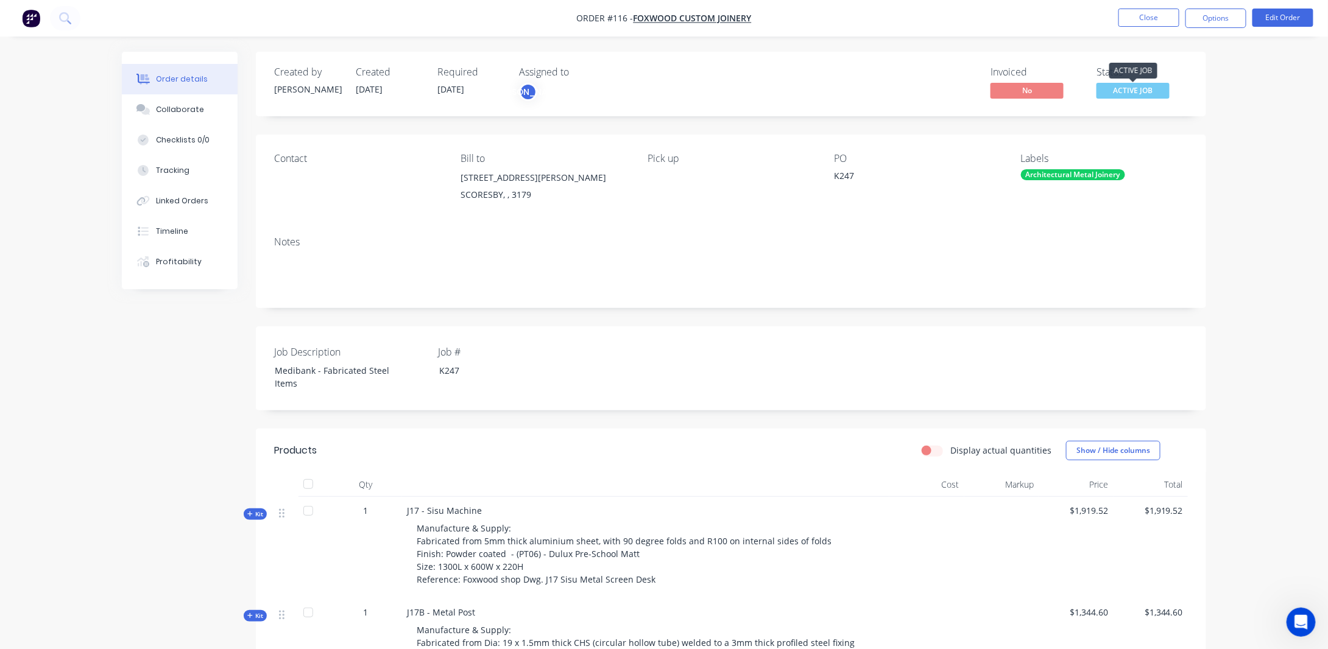
click at [1131, 84] on span "ACTIVE JOB" at bounding box center [1132, 90] width 73 height 15
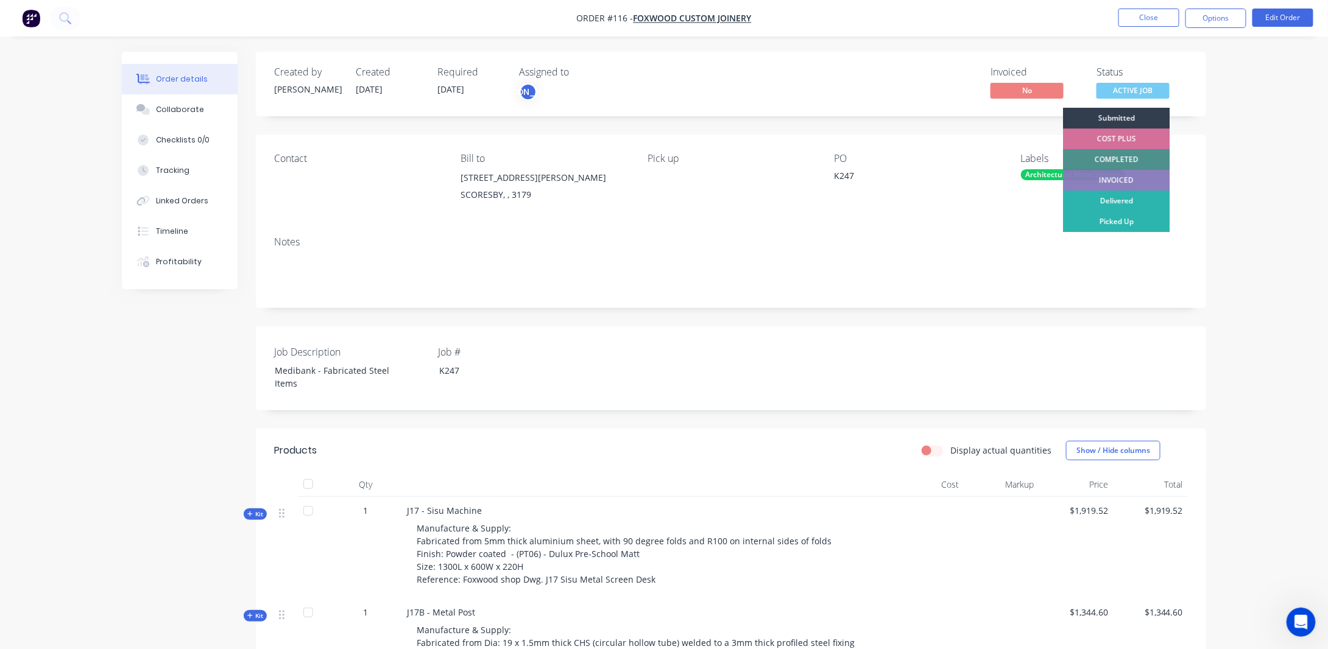
click at [1222, 144] on div "Order details Collaborate Checklists 0/0 Tracking Linked Orders Timeline Profit…" at bounding box center [664, 592] width 1328 height 1185
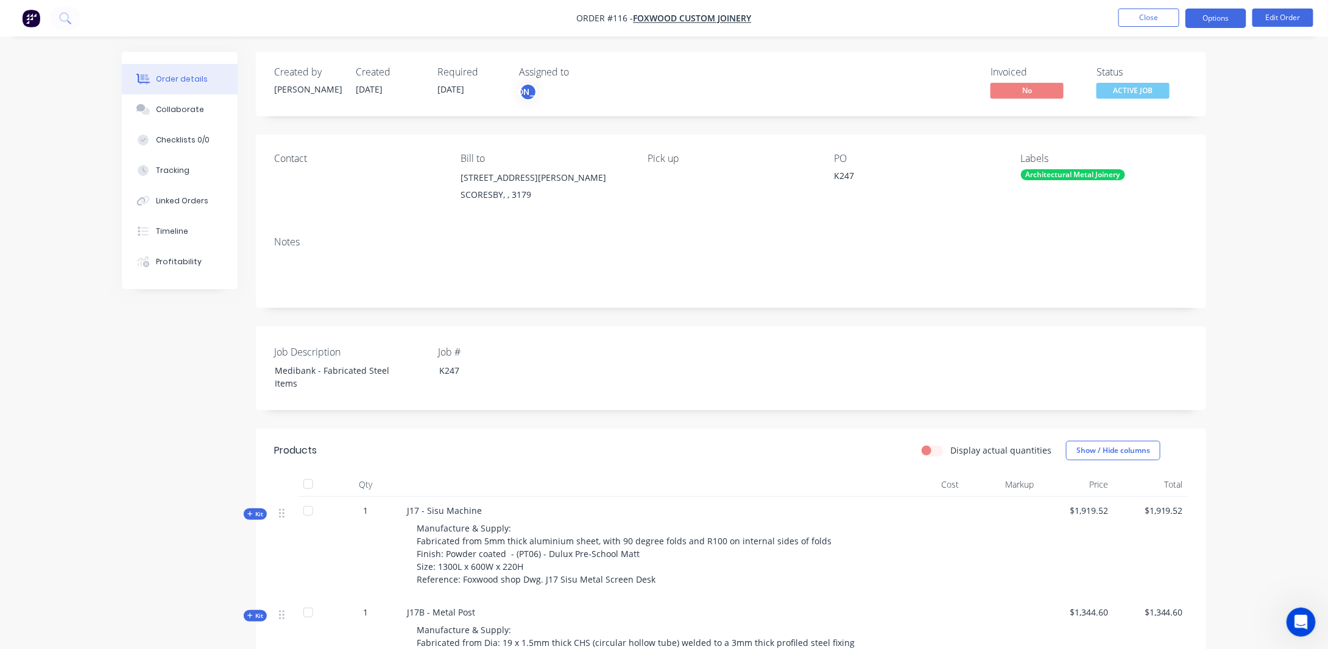
click at [1209, 21] on button "Options" at bounding box center [1215, 18] width 61 height 19
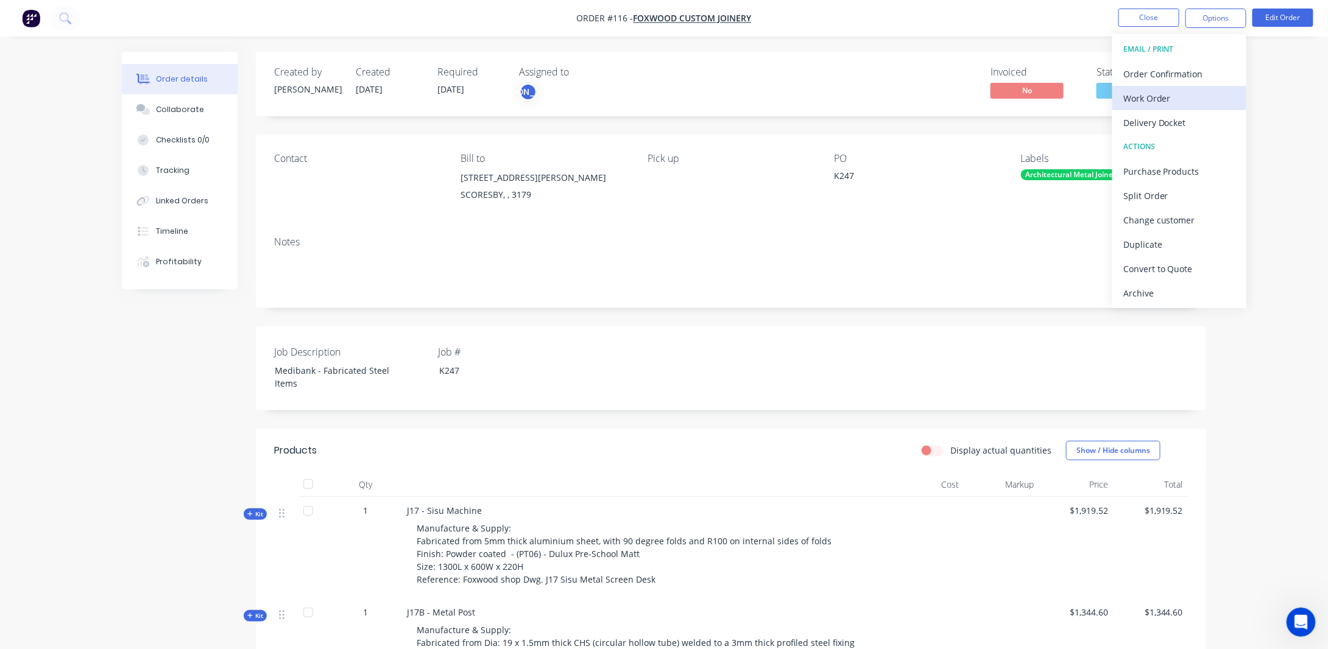
click at [1155, 90] on div "Work Order" at bounding box center [1179, 99] width 112 height 18
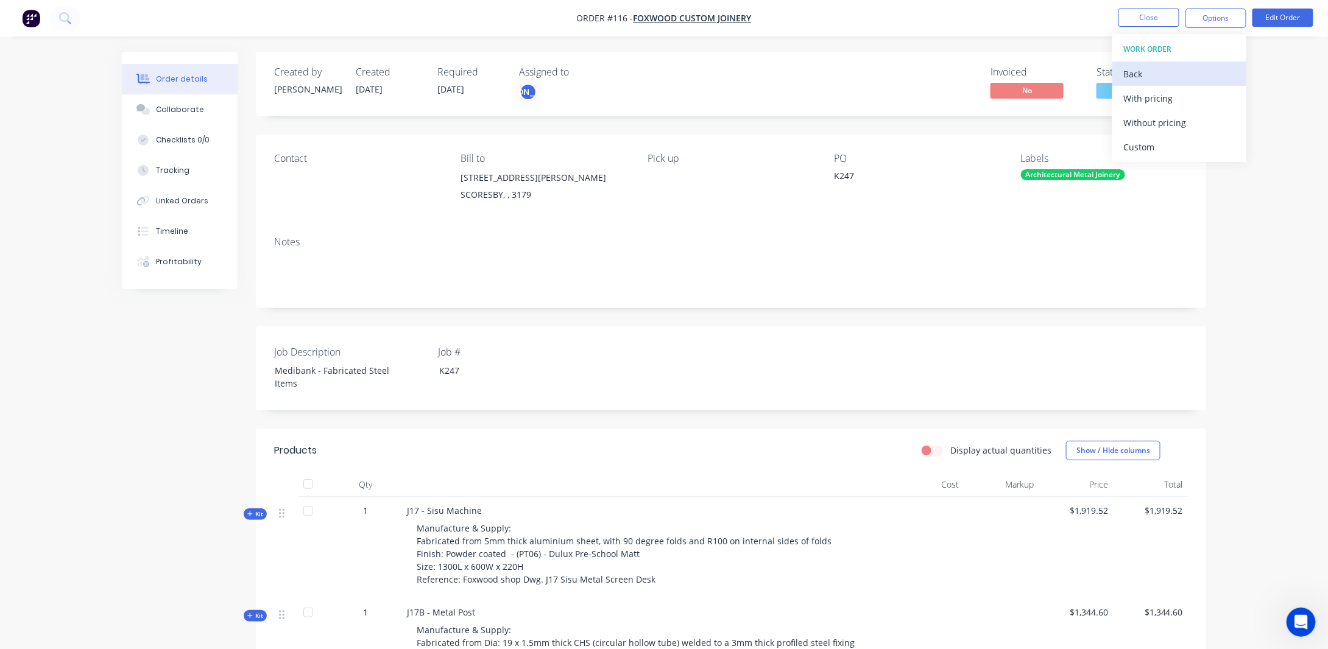
click at [1149, 72] on div "Back" at bounding box center [1179, 74] width 112 height 18
click at [1143, 74] on div "Order Confirmation" at bounding box center [1179, 74] width 112 height 18
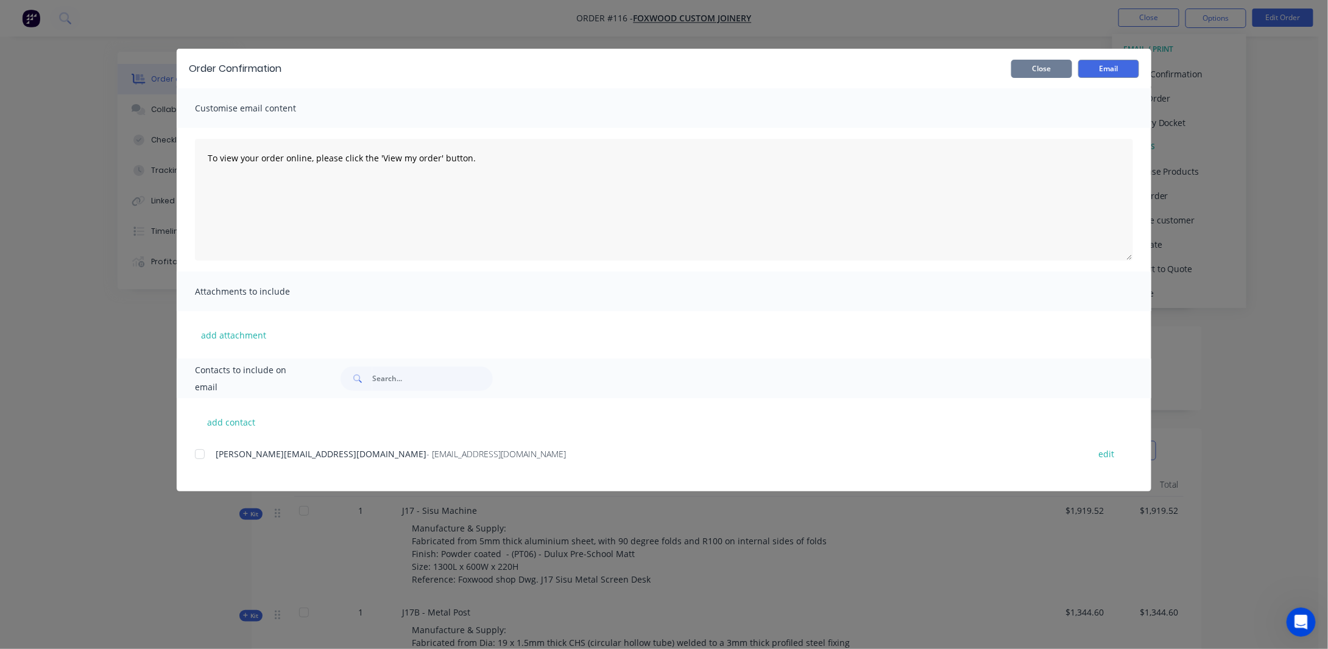
click at [1020, 68] on button "Close" at bounding box center [1041, 69] width 61 height 18
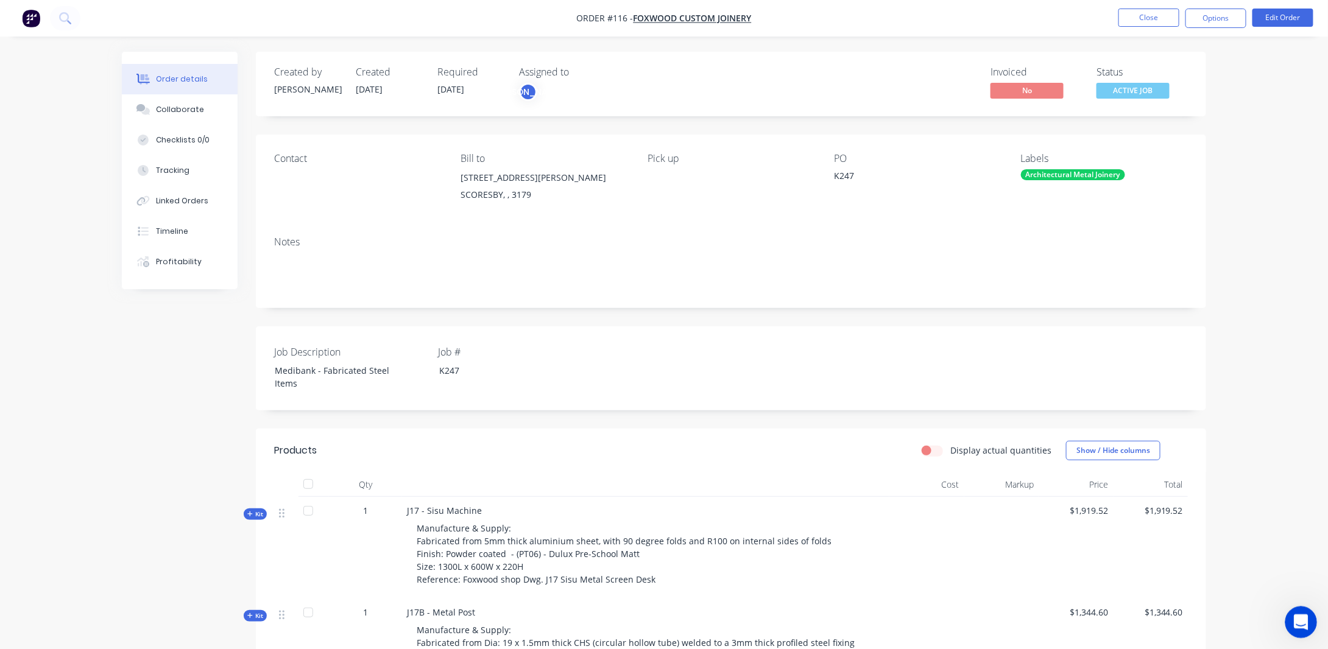
drag, startPoint x: 1295, startPoint y: 620, endPoint x: 1292, endPoint y: 613, distance: 7.4
click at [1295, 620] on icon "Open Intercom Messenger" at bounding box center [1300, 621] width 20 height 20
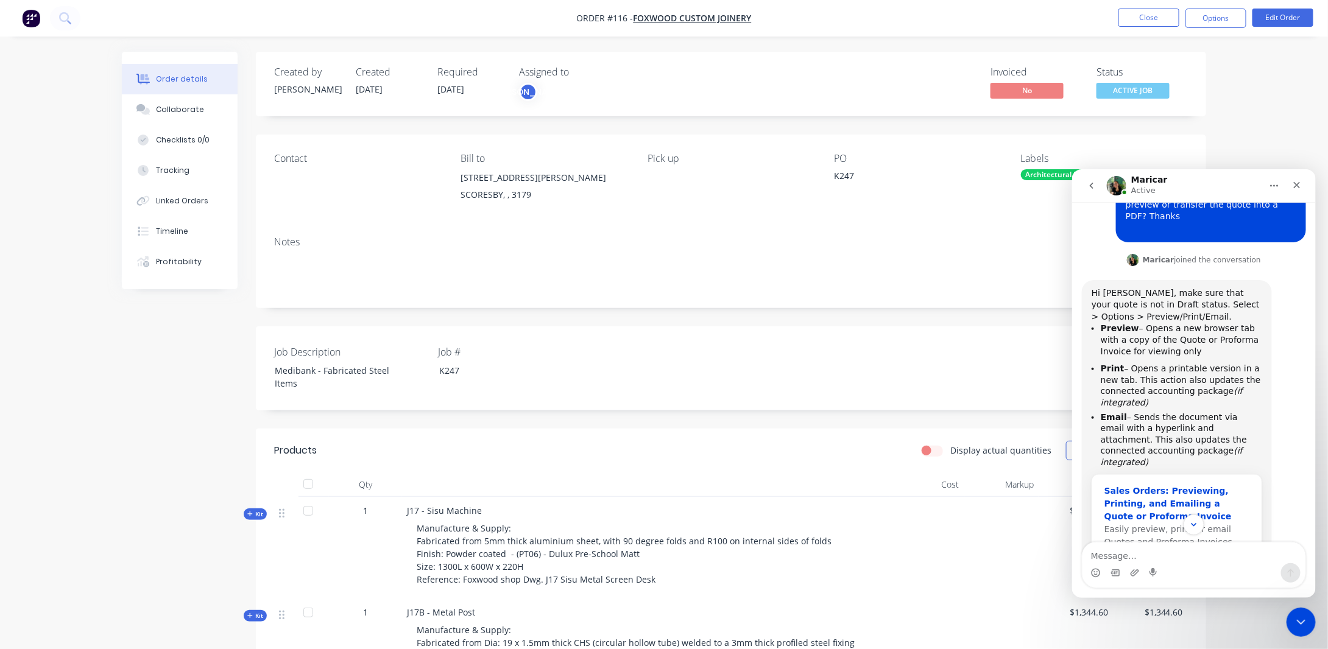
scroll to position [201, 0]
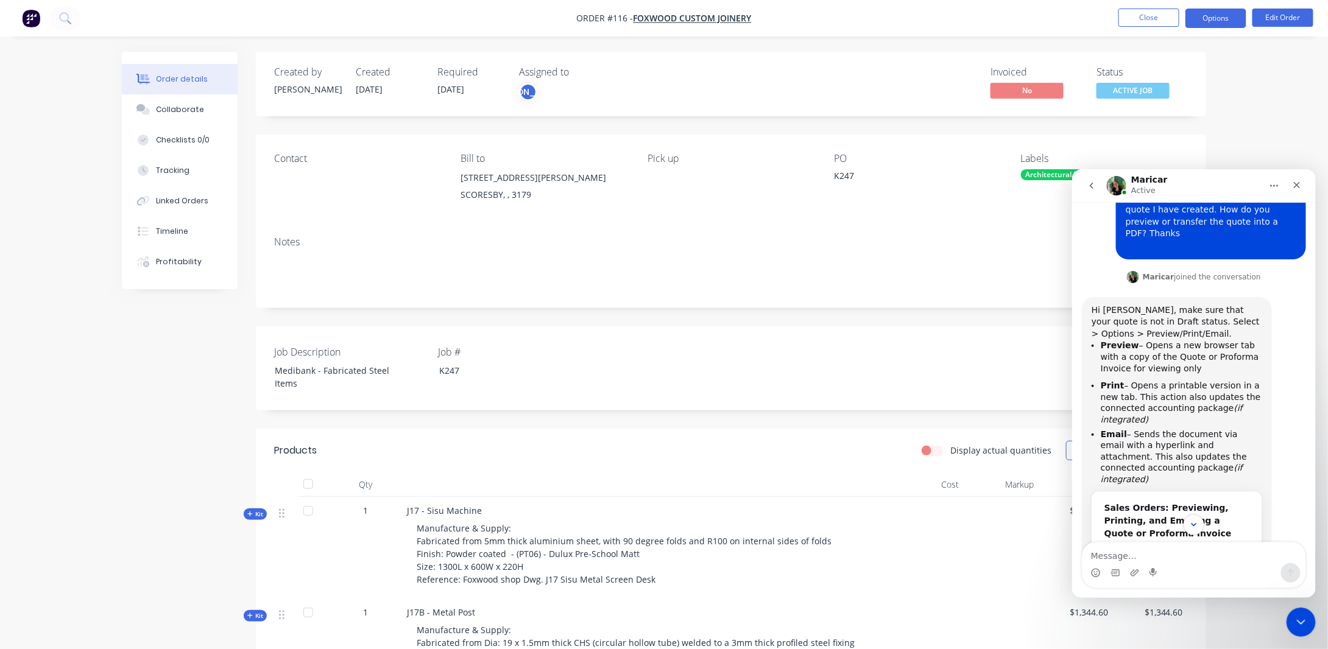
click at [1204, 16] on button "Options" at bounding box center [1215, 18] width 61 height 19
click at [1267, 126] on div "Order details Collaborate Checklists 0/0 Tracking Linked Orders Timeline Profit…" at bounding box center [664, 592] width 1328 height 1185
drag, startPoint x: 1299, startPoint y: 188, endPoint x: 2317, endPoint y: 207, distance: 1018.1
click at [1299, 188] on icon "Close" at bounding box center [1296, 185] width 10 height 10
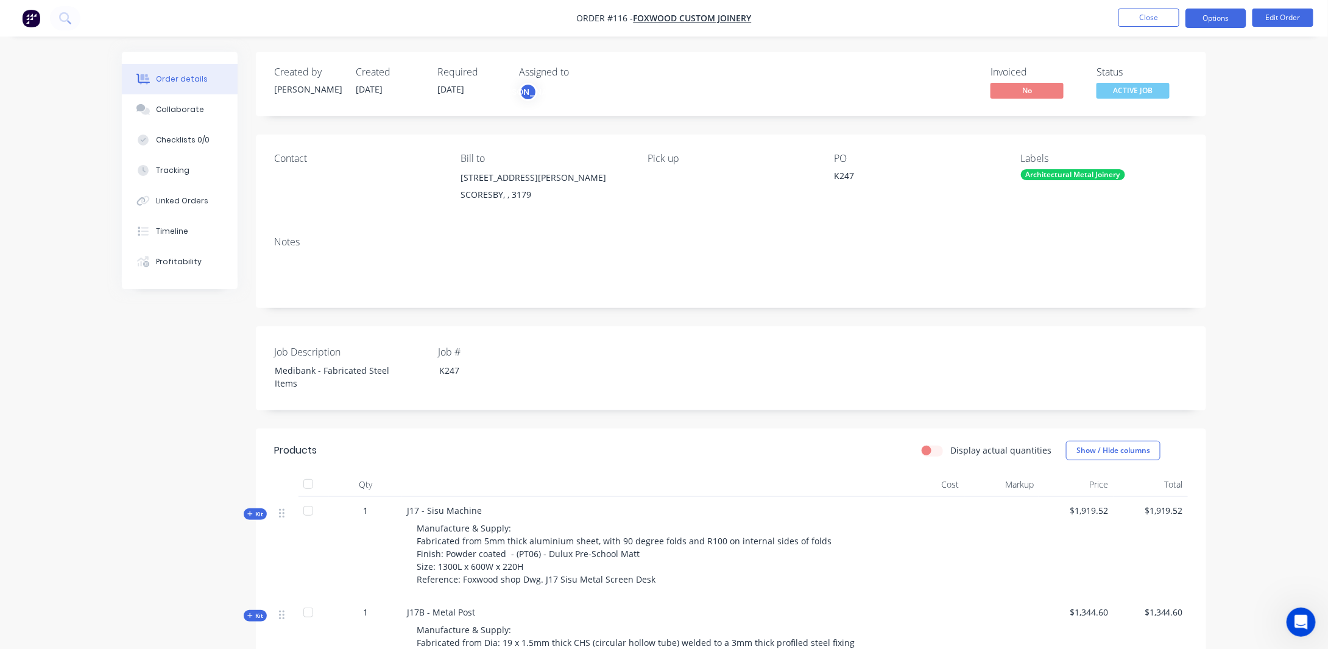
click at [1234, 21] on button "Options" at bounding box center [1215, 18] width 61 height 19
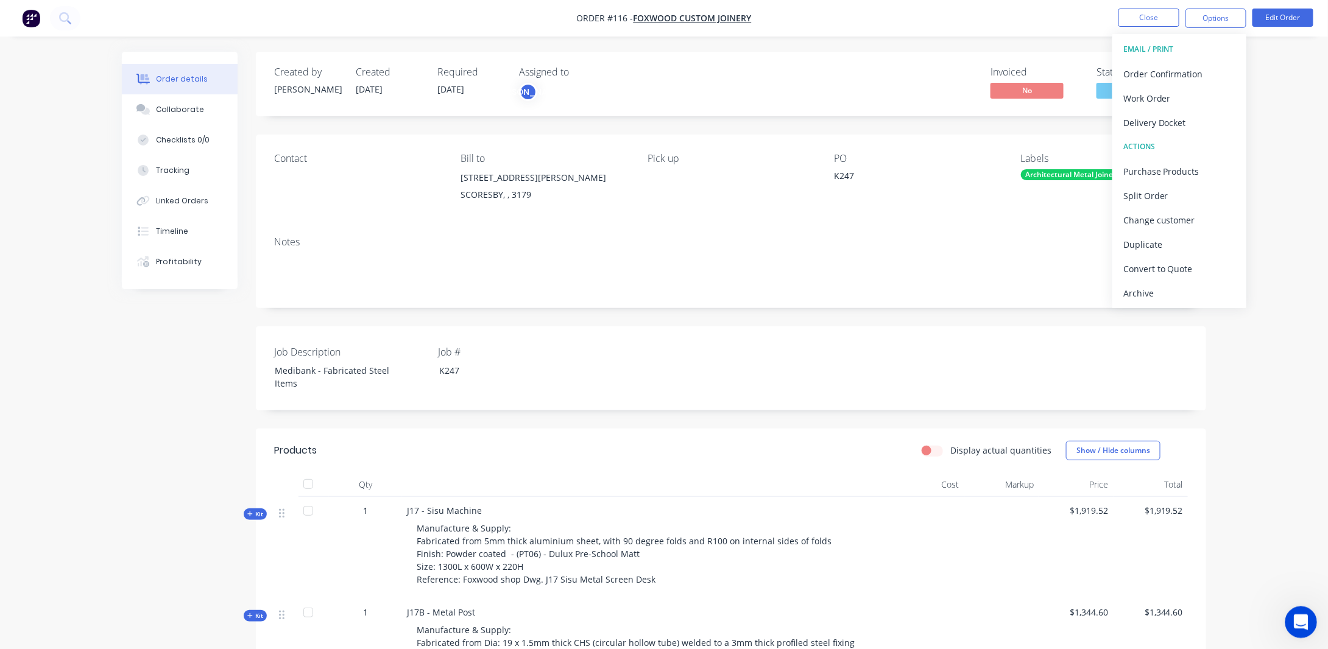
click at [1300, 623] on icon "Open Intercom Messenger" at bounding box center [1300, 621] width 20 height 20
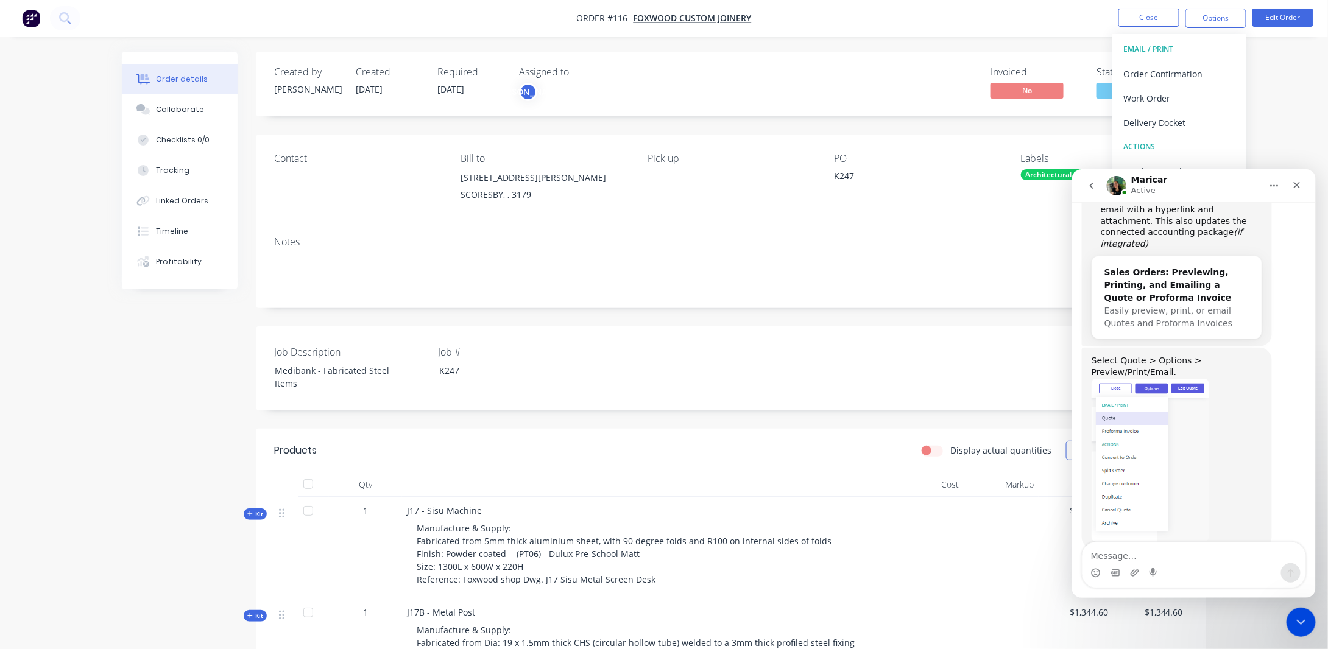
scroll to position [445, 0]
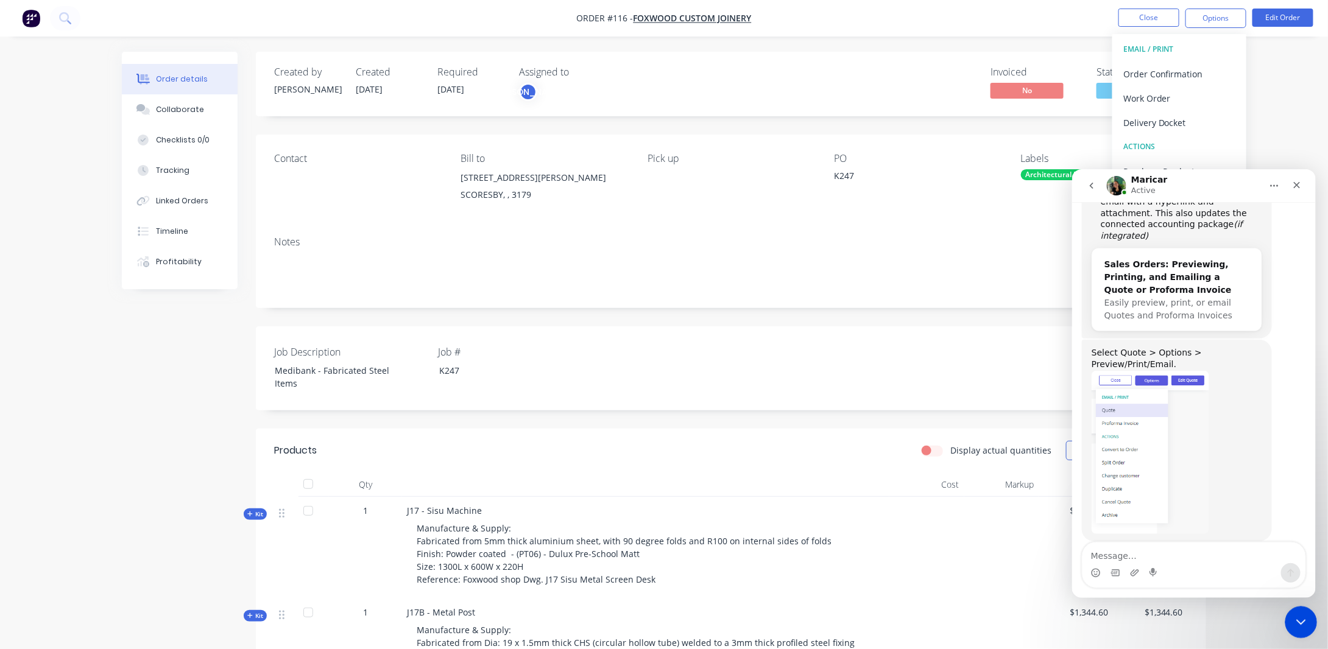
drag, startPoint x: 1311, startPoint y: 620, endPoint x: 1203, endPoint y: 527, distance: 142.1
click at [1285, 606] on html at bounding box center [1299, 620] width 29 height 29
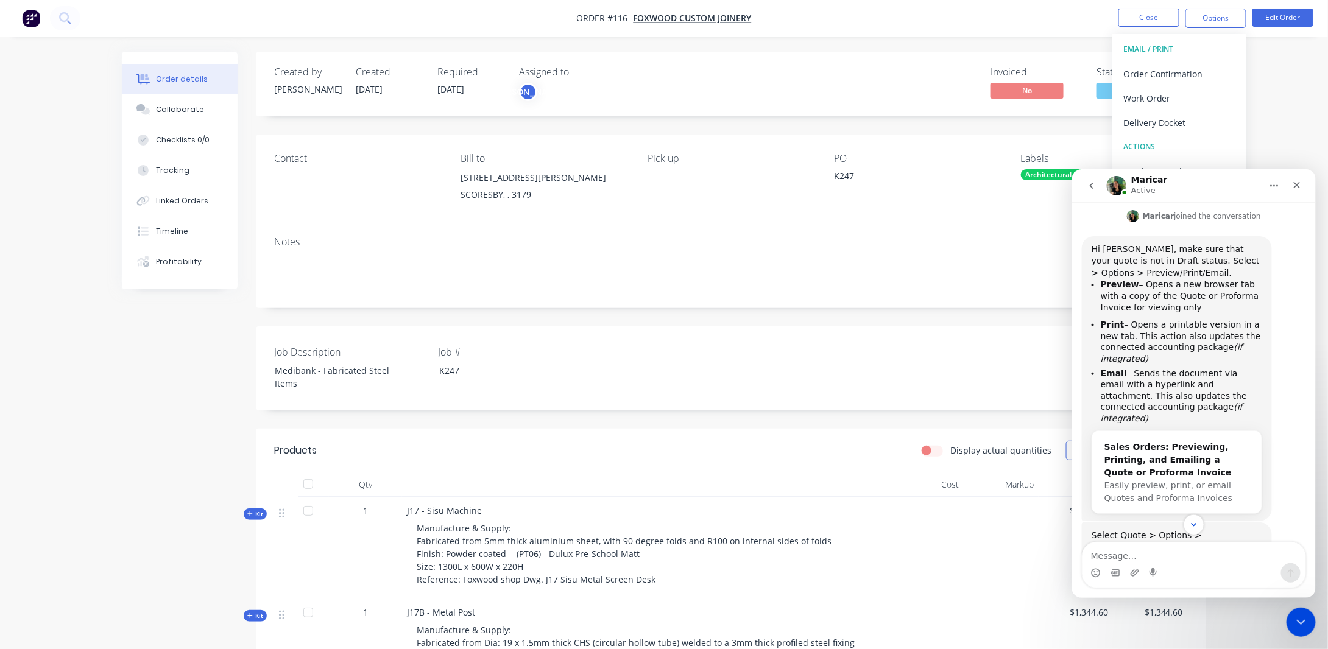
scroll to position [323, 0]
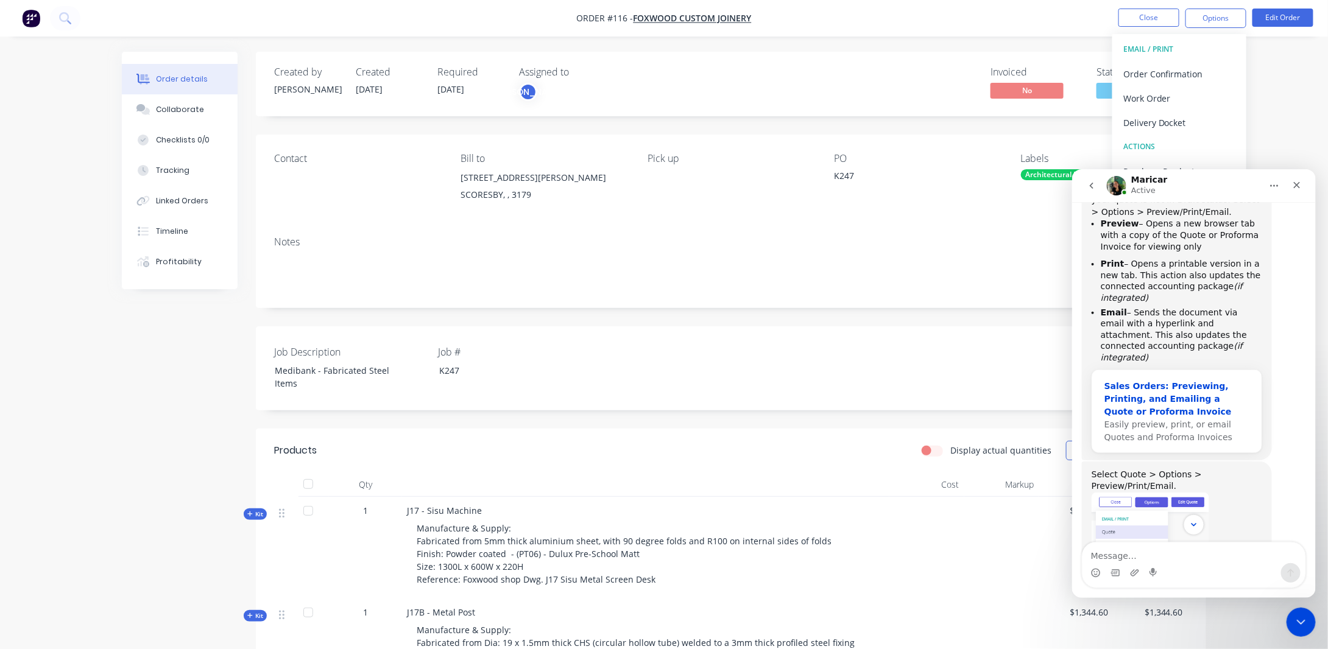
click at [1204, 380] on div "Sales Orders: Previewing, Printing, and Emailing a Quote or Proforma Invoice" at bounding box center [1176, 399] width 145 height 38
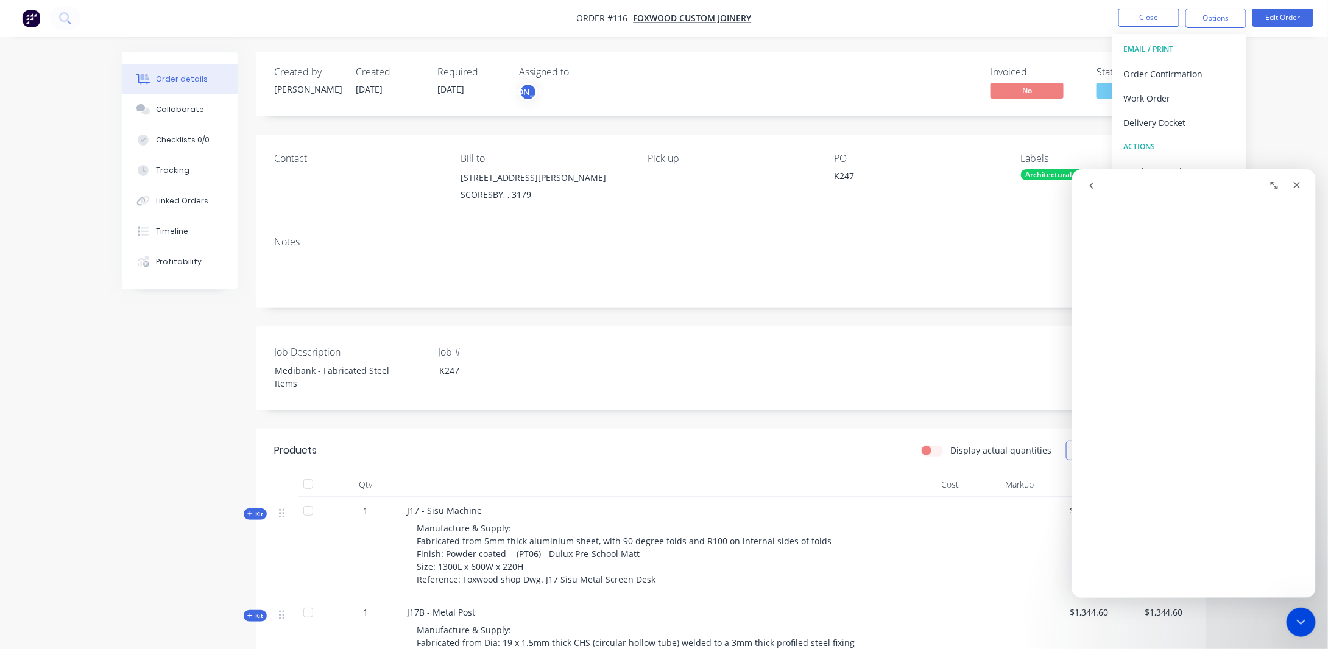
scroll to position [61, 0]
click at [772, 152] on div "Contact Bill to [STREET_ADDRESS][PERSON_NAME] Pick up PO K247 Labels Architectu…" at bounding box center [731, 181] width 950 height 92
click at [1253, 114] on div "Order details Collaborate Checklists 0/0 Tracking Linked Orders Timeline Profit…" at bounding box center [664, 592] width 1328 height 1185
click at [175, 169] on div "Tracking" at bounding box center [173, 170] width 34 height 11
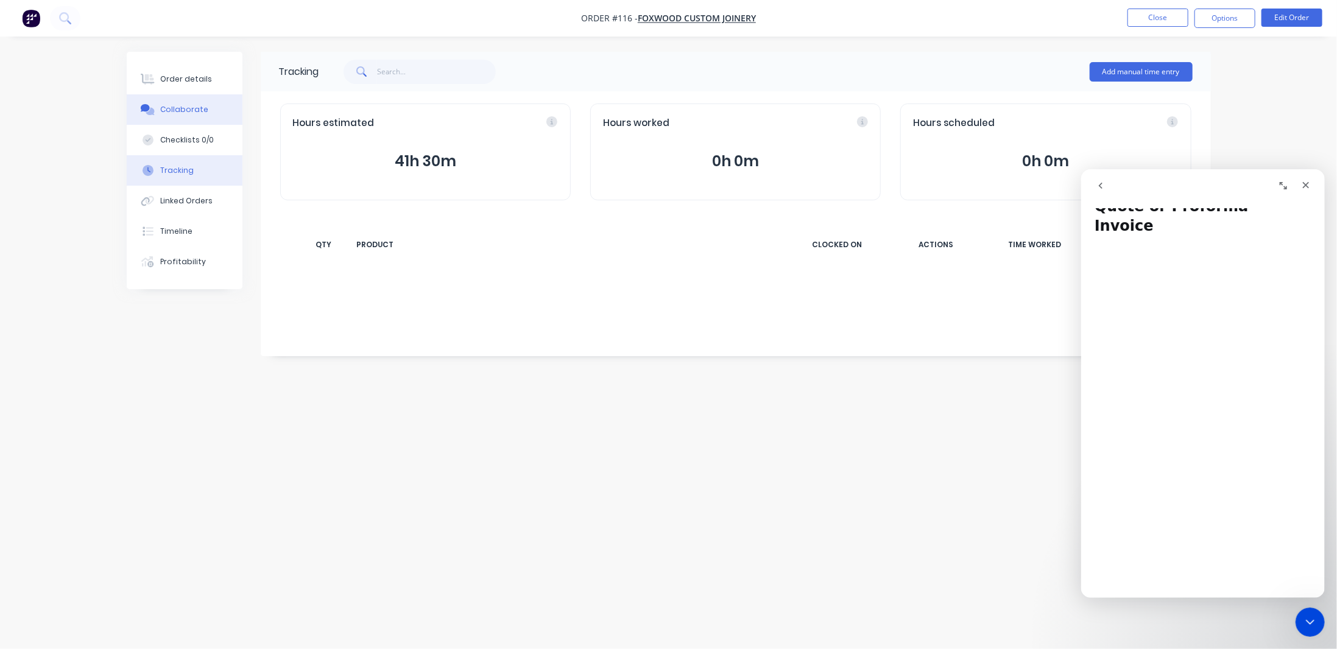
click at [194, 109] on div "Collaborate" at bounding box center [184, 109] width 48 height 11
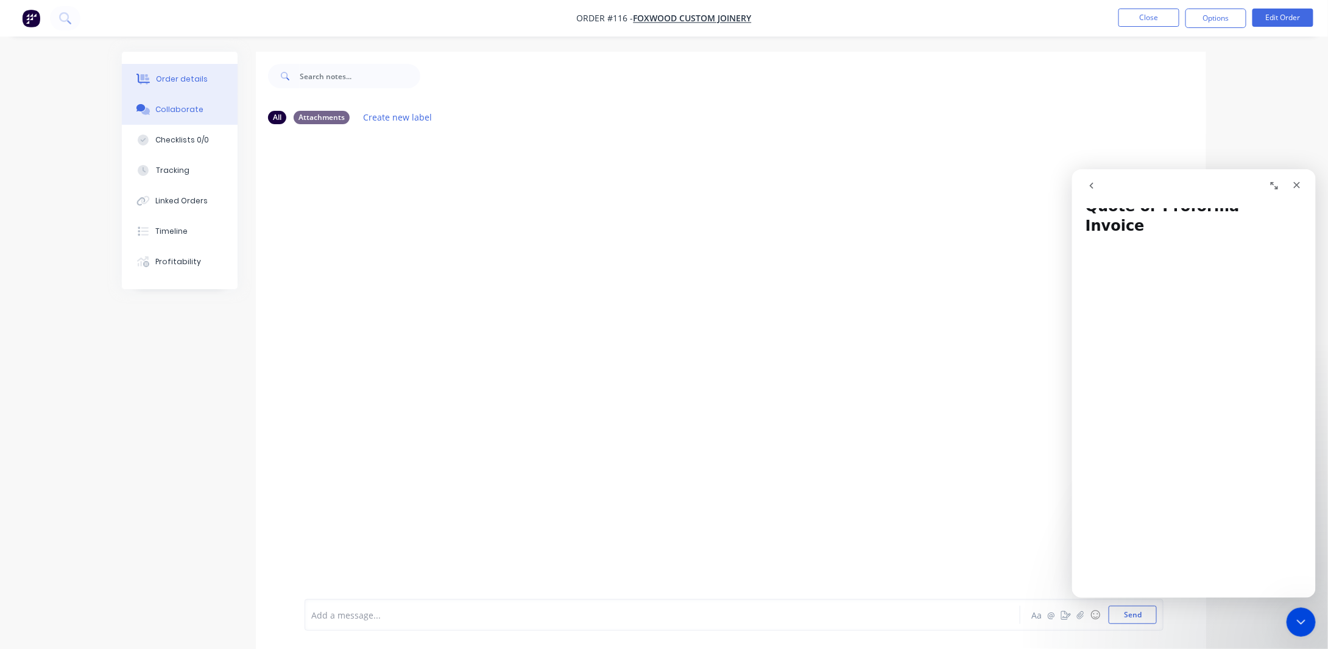
click at [190, 84] on div "Order details" at bounding box center [182, 79] width 52 height 11
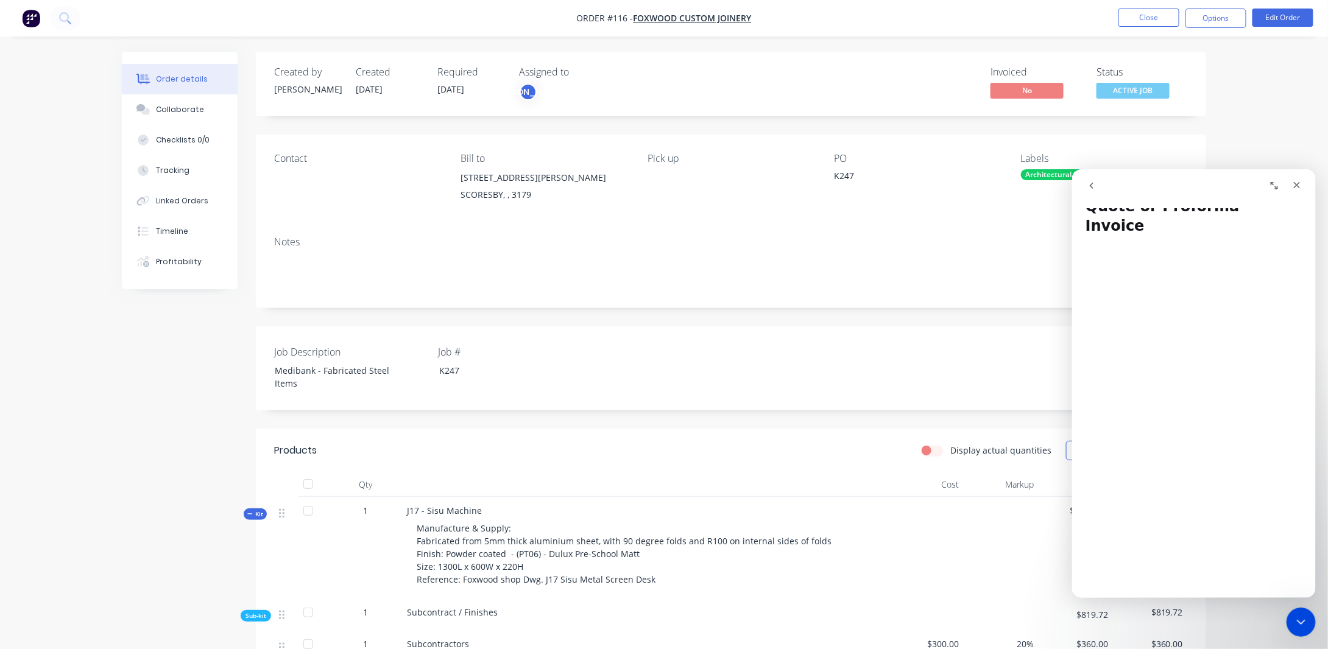
click at [1277, 185] on icon "Expand window" at bounding box center [1274, 185] width 10 height 10
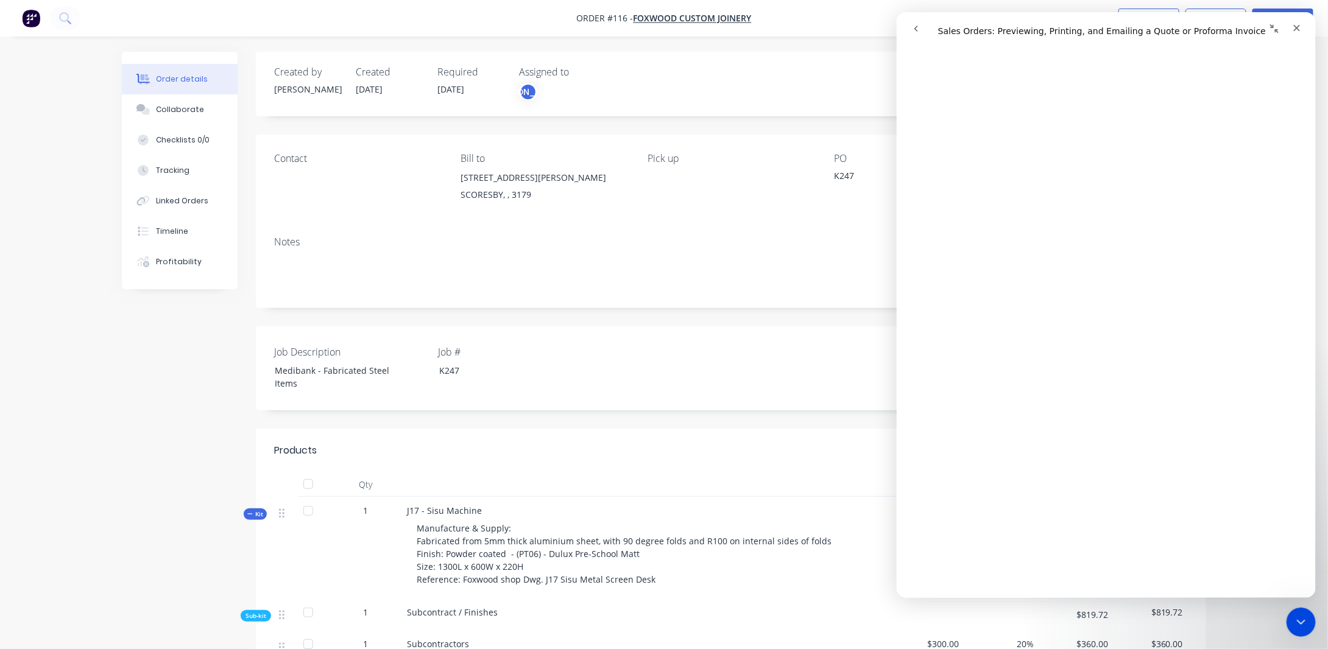
drag, startPoint x: 1262, startPoint y: 28, endPoint x: 1249, endPoint y: 18, distance: 16.1
click at [1263, 28] on button "Collapse window" at bounding box center [1273, 28] width 23 height 23
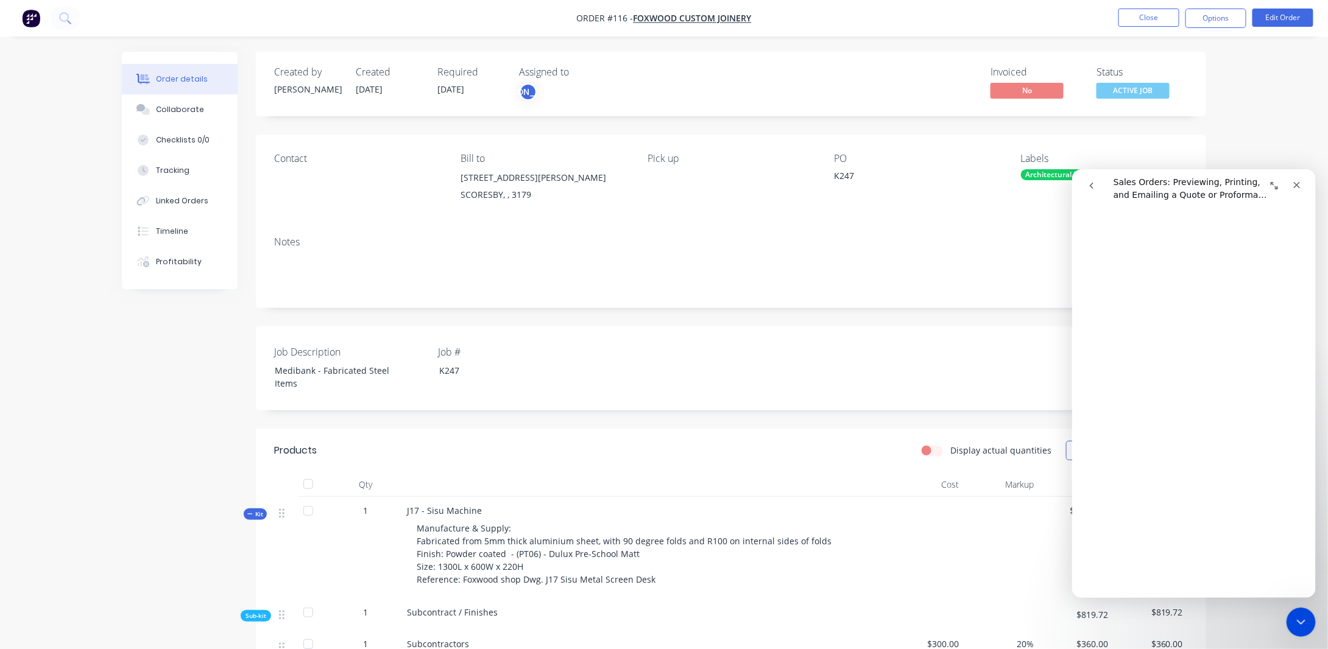
scroll to position [76, 0]
click at [1298, 185] on icon "Close" at bounding box center [1296, 185] width 10 height 10
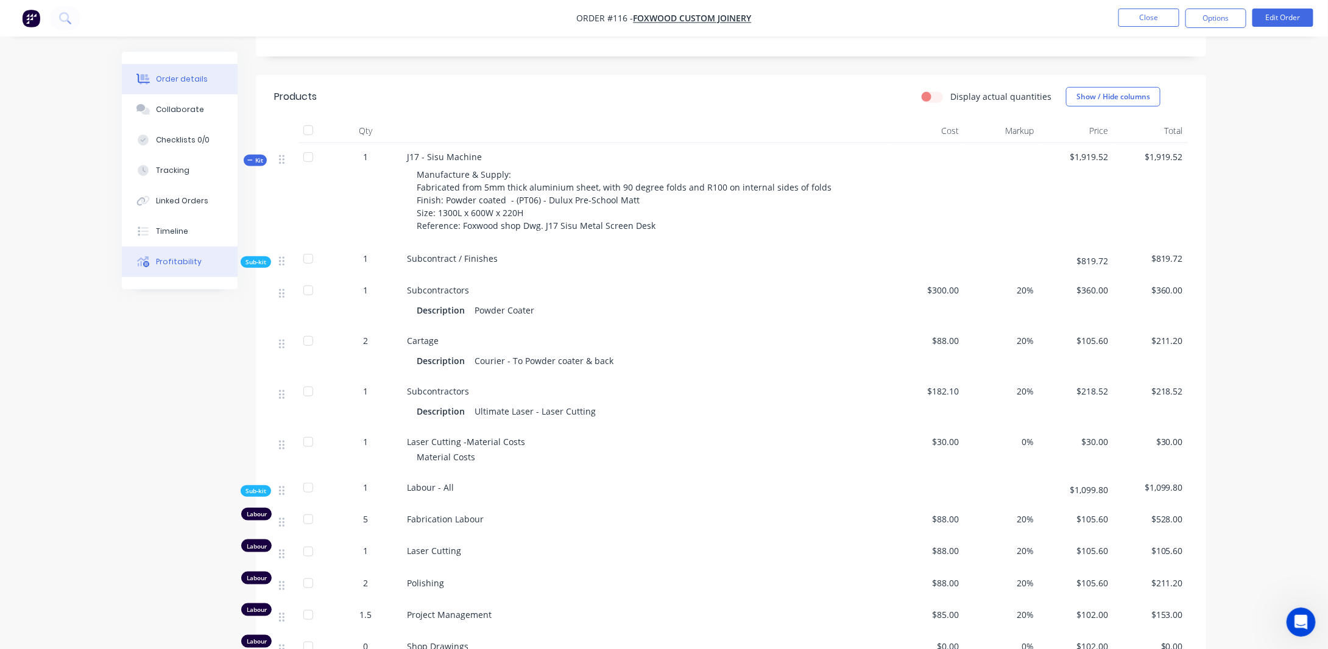
scroll to position [365, 0]
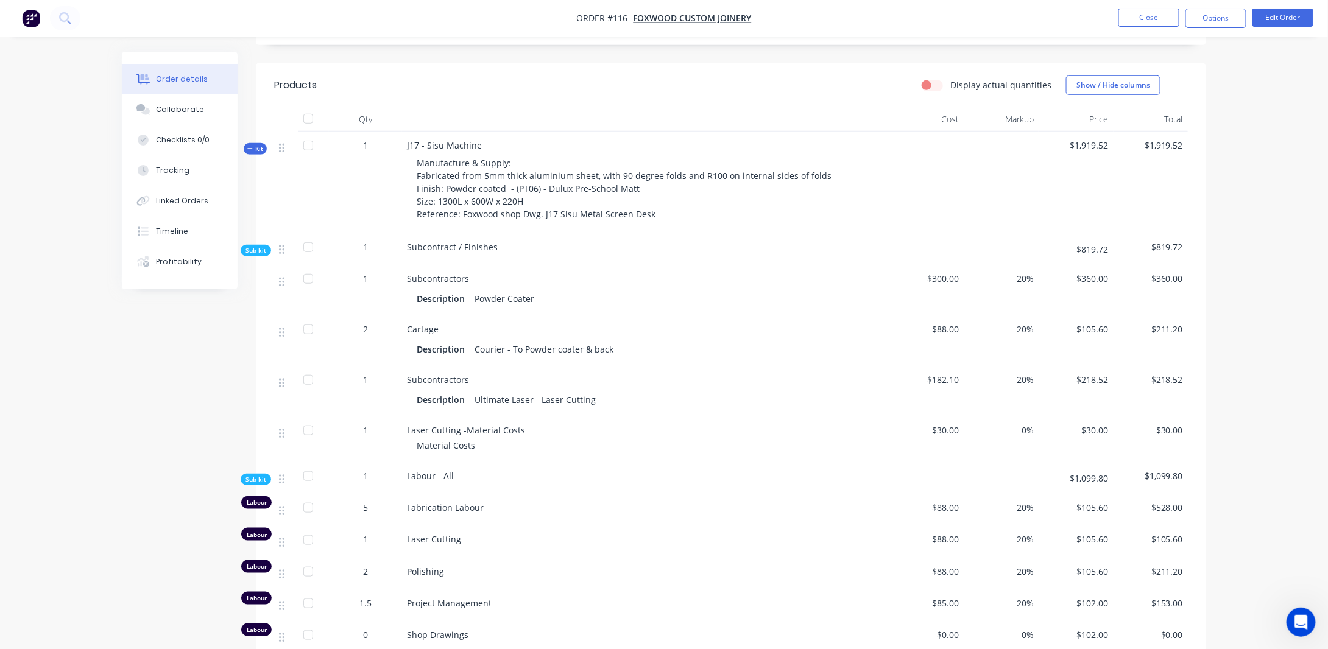
click at [261, 147] on span "Kit" at bounding box center [255, 148] width 16 height 9
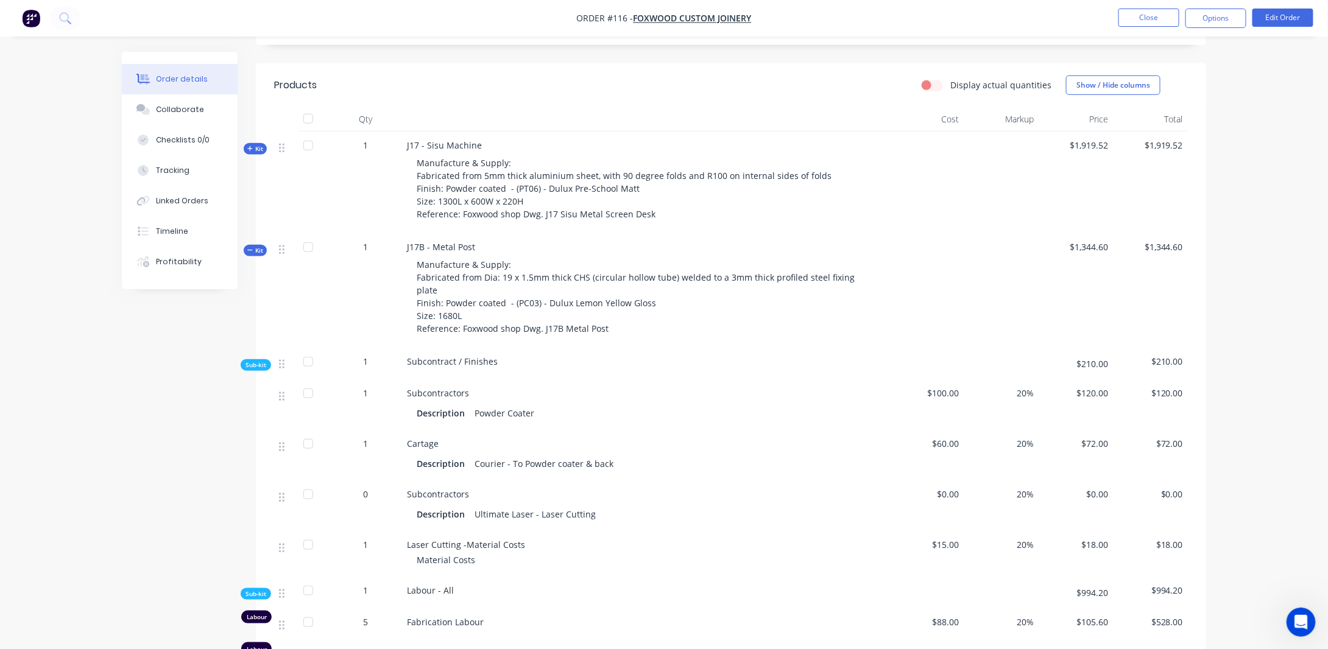
click at [256, 247] on span "Kit" at bounding box center [255, 250] width 16 height 9
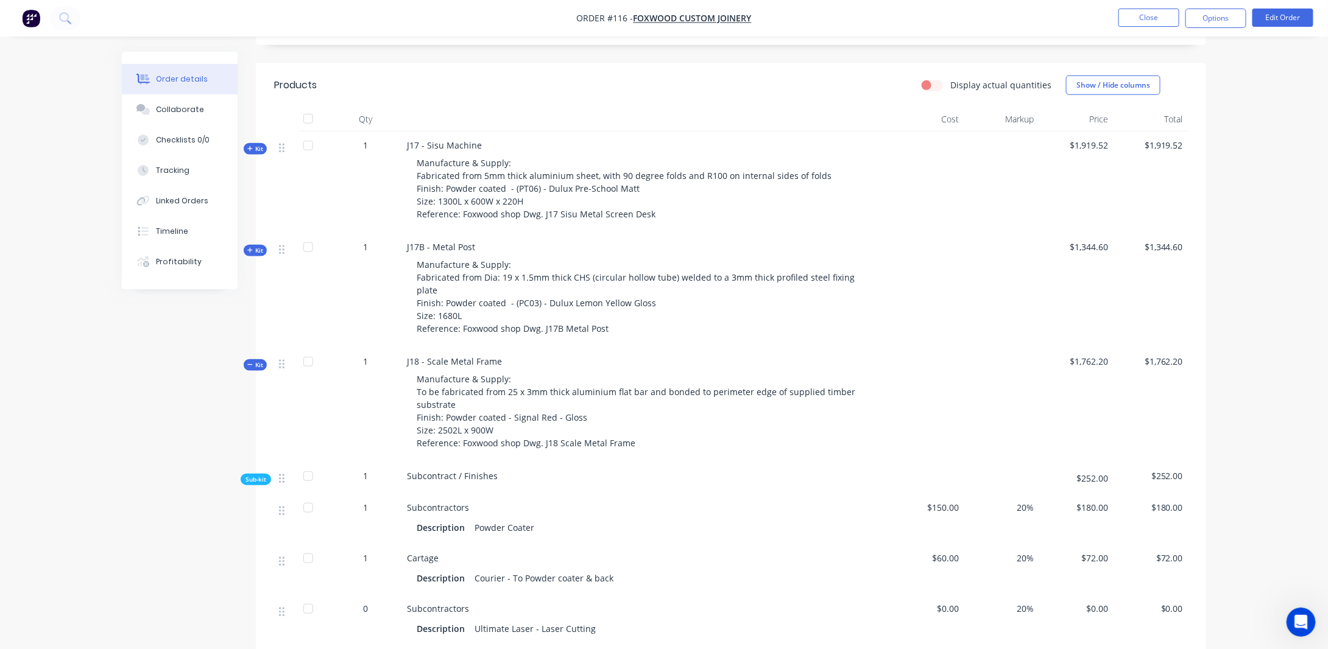
click at [258, 361] on span "Kit" at bounding box center [255, 365] width 16 height 9
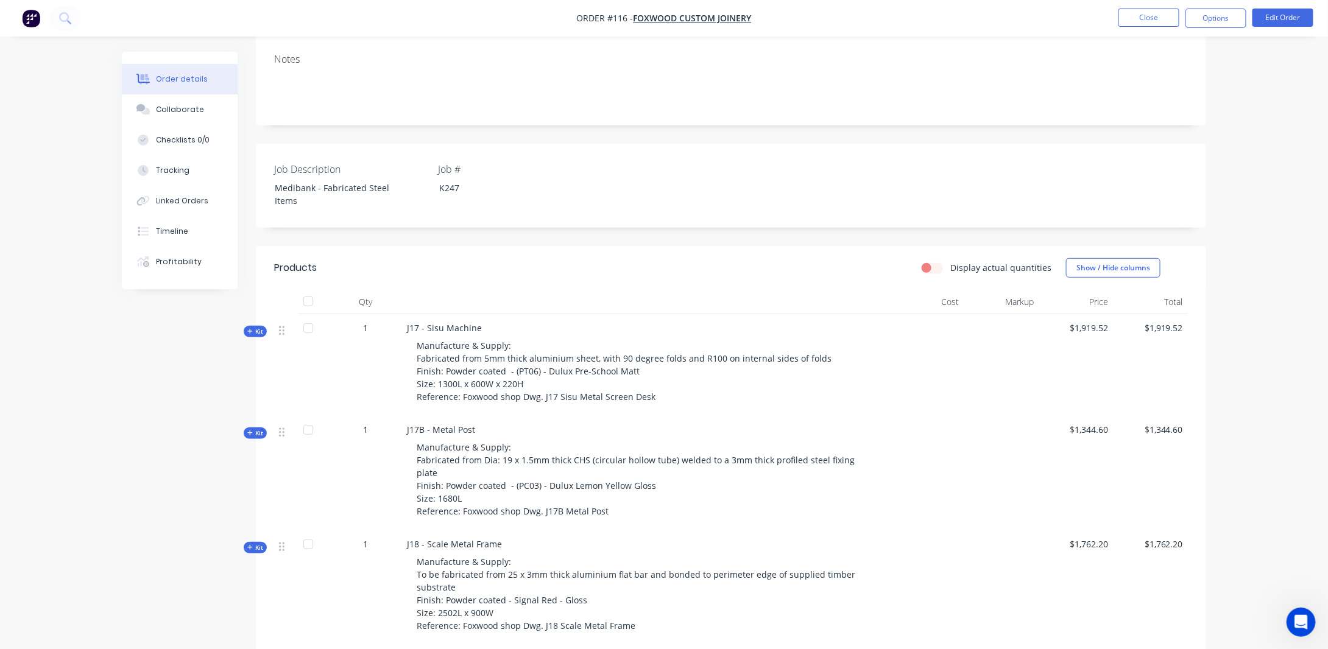
scroll to position [0, 0]
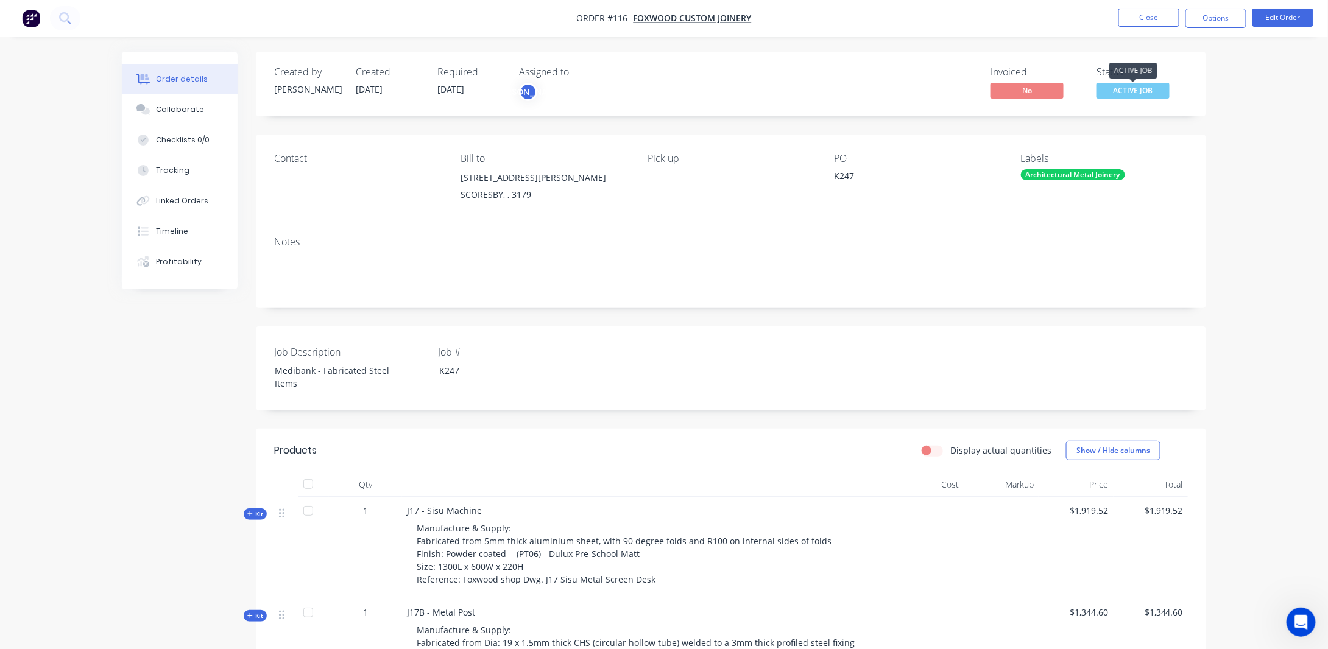
click at [1139, 93] on span "ACTIVE JOB" at bounding box center [1132, 90] width 73 height 15
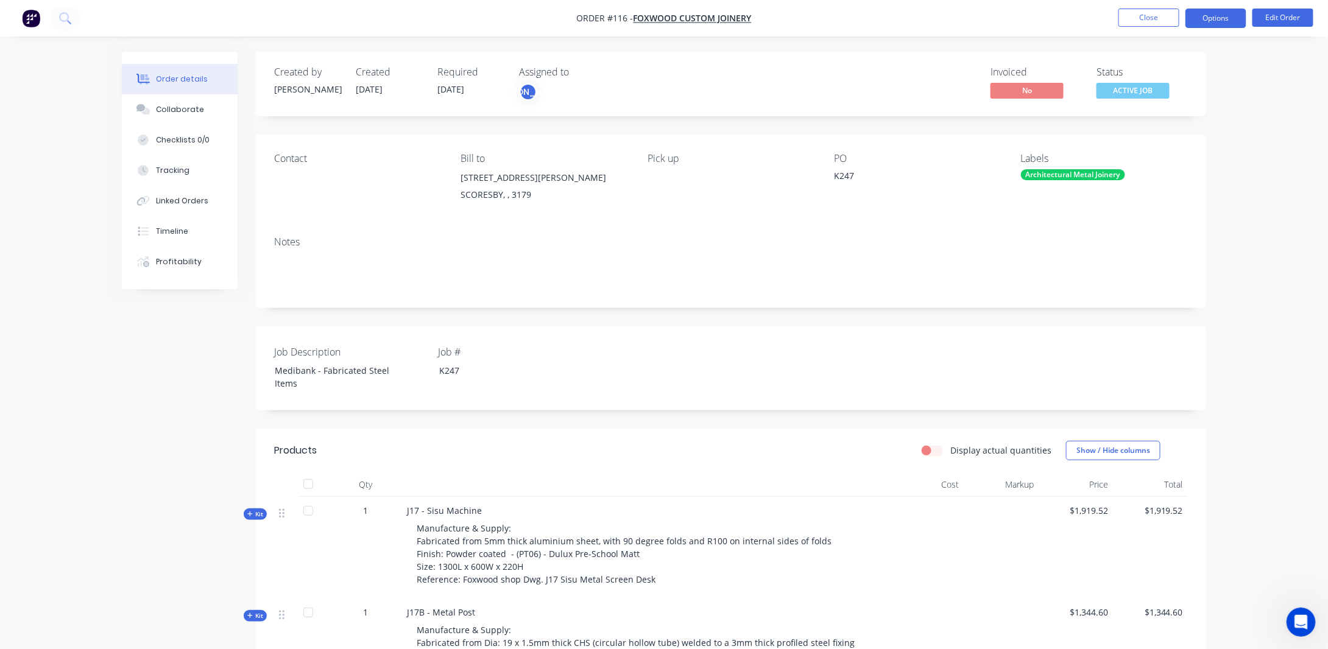
click at [1230, 18] on button "Options" at bounding box center [1215, 18] width 61 height 19
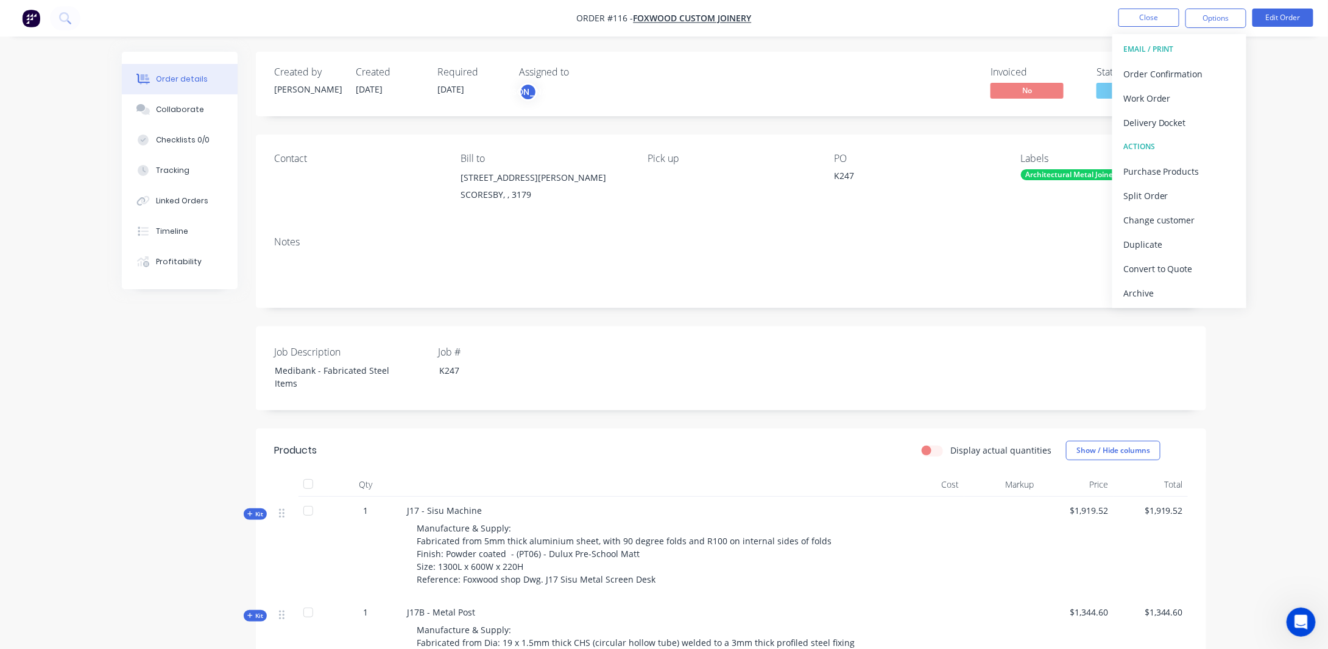
click at [1146, 41] on button "EMAIL / PRINT" at bounding box center [1179, 49] width 134 height 24
click at [1146, 119] on div "Delivery Docket" at bounding box center [1179, 123] width 112 height 18
click at [1151, 124] on div "Without pricing" at bounding box center [1179, 123] width 112 height 18
click at [1157, 75] on div "Order Confirmation" at bounding box center [1179, 74] width 112 height 18
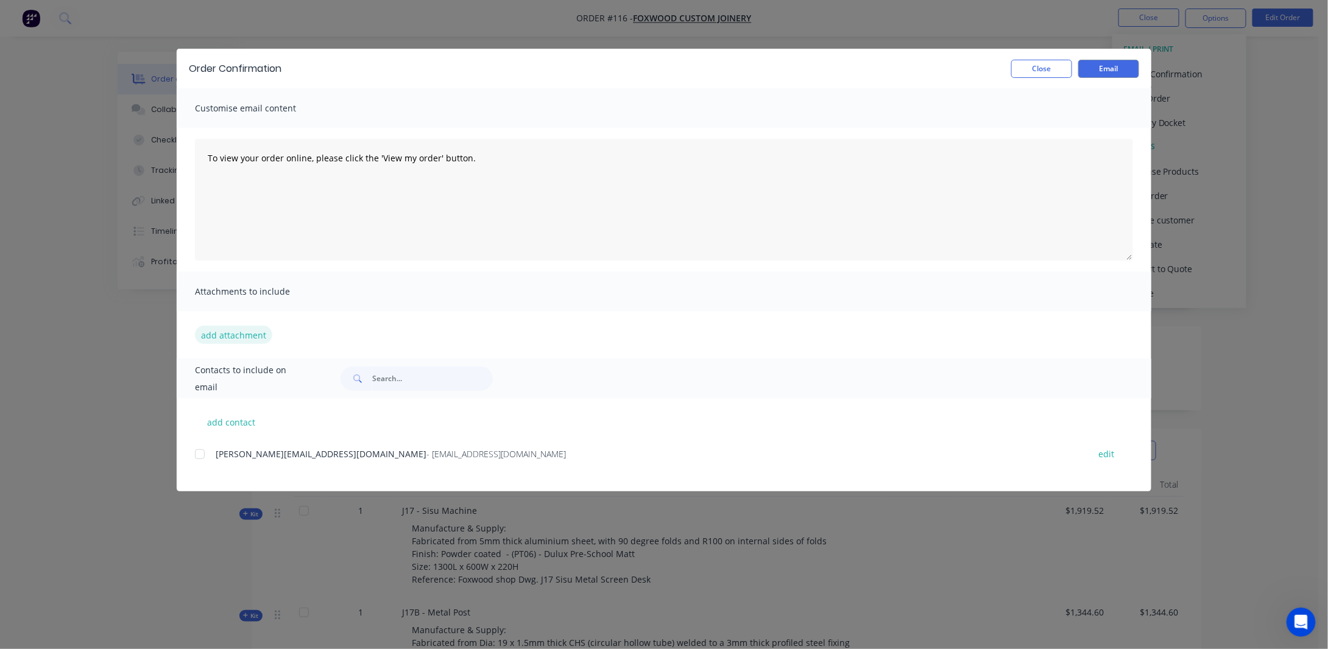
click at [234, 331] on button "add attachment" at bounding box center [233, 335] width 77 height 18
click at [1107, 456] on button "edit" at bounding box center [1106, 454] width 30 height 16
select select "AU"
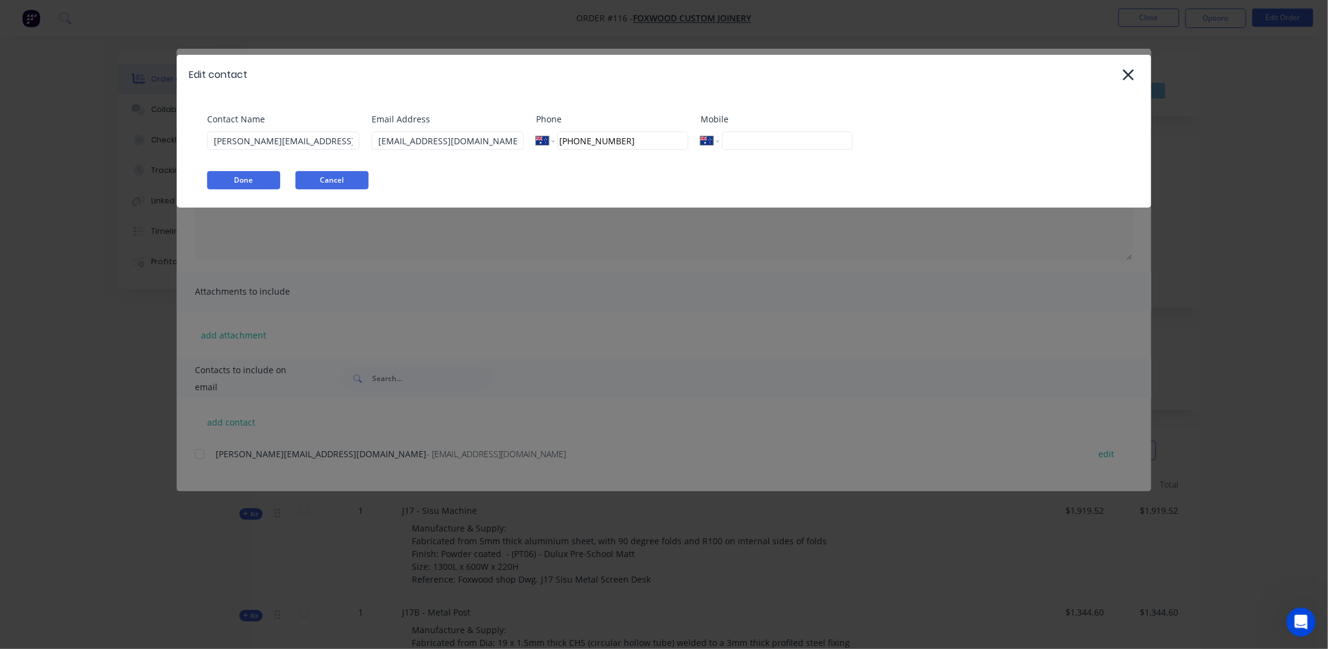
click at [317, 174] on button "Cancel" at bounding box center [331, 180] width 73 height 18
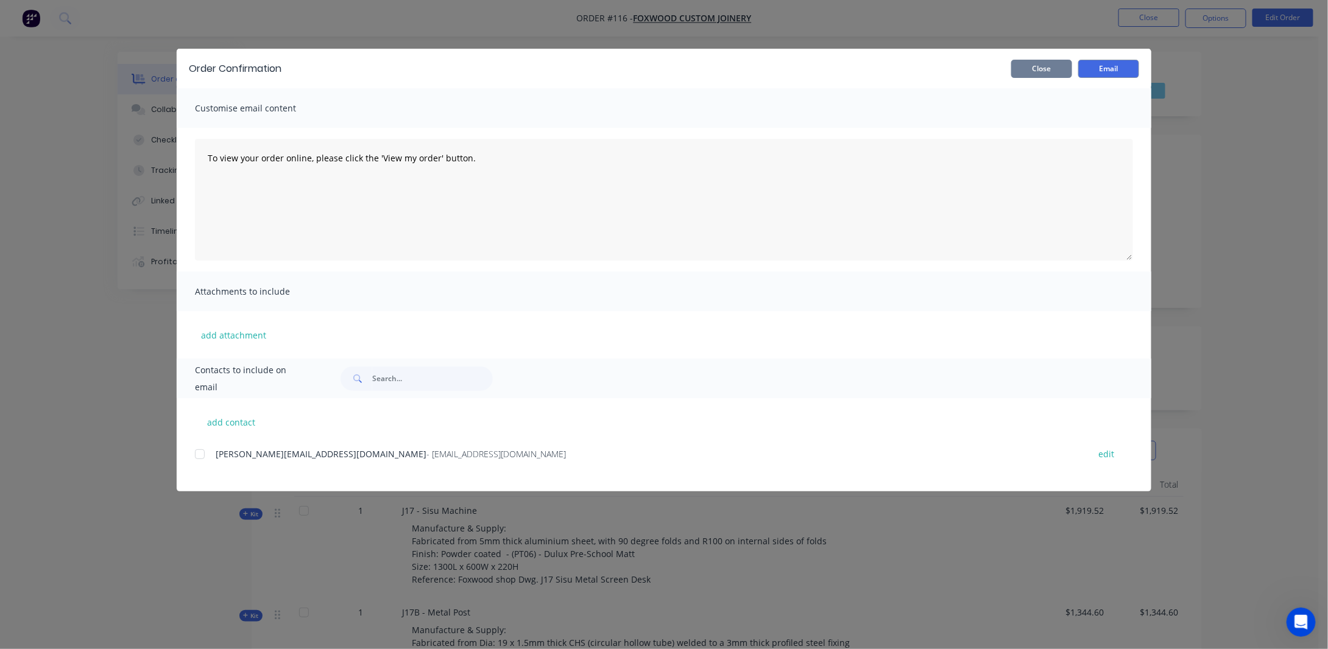
click at [1053, 65] on button "Close" at bounding box center [1041, 69] width 61 height 18
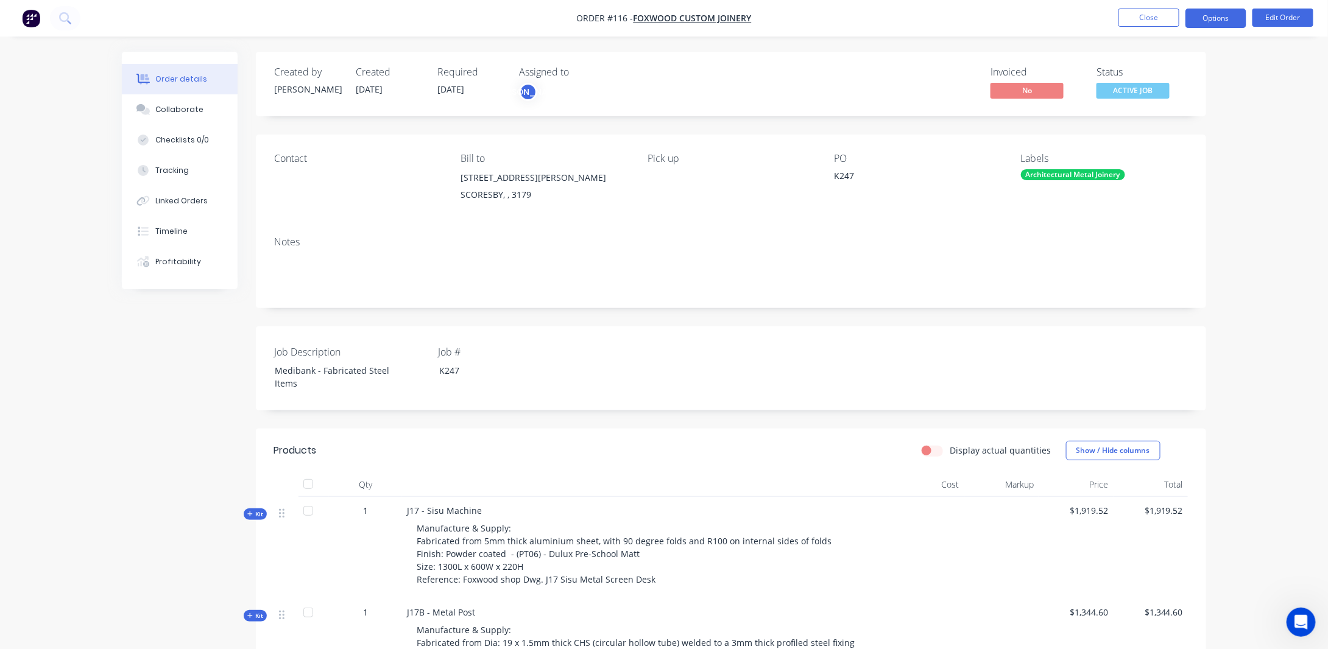
click at [1205, 17] on button "Options" at bounding box center [1215, 18] width 61 height 19
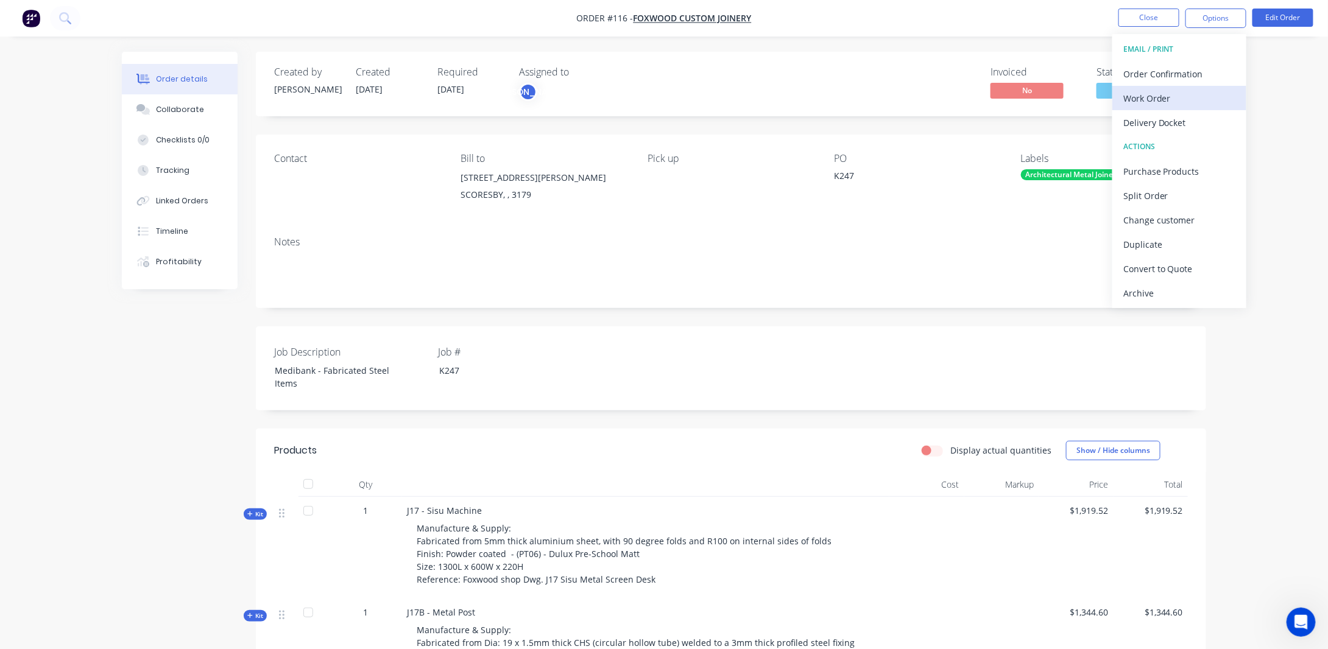
click at [1145, 99] on div "Work Order" at bounding box center [1179, 99] width 112 height 18
click at [1146, 95] on div "With pricing" at bounding box center [1179, 99] width 112 height 18
drag, startPoint x: 1259, startPoint y: 88, endPoint x: 1159, endPoint y: 99, distance: 100.5
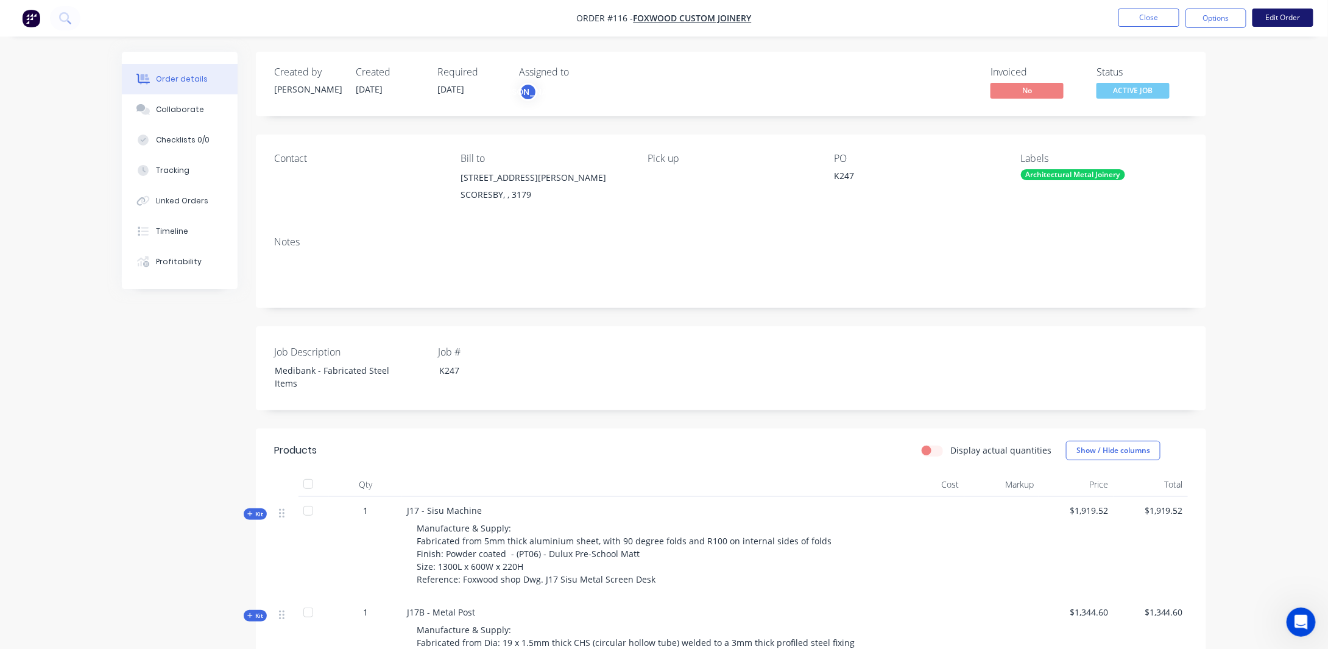
click at [1274, 19] on button "Edit Order" at bounding box center [1282, 18] width 61 height 18
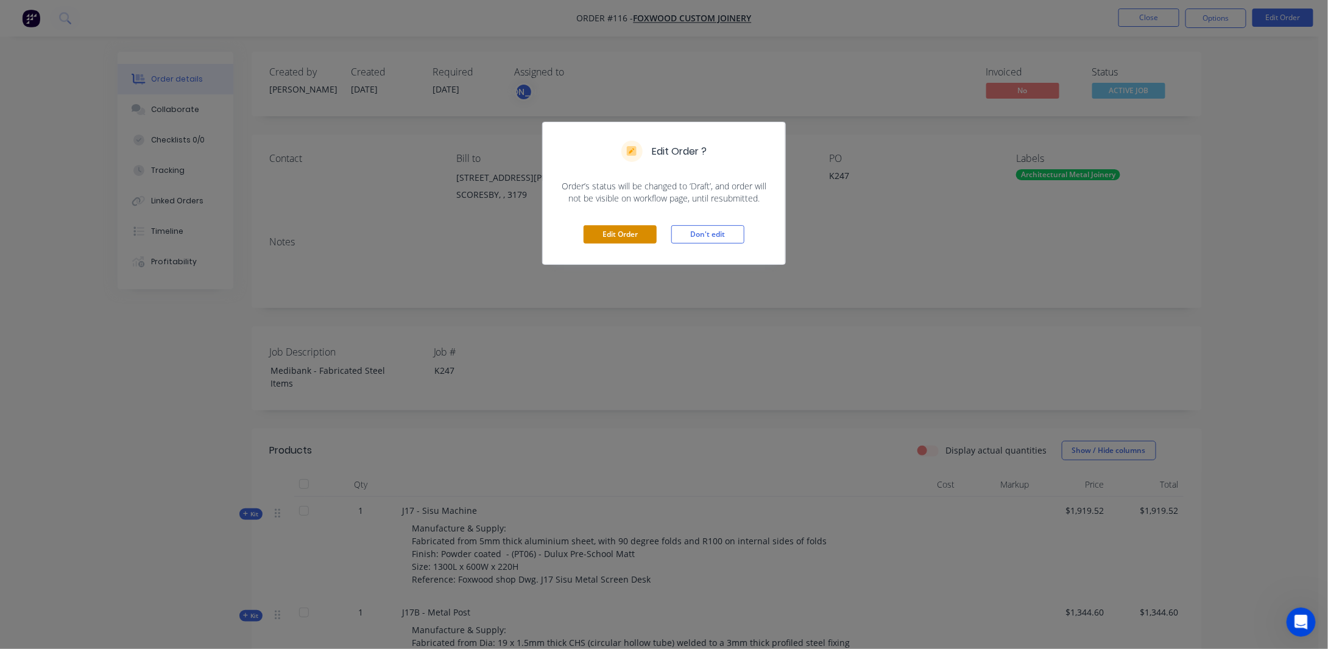
click at [619, 231] on button "Edit Order" at bounding box center [620, 234] width 73 height 18
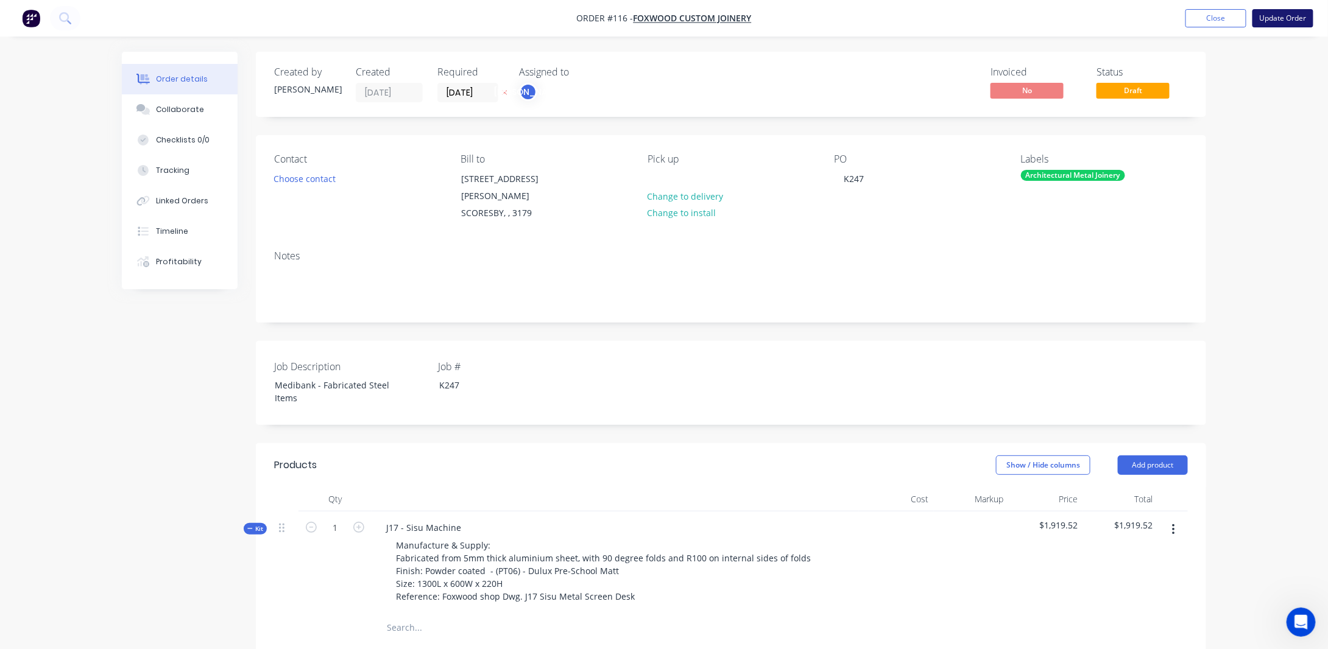
click at [1275, 18] on button "Update Order" at bounding box center [1282, 18] width 61 height 18
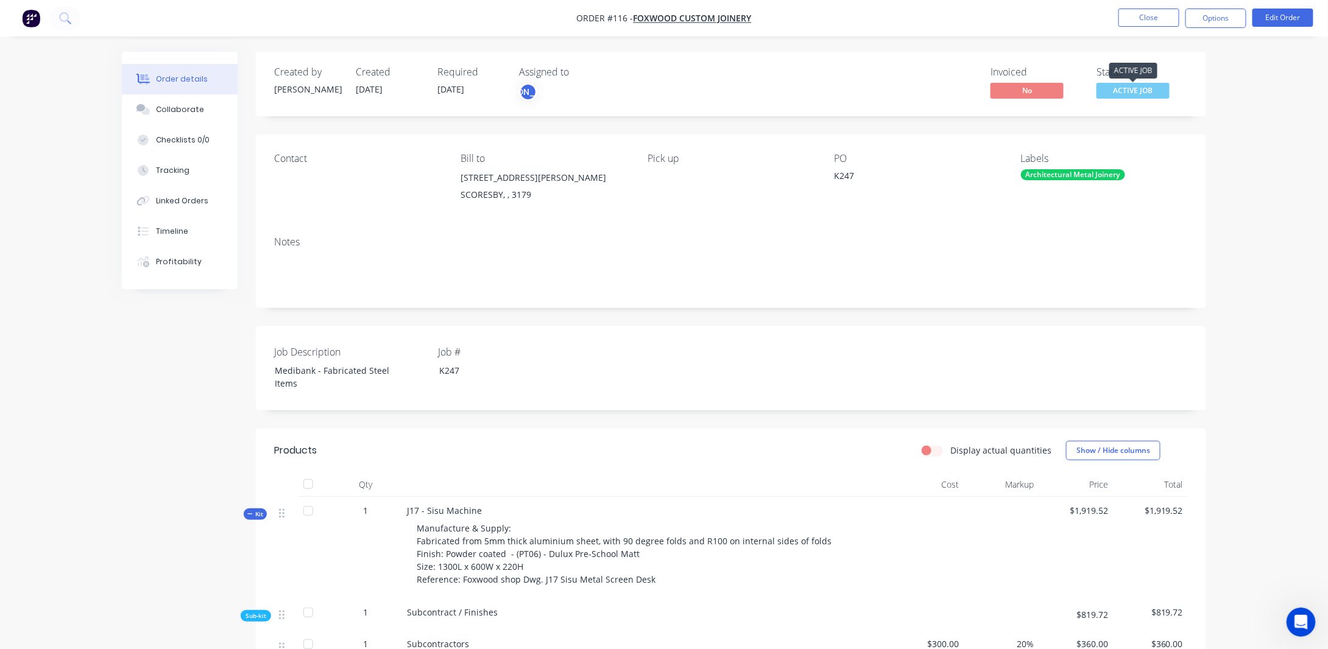
click at [1124, 90] on span "ACTIVE JOB" at bounding box center [1132, 90] width 73 height 15
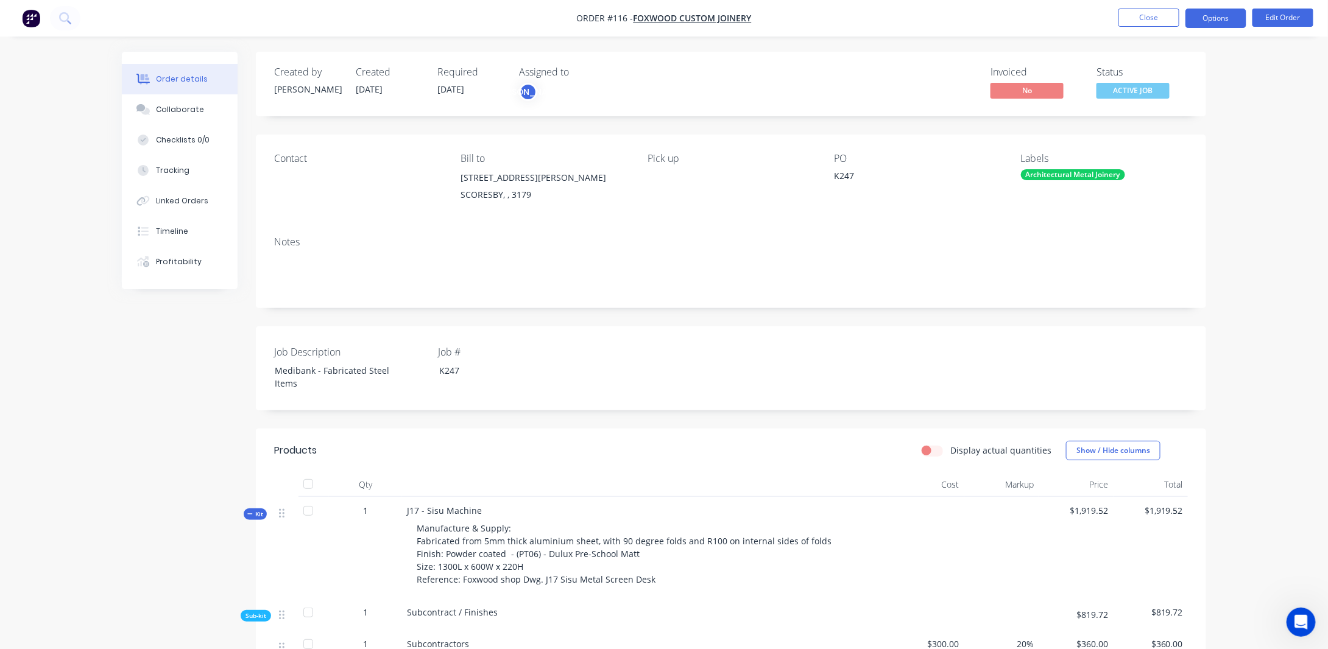
click at [1198, 21] on button "Options" at bounding box center [1215, 18] width 61 height 19
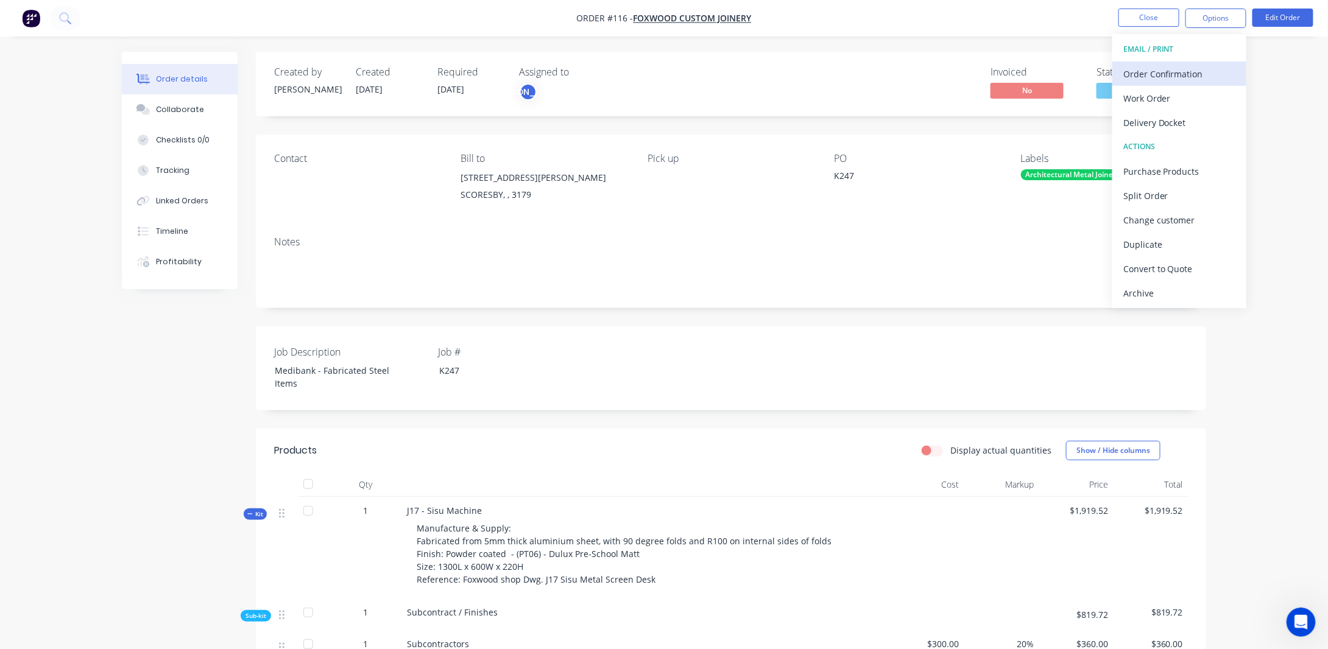
click at [1160, 72] on div "Order Confirmation" at bounding box center [1179, 74] width 112 height 18
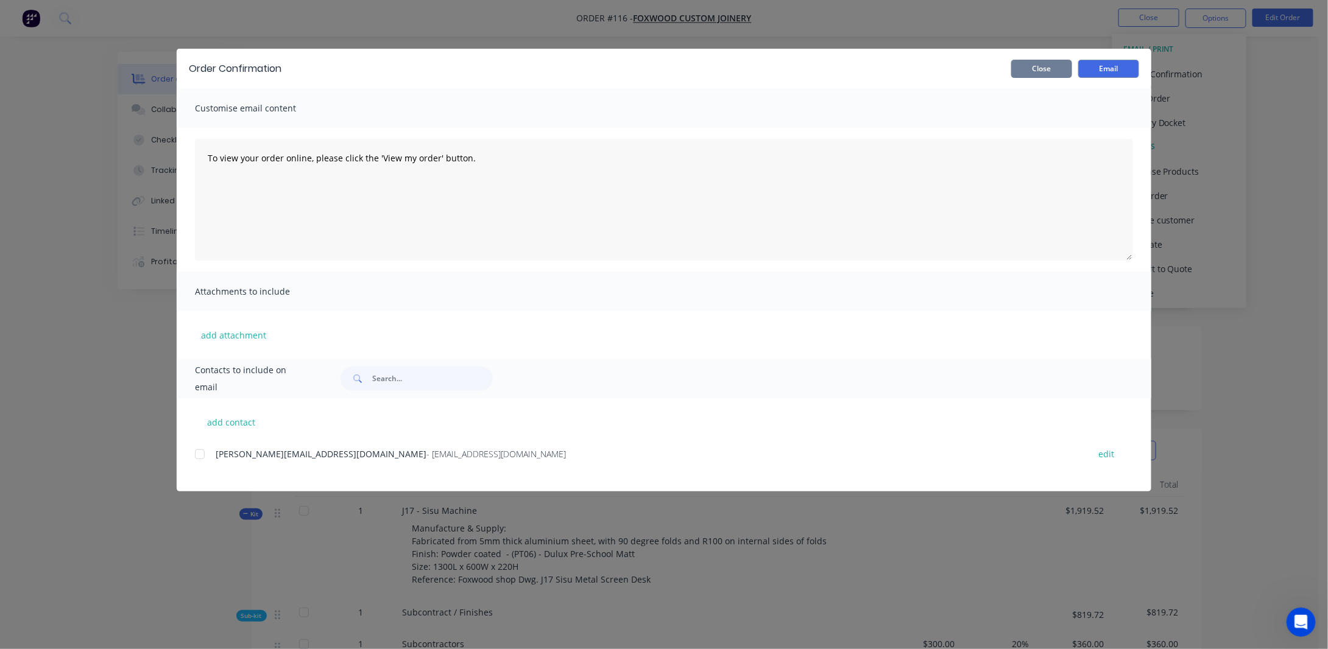
click at [1069, 64] on button "Close" at bounding box center [1041, 69] width 61 height 18
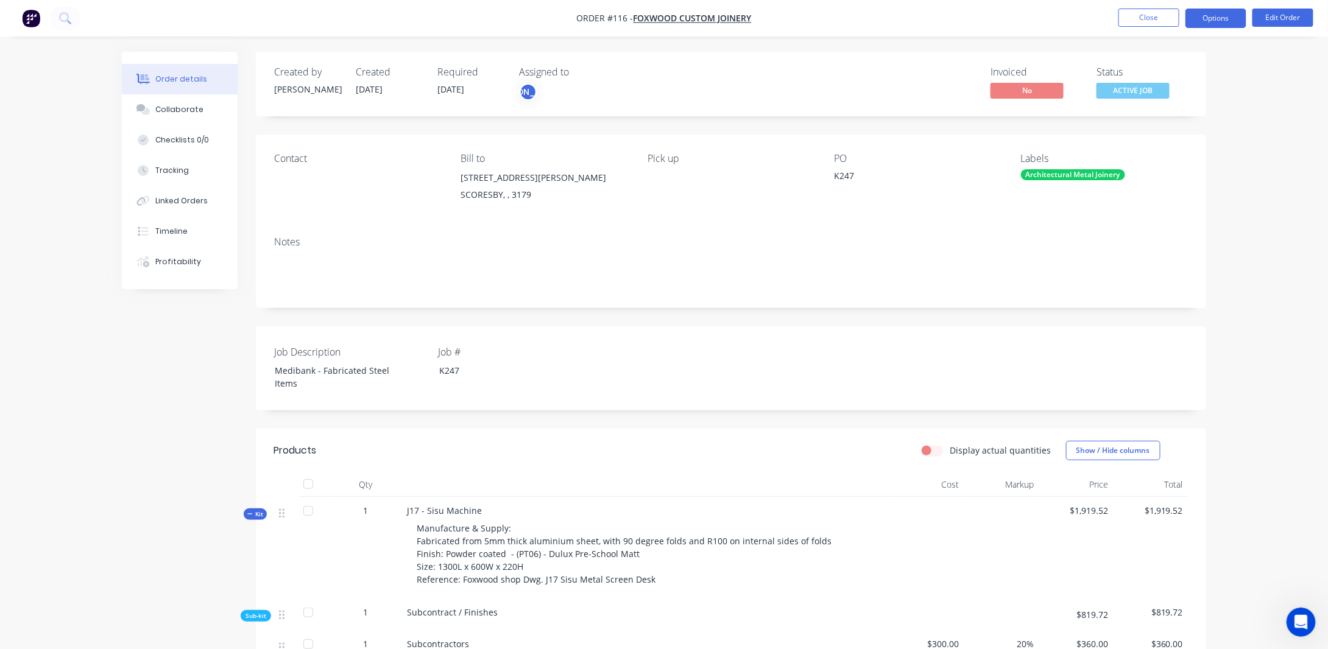
click at [1203, 22] on button "Options" at bounding box center [1215, 18] width 61 height 19
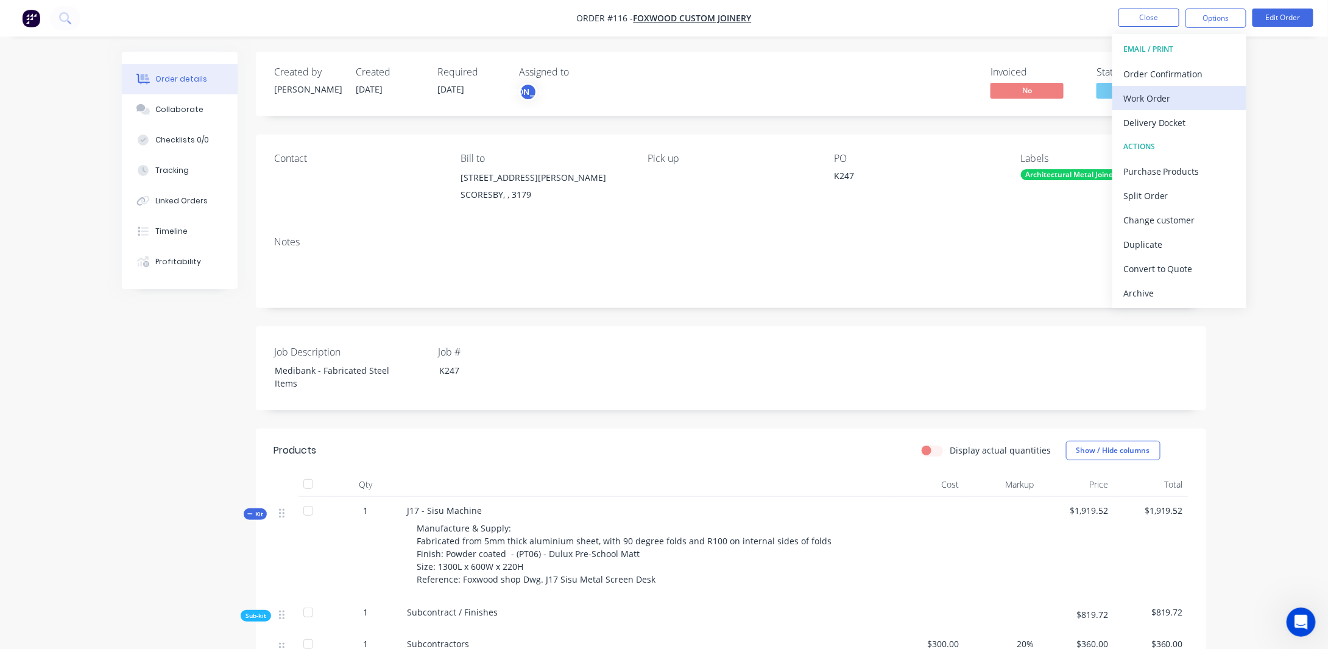
click at [1166, 93] on div "Work Order" at bounding box center [1179, 99] width 112 height 18
click at [1154, 101] on div "With pricing" at bounding box center [1179, 99] width 112 height 18
click at [1165, 73] on div "Order Confirmation" at bounding box center [1179, 74] width 112 height 18
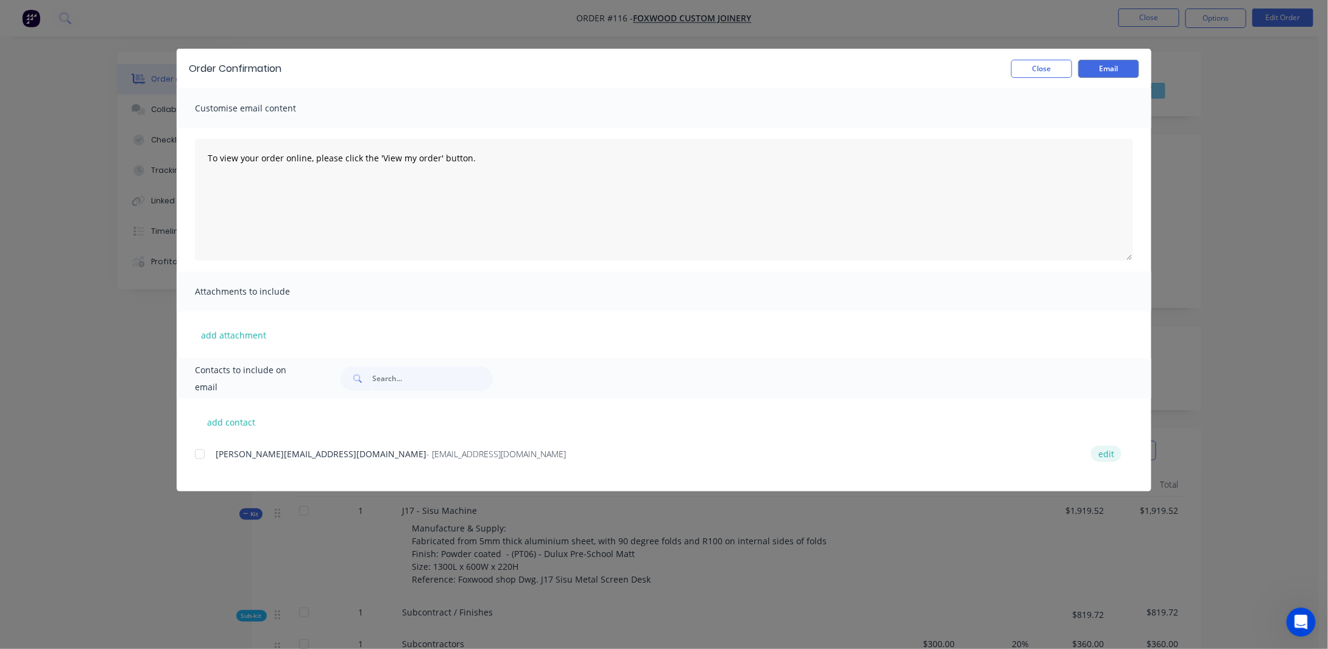
click at [1103, 451] on button "edit" at bounding box center [1106, 454] width 30 height 16
select select "AU"
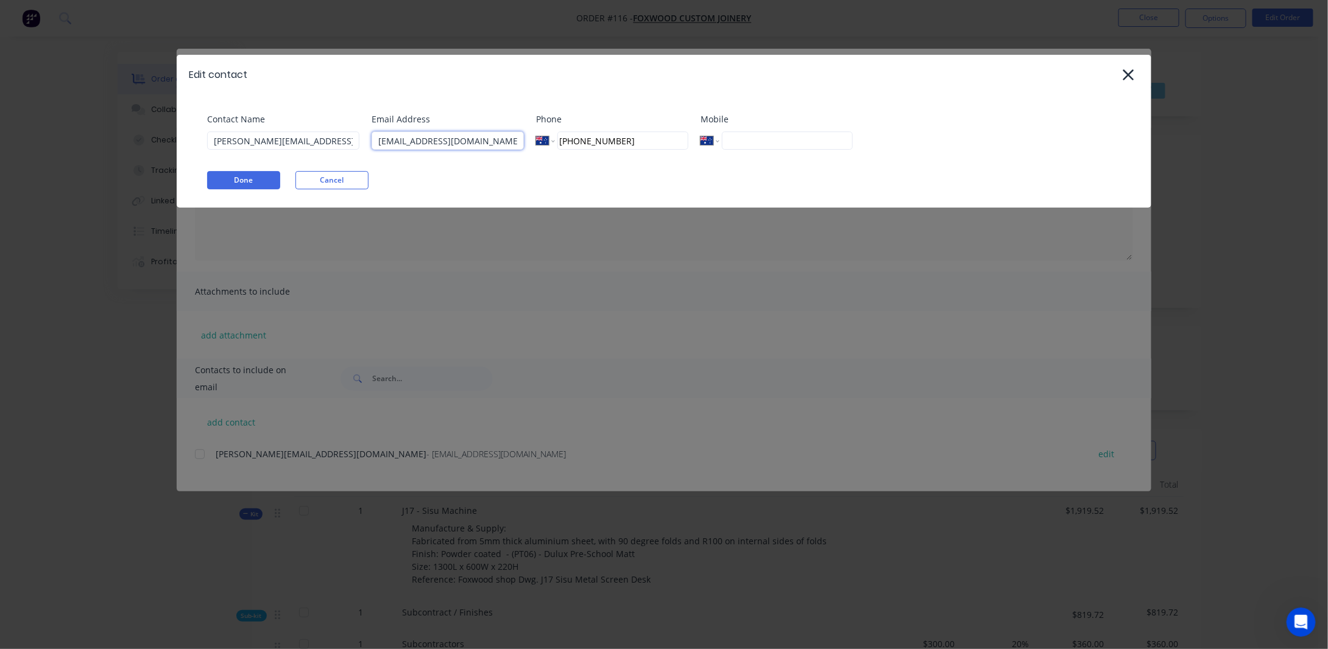
drag, startPoint x: 521, startPoint y: 141, endPoint x: 289, endPoint y: 147, distance: 232.2
click at [289, 147] on div "Contact Name [PERSON_NAME][EMAIL_ADDRESS][DOMAIN_NAME] Email Address [EMAIL_ADD…" at bounding box center [670, 136] width 926 height 46
drag, startPoint x: 326, startPoint y: 139, endPoint x: 205, endPoint y: 141, distance: 121.2
click at [196, 135] on div "Contact Name [PERSON_NAME][EMAIL_ADDRESS][DOMAIN_NAME] Email Address Phone Inte…" at bounding box center [664, 150] width 975 height 113
click at [249, 178] on button "Done" at bounding box center [243, 180] width 73 height 18
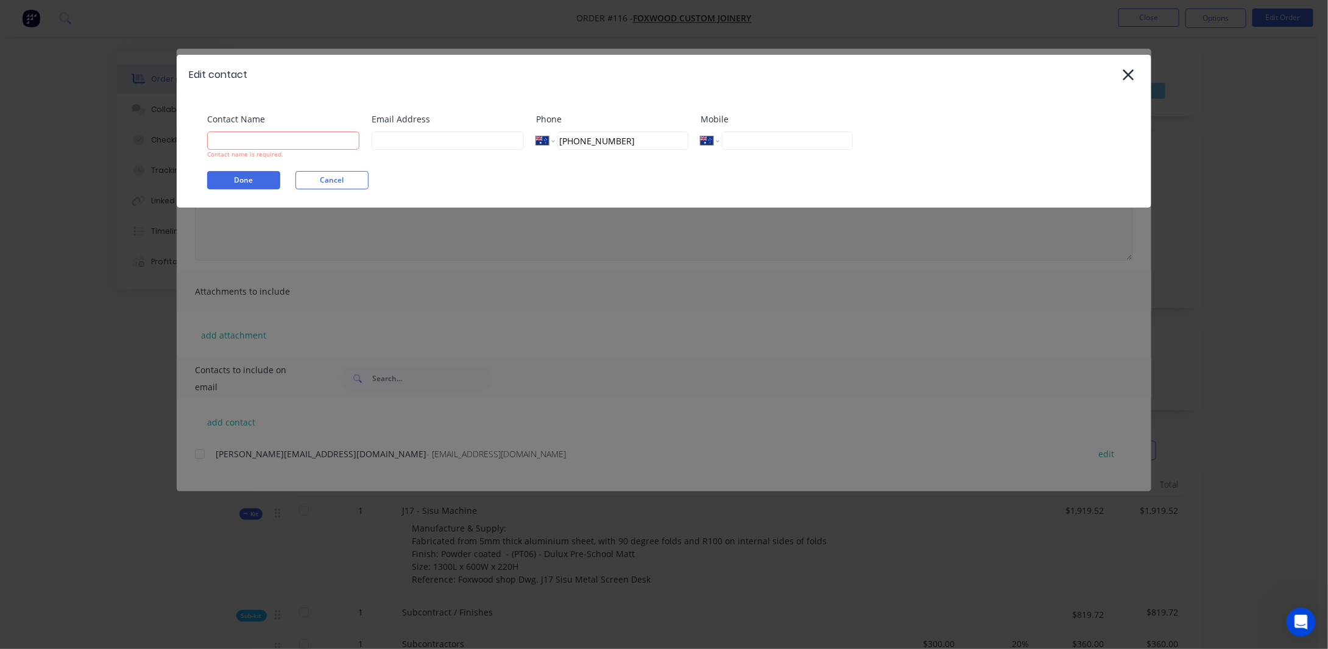
click at [325, 182] on button "Cancel" at bounding box center [331, 180] width 73 height 18
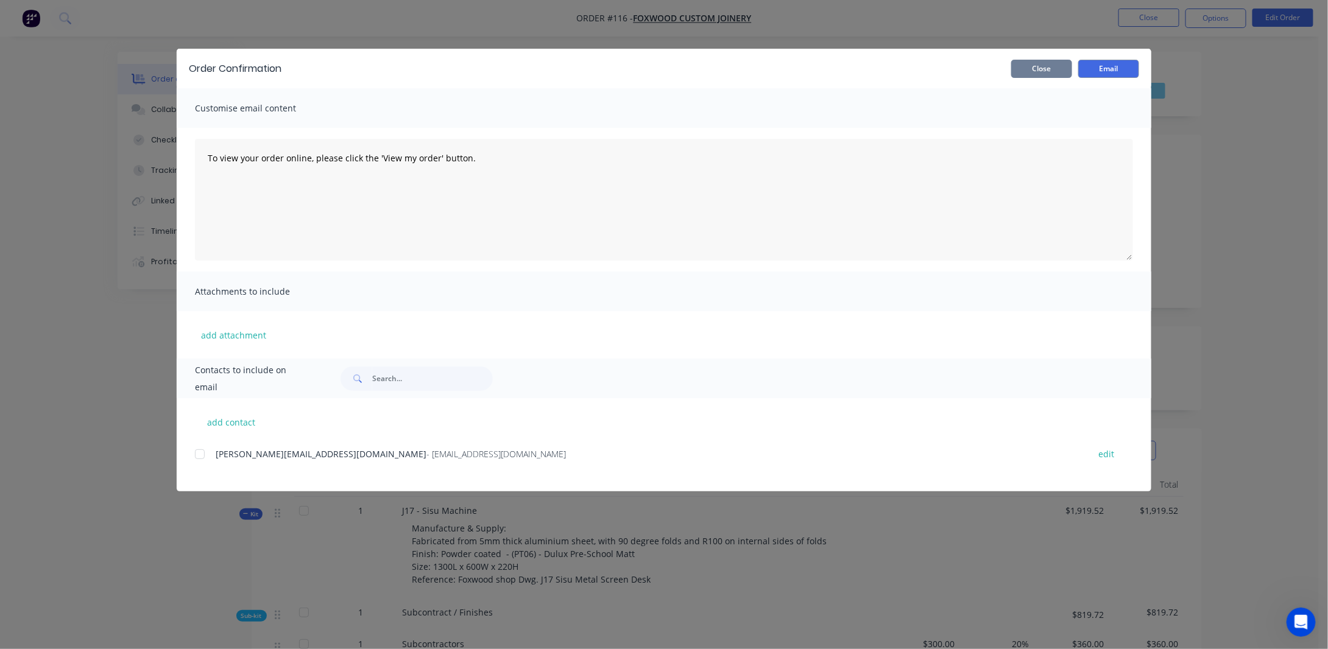
click at [1051, 68] on button "Close" at bounding box center [1041, 69] width 61 height 18
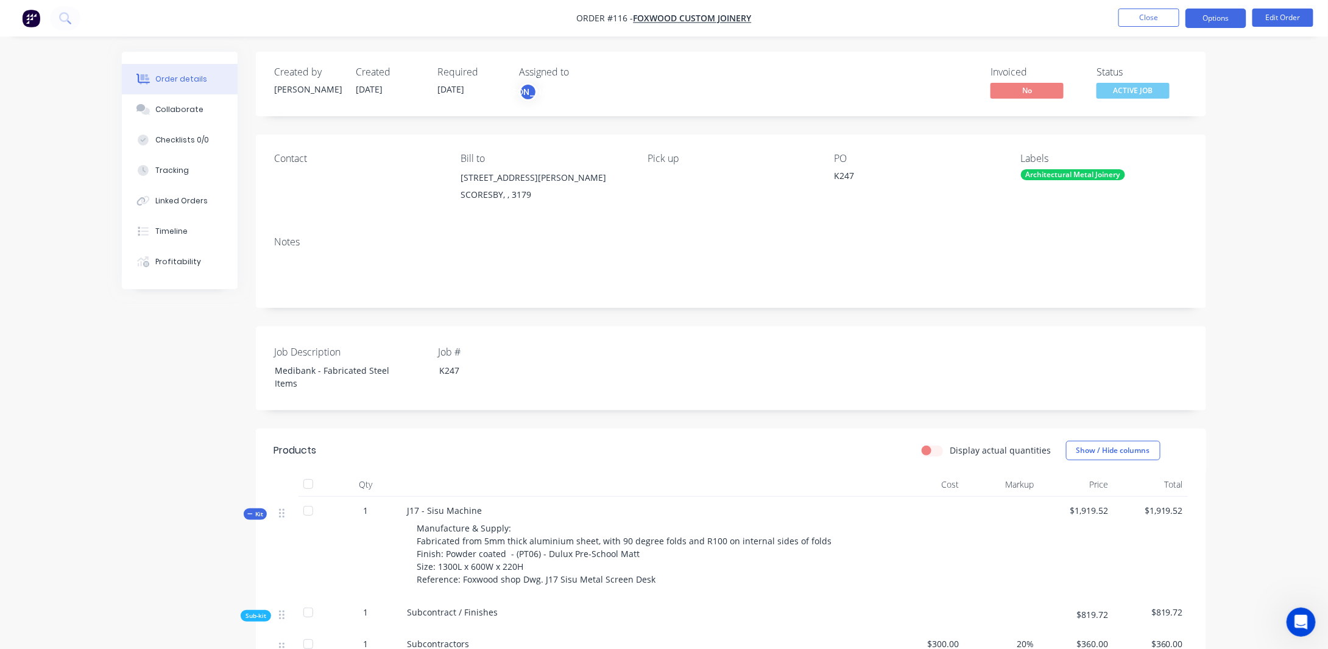
click at [1215, 18] on button "Options" at bounding box center [1215, 18] width 61 height 19
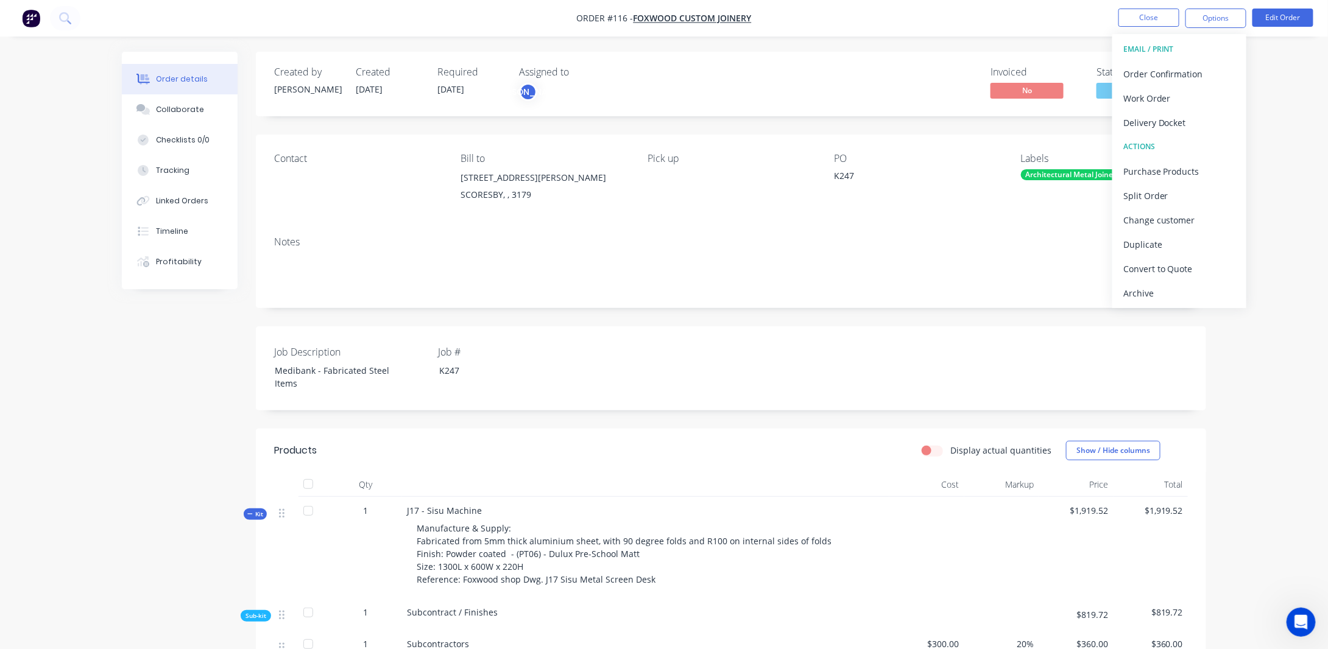
click at [1126, 88] on span "ACTIVE JOB" at bounding box center [1132, 90] width 73 height 15
click at [1128, 91] on span "ACTIVE JOB" at bounding box center [1132, 90] width 73 height 15
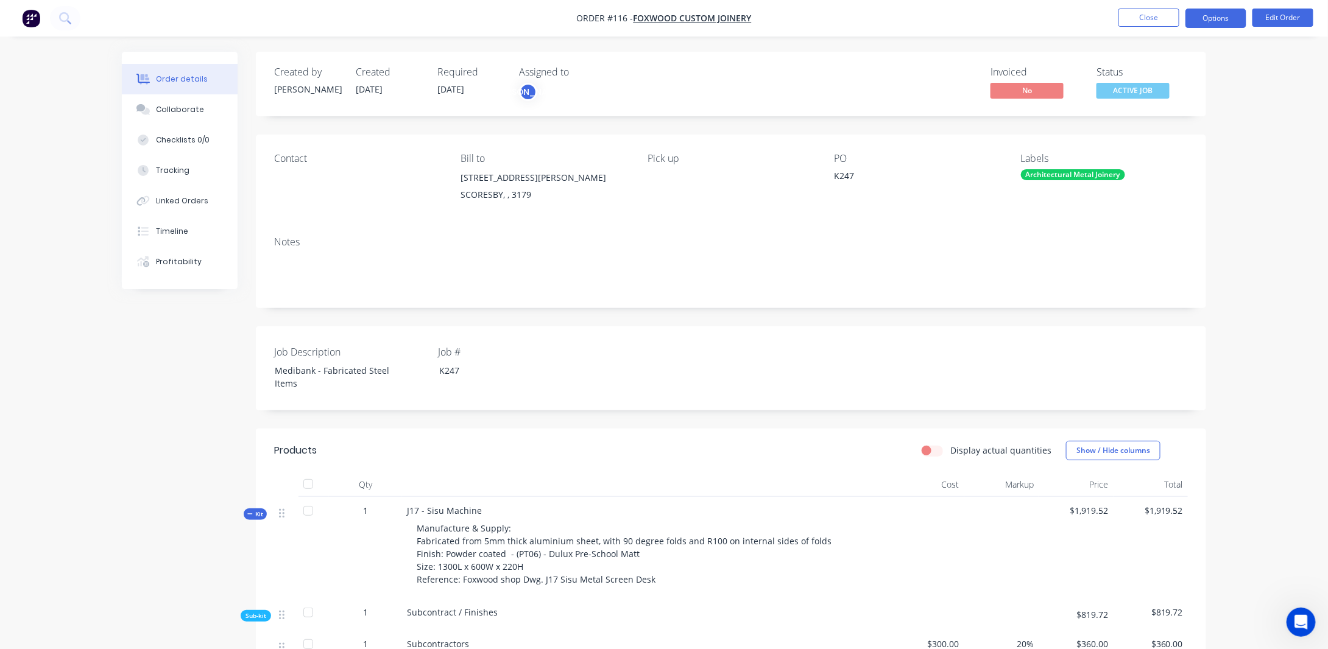
click at [1211, 20] on button "Options" at bounding box center [1215, 18] width 61 height 19
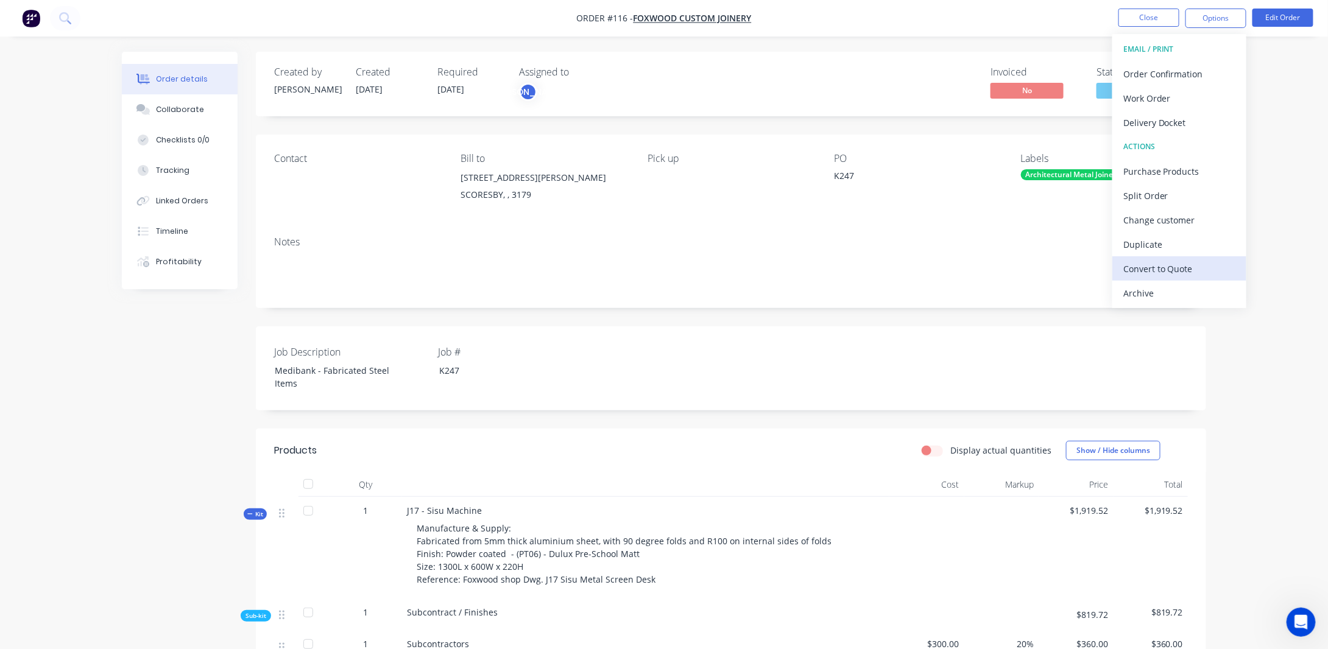
click at [1154, 270] on div "Convert to Quote" at bounding box center [1179, 269] width 112 height 18
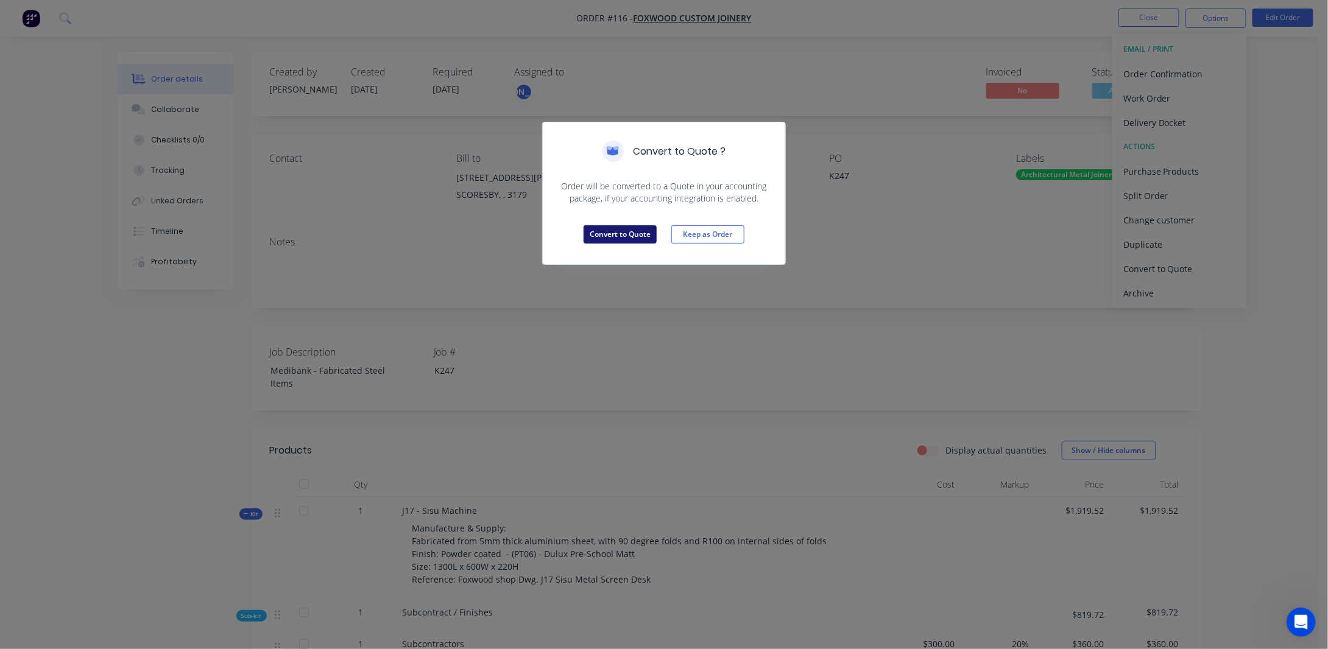
click at [632, 233] on button "Convert to Quote" at bounding box center [620, 234] width 73 height 18
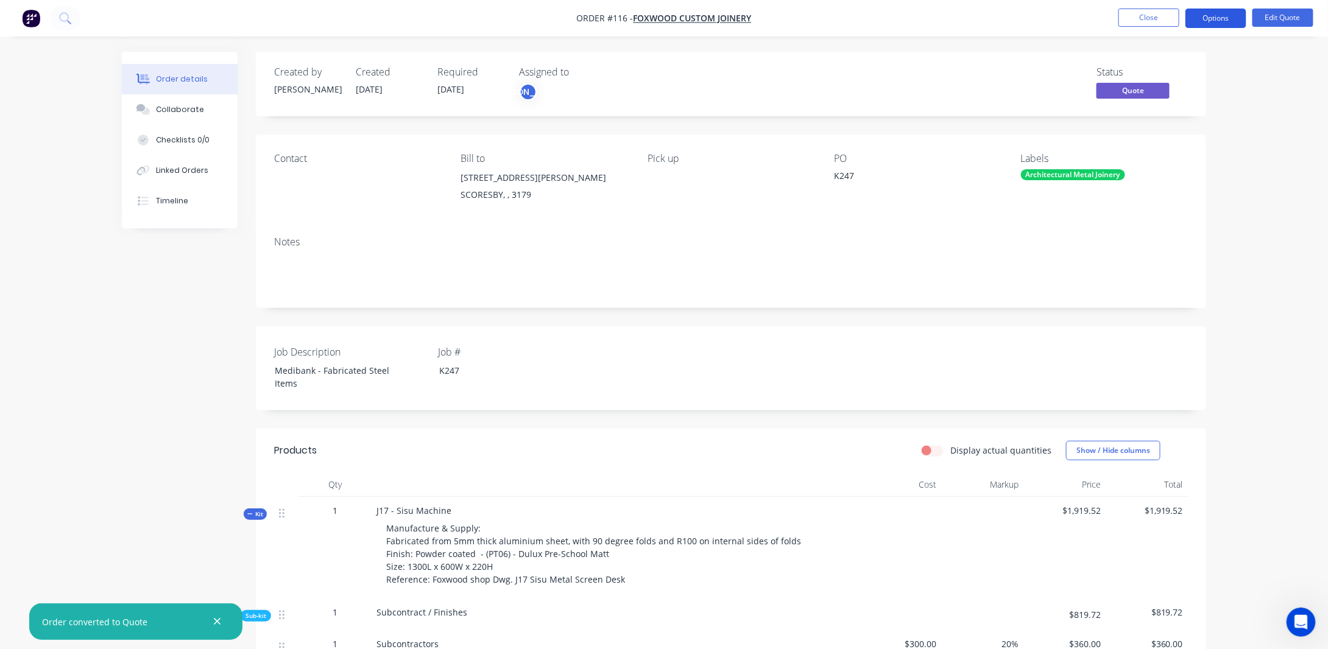
click at [1218, 17] on button "Options" at bounding box center [1215, 18] width 61 height 19
click at [1210, 19] on button "Options" at bounding box center [1215, 18] width 61 height 19
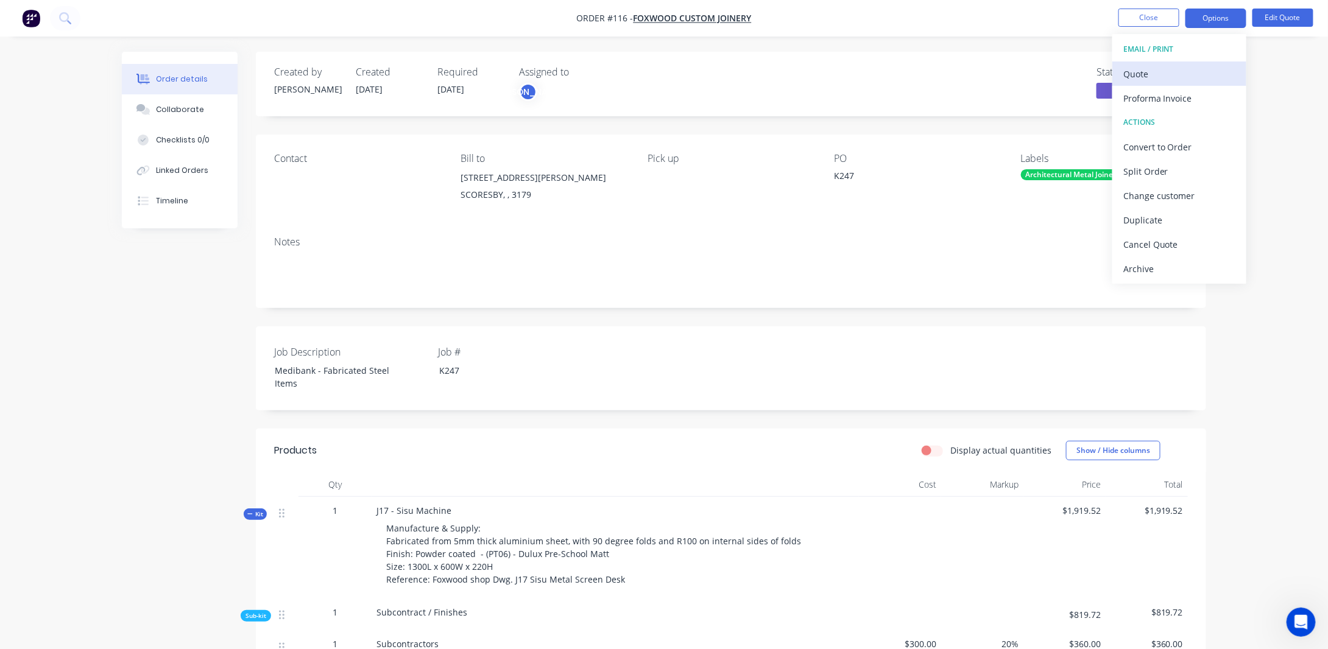
click at [1153, 75] on div "Quote" at bounding box center [1179, 74] width 112 height 18
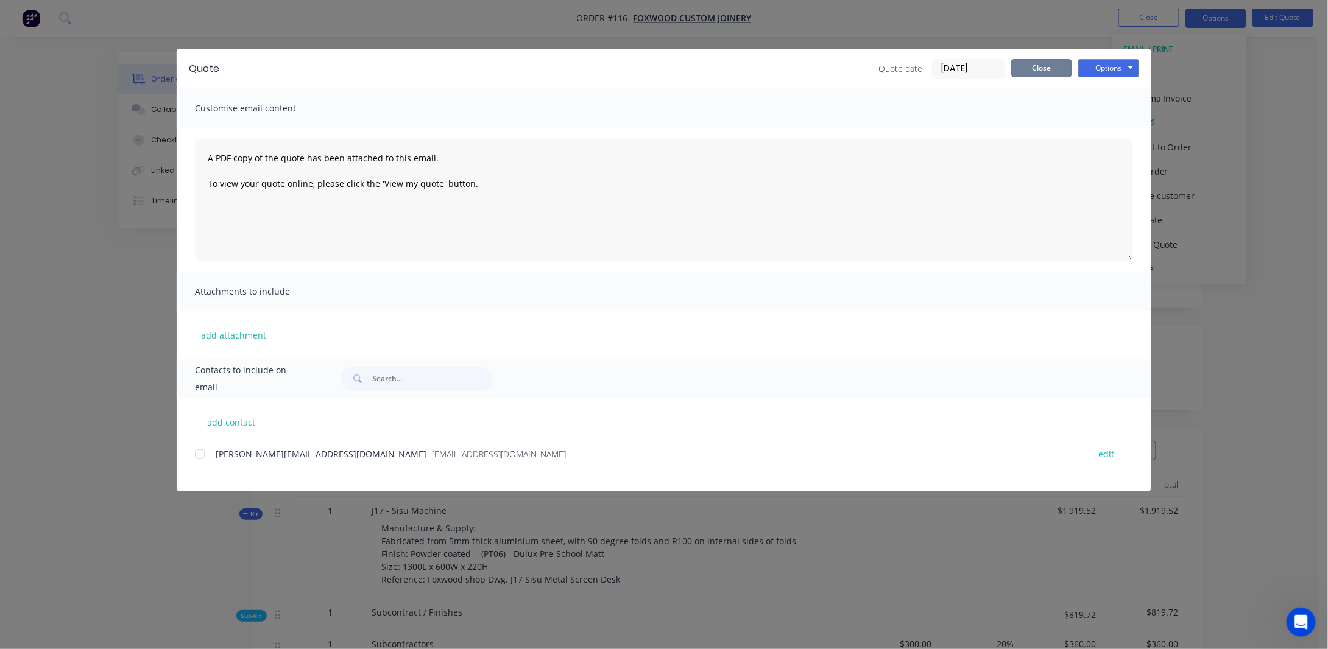
click at [1061, 68] on button "Close" at bounding box center [1041, 68] width 61 height 18
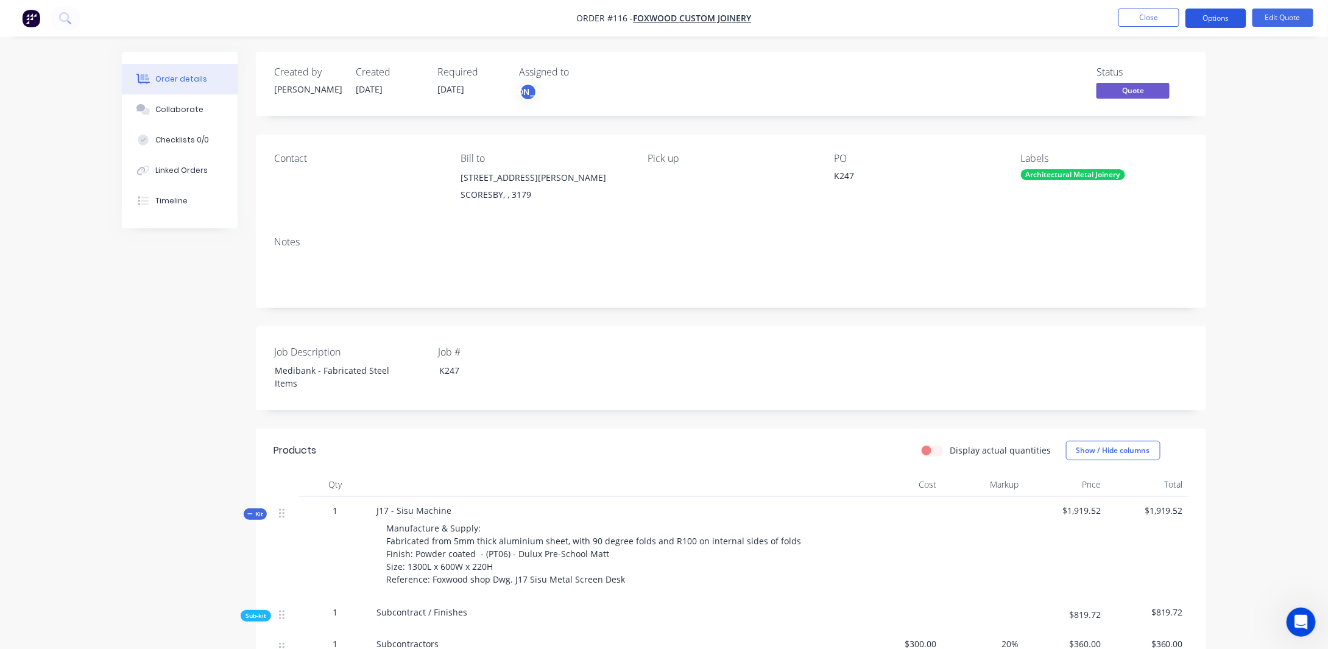
click at [1238, 20] on button "Options" at bounding box center [1215, 18] width 61 height 19
click at [1182, 95] on div "Proforma Invoice" at bounding box center [1179, 99] width 112 height 18
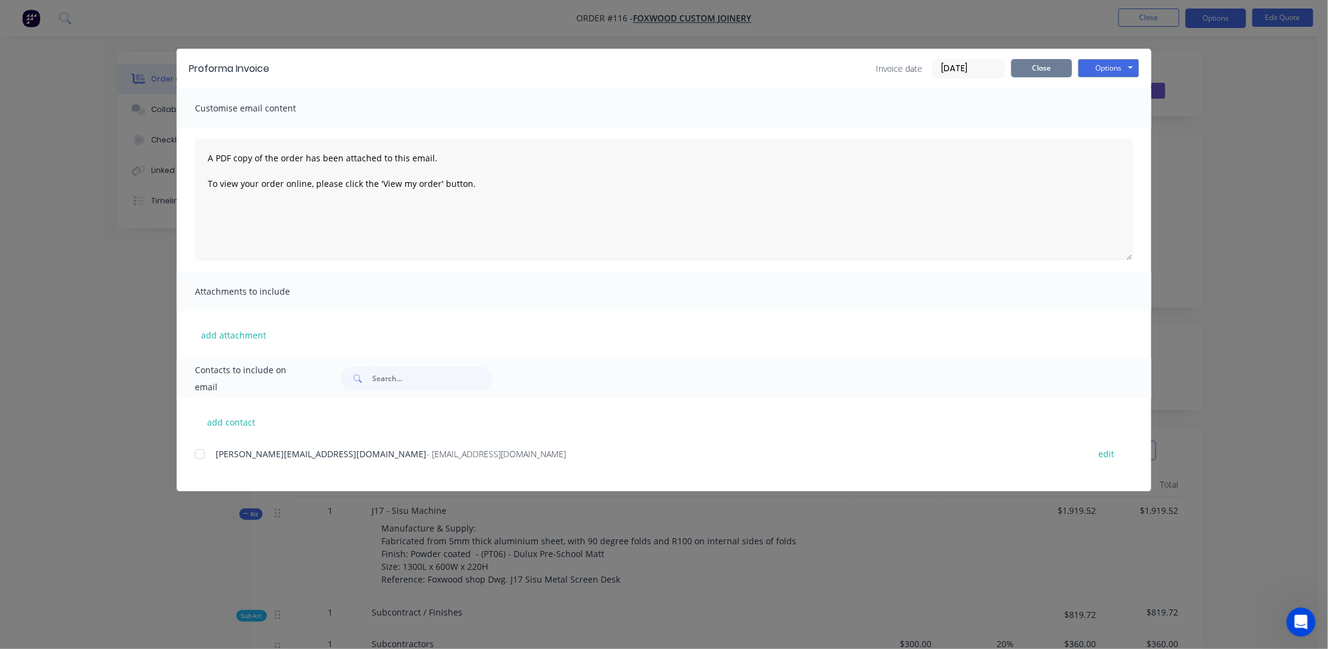
click at [1032, 71] on button "Close" at bounding box center [1041, 68] width 61 height 18
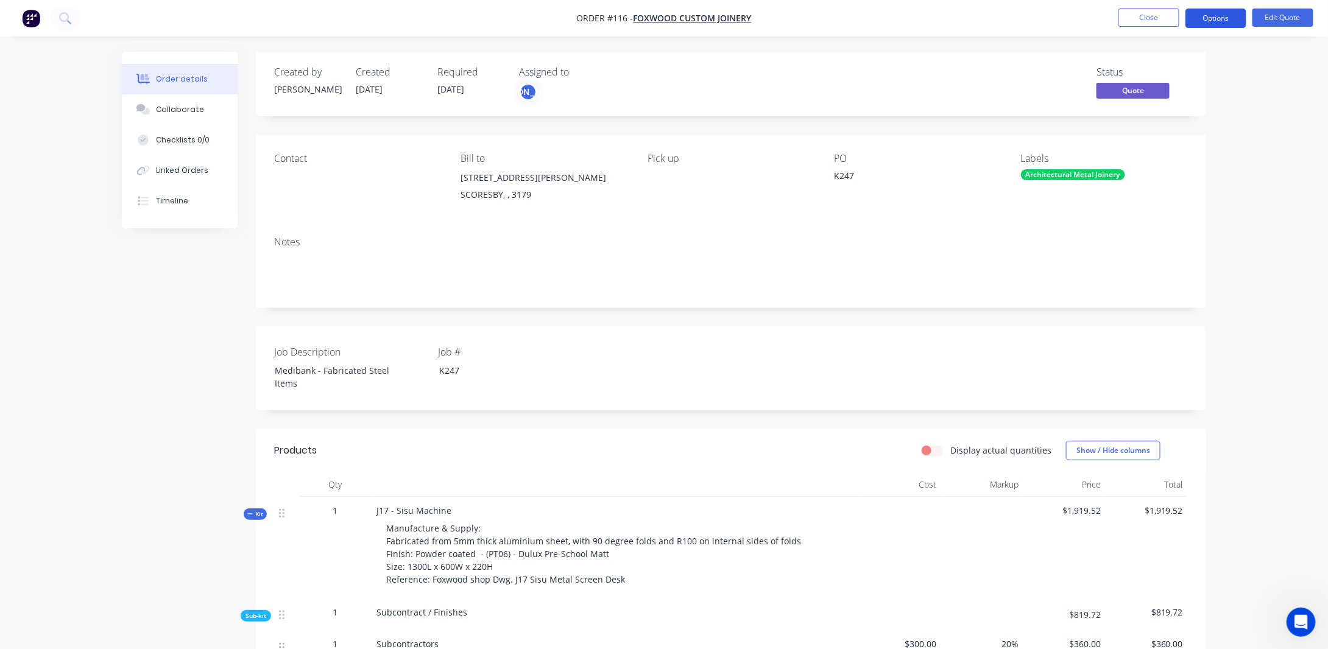
click at [1232, 19] on button "Options" at bounding box center [1215, 18] width 61 height 19
click at [1307, 624] on div "Open Intercom Messenger" at bounding box center [1299, 621] width 40 height 40
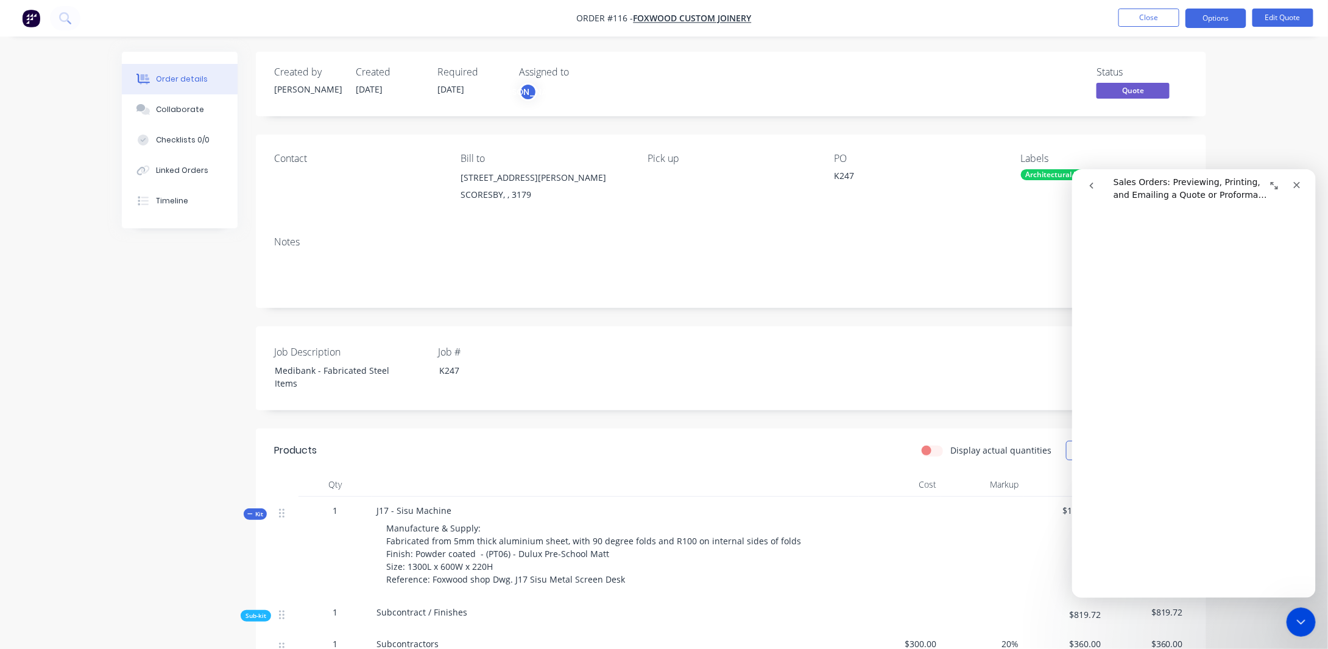
scroll to position [503, 0]
click at [1157, 93] on span "Quote" at bounding box center [1132, 90] width 73 height 15
click at [1216, 17] on button "Options" at bounding box center [1215, 18] width 61 height 19
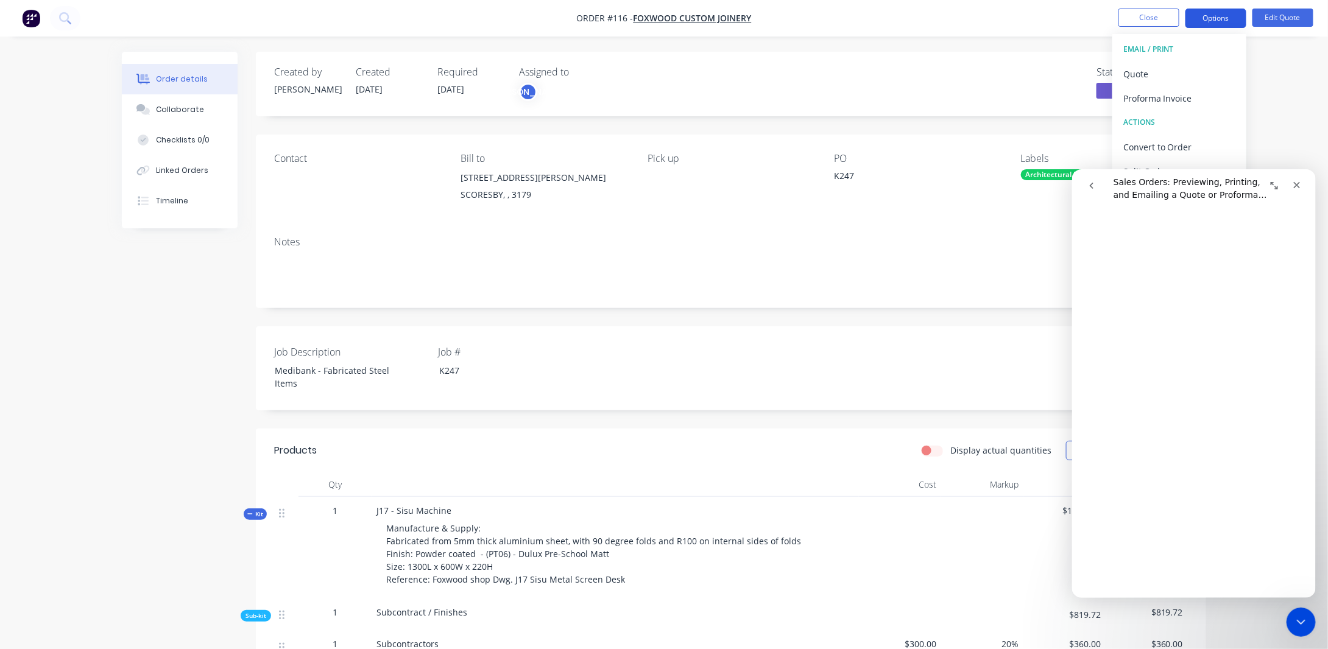
click at [1216, 17] on button "Options" at bounding box center [1215, 18] width 61 height 19
click at [1269, 180] on icon "Expand window" at bounding box center [1274, 185] width 10 height 10
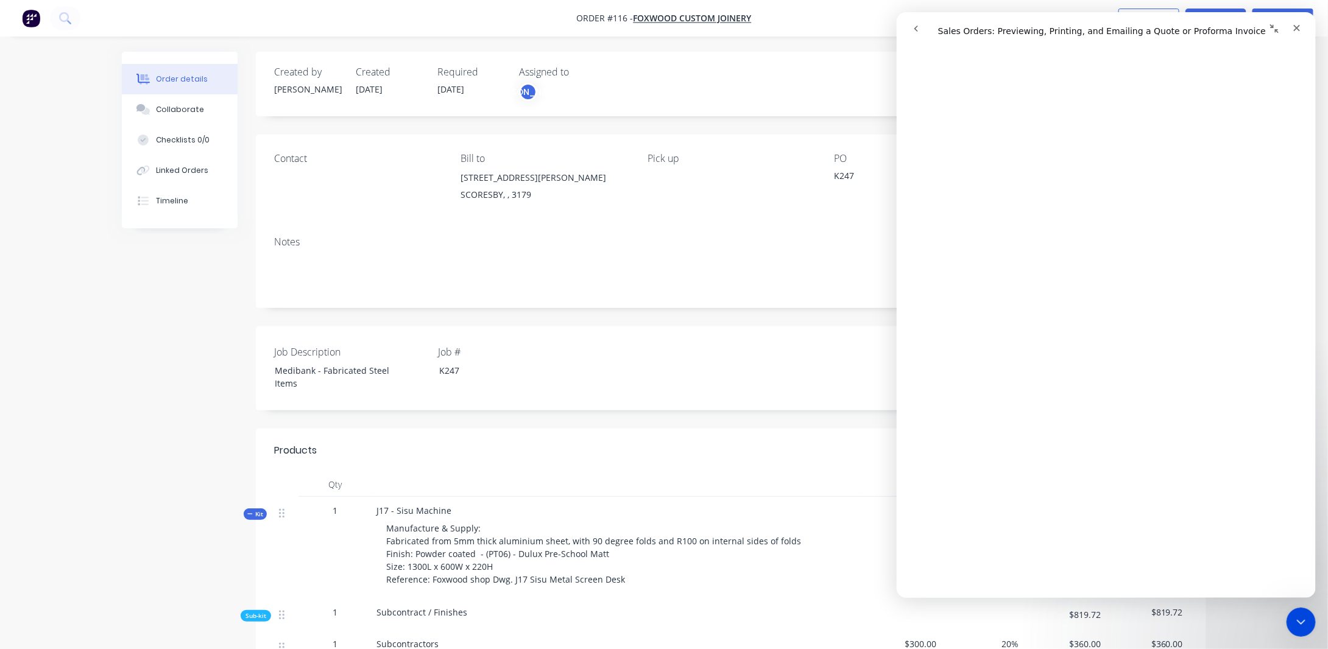
drag, startPoint x: 1266, startPoint y: 20, endPoint x: 2163, endPoint y: 121, distance: 902.4
click at [1266, 20] on button "Collapse window" at bounding box center [1273, 28] width 23 height 23
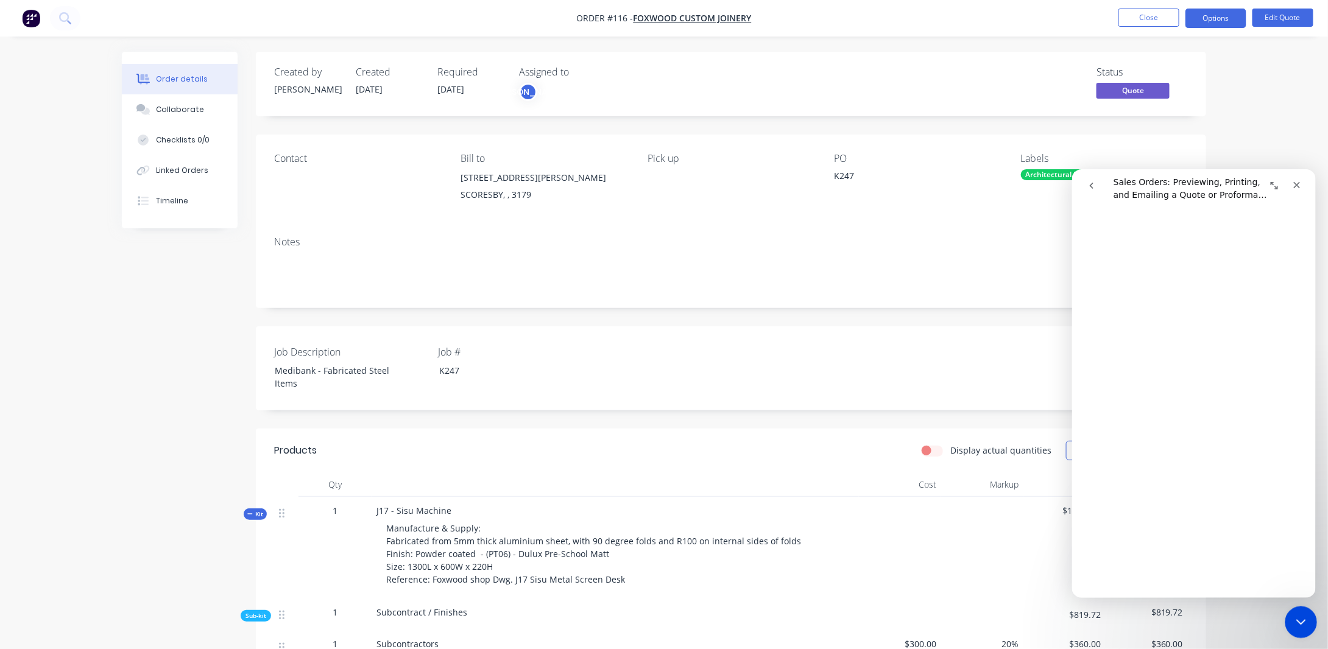
click at [1311, 613] on div "Close Intercom Messenger" at bounding box center [1299, 620] width 29 height 29
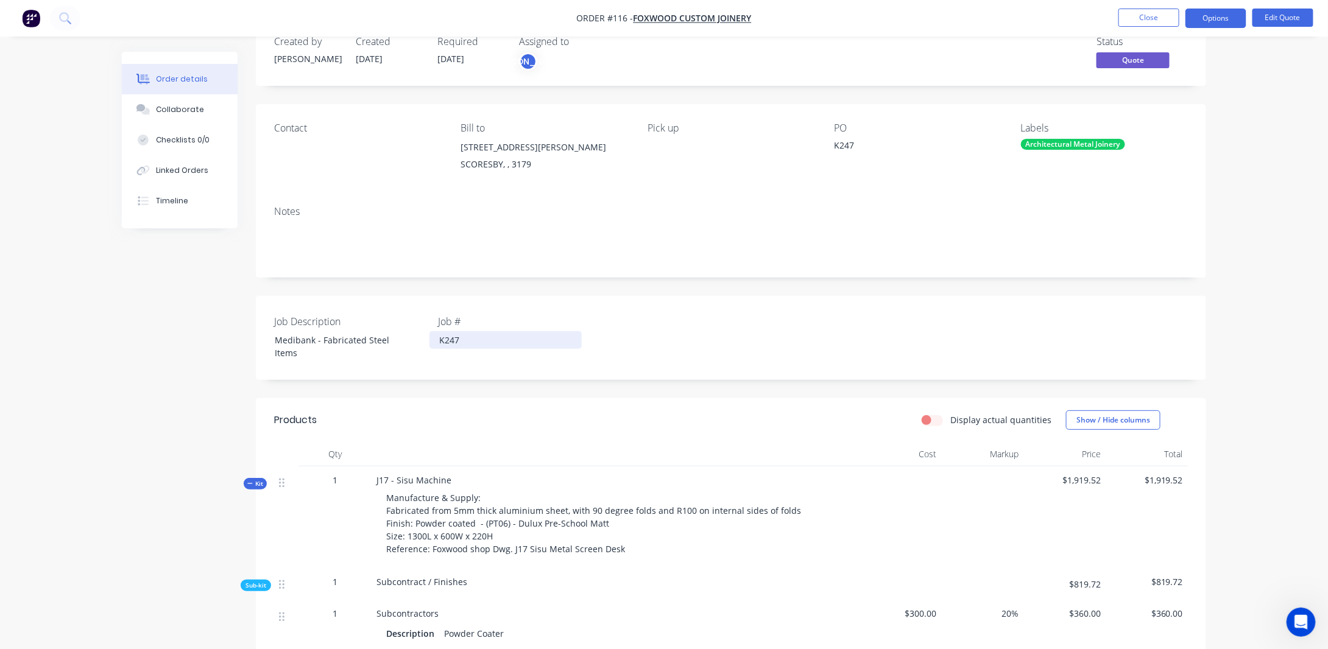
scroll to position [0, 0]
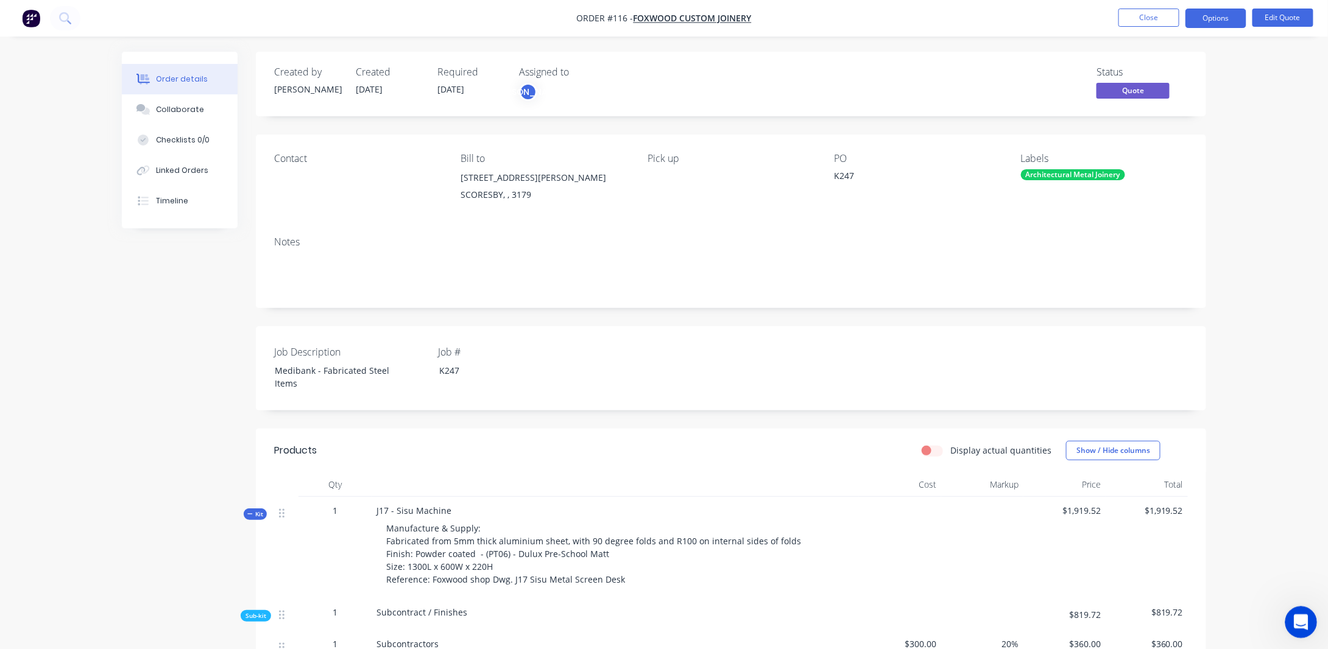
click at [1304, 621] on icon "Open Intercom Messenger" at bounding box center [1300, 621] width 20 height 20
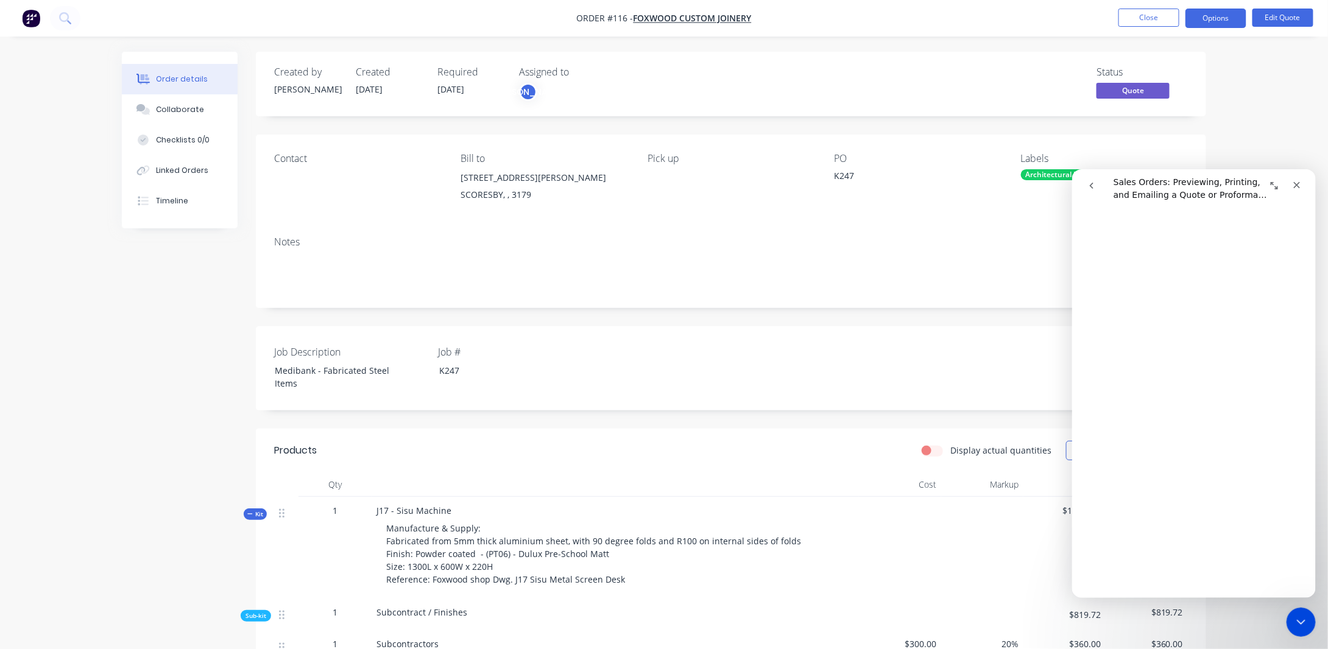
scroll to position [624, 0]
click at [1223, 15] on button "Options" at bounding box center [1215, 18] width 61 height 19
click at [1157, 76] on div "Quote" at bounding box center [1179, 74] width 112 height 18
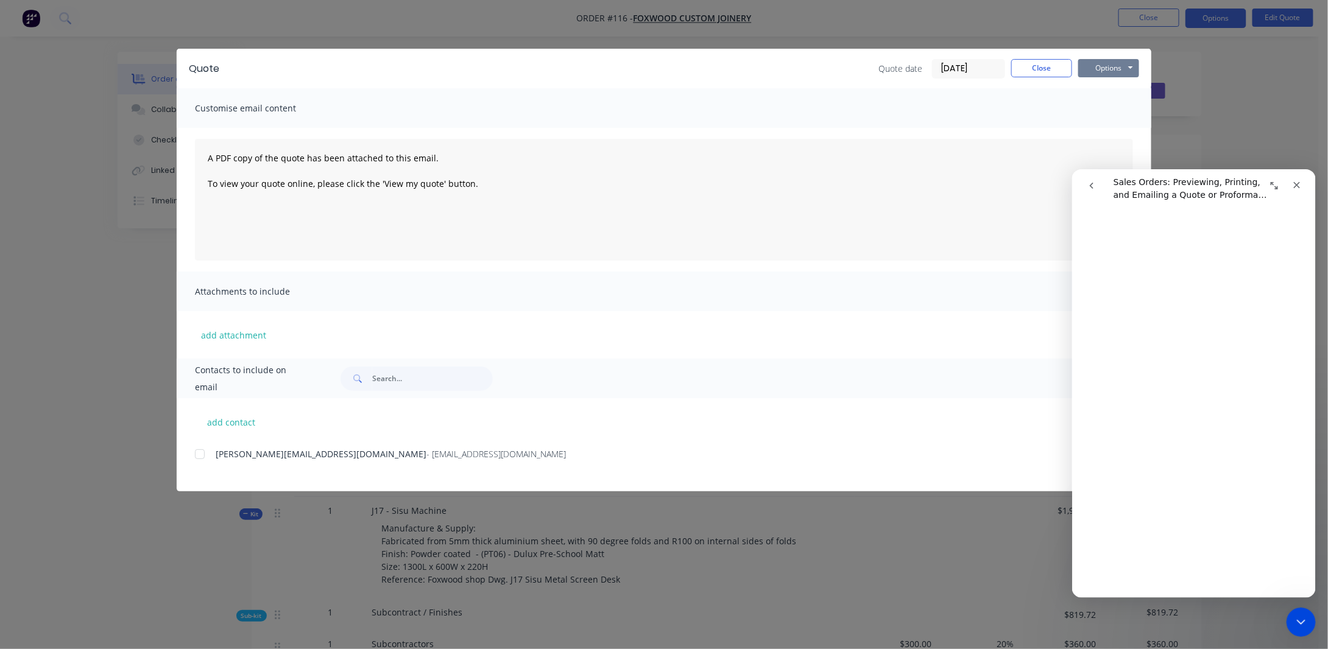
click at [1086, 65] on button "Options" at bounding box center [1108, 68] width 61 height 18
click at [1112, 83] on button "Preview" at bounding box center [1117, 90] width 78 height 20
click at [1029, 68] on button "Close" at bounding box center [1041, 68] width 61 height 18
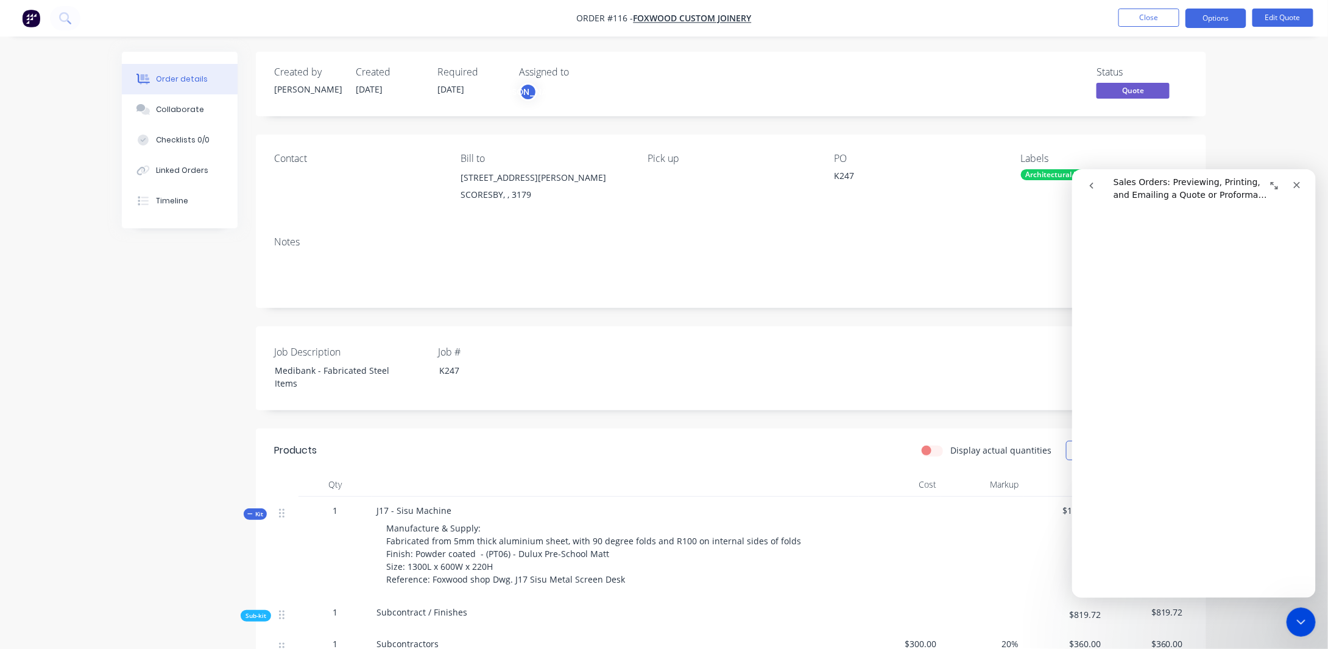
click at [1274, 187] on icon "Expand window" at bounding box center [1274, 185] width 10 height 10
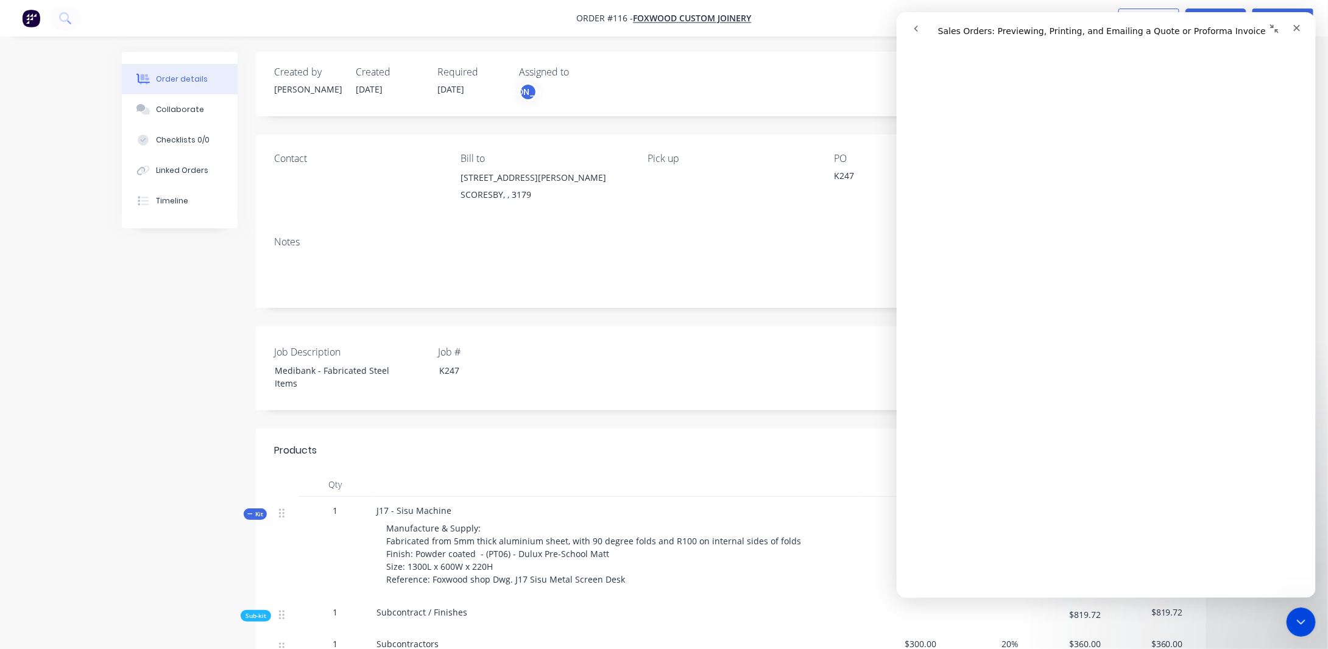
scroll to position [612, 0]
click at [1299, 31] on icon "Close" at bounding box center [1296, 28] width 7 height 7
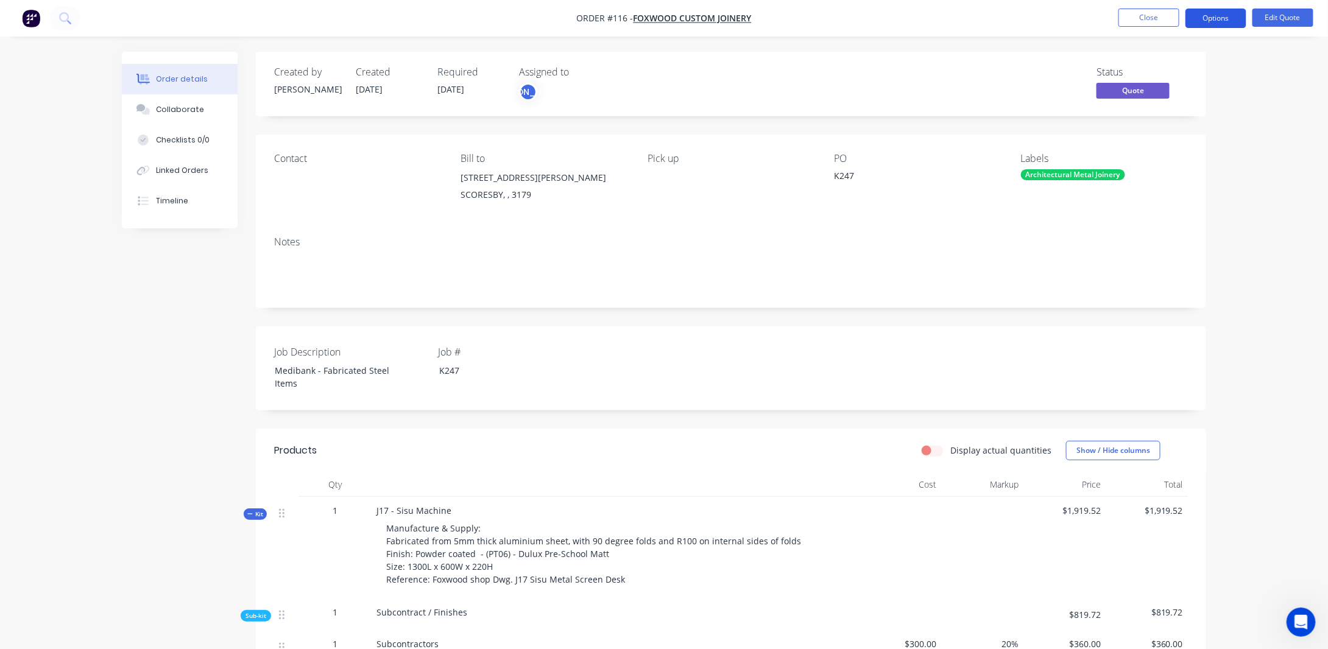
click at [1209, 14] on button "Options" at bounding box center [1215, 18] width 61 height 19
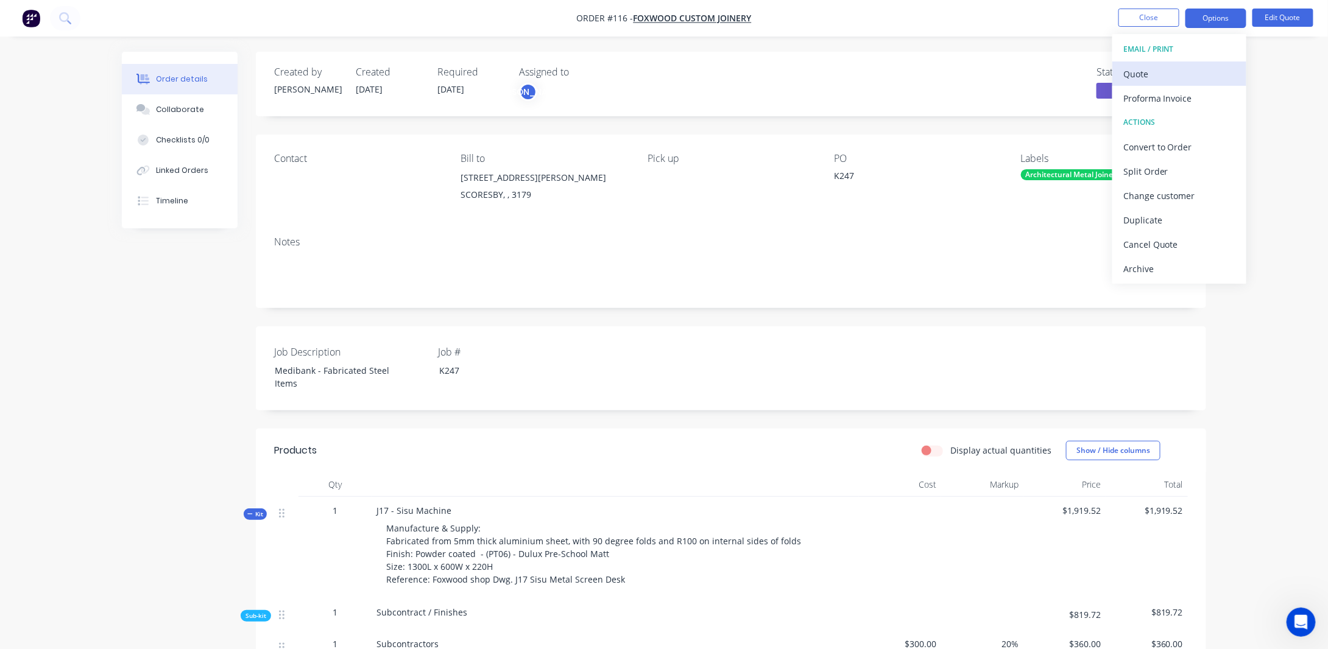
click at [1165, 69] on div "Quote" at bounding box center [1179, 74] width 112 height 18
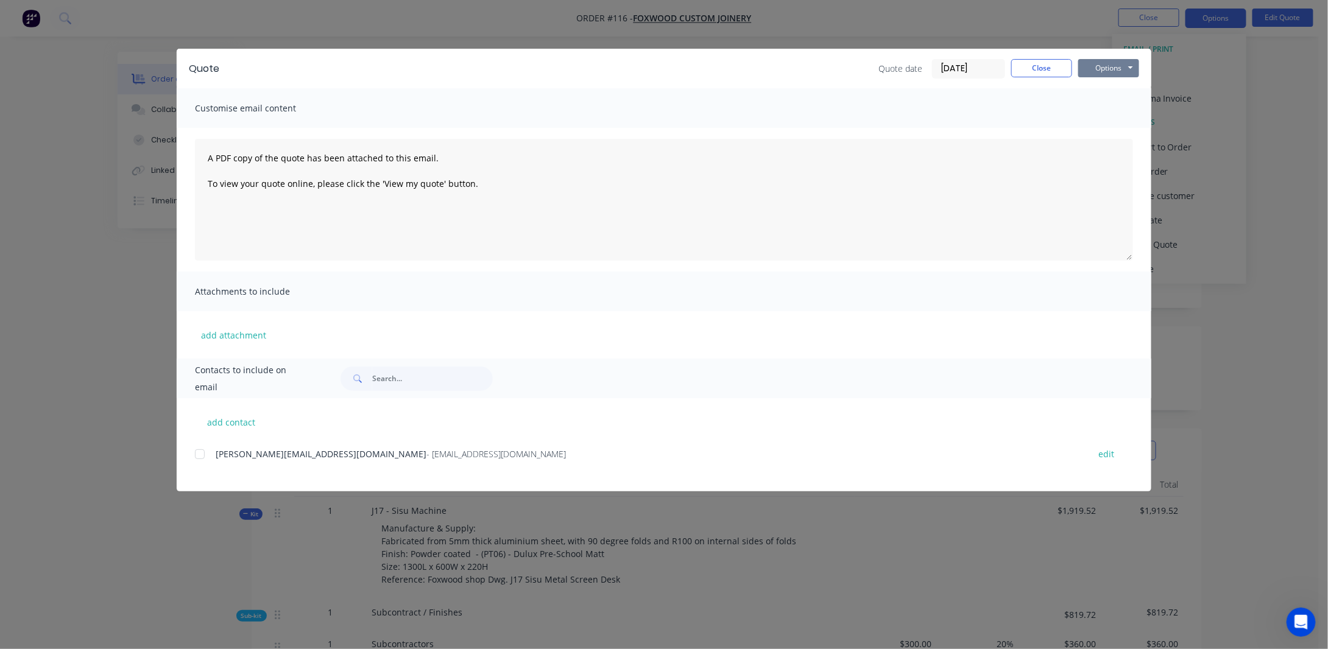
click at [1126, 64] on button "Options" at bounding box center [1108, 68] width 61 height 18
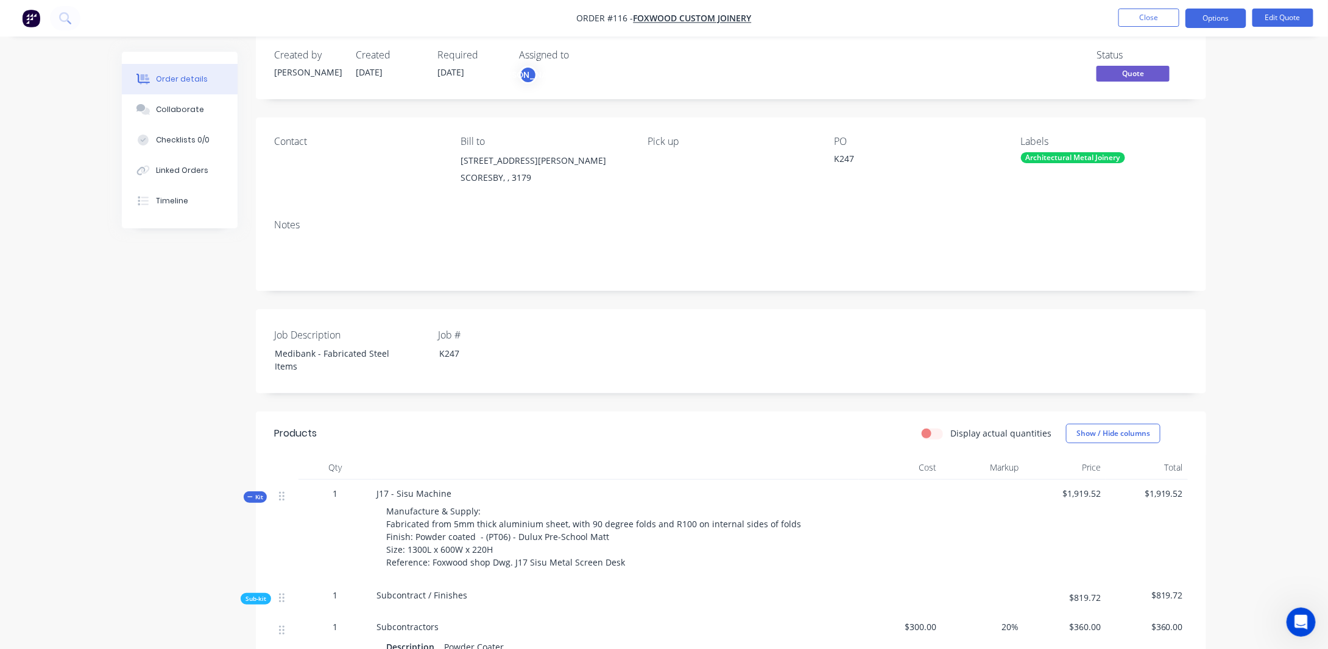
scroll to position [0, 0]
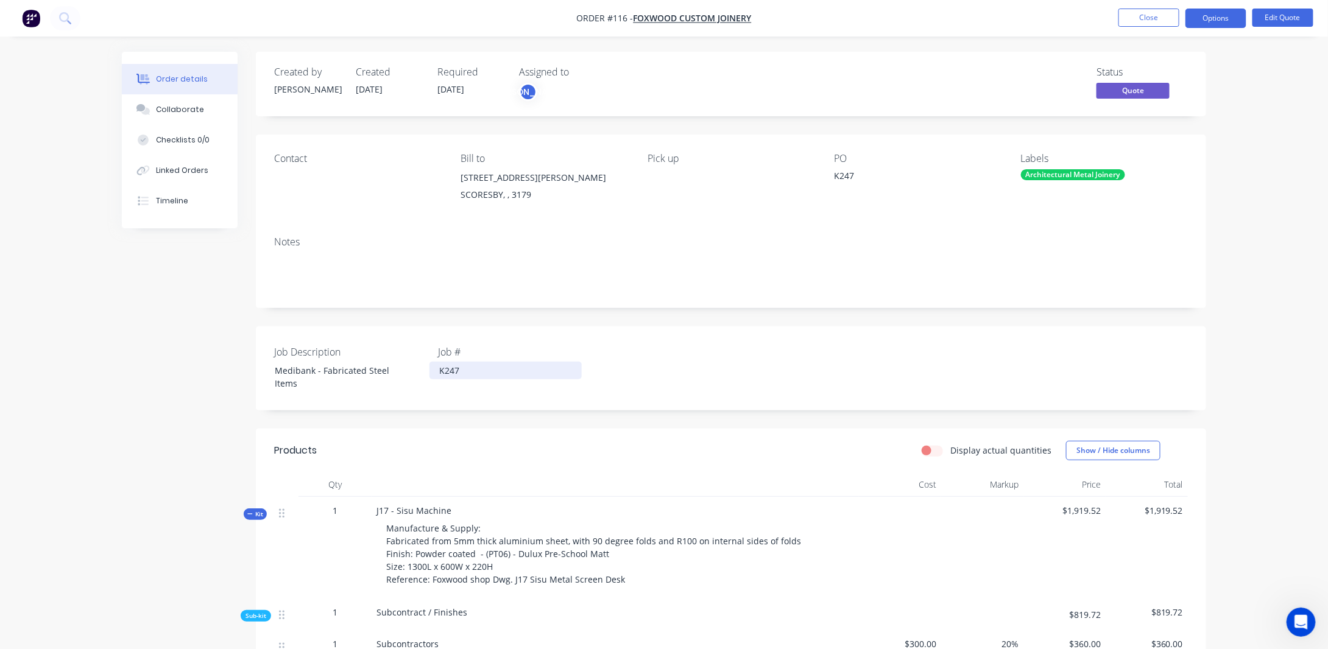
click at [457, 372] on div "K247" at bounding box center [505, 371] width 152 height 18
click at [853, 186] on div "K247" at bounding box center [910, 177] width 152 height 17
click at [476, 375] on div "K247" at bounding box center [505, 371] width 152 height 18
click at [529, 371] on div "K247" at bounding box center [505, 371] width 152 height 18
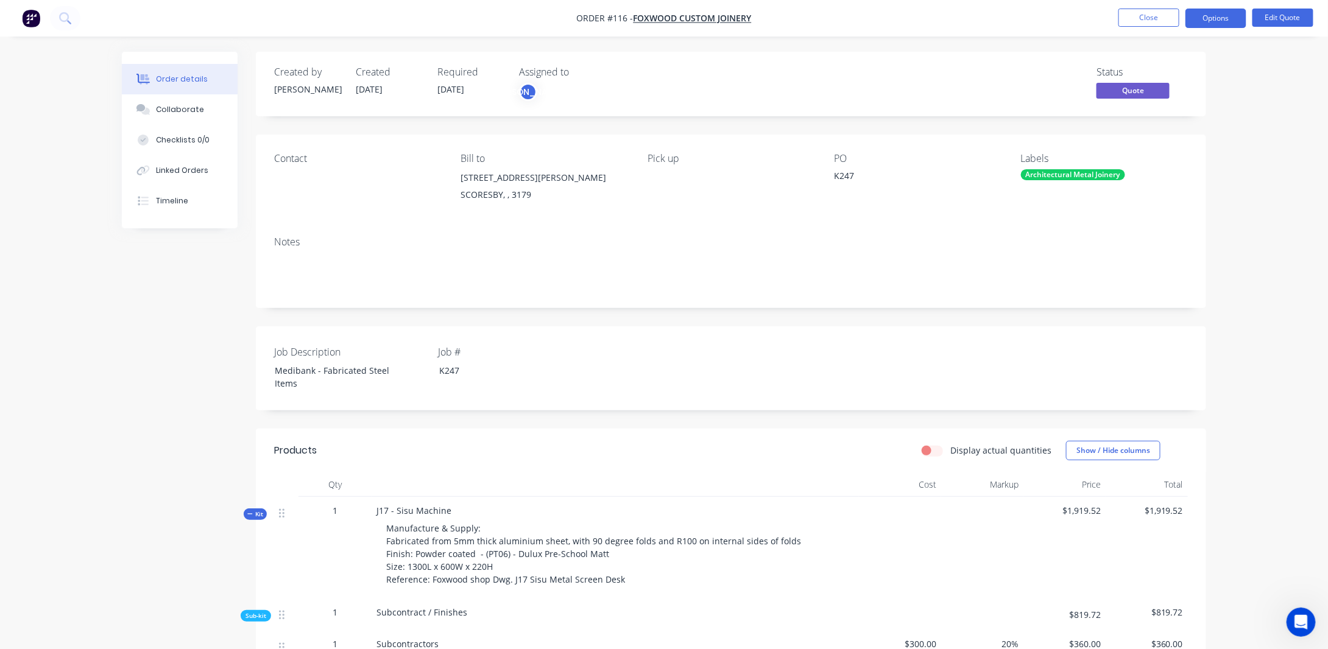
click at [850, 186] on div "K247" at bounding box center [910, 177] width 152 height 17
click at [844, 186] on div "K247" at bounding box center [910, 177] width 152 height 17
drag, startPoint x: 835, startPoint y: 188, endPoint x: 866, endPoint y: 191, distance: 31.8
click at [866, 186] on div "K247" at bounding box center [910, 177] width 152 height 17
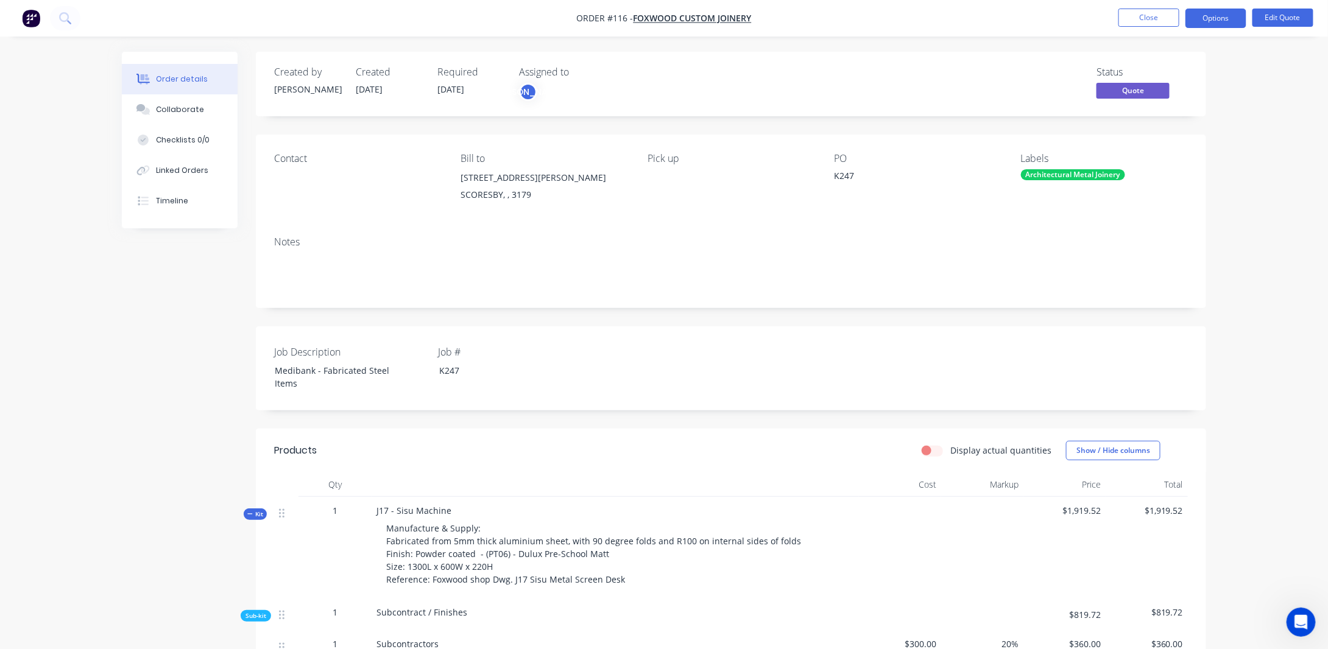
click at [838, 186] on div "K247" at bounding box center [910, 177] width 152 height 17
click at [853, 186] on div "K247" at bounding box center [910, 177] width 152 height 17
click at [845, 185] on div "K247" at bounding box center [910, 177] width 152 height 17
click at [843, 178] on div "K247" at bounding box center [910, 177] width 152 height 17
click at [846, 186] on div "K247" at bounding box center [910, 177] width 152 height 17
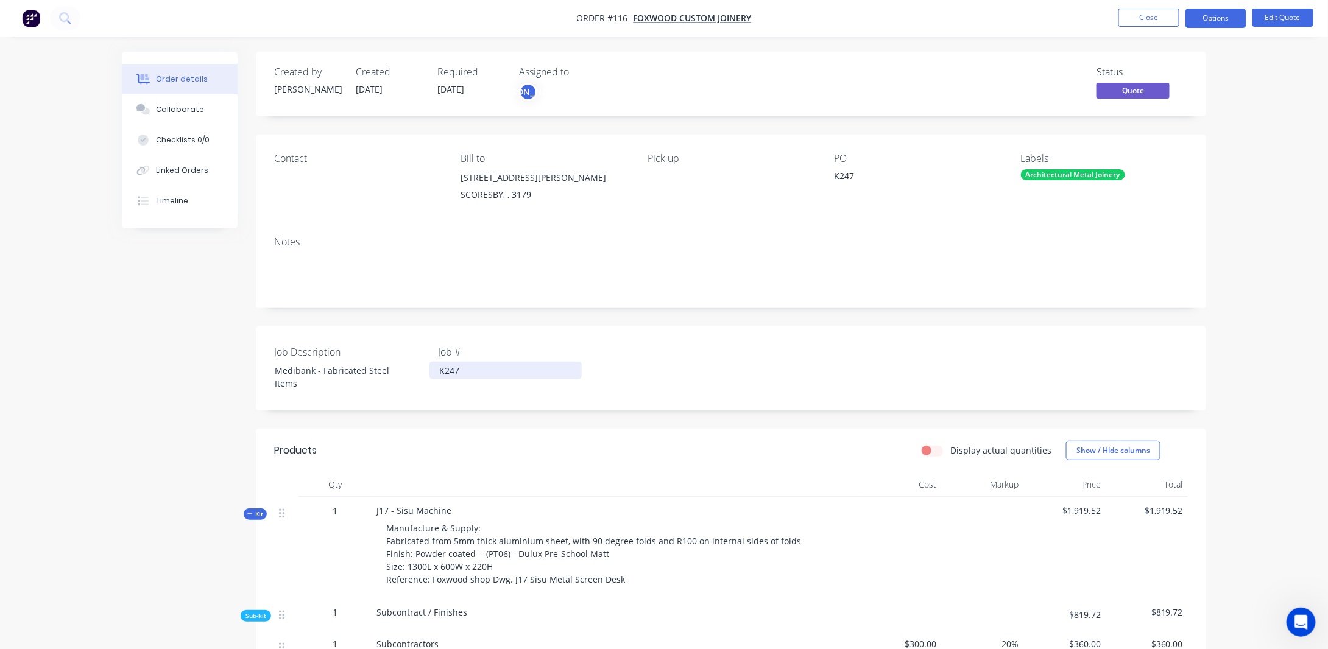
click at [459, 375] on div "K247" at bounding box center [505, 371] width 152 height 18
click at [1282, 12] on button "Edit Quote" at bounding box center [1282, 18] width 61 height 18
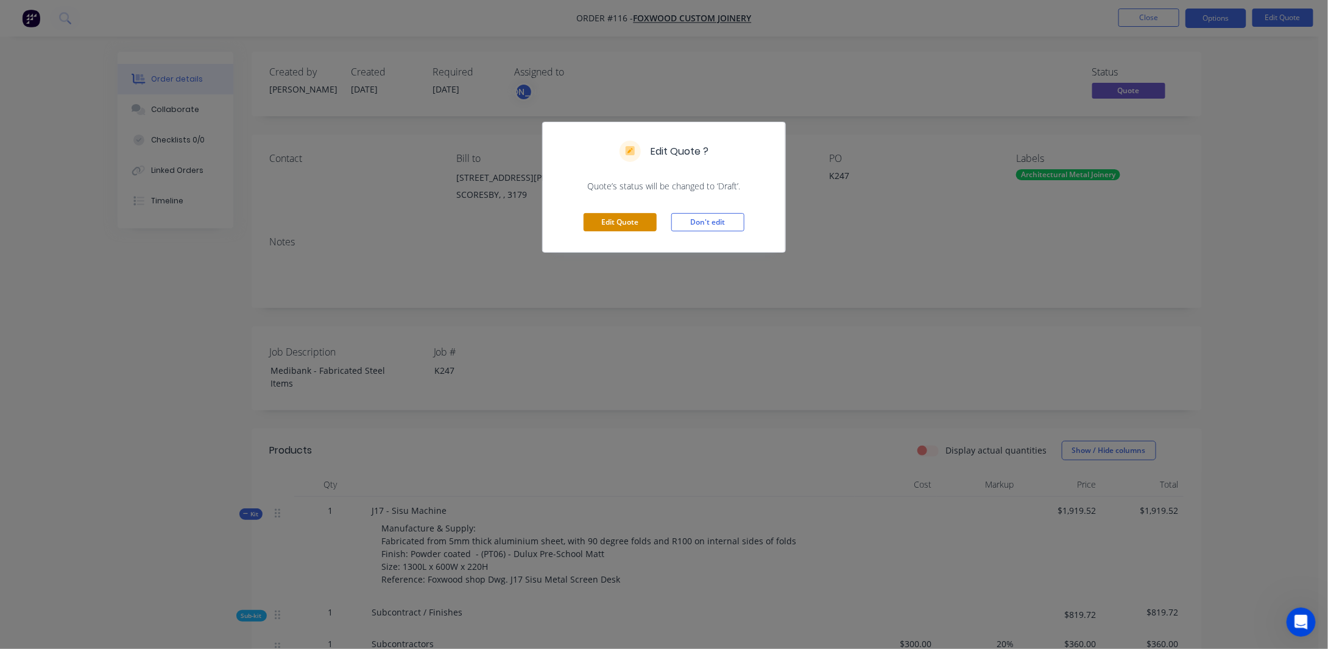
click at [640, 219] on button "Edit Quote" at bounding box center [620, 222] width 73 height 18
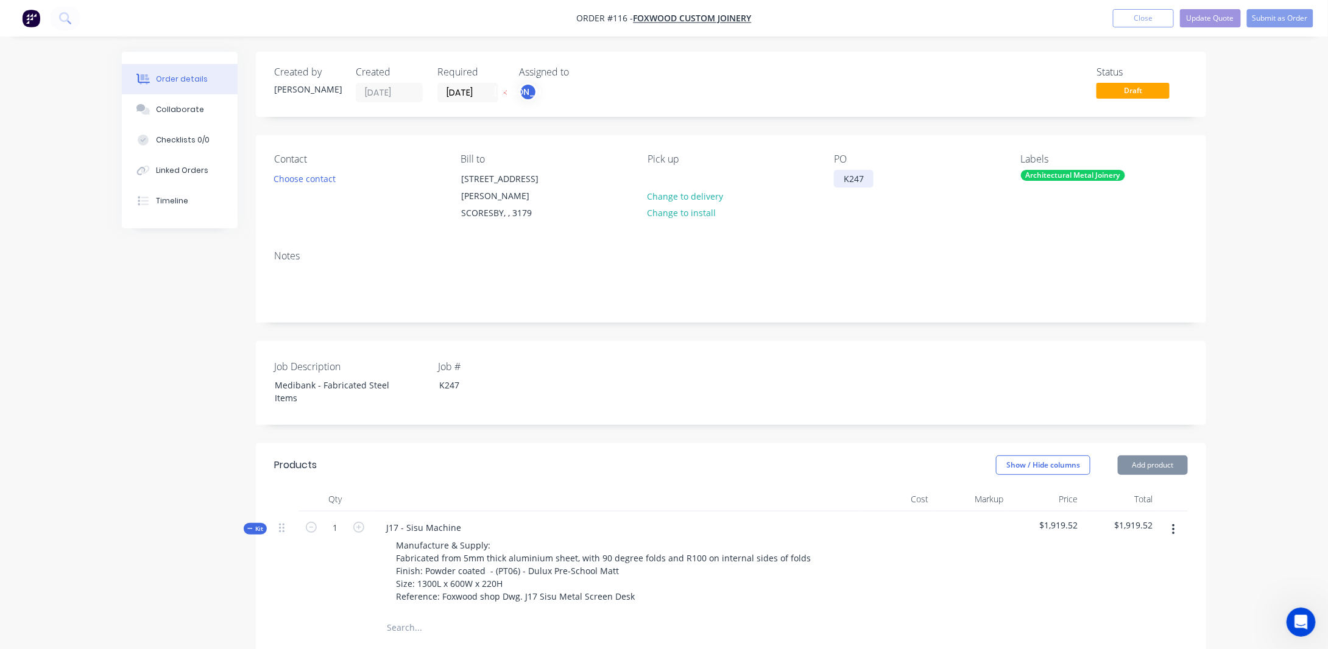
click at [866, 187] on div "K247" at bounding box center [854, 179] width 40 height 18
click at [1137, 16] on button "Close" at bounding box center [1143, 18] width 61 height 18
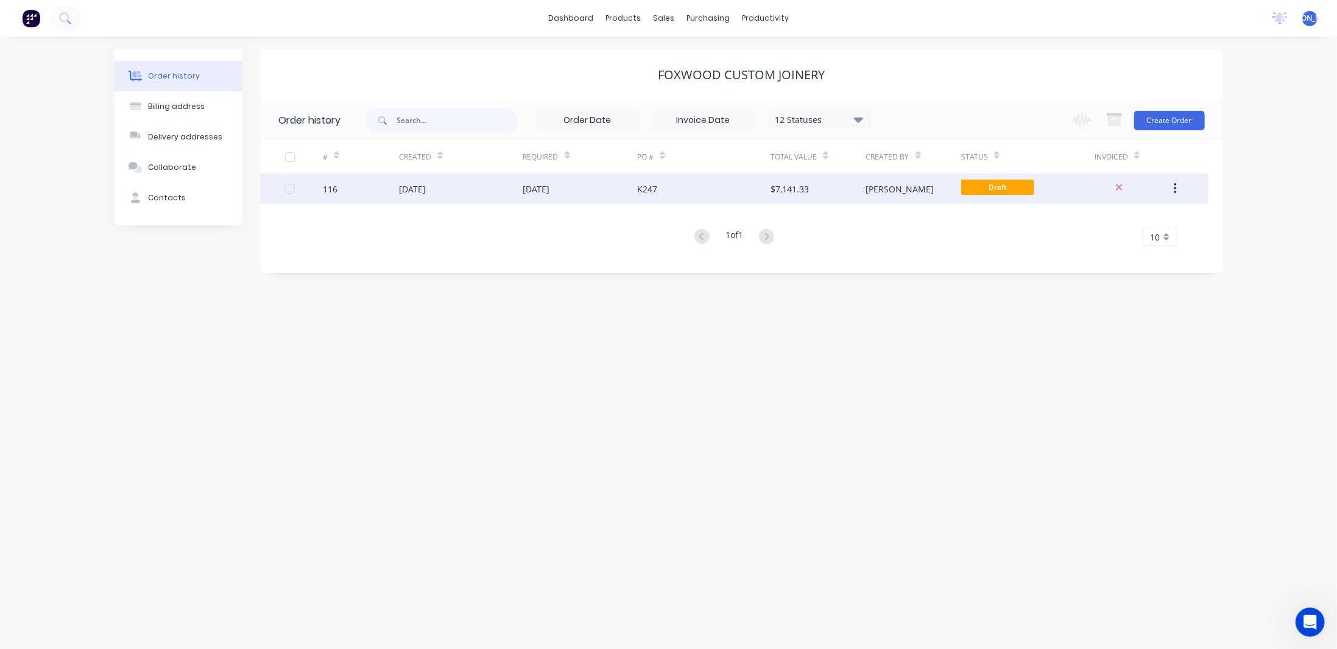
click at [848, 192] on div "$7,141.33" at bounding box center [818, 189] width 95 height 30
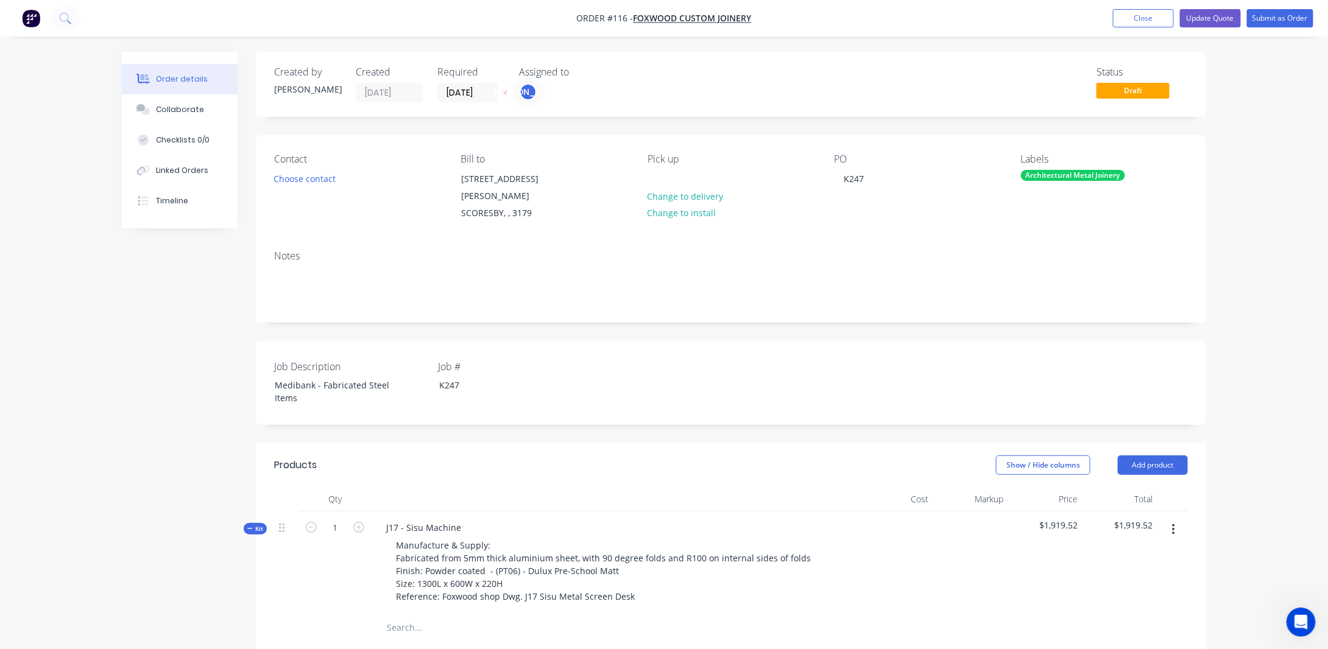
click at [1138, 86] on span "Draft" at bounding box center [1132, 90] width 73 height 15
click at [1216, 15] on button "Update Quote" at bounding box center [1210, 18] width 61 height 18
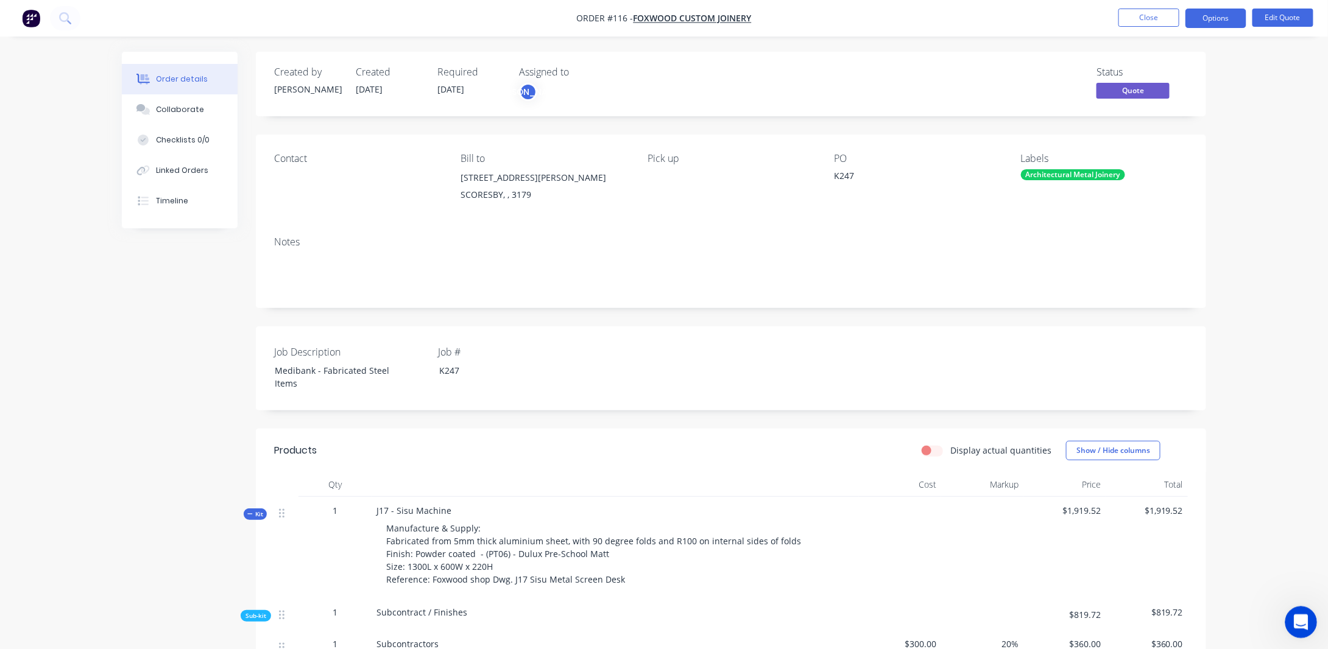
click at [1308, 623] on div "Open Intercom Messenger" at bounding box center [1299, 621] width 40 height 40
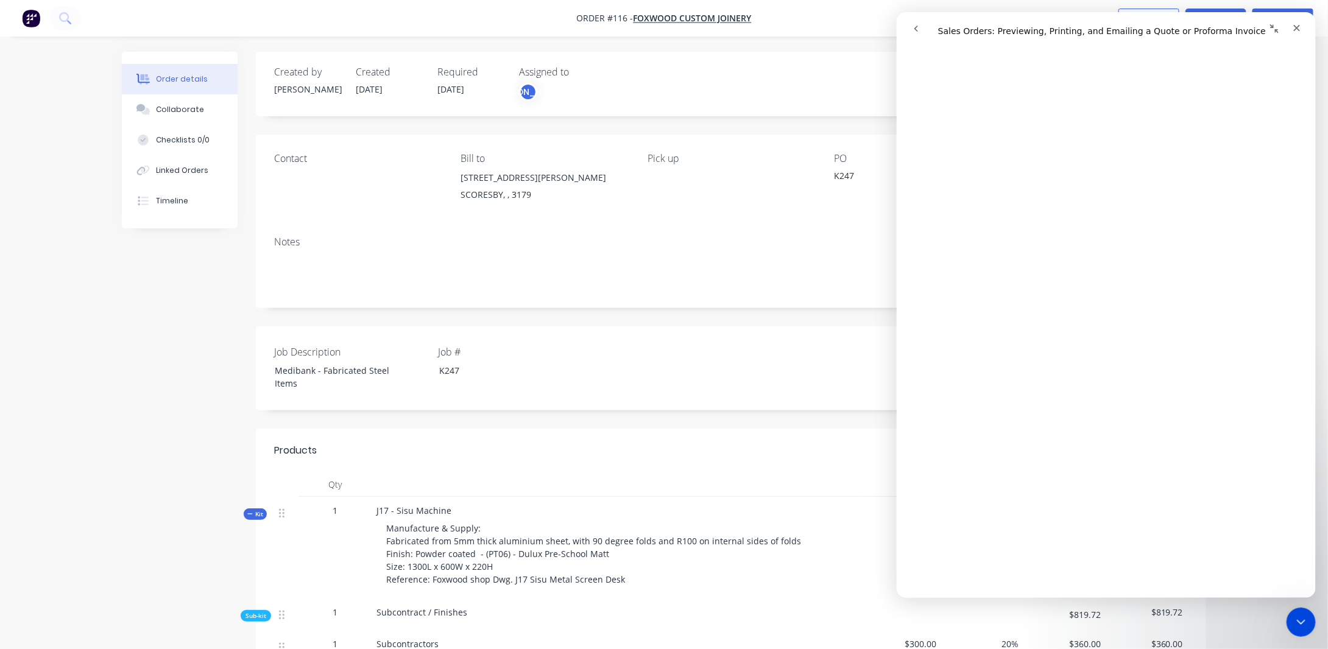
click at [1275, 26] on icon "Collapse window" at bounding box center [1274, 29] width 10 height 10
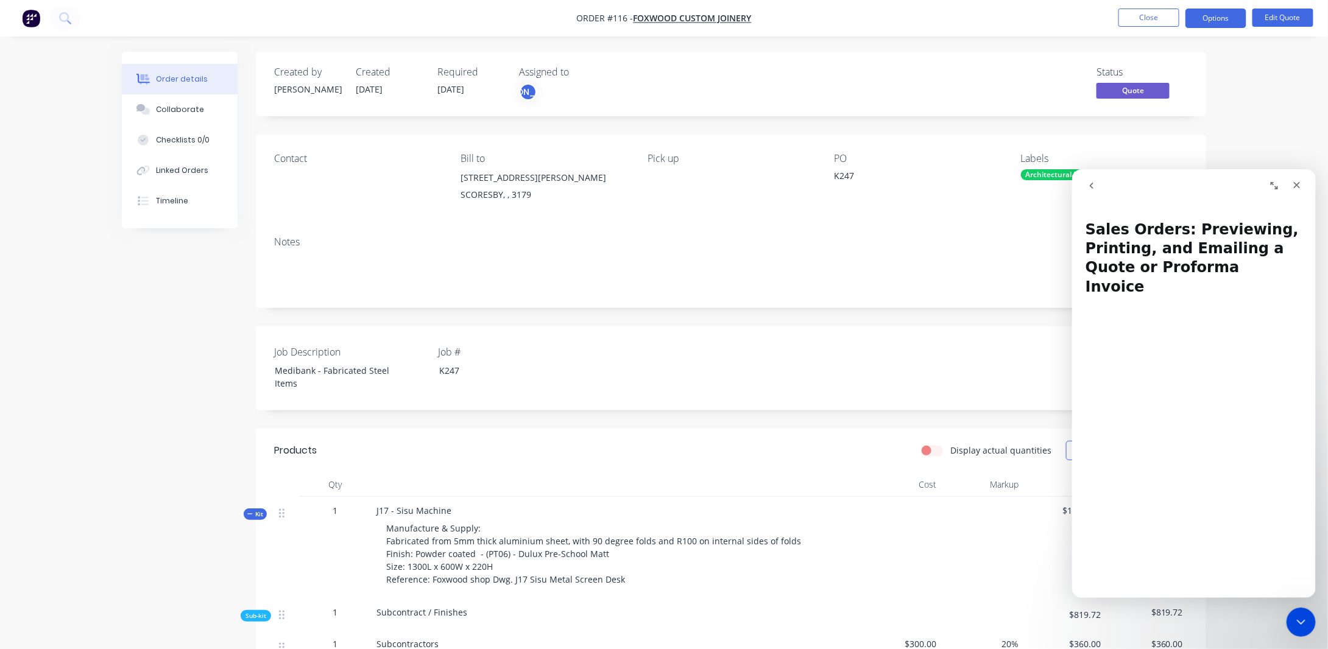
click at [1087, 177] on button "go back" at bounding box center [1090, 185] width 23 height 23
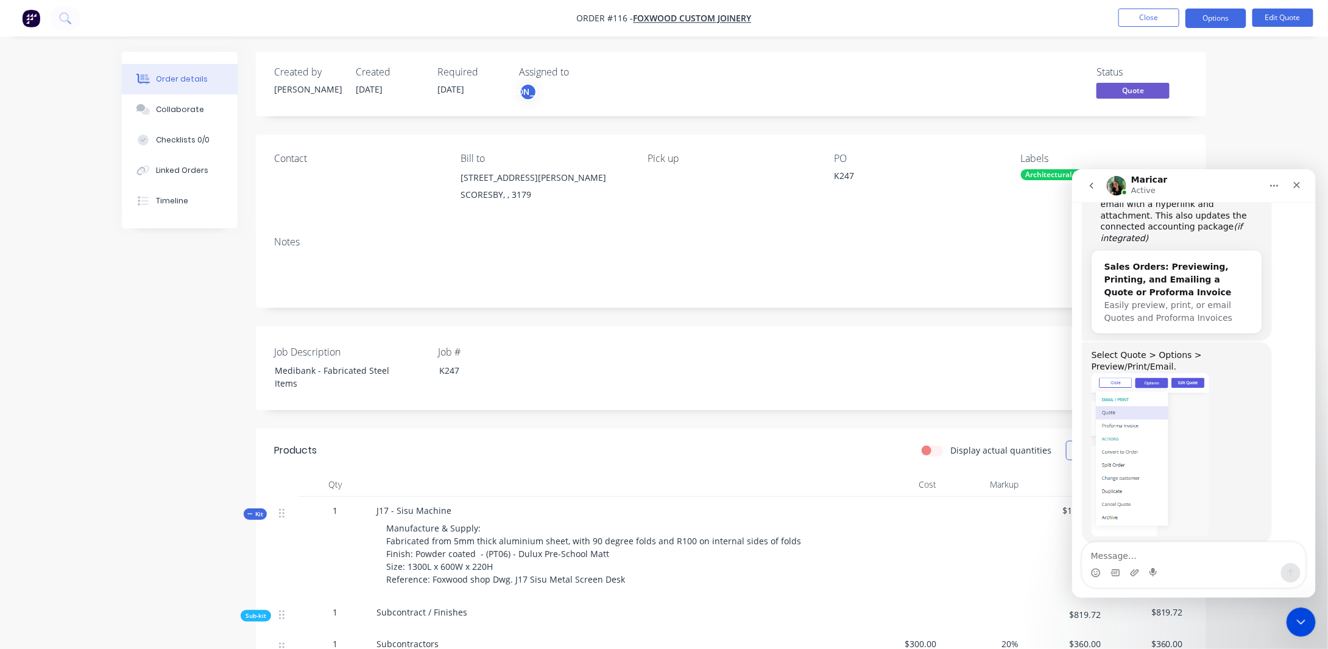
scroll to position [445, 0]
click at [1160, 557] on textarea "Message…" at bounding box center [1193, 552] width 223 height 21
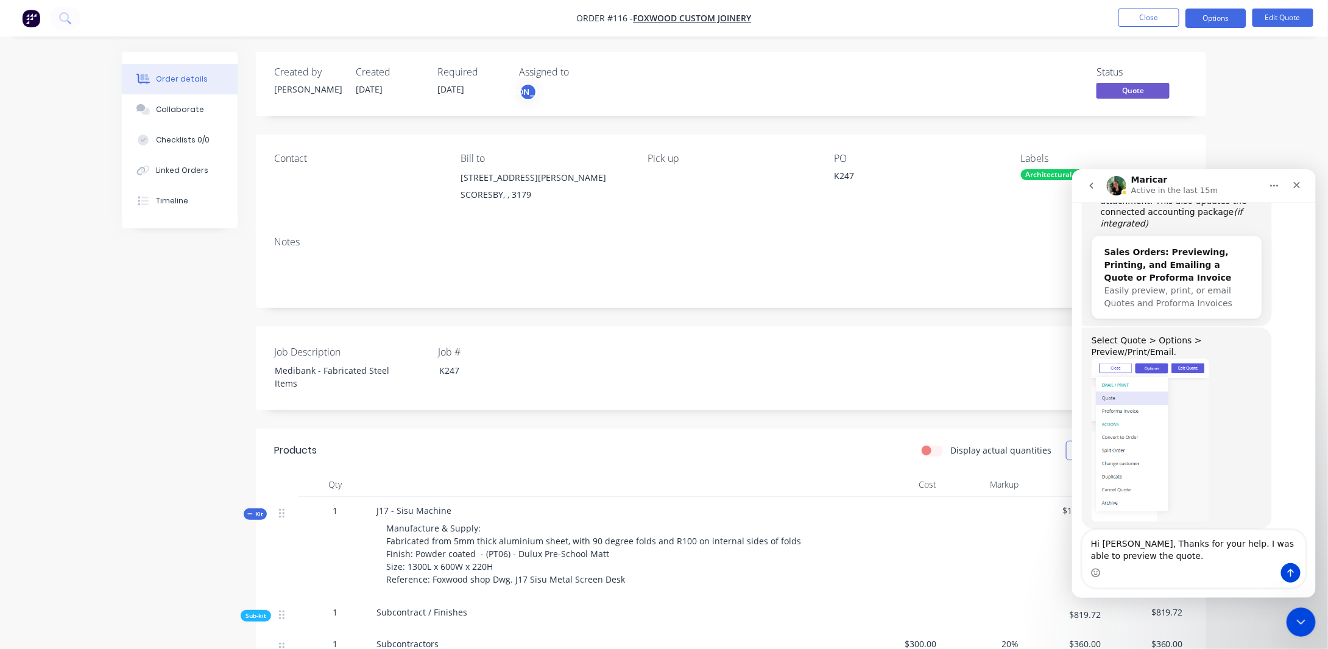
type textarea "Hi [PERSON_NAME], Thanks for your help. I was able to preview the quote."
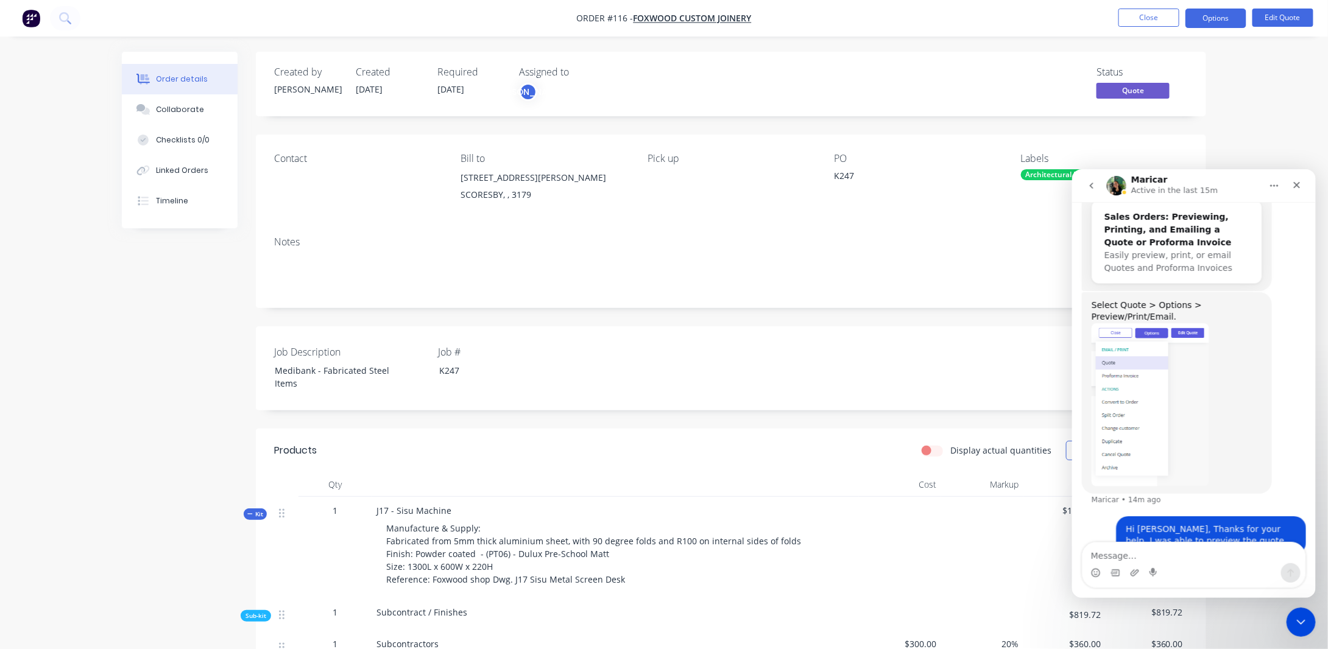
scroll to position [493, 0]
click at [1293, 180] on icon "Close" at bounding box center [1296, 185] width 10 height 10
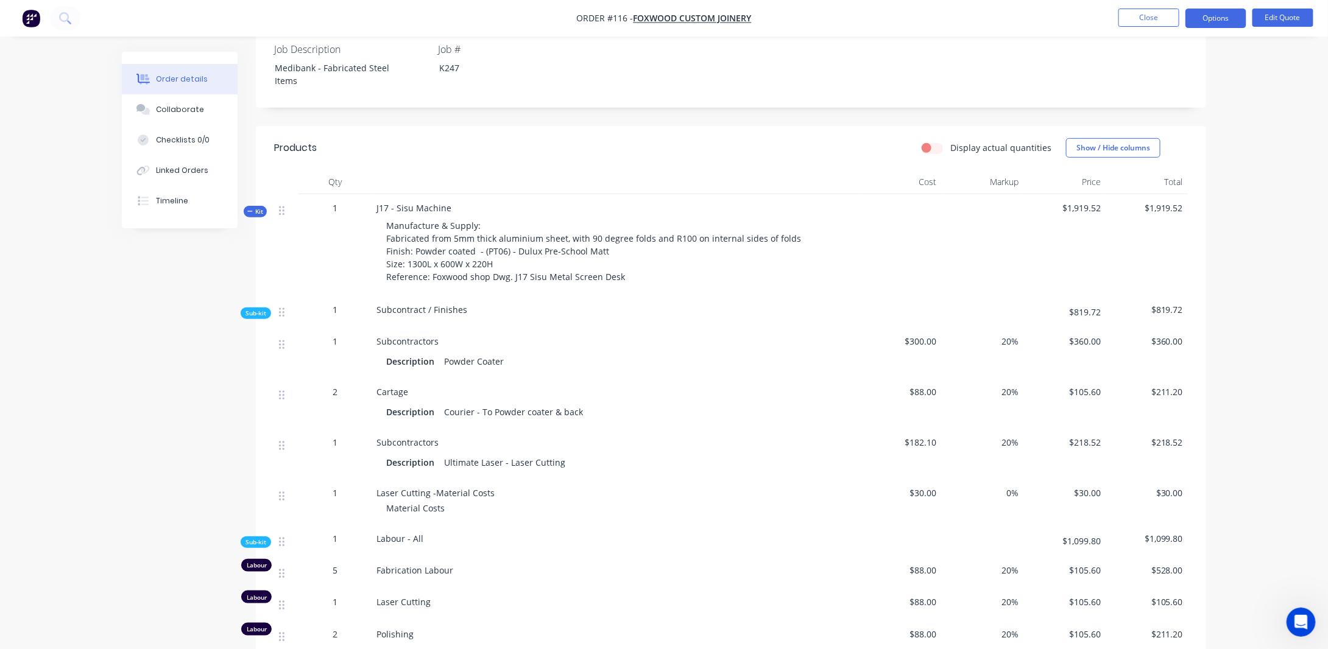
scroll to position [305, 0]
